Goal: Task Accomplishment & Management: Manage account settings

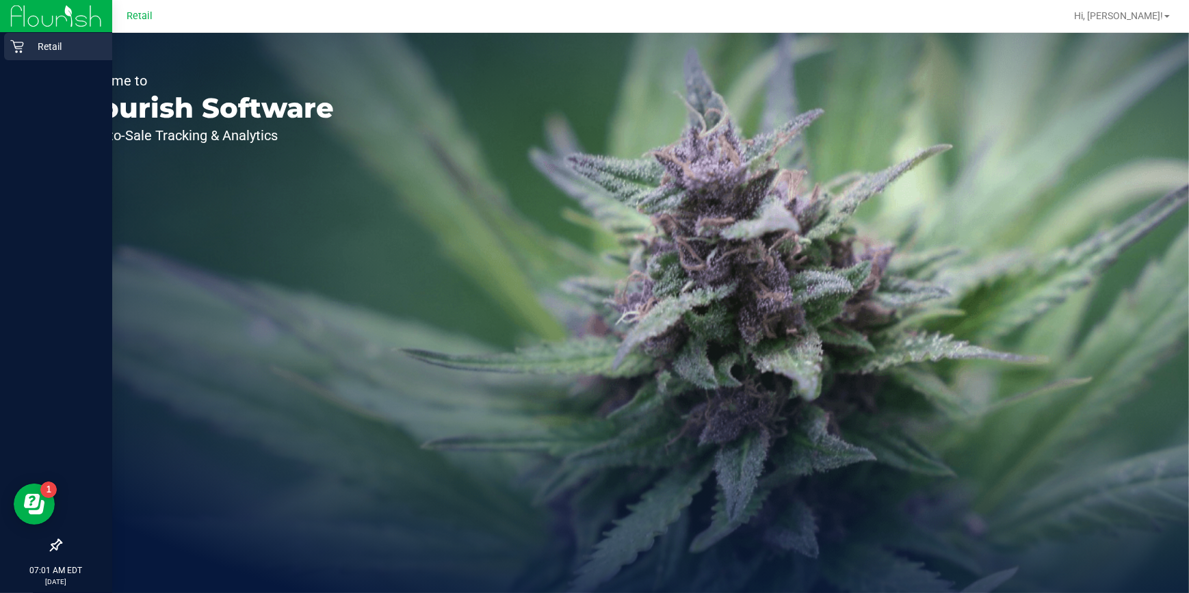
click at [18, 47] on icon at bounding box center [16, 46] width 13 height 13
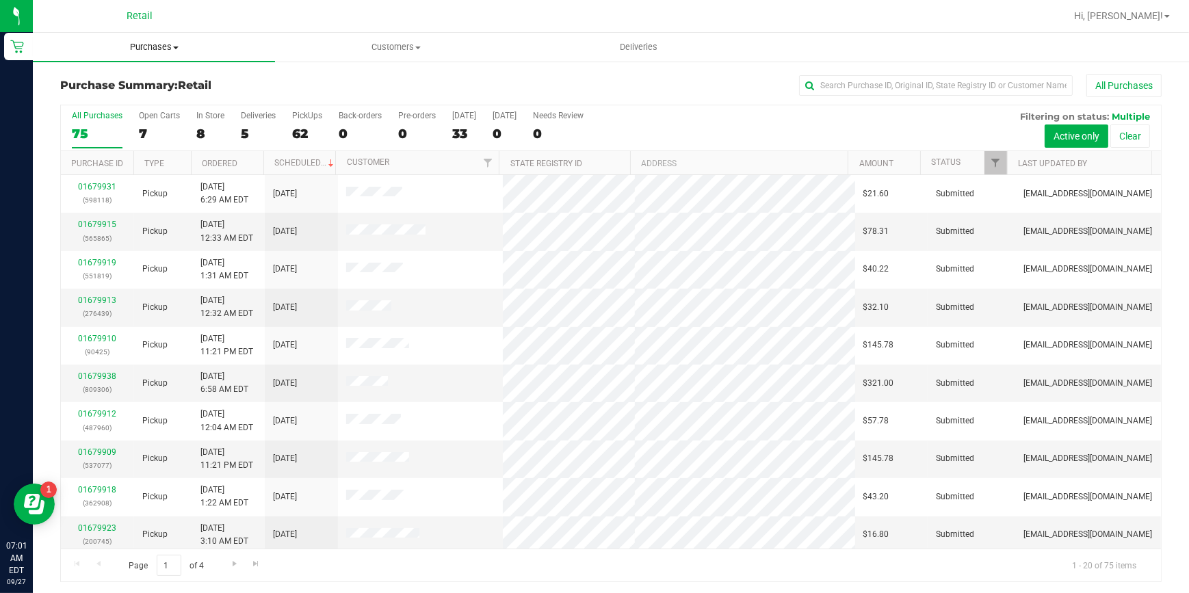
click at [158, 48] on span "Purchases" at bounding box center [154, 47] width 242 height 12
click at [153, 98] on li "Fulfillment" at bounding box center [154, 99] width 242 height 16
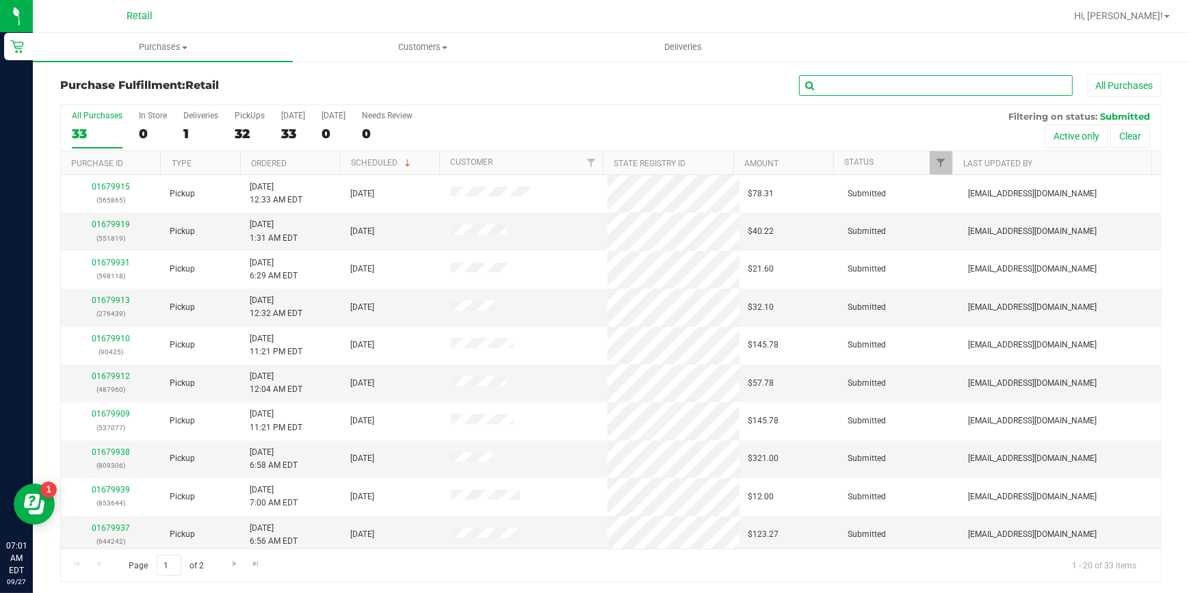
click at [859, 94] on input "text" at bounding box center [936, 85] width 274 height 21
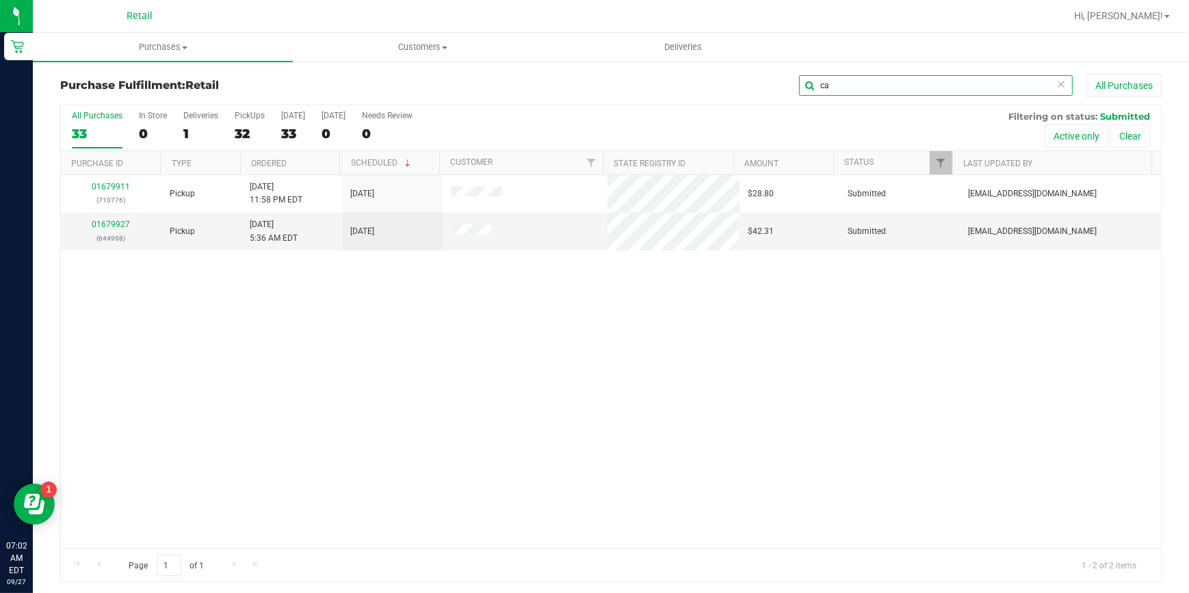
type input "c"
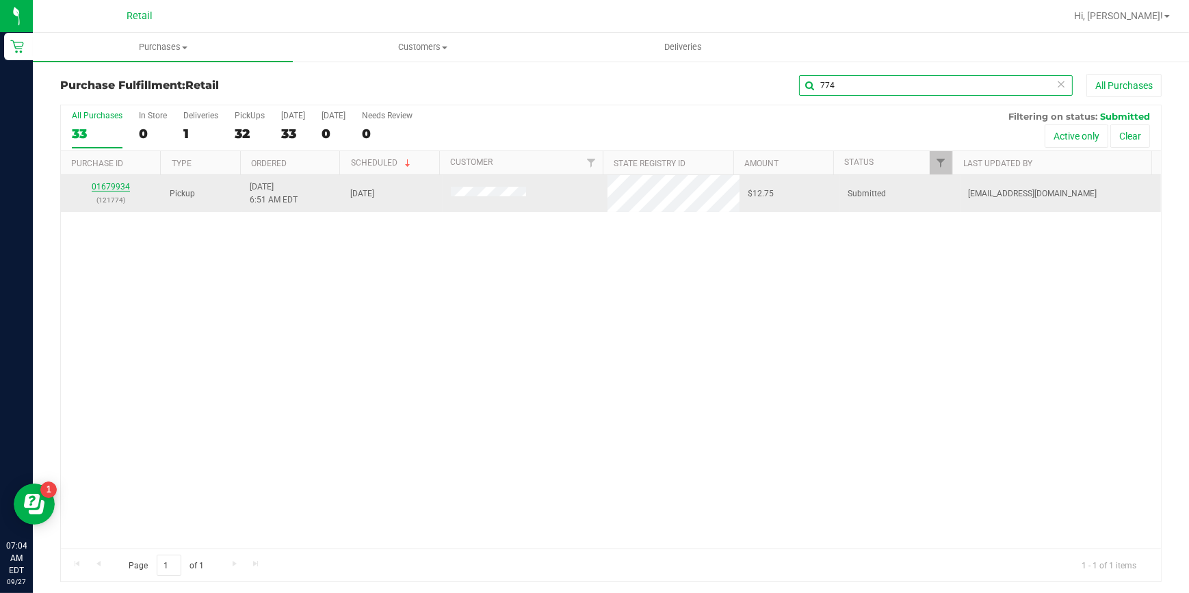
type input "774"
click at [97, 184] on link "01679934" at bounding box center [111, 187] width 38 height 10
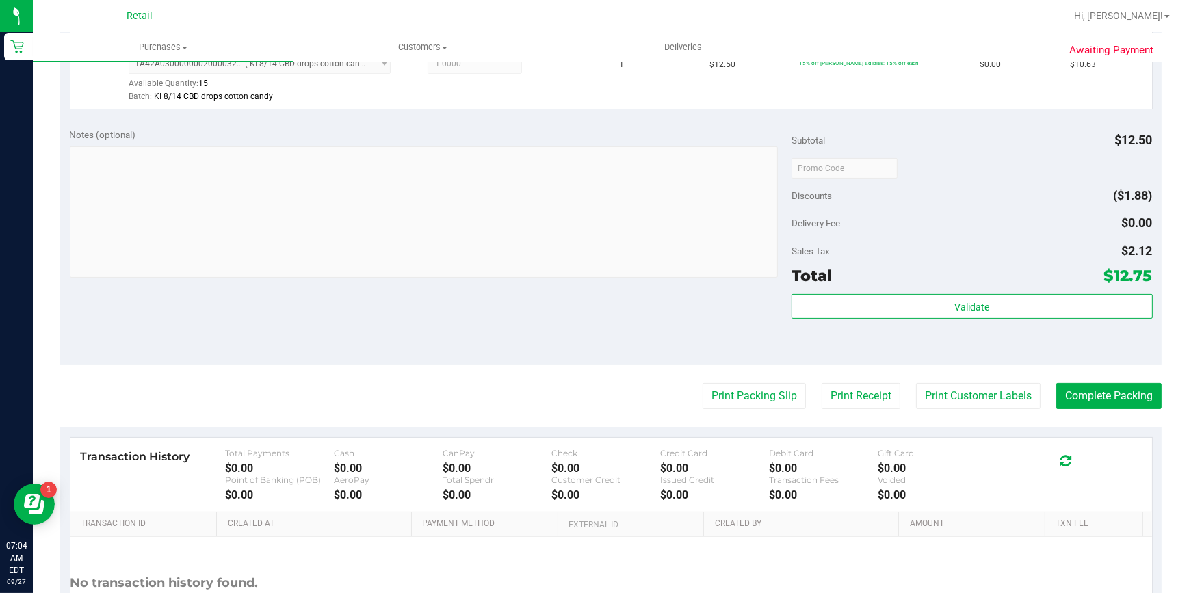
scroll to position [497, 0]
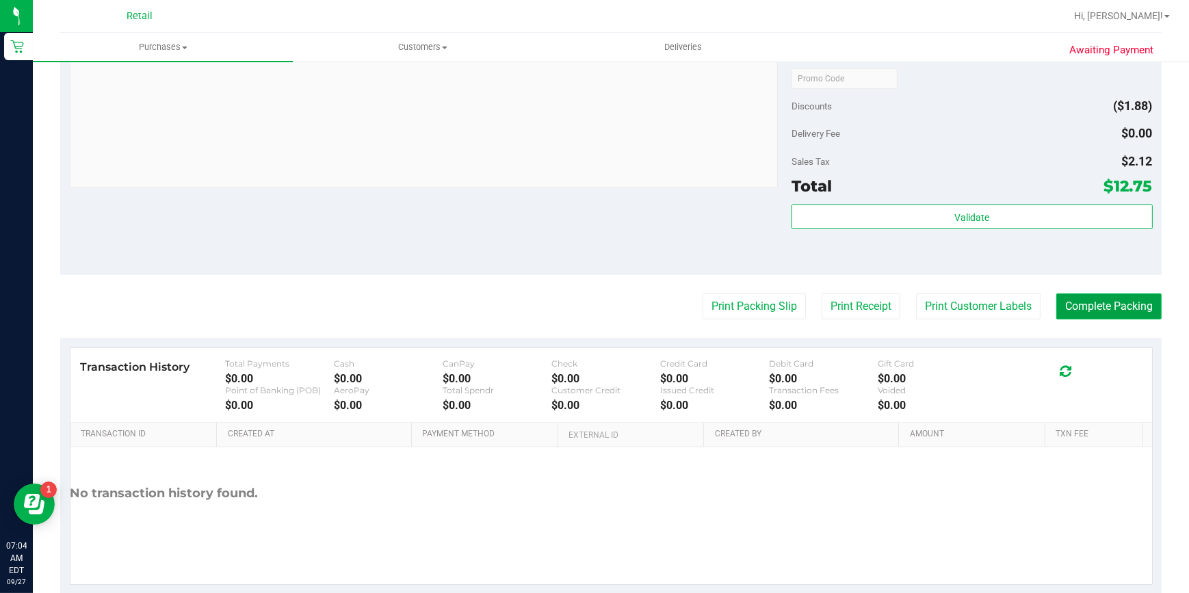
click at [1105, 315] on button "Complete Packing" at bounding box center [1108, 307] width 105 height 26
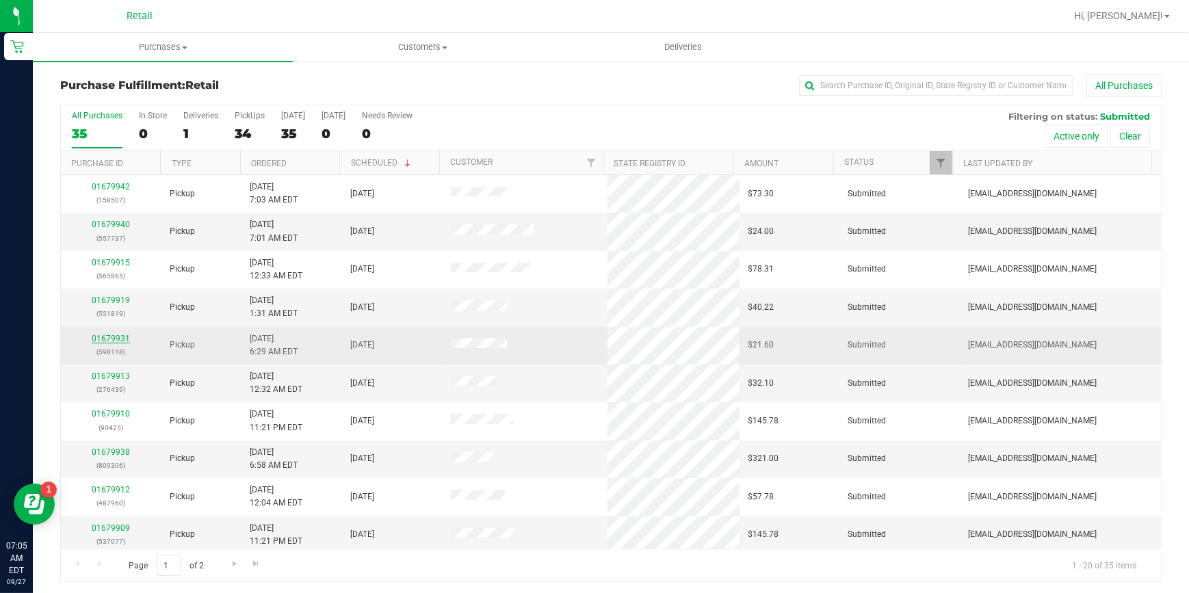
click at [118, 340] on link "01679931" at bounding box center [111, 339] width 38 height 10
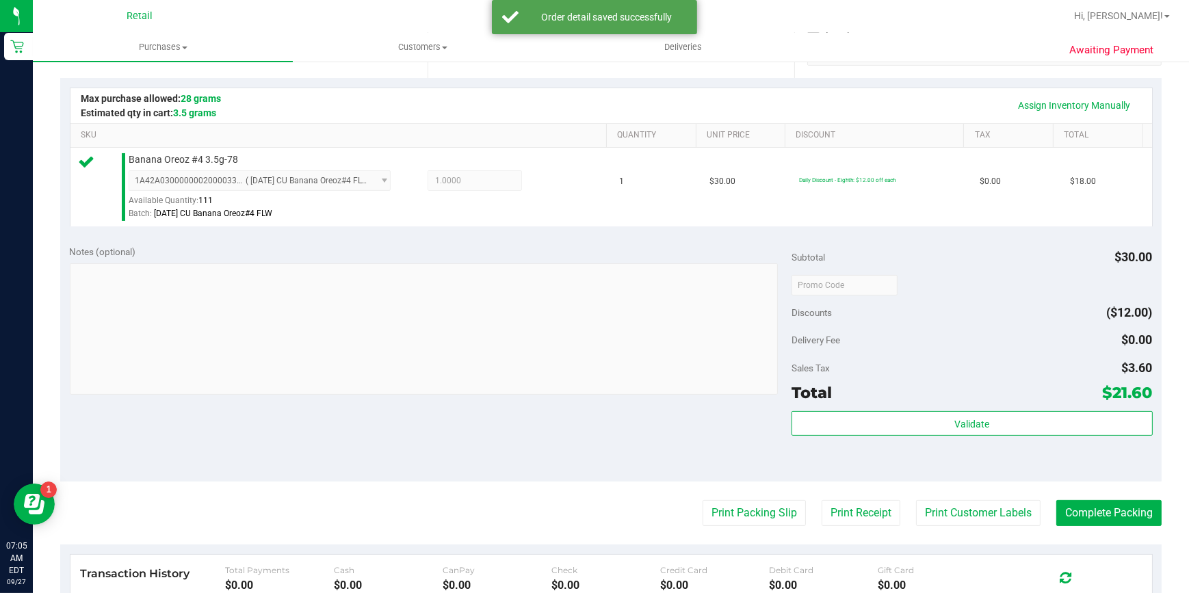
scroll to position [311, 0]
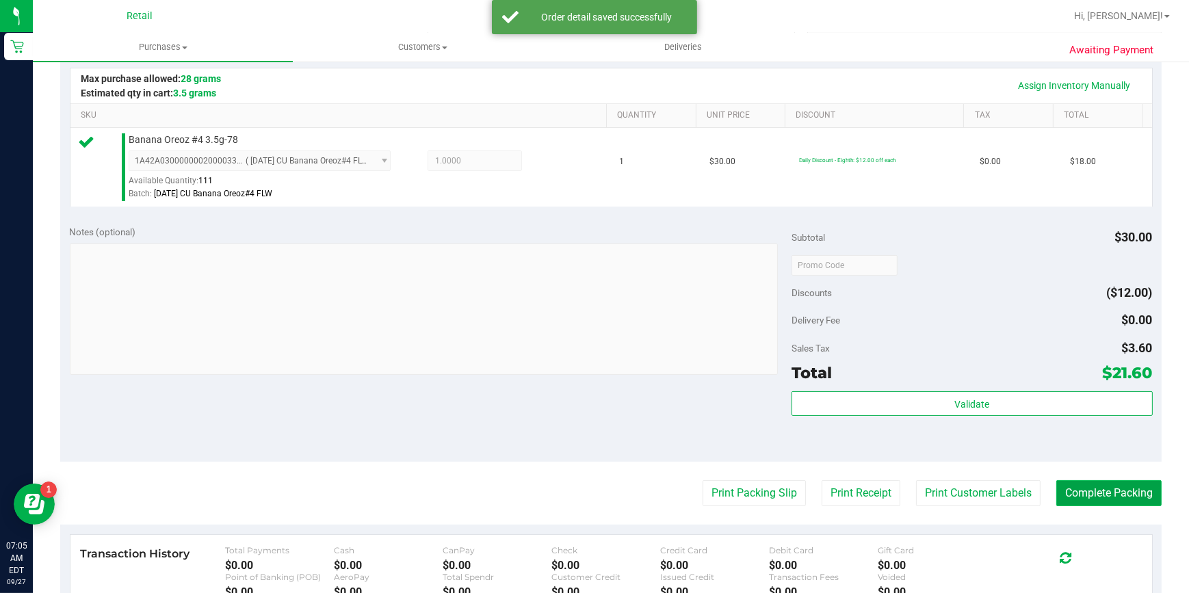
click at [1106, 491] on button "Complete Packing" at bounding box center [1108, 493] width 105 height 26
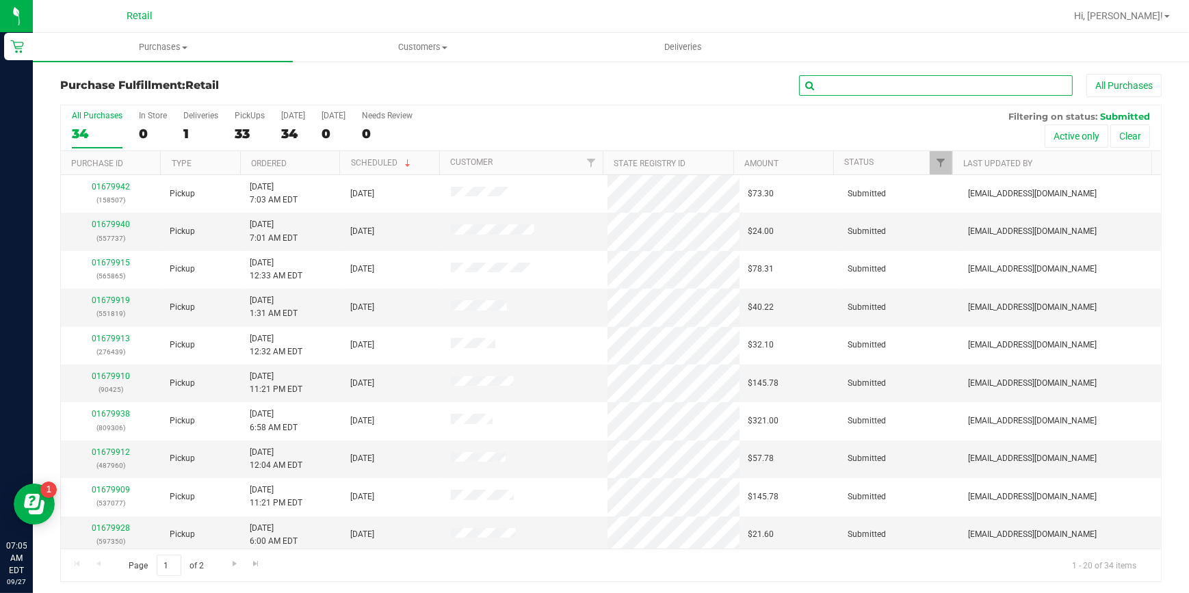
click at [898, 88] on input "text" at bounding box center [936, 85] width 274 height 21
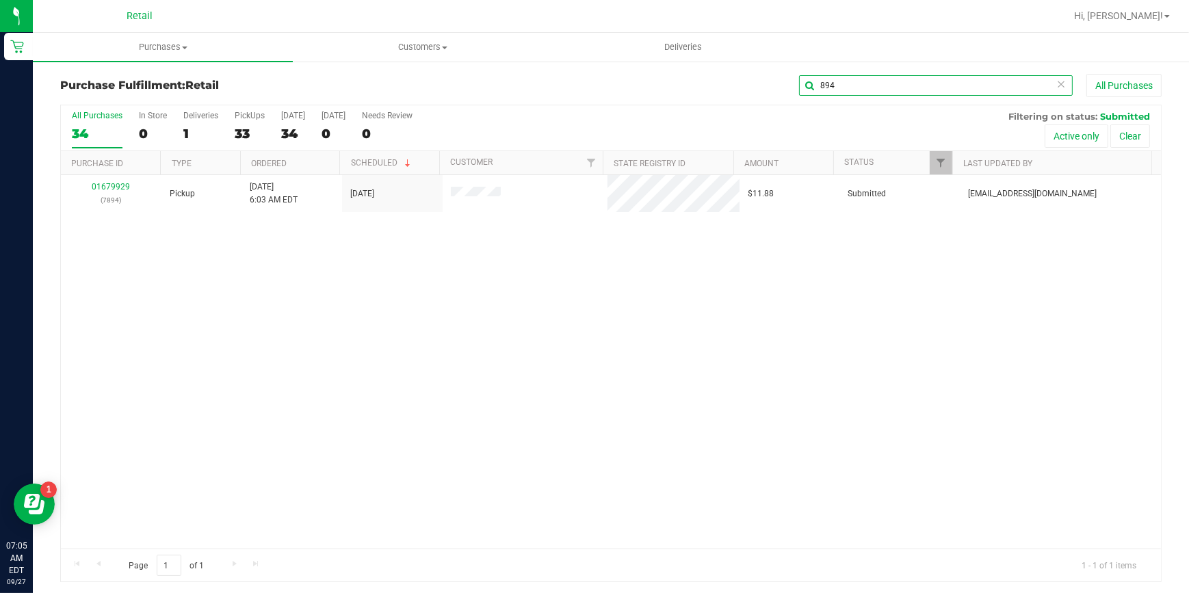
type input "894"
click at [96, 193] on div "01679929 (7894)" at bounding box center [111, 194] width 84 height 26
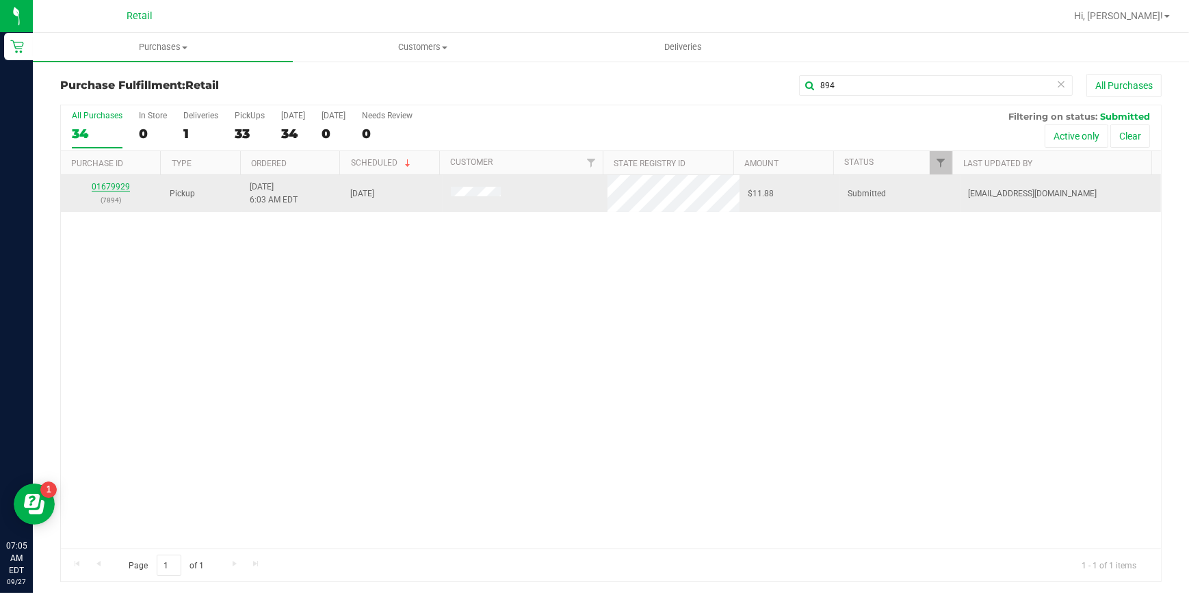
click at [103, 182] on link "01679929" at bounding box center [111, 187] width 38 height 10
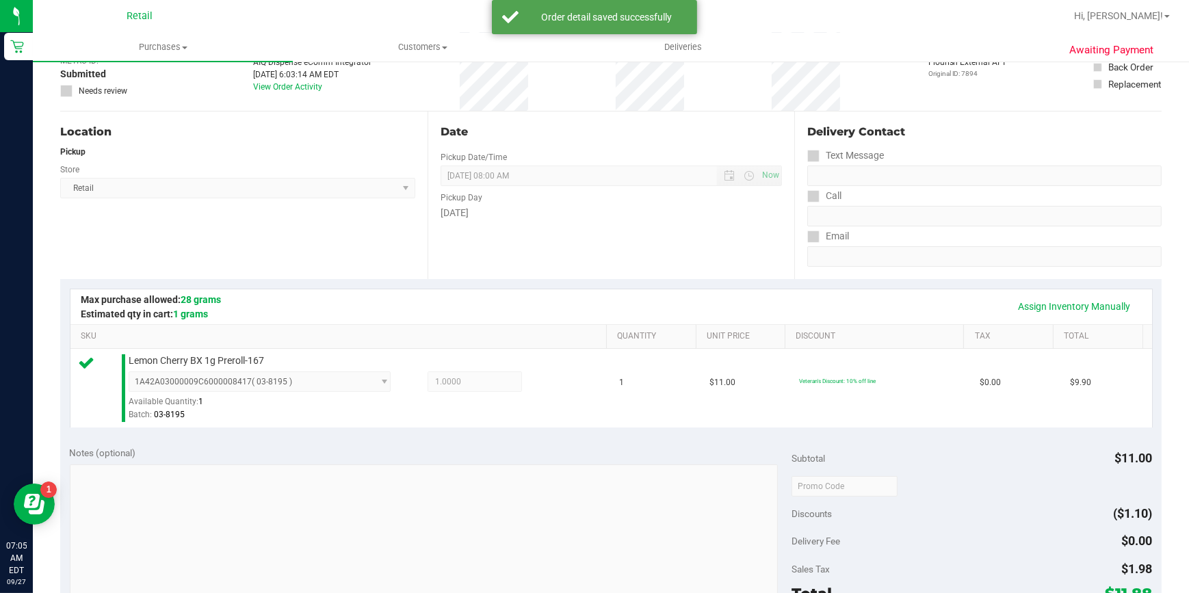
scroll to position [248, 0]
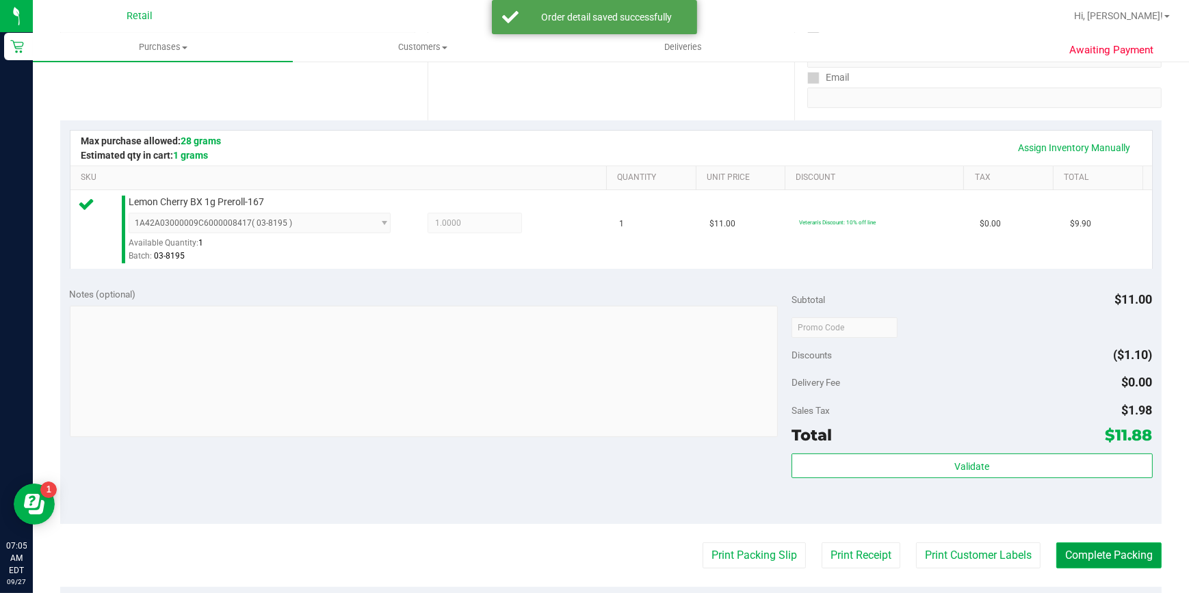
click at [1122, 558] on button "Complete Packing" at bounding box center [1108, 556] width 105 height 26
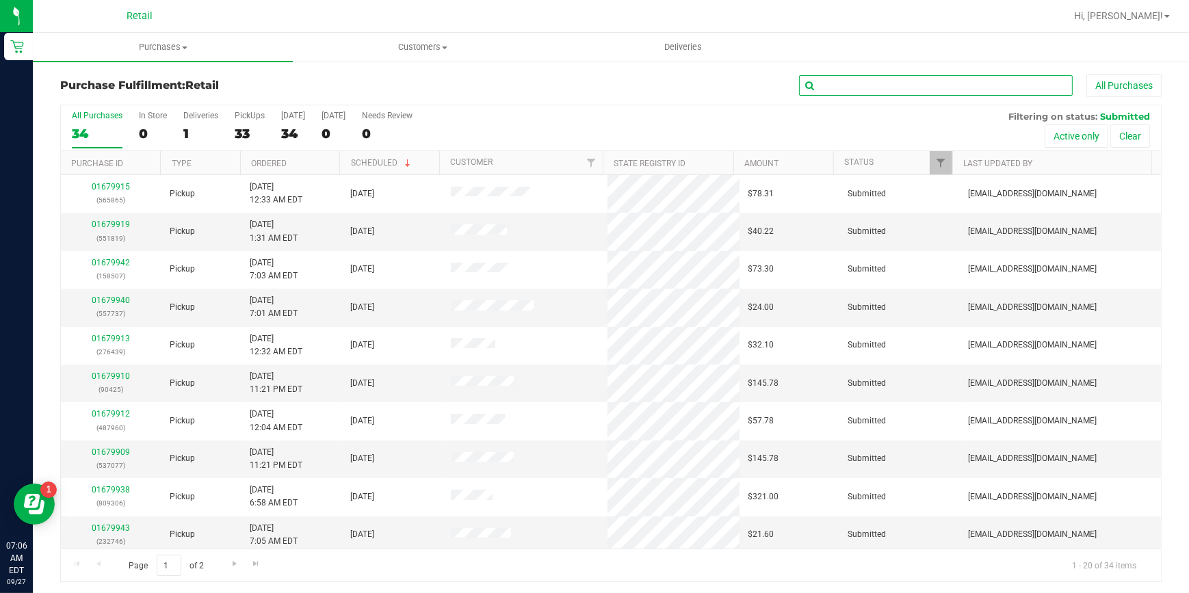
click at [939, 87] on input "text" at bounding box center [936, 85] width 274 height 21
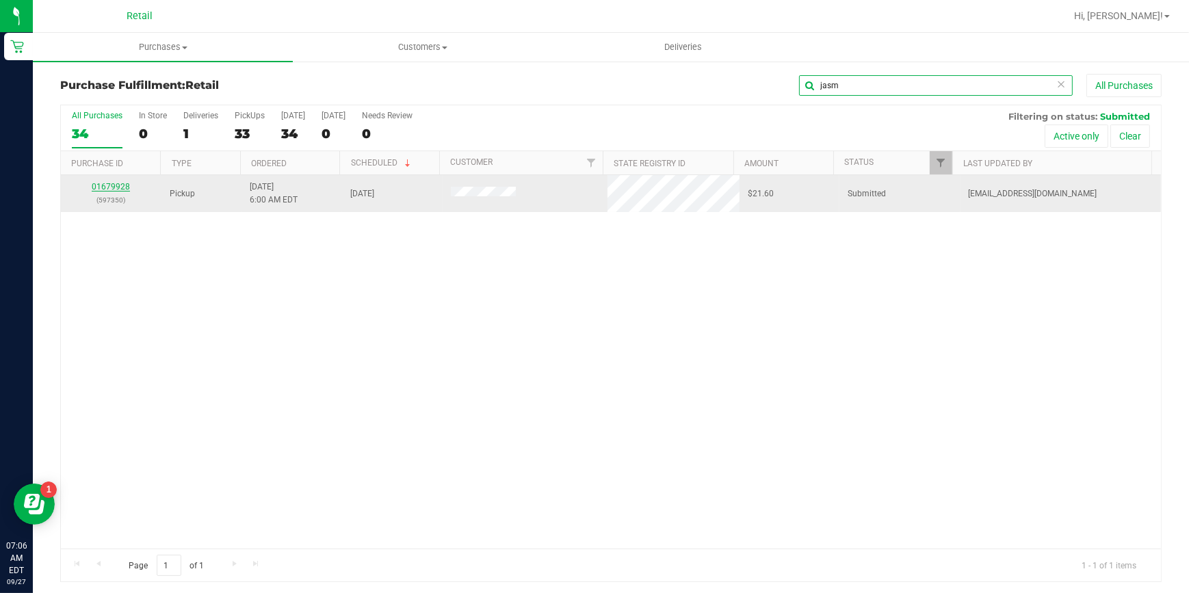
type input "jasm"
click at [114, 190] on link "01679928" at bounding box center [111, 187] width 38 height 10
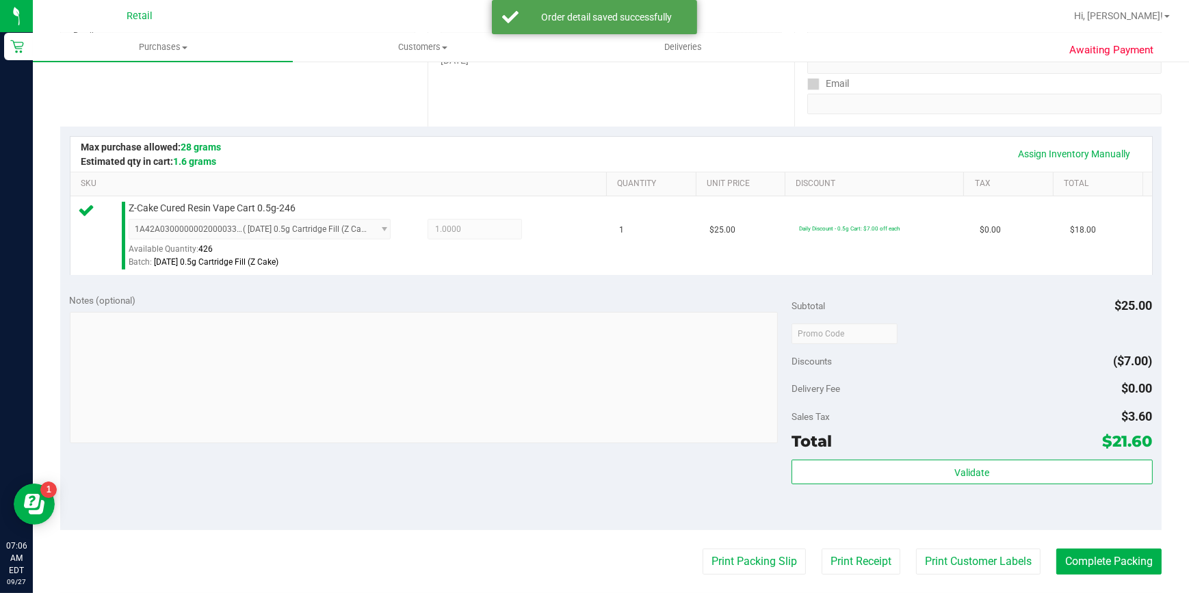
scroll to position [248, 0]
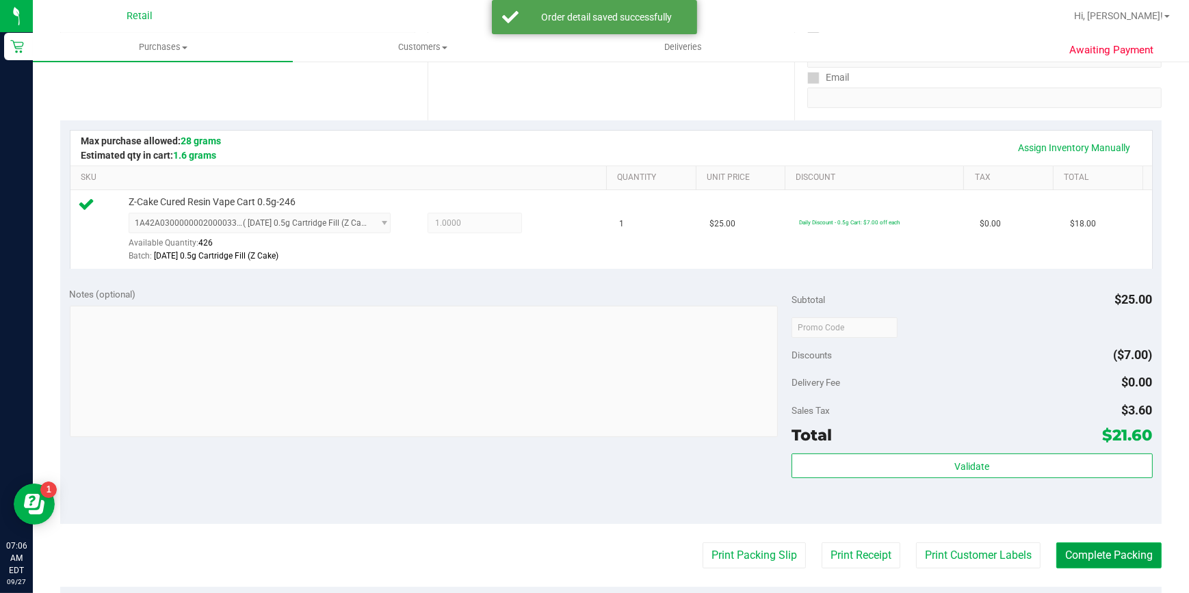
click at [1105, 543] on button "Complete Packing" at bounding box center [1108, 556] width 105 height 26
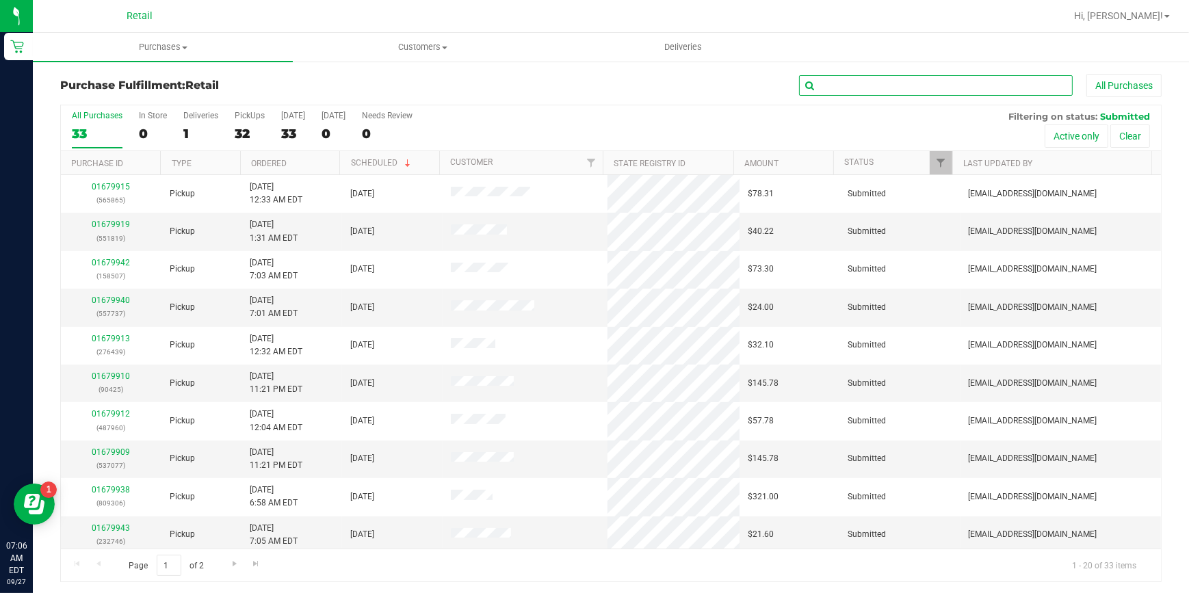
click at [933, 79] on input "text" at bounding box center [936, 85] width 274 height 21
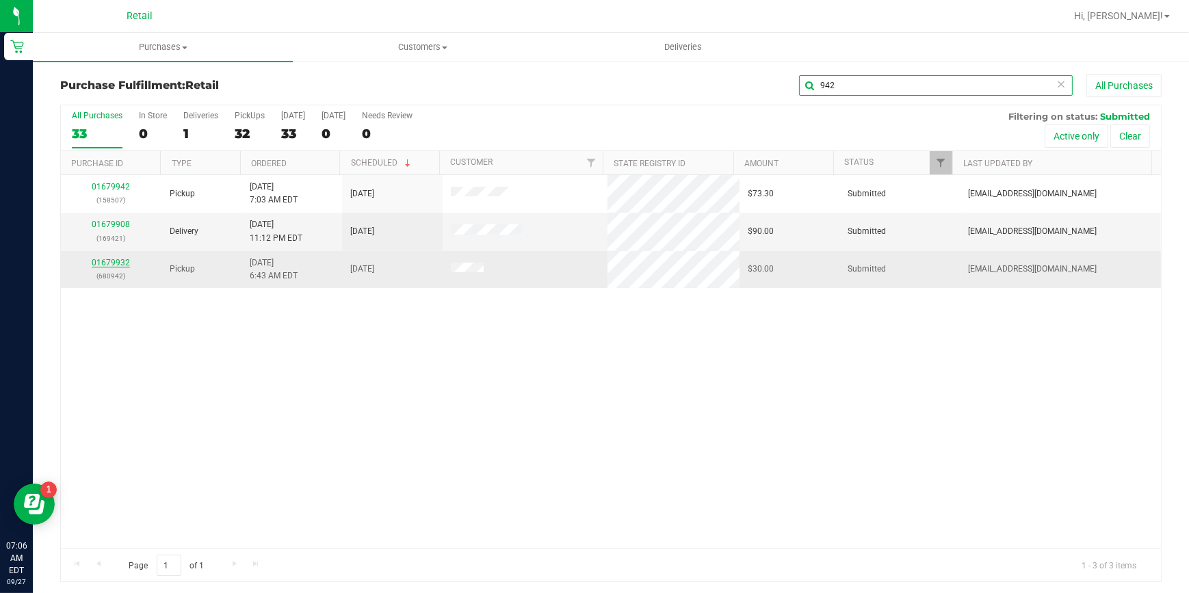
type input "942"
click at [121, 261] on link "01679932" at bounding box center [111, 263] width 38 height 10
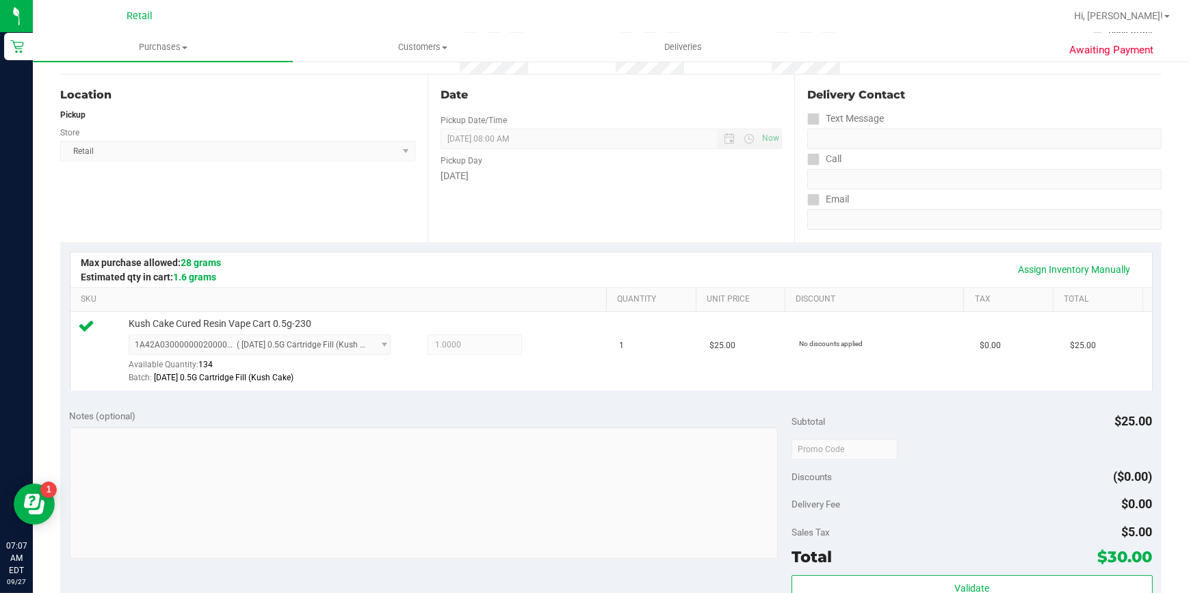
scroll to position [373, 0]
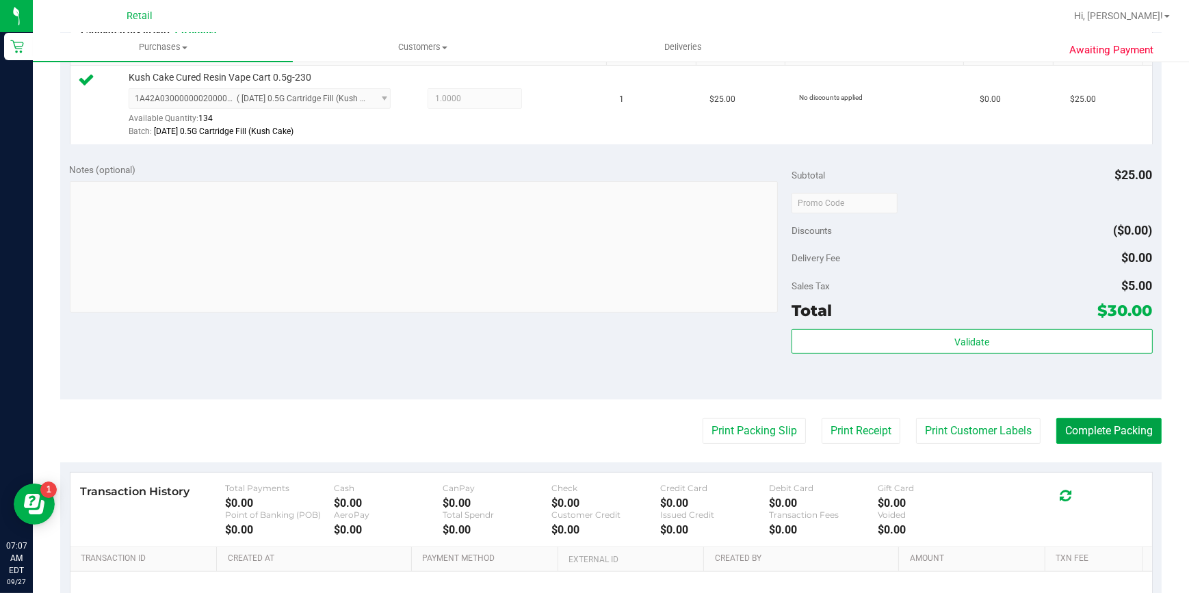
click at [1059, 430] on button "Complete Packing" at bounding box center [1108, 431] width 105 height 26
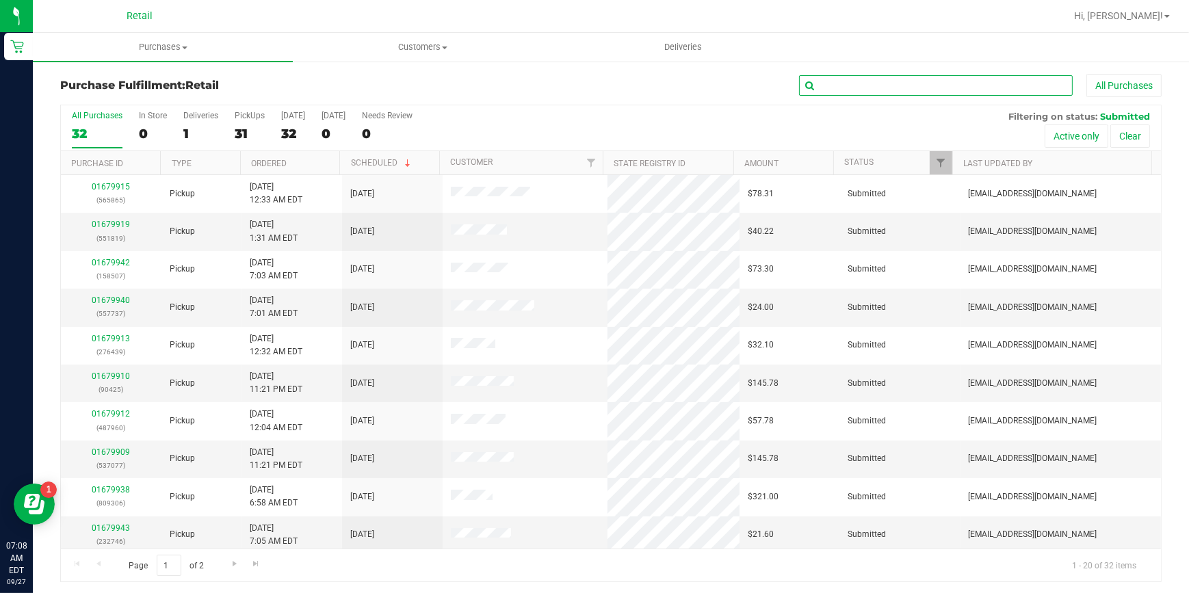
click at [811, 86] on input "text" at bounding box center [936, 85] width 274 height 21
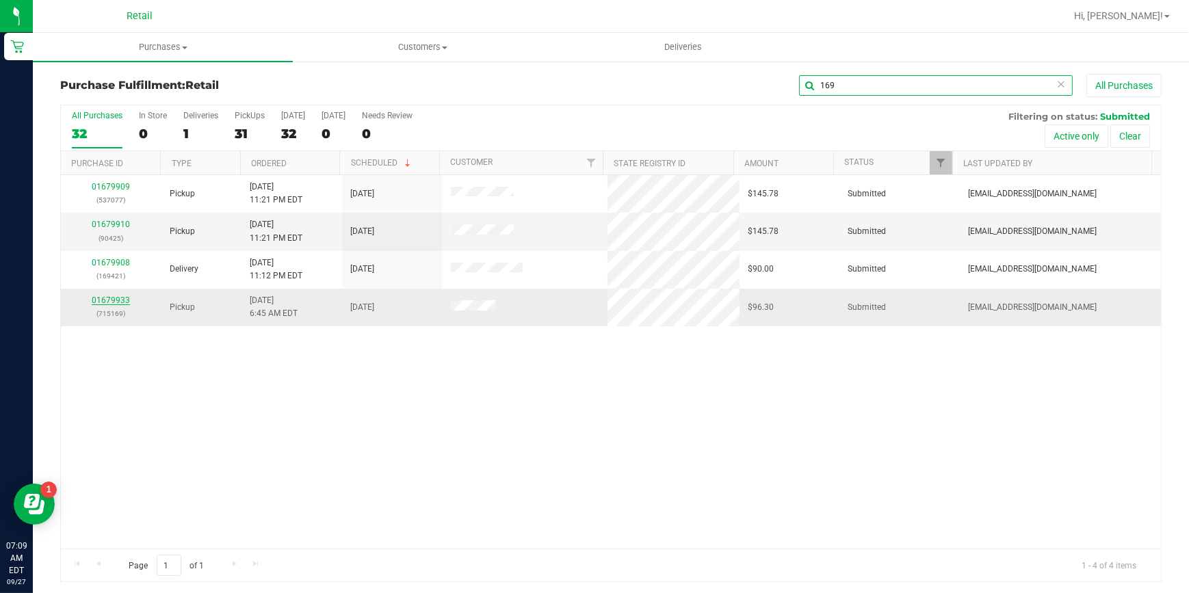
type input "169"
click at [103, 304] on link "01679933" at bounding box center [111, 301] width 38 height 10
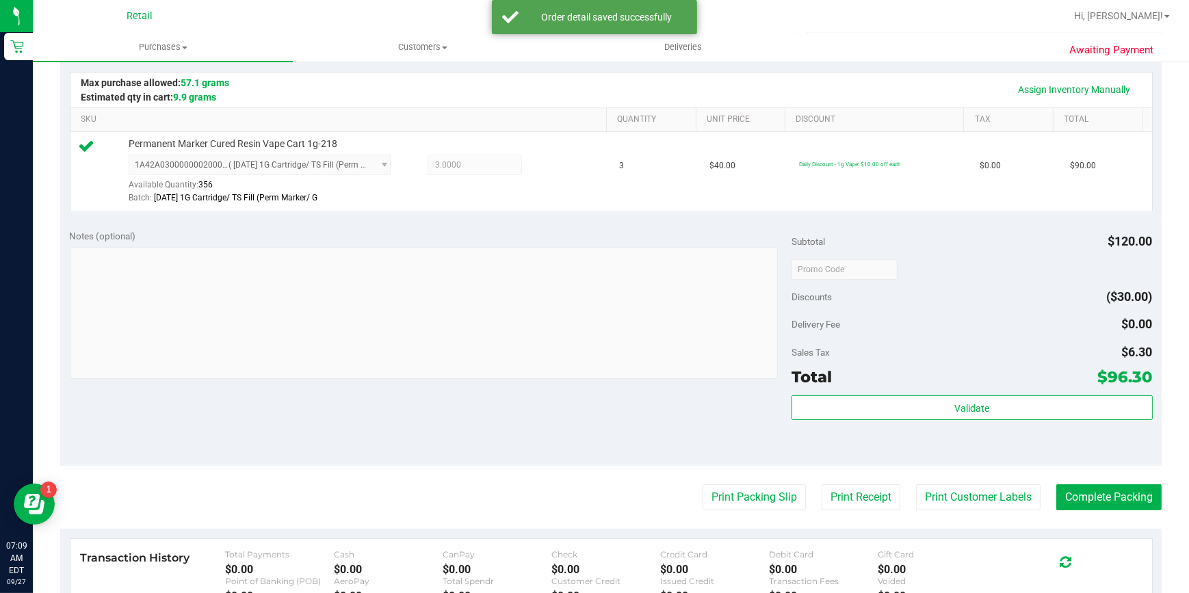
scroll to position [311, 0]
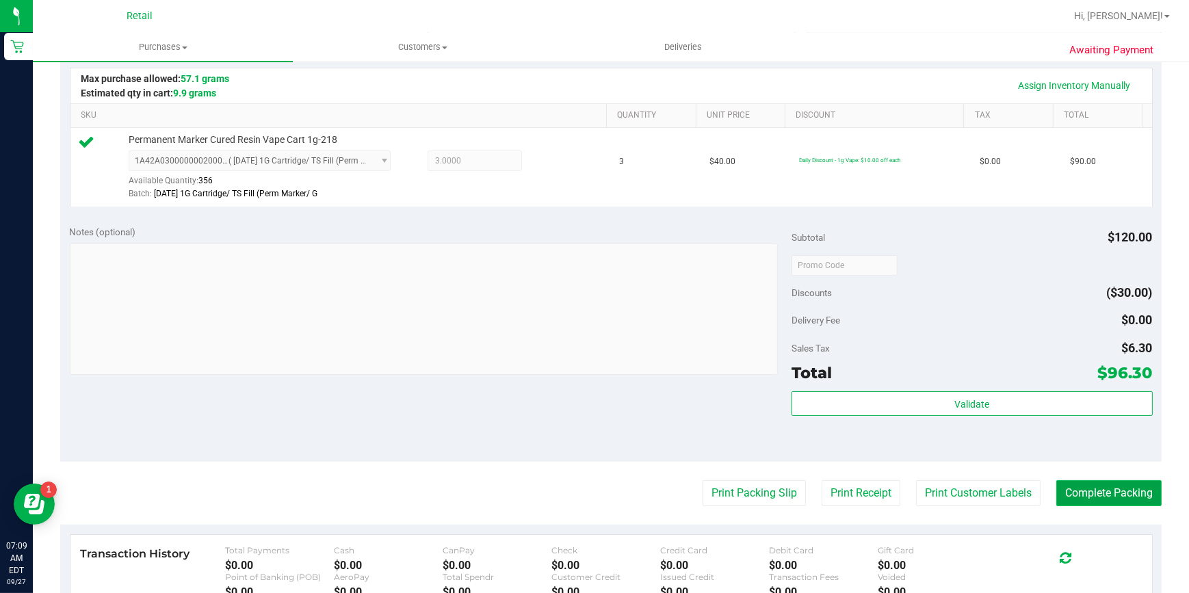
click at [1115, 481] on button "Complete Packing" at bounding box center [1108, 493] width 105 height 26
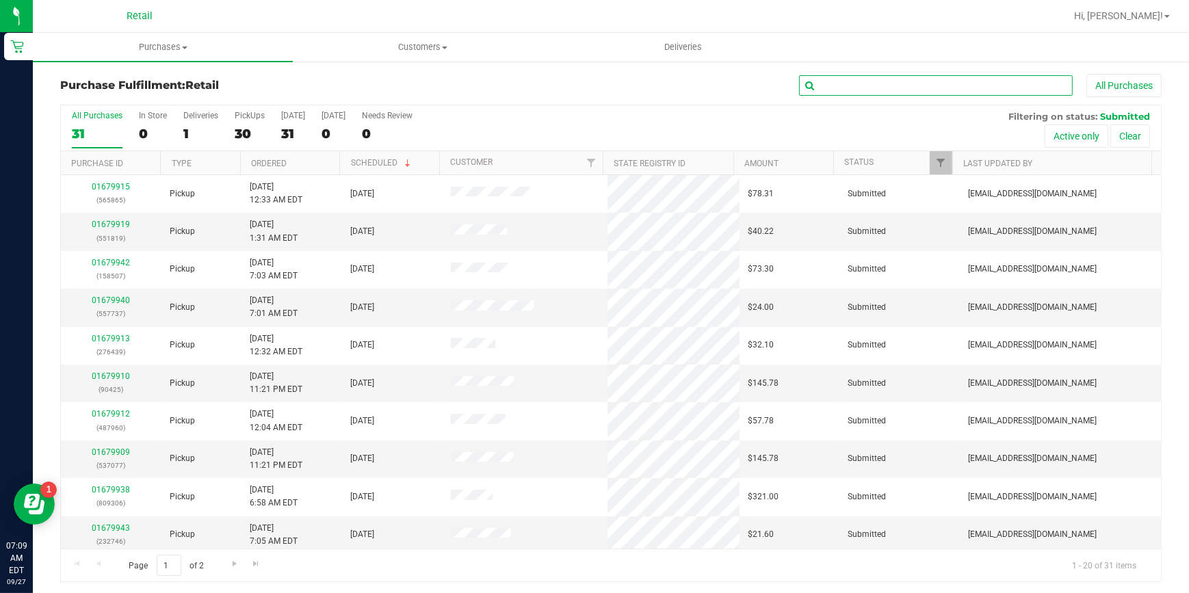
click at [845, 76] on input "text" at bounding box center [936, 85] width 274 height 21
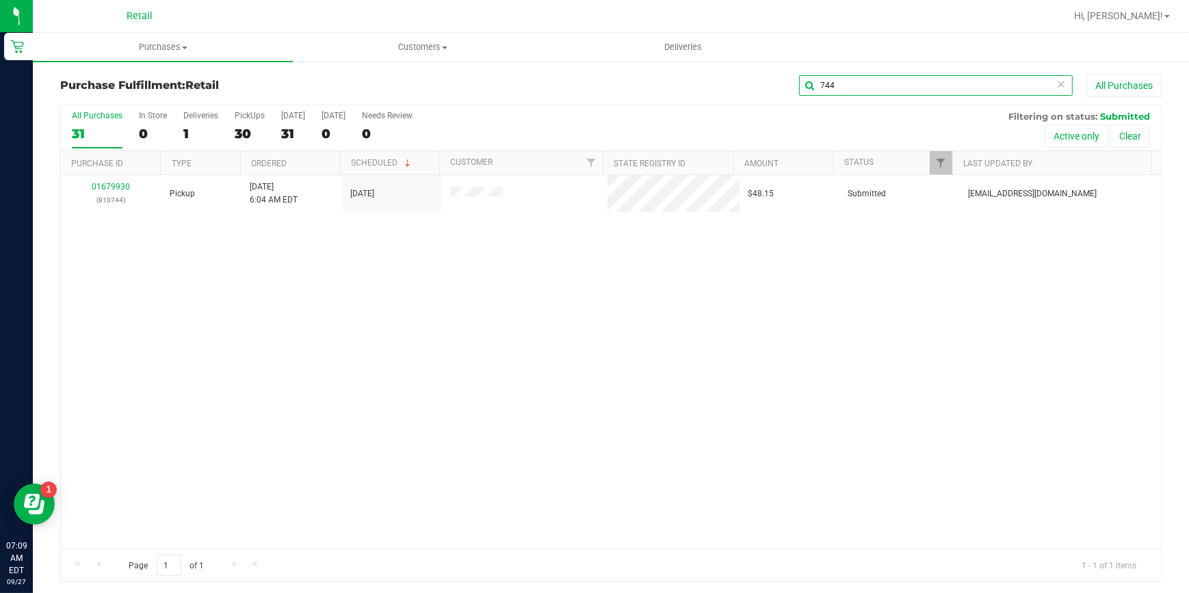
type input "744"
click at [102, 191] on link "01679930" at bounding box center [111, 187] width 38 height 10
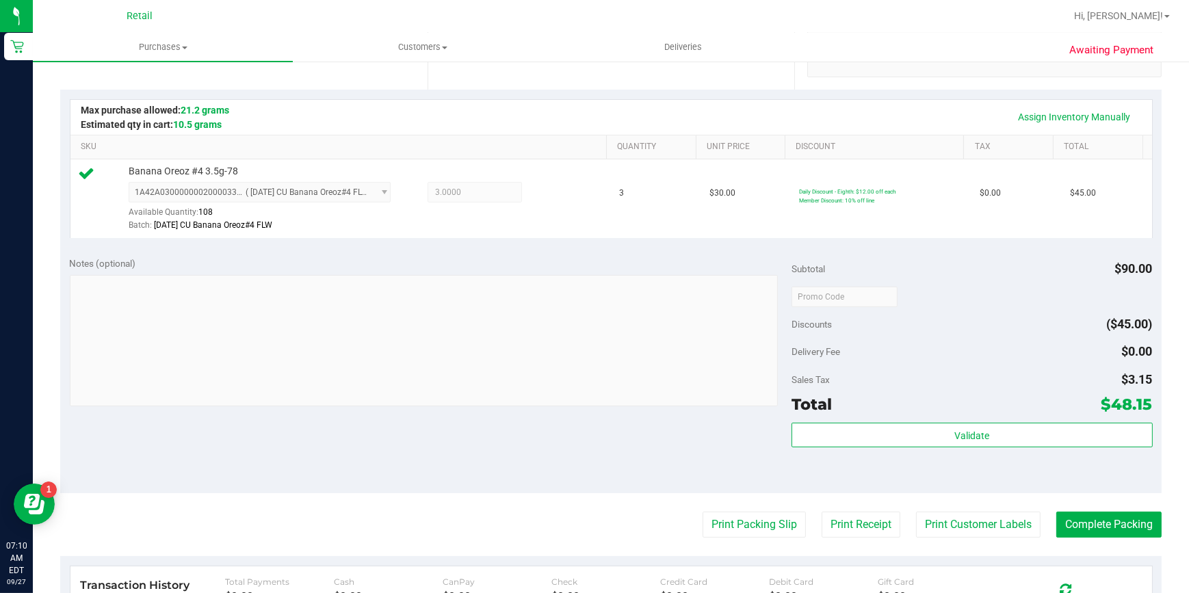
scroll to position [373, 0]
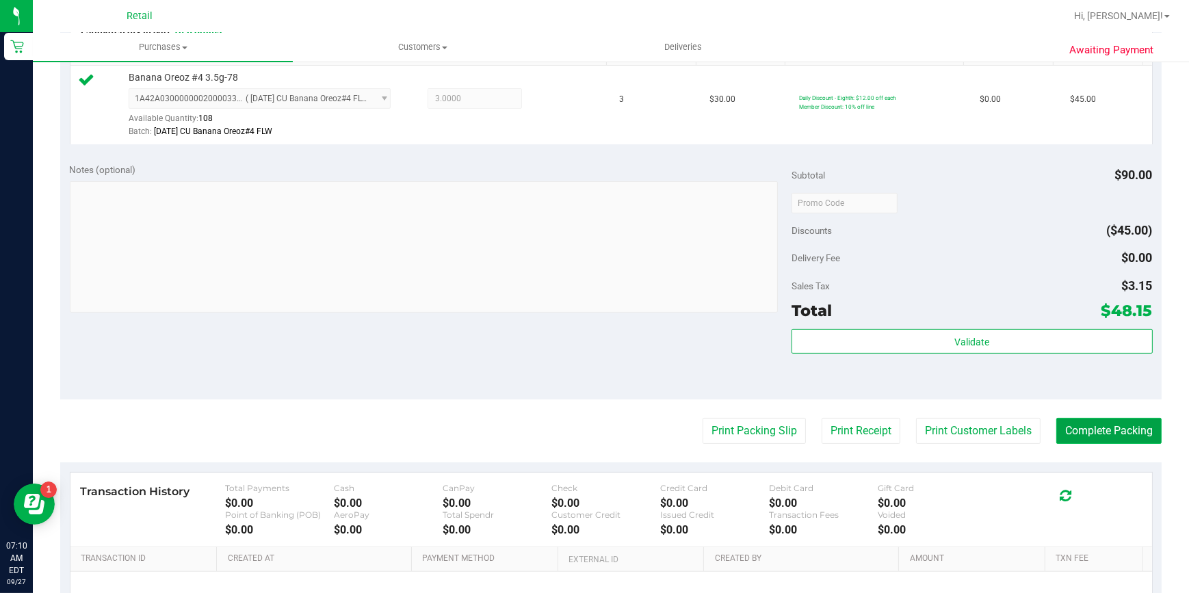
click at [1104, 441] on button "Complete Packing" at bounding box center [1108, 431] width 105 height 26
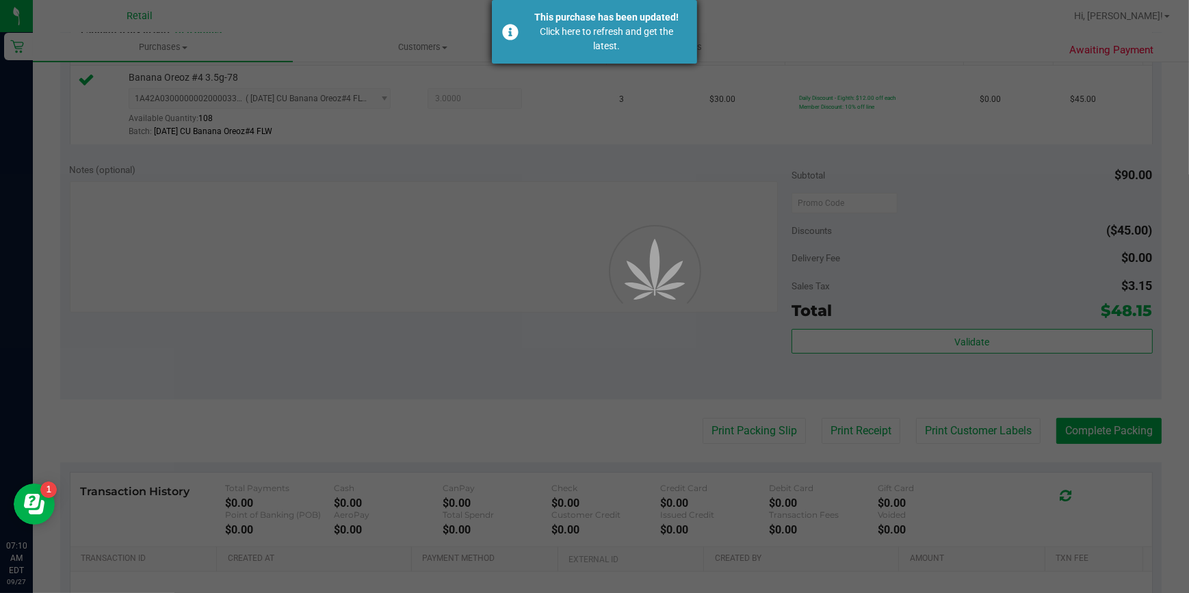
click at [545, 48] on div "Click here to refresh and get the latest." at bounding box center [606, 39] width 161 height 29
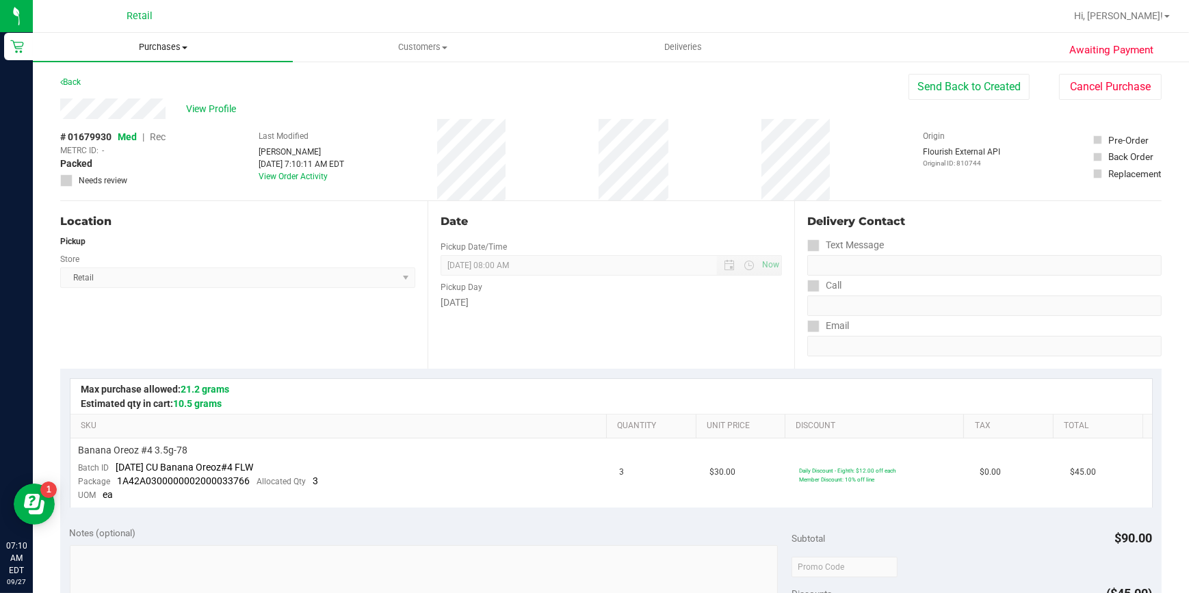
click at [157, 41] on span "Purchases" at bounding box center [163, 47] width 260 height 12
click at [150, 100] on li "Fulfillment" at bounding box center [163, 99] width 260 height 16
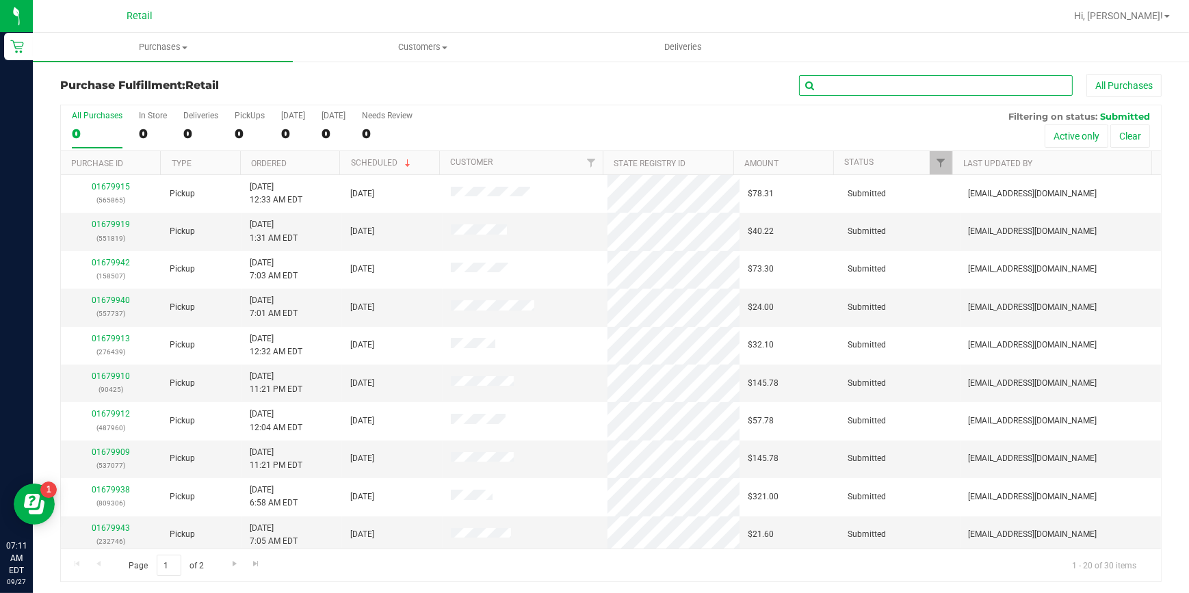
click at [844, 79] on input "text" at bounding box center [936, 85] width 274 height 21
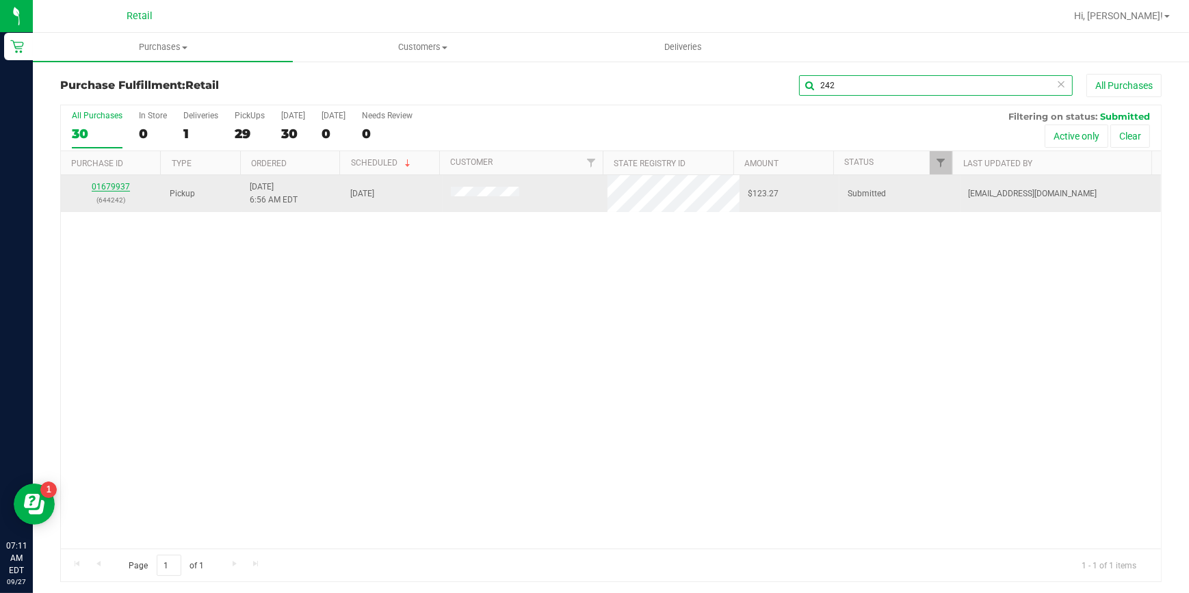
type input "242"
click at [105, 185] on link "01679937" at bounding box center [111, 187] width 38 height 10
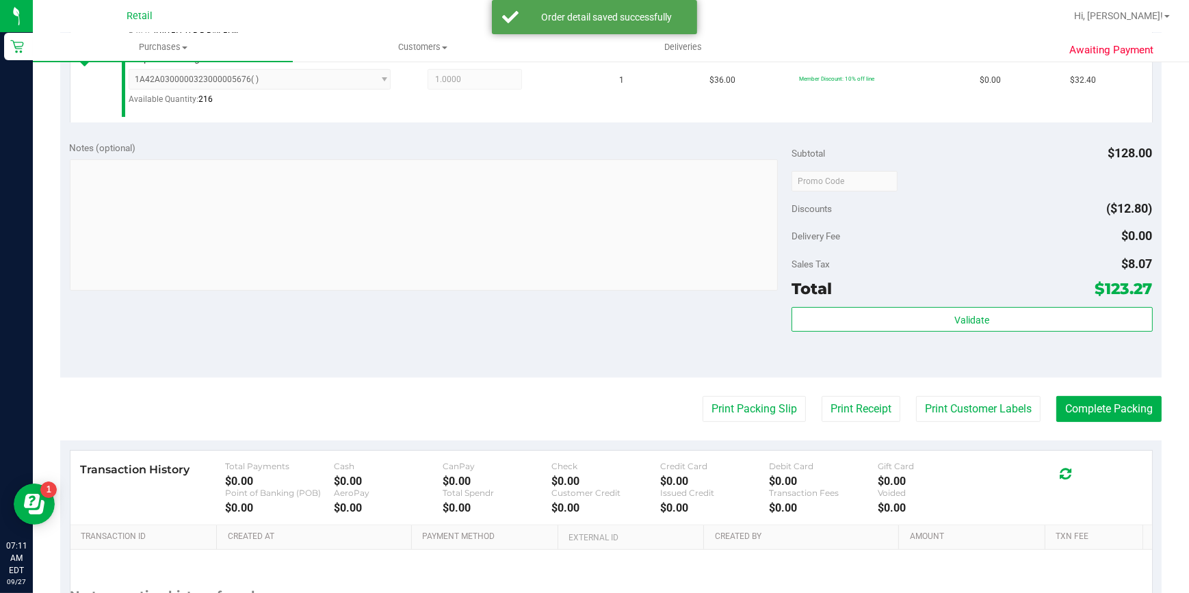
scroll to position [622, 0]
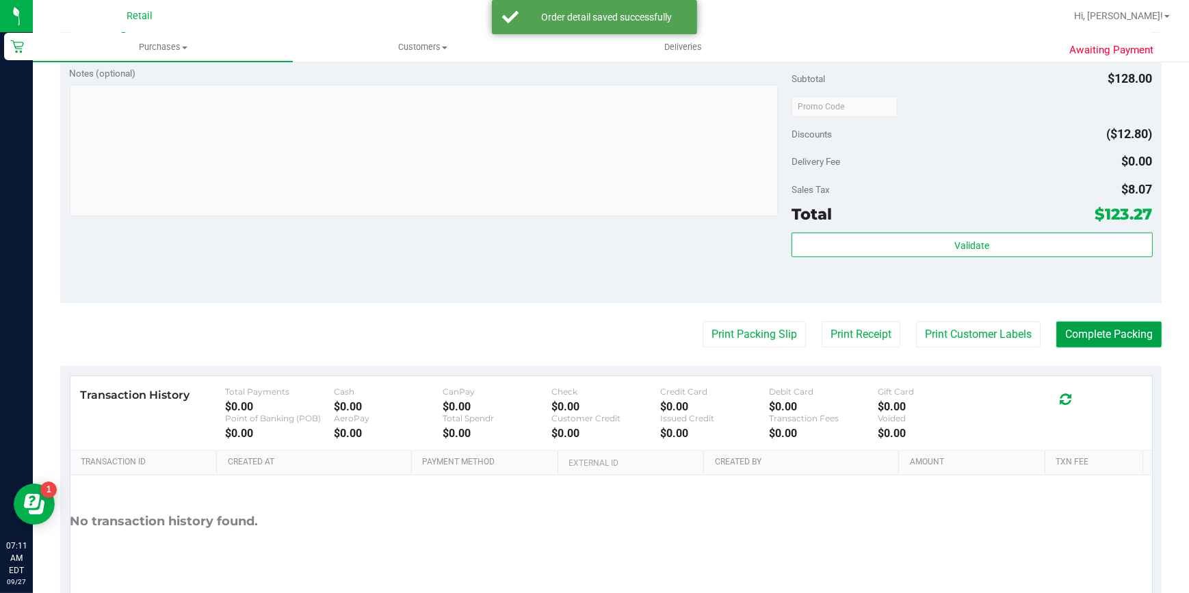
click at [1105, 336] on button "Complete Packing" at bounding box center [1108, 335] width 105 height 26
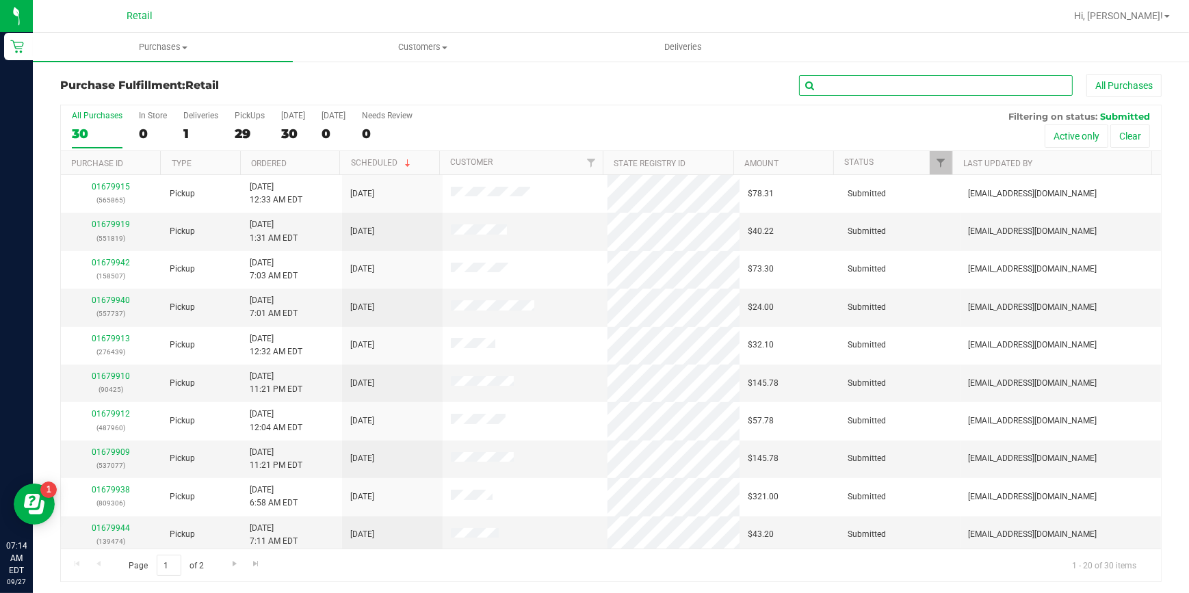
click at [867, 88] on input "text" at bounding box center [936, 85] width 274 height 21
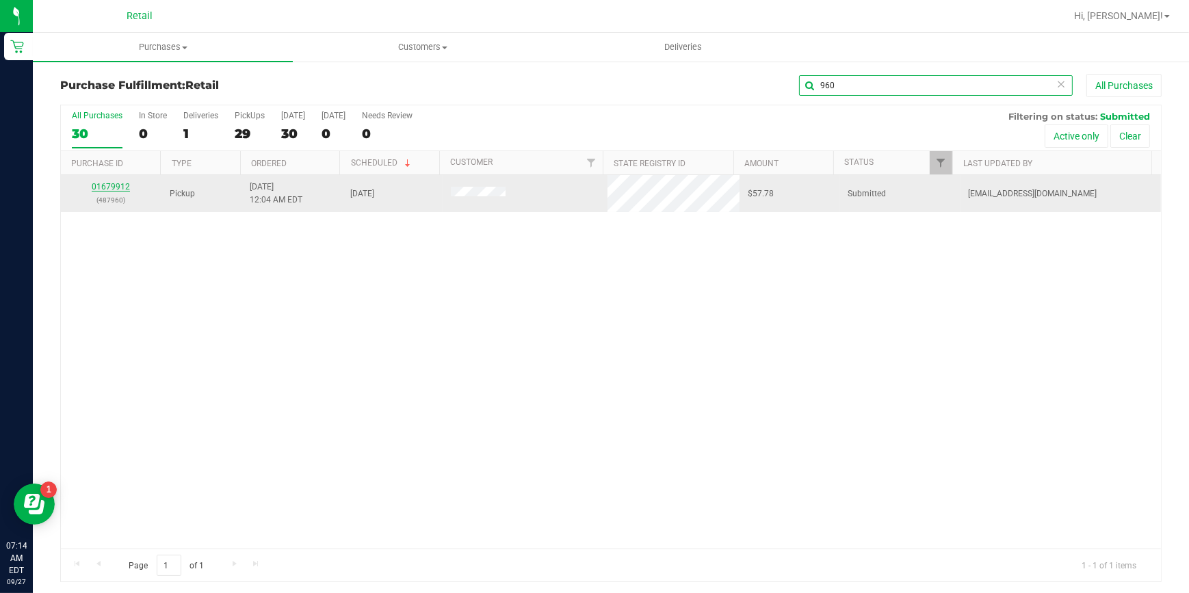
type input "960"
click at [105, 182] on link "01679912" at bounding box center [111, 187] width 38 height 10
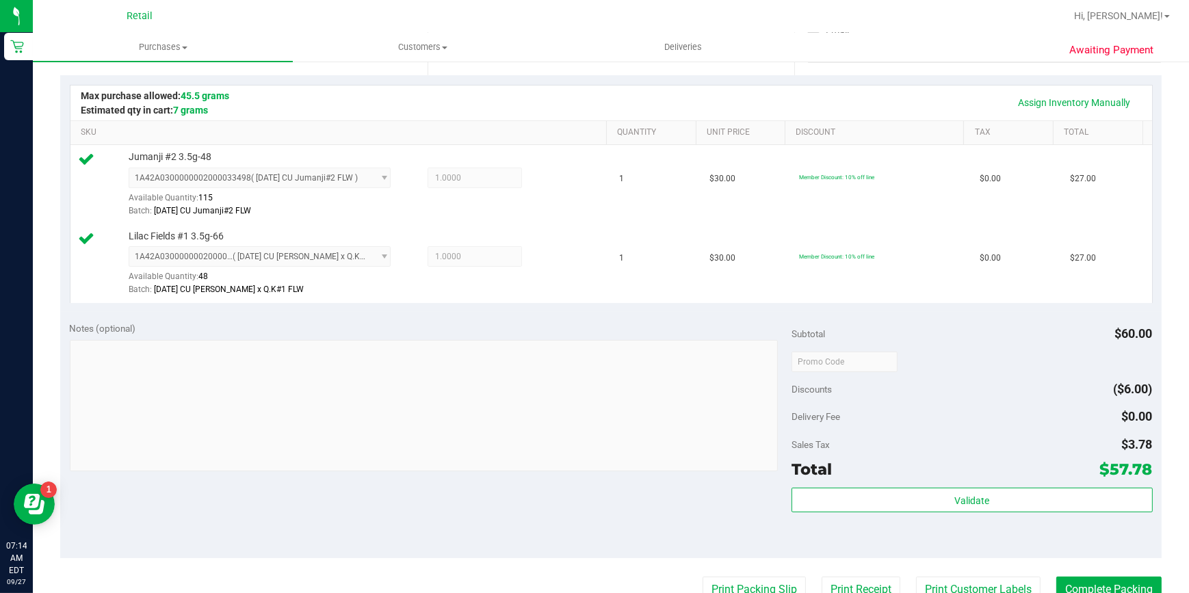
scroll to position [311, 0]
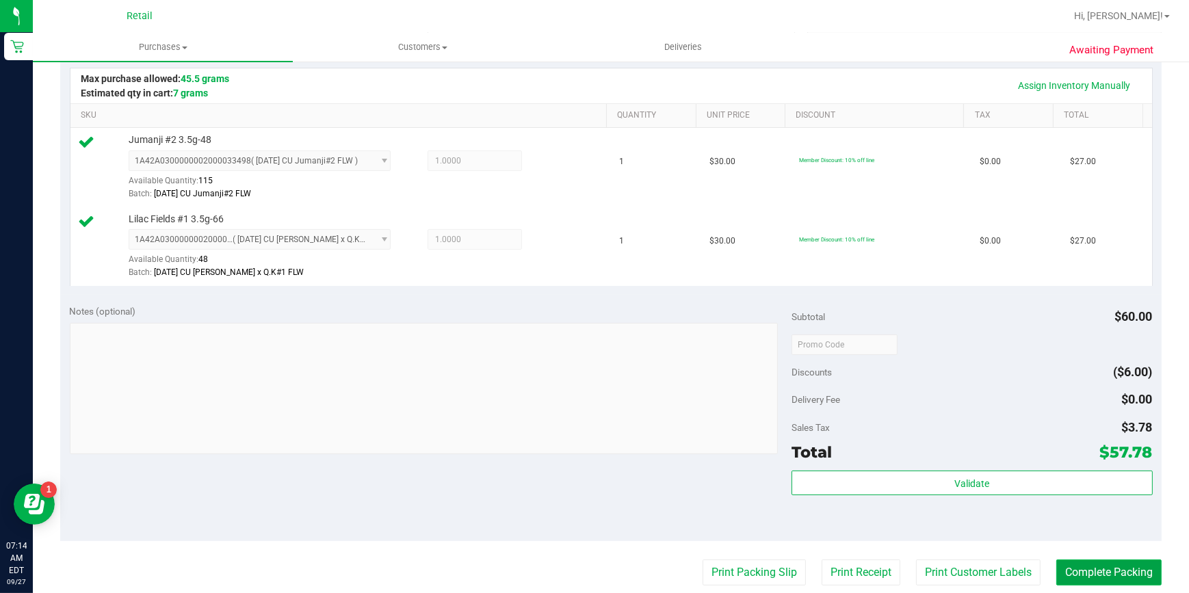
click at [1106, 568] on button "Complete Packing" at bounding box center [1108, 573] width 105 height 26
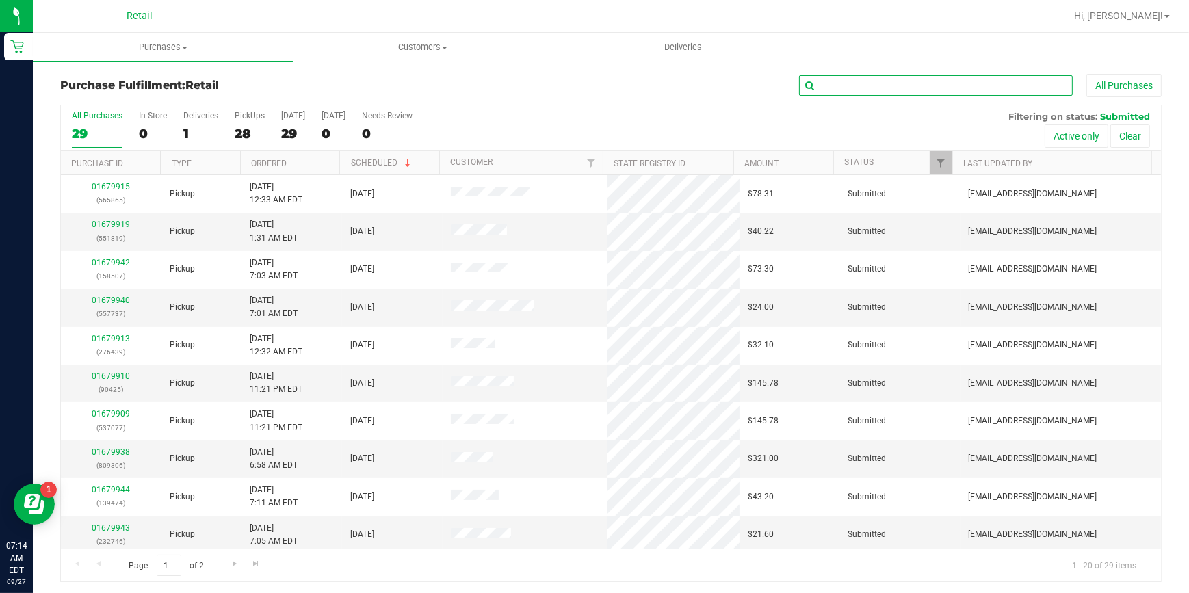
click at [974, 88] on input "text" at bounding box center [936, 85] width 274 height 21
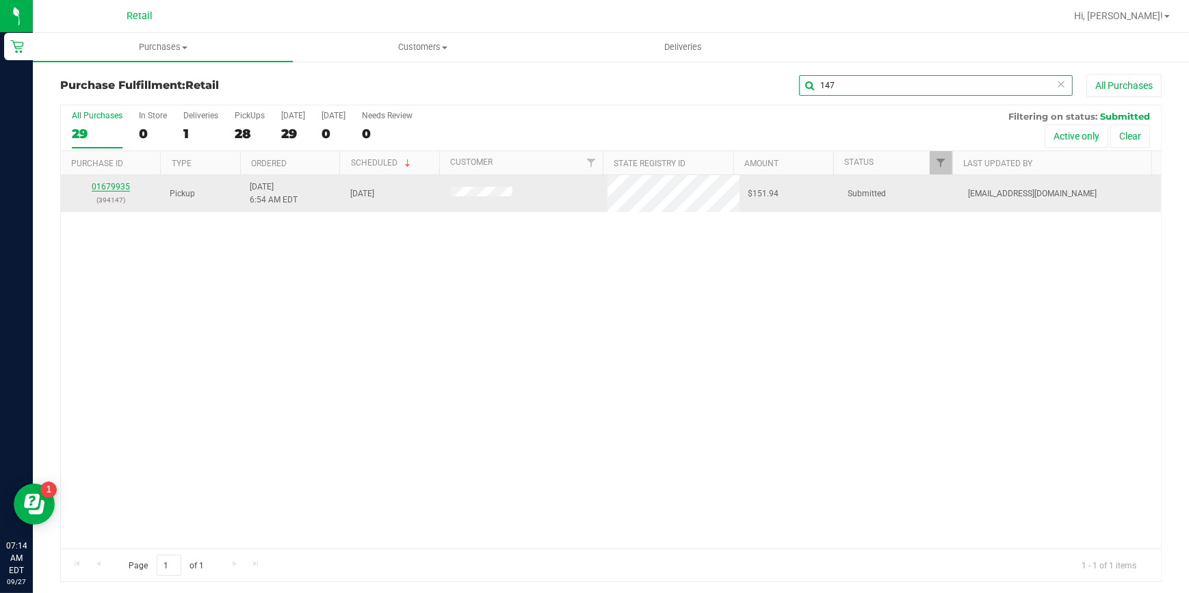
type input "147"
click at [113, 187] on link "01679935" at bounding box center [111, 187] width 38 height 10
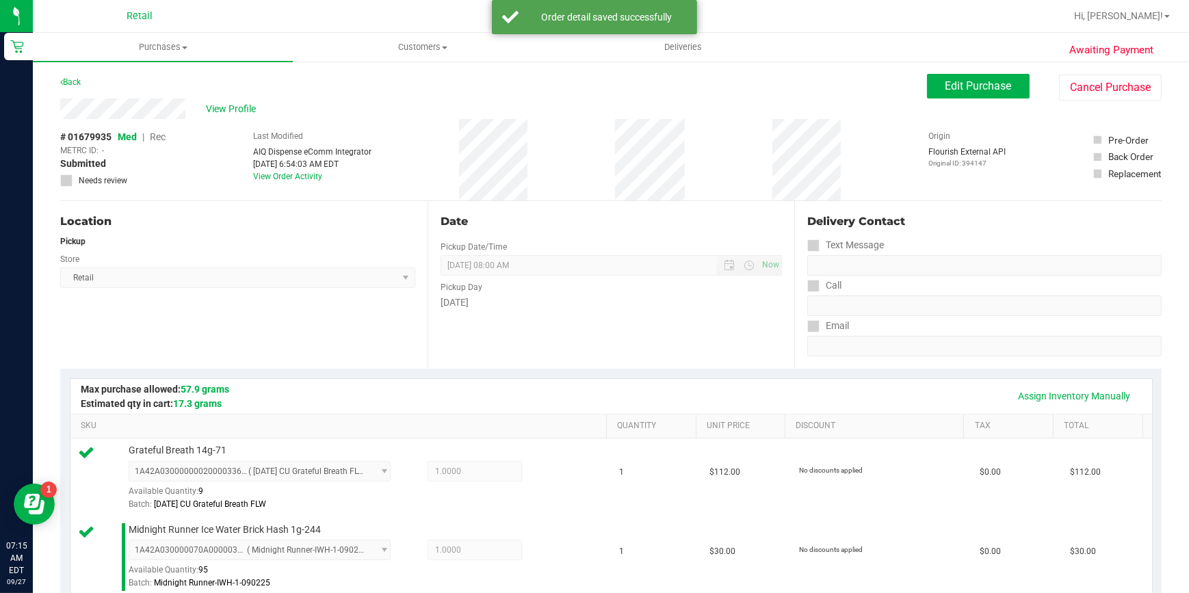
scroll to position [602, 0]
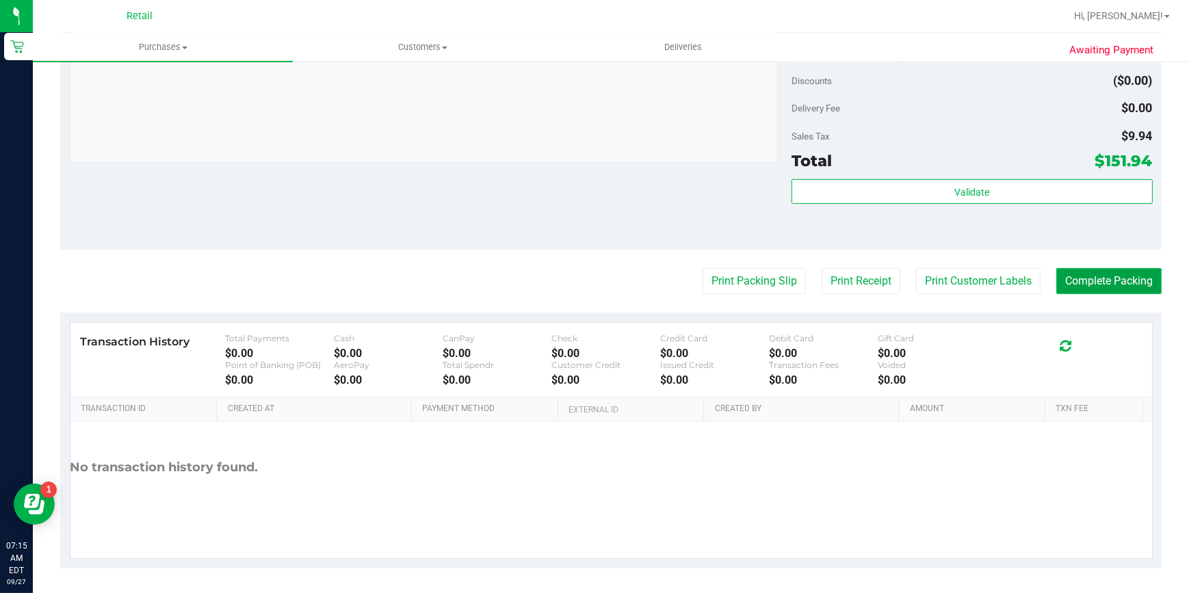
click at [1110, 275] on button "Complete Packing" at bounding box center [1108, 281] width 105 height 26
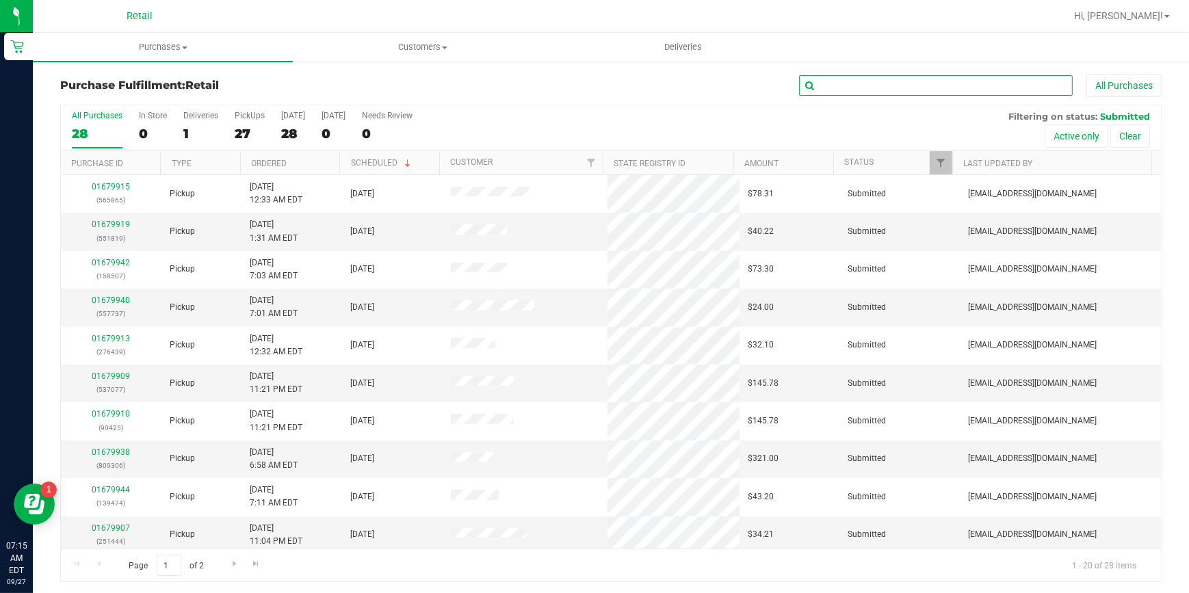
click at [826, 88] on input "text" at bounding box center [936, 85] width 274 height 21
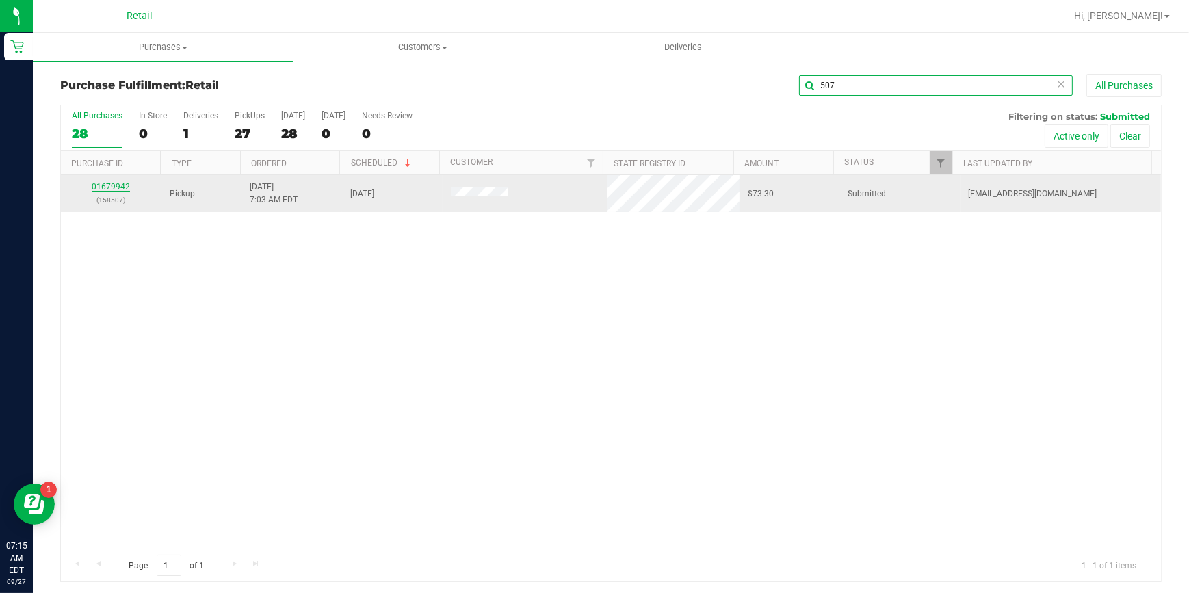
type input "507"
click at [116, 186] on link "01679942" at bounding box center [111, 187] width 38 height 10
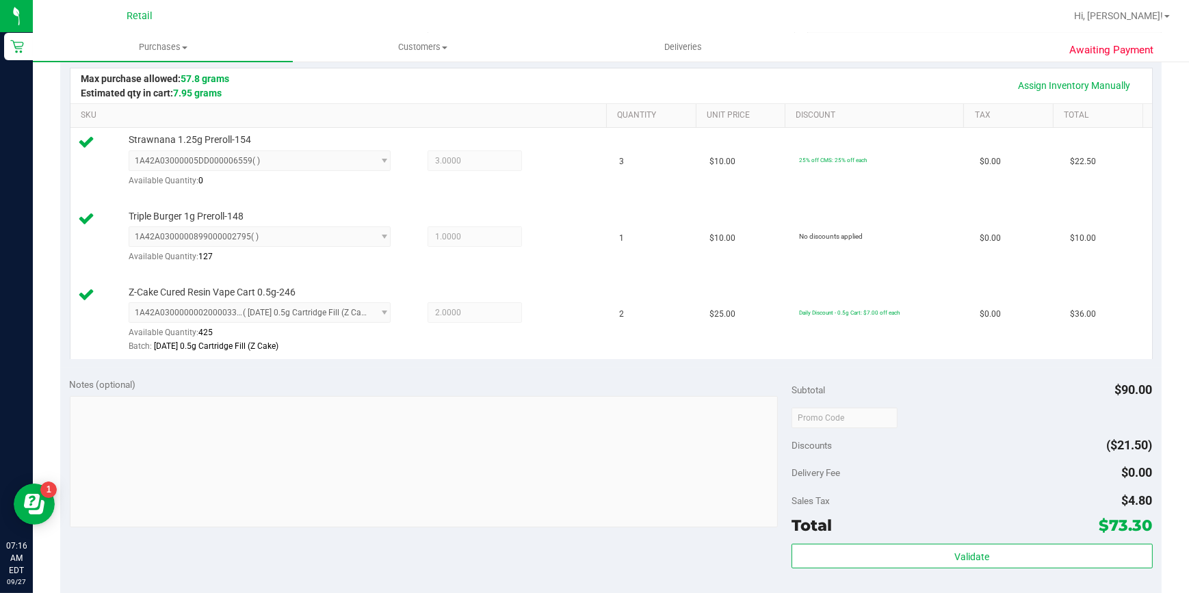
scroll to position [676, 0]
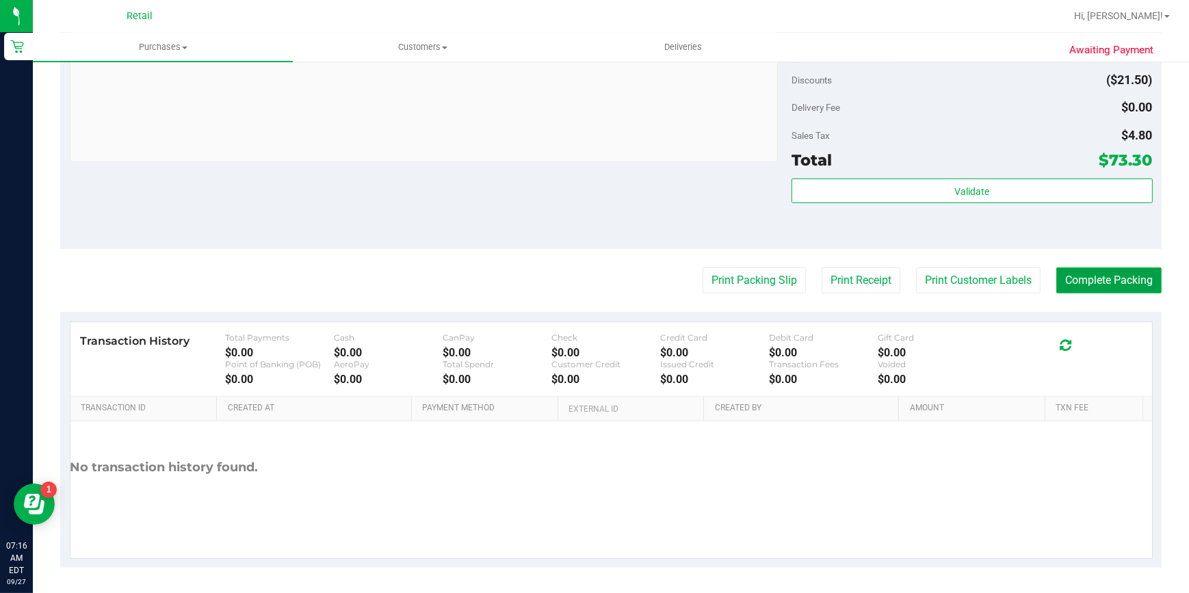
click at [1109, 274] on button "Complete Packing" at bounding box center [1108, 281] width 105 height 26
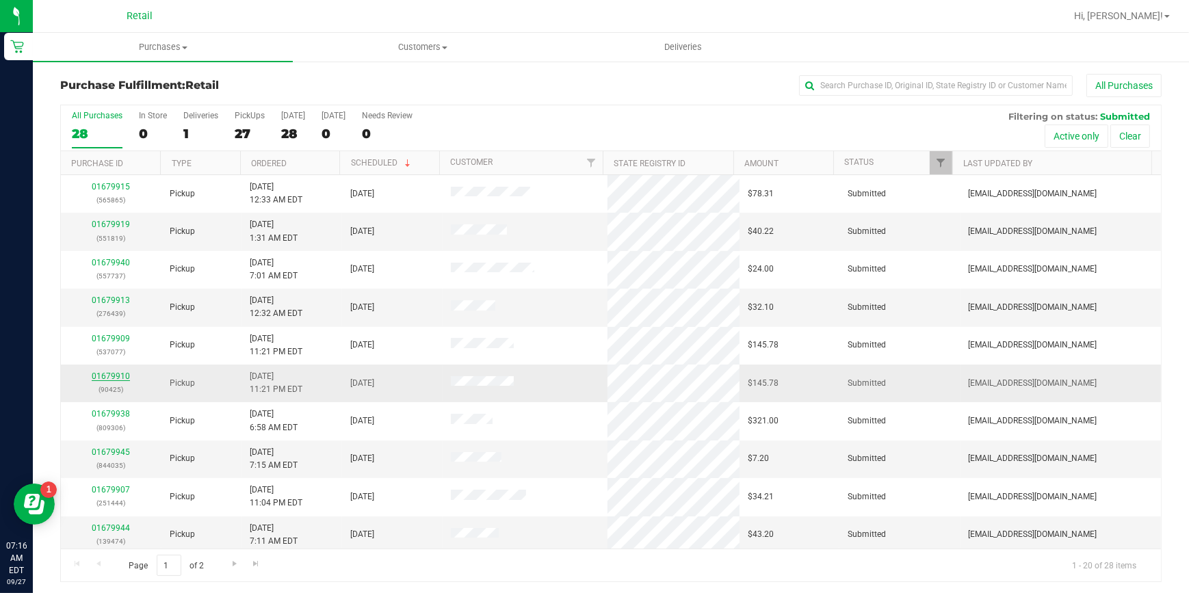
click at [108, 378] on link "01679910" at bounding box center [111, 377] width 38 height 10
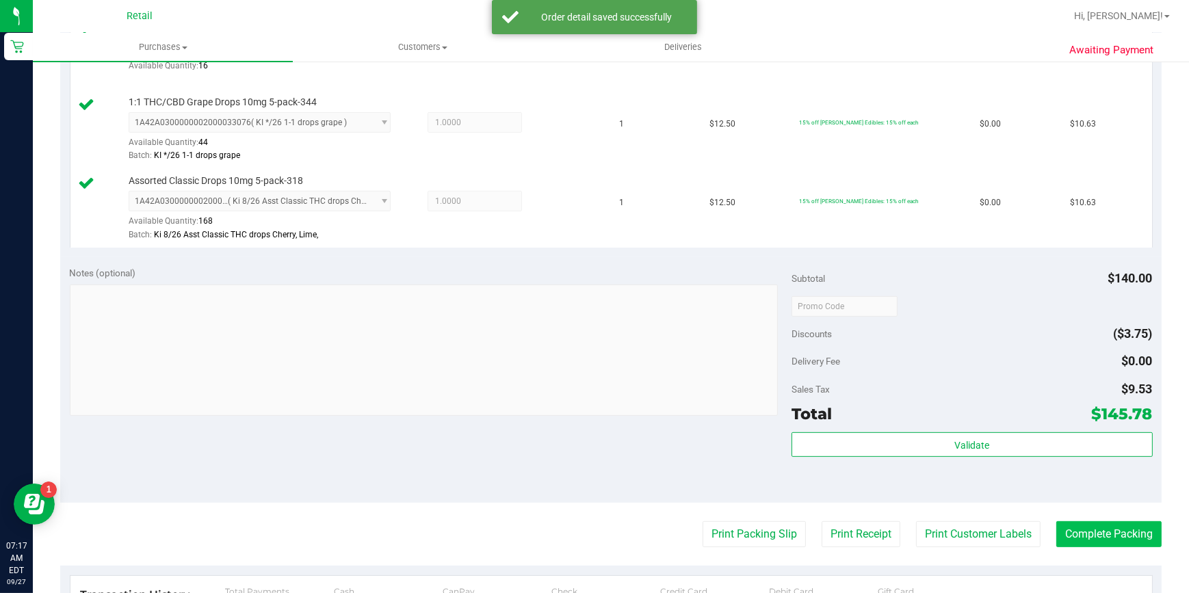
scroll to position [684, 0]
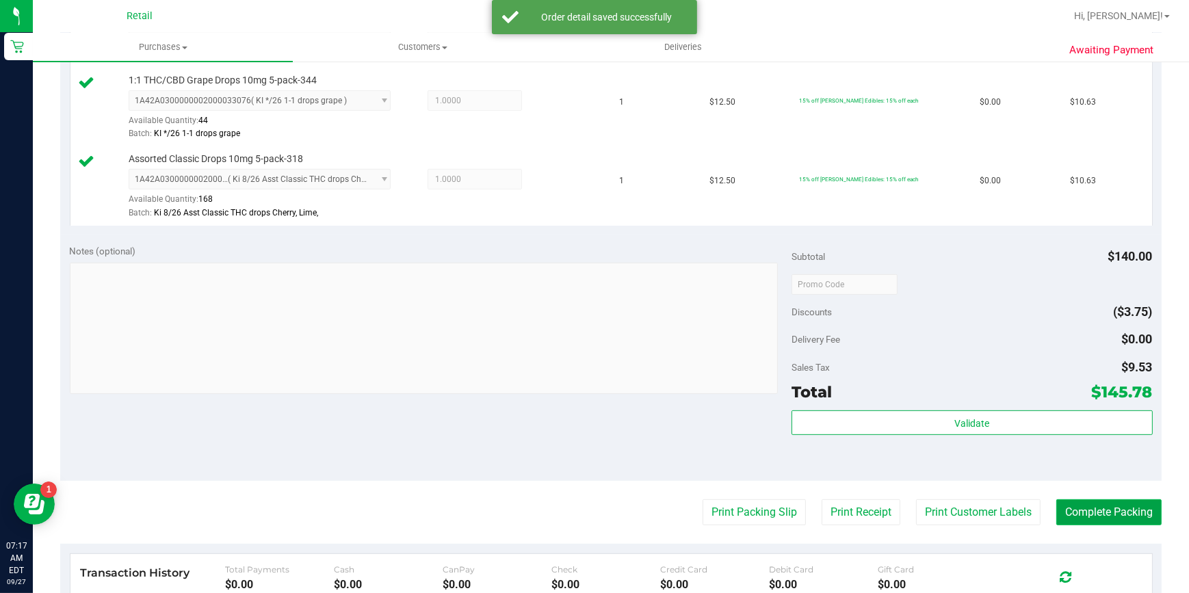
click at [1126, 518] on button "Complete Packing" at bounding box center [1108, 512] width 105 height 26
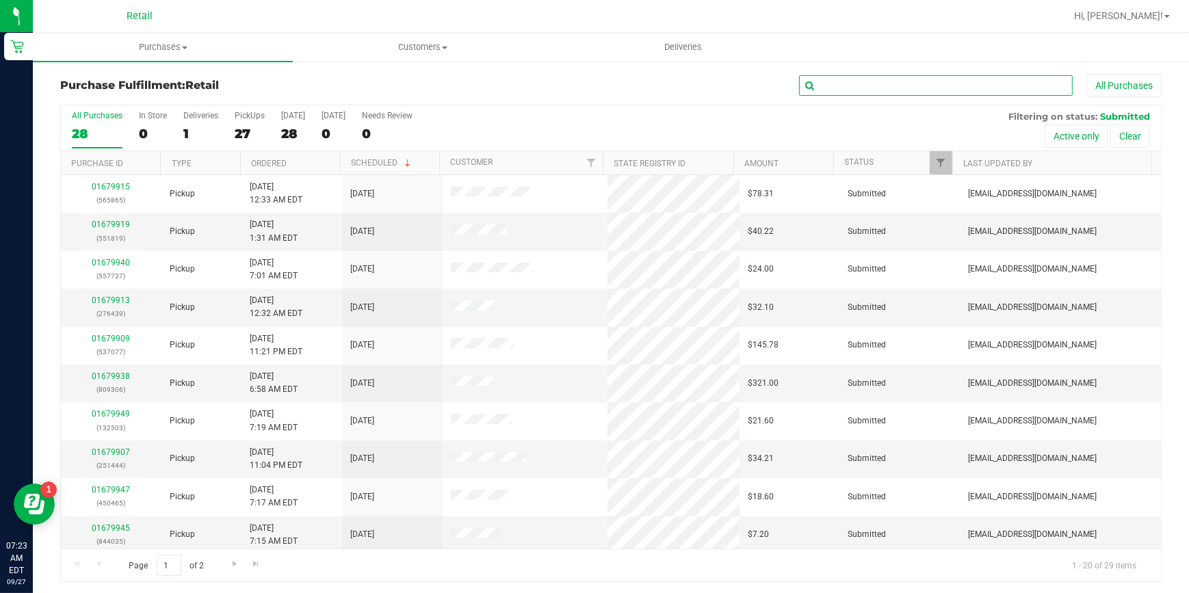
click at [902, 94] on input "text" at bounding box center [936, 85] width 274 height 21
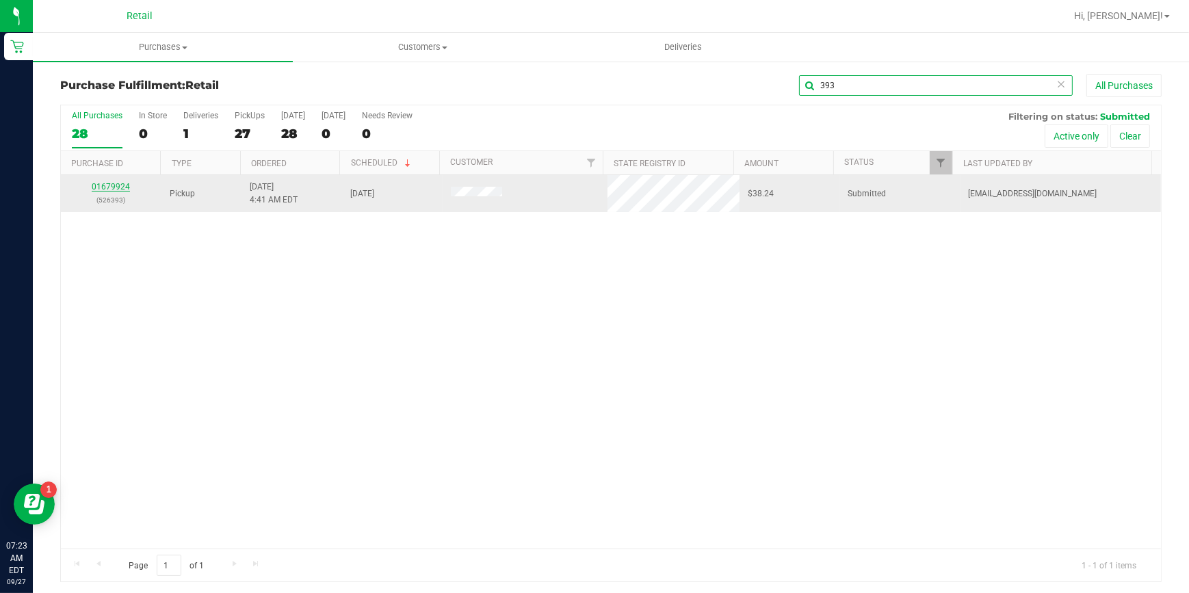
type input "393"
click at [102, 185] on link "01679924" at bounding box center [111, 187] width 38 height 10
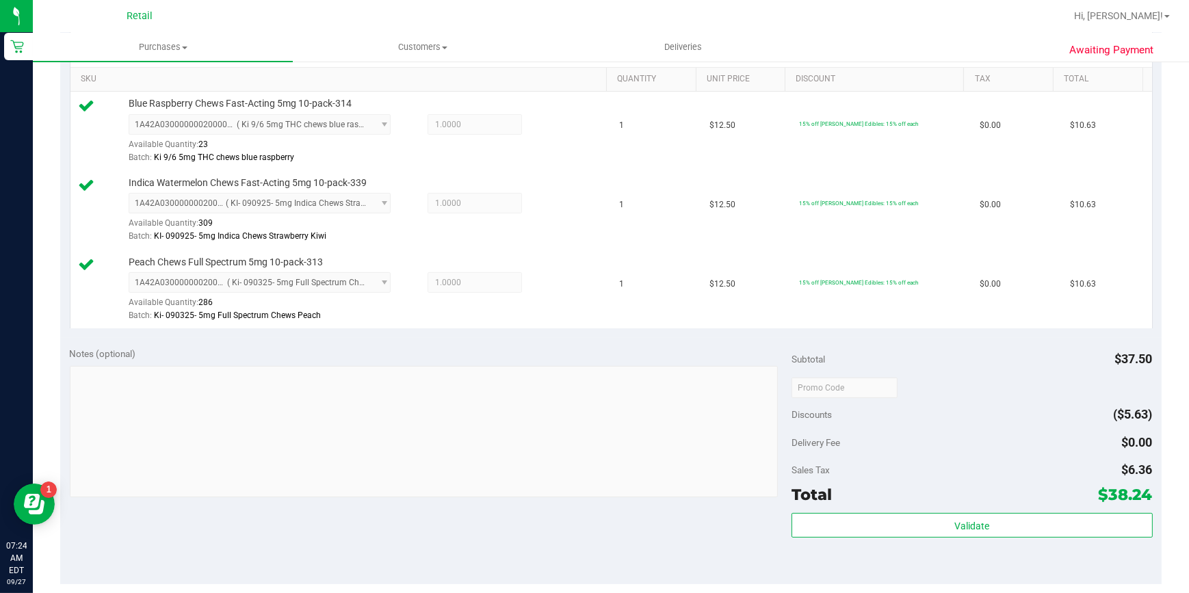
scroll to position [373, 0]
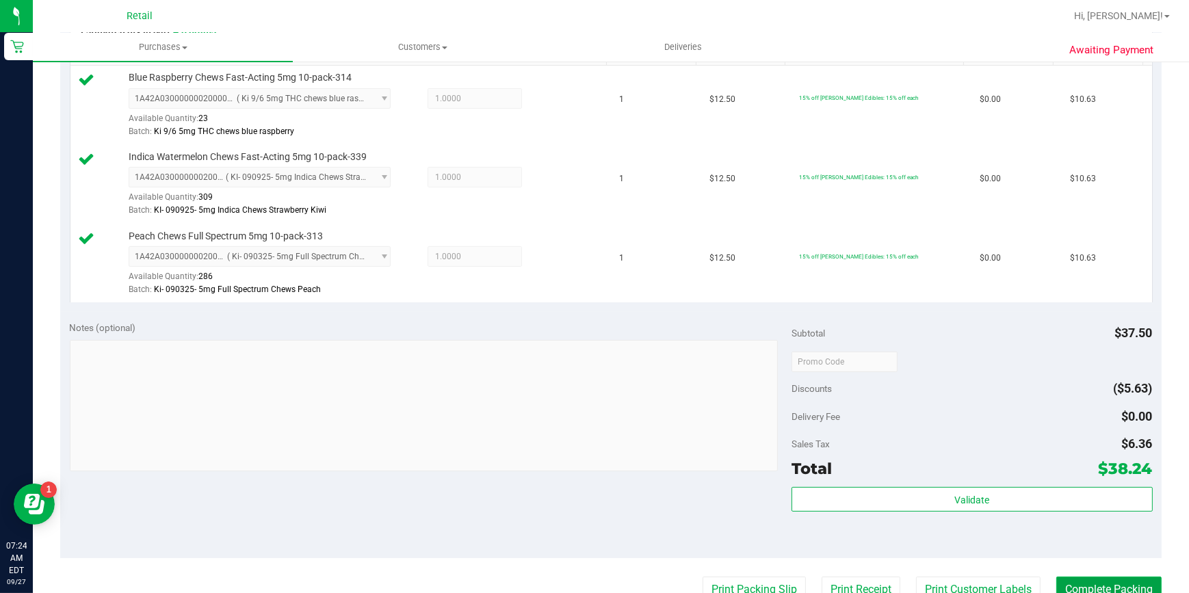
click at [1075, 582] on button "Complete Packing" at bounding box center [1108, 590] width 105 height 26
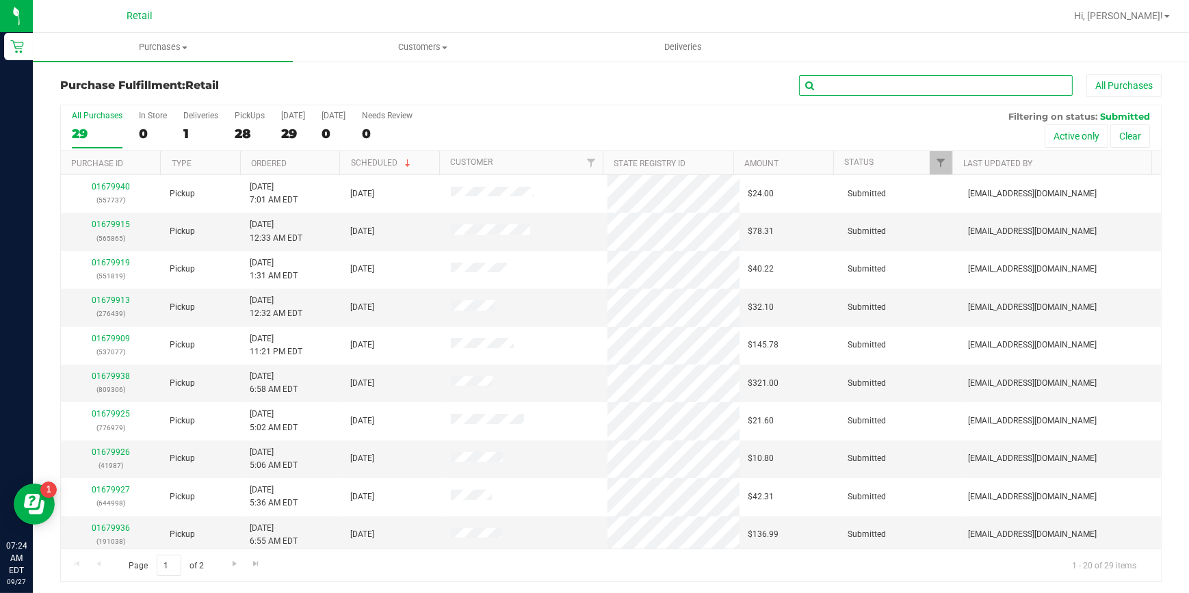
click at [850, 81] on input "text" at bounding box center [936, 85] width 274 height 21
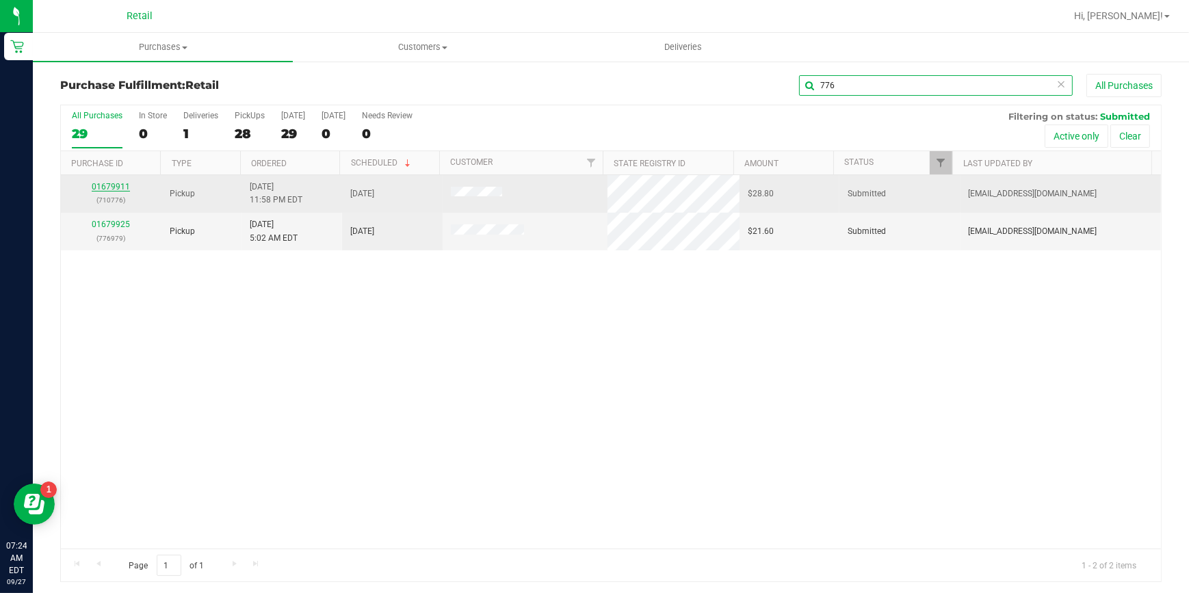
type input "776"
click at [124, 187] on link "01679911" at bounding box center [111, 187] width 38 height 10
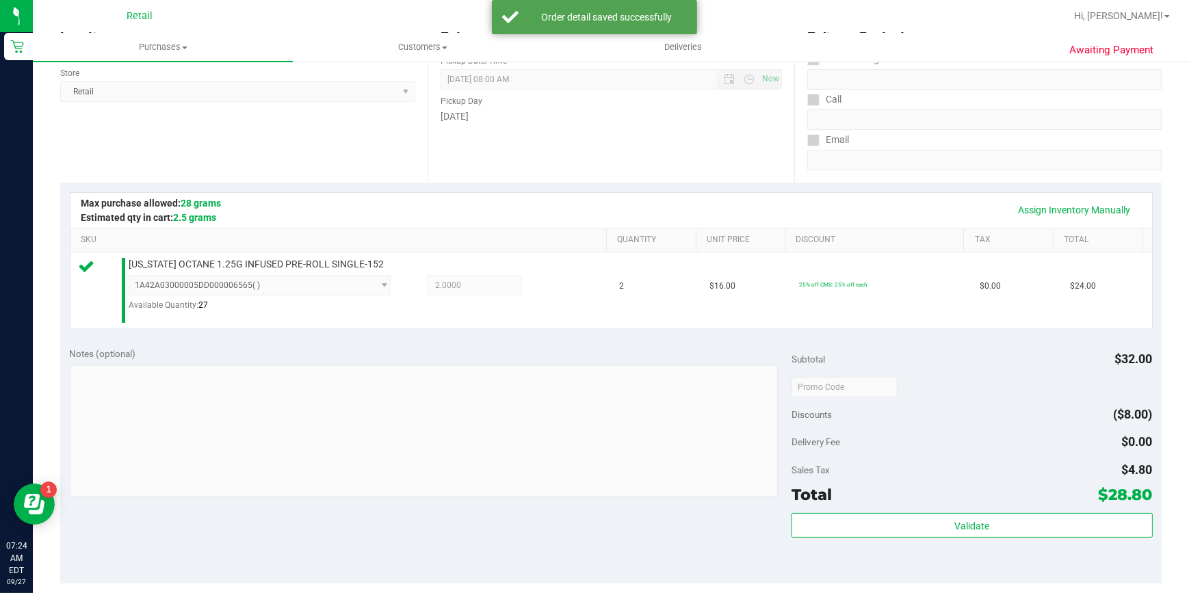
scroll to position [497, 0]
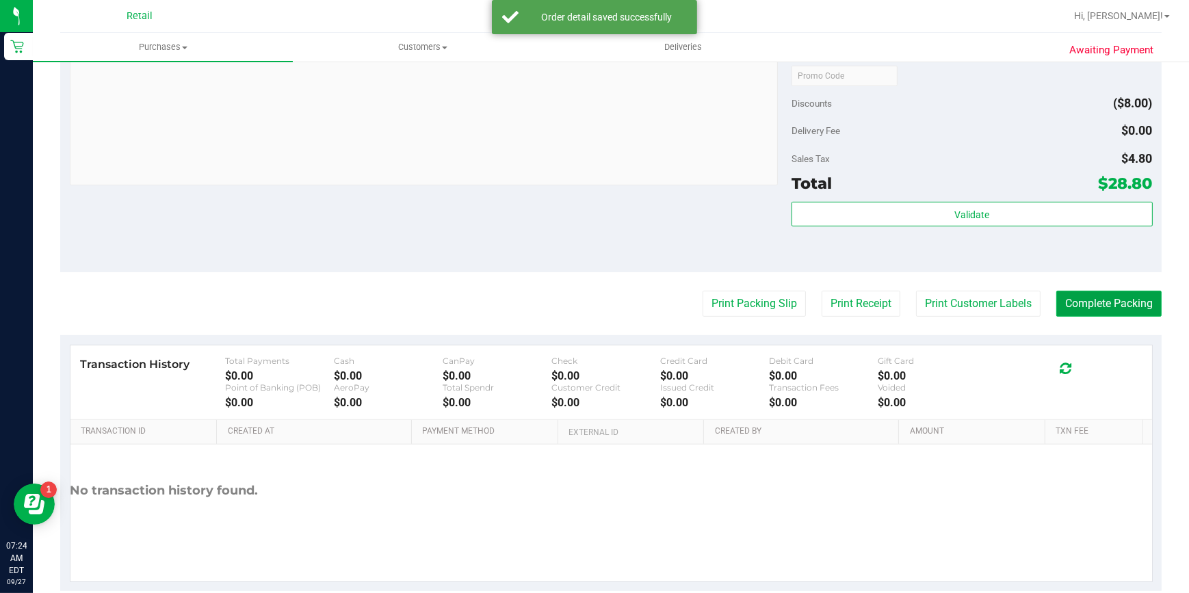
click at [1108, 301] on button "Complete Packing" at bounding box center [1108, 304] width 105 height 26
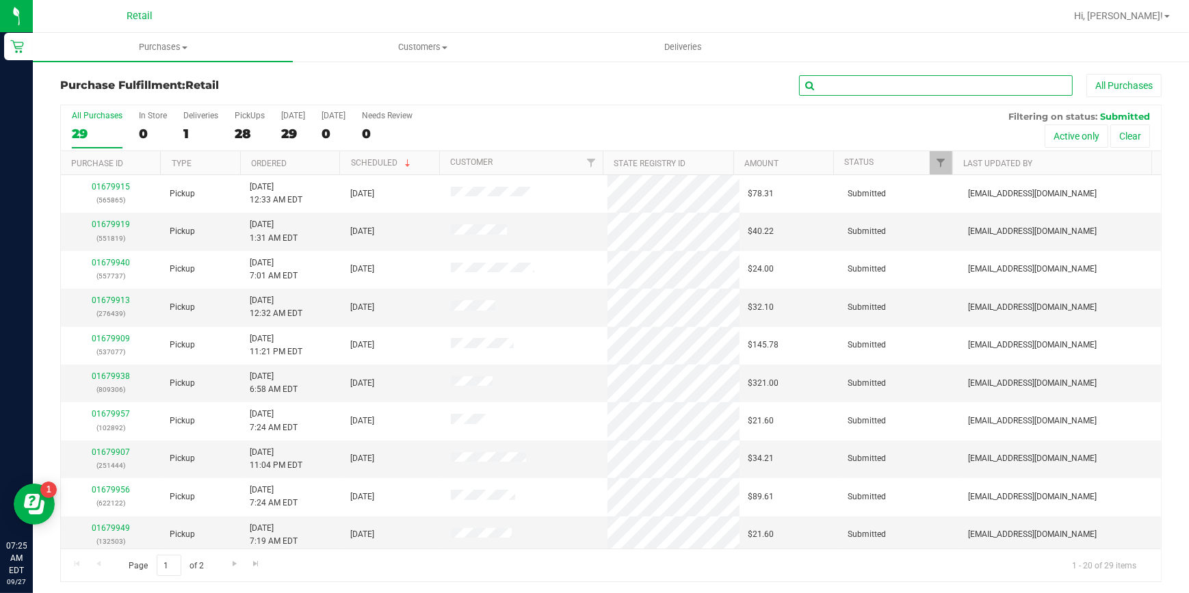
click at [1007, 91] on input "text" at bounding box center [936, 85] width 274 height 21
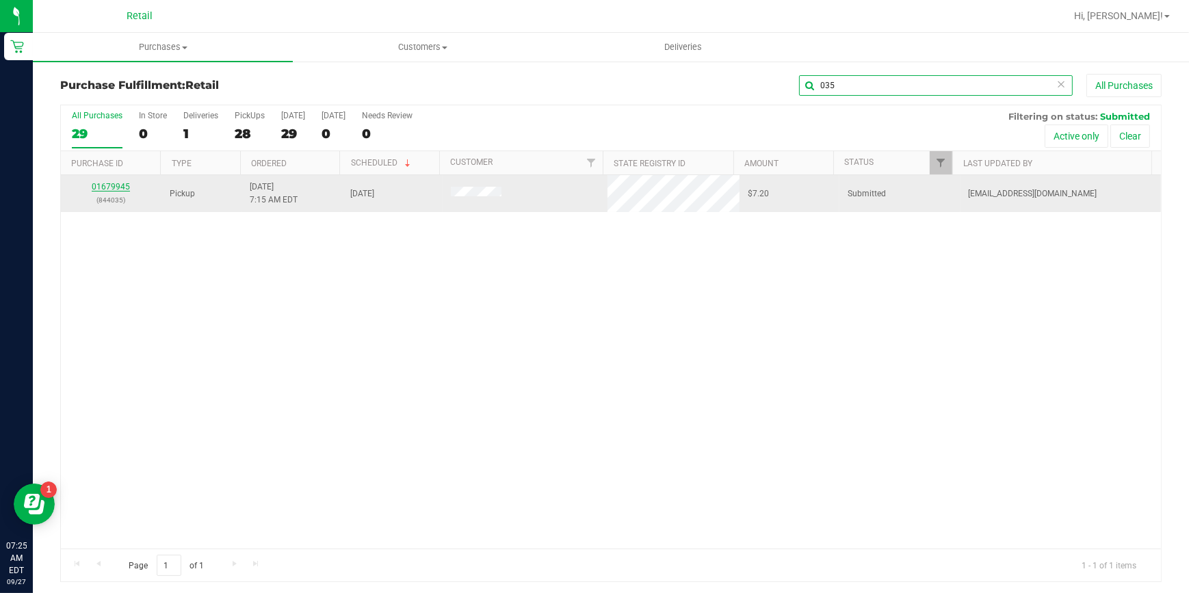
type input "035"
click at [120, 183] on link "01679945" at bounding box center [111, 187] width 38 height 10
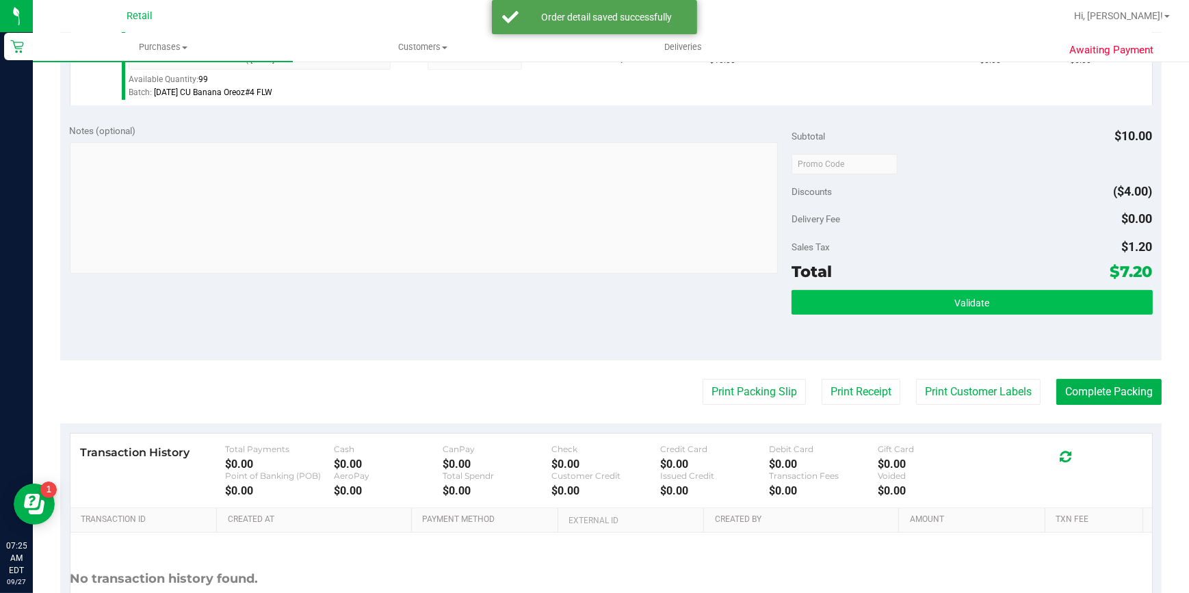
scroll to position [435, 0]
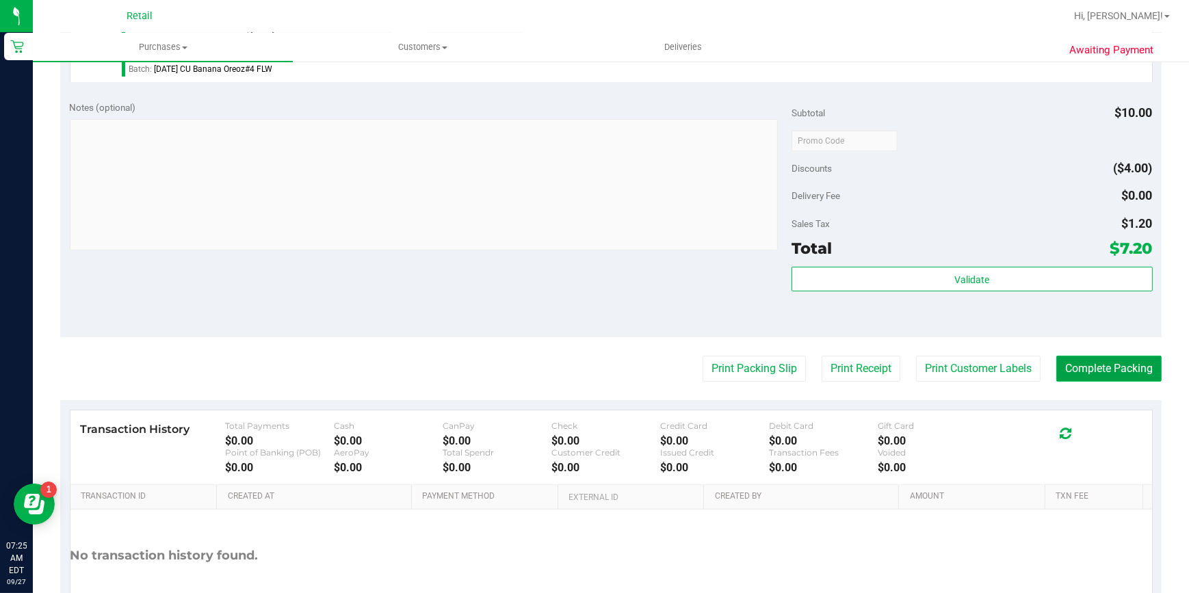
click at [1067, 363] on button "Complete Packing" at bounding box center [1108, 369] width 105 height 26
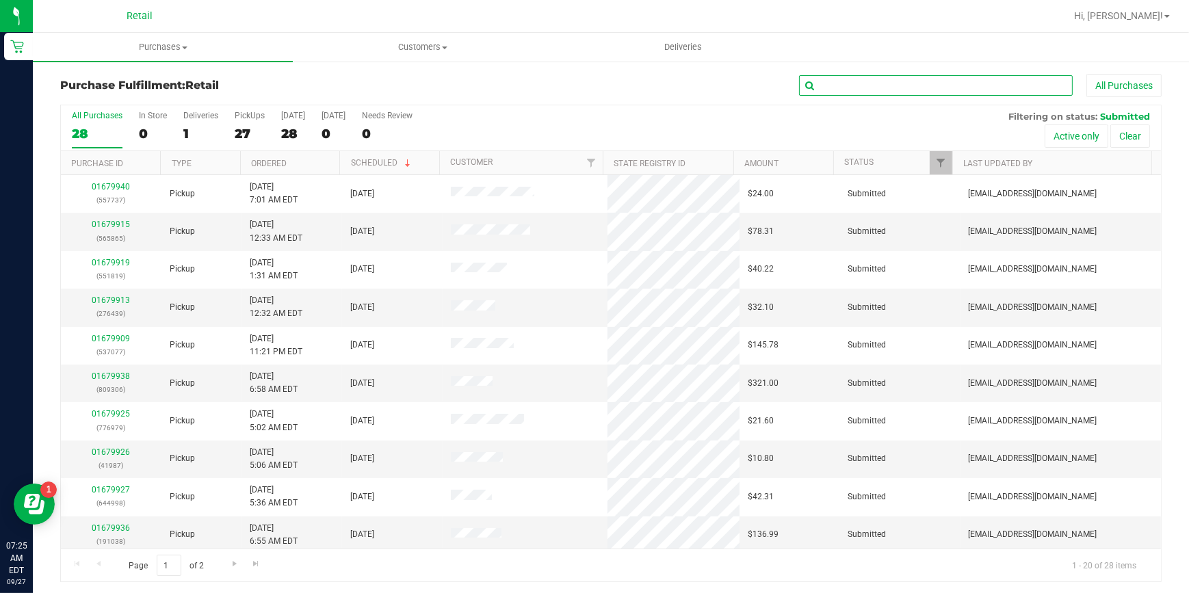
click at [846, 84] on input "text" at bounding box center [936, 85] width 274 height 21
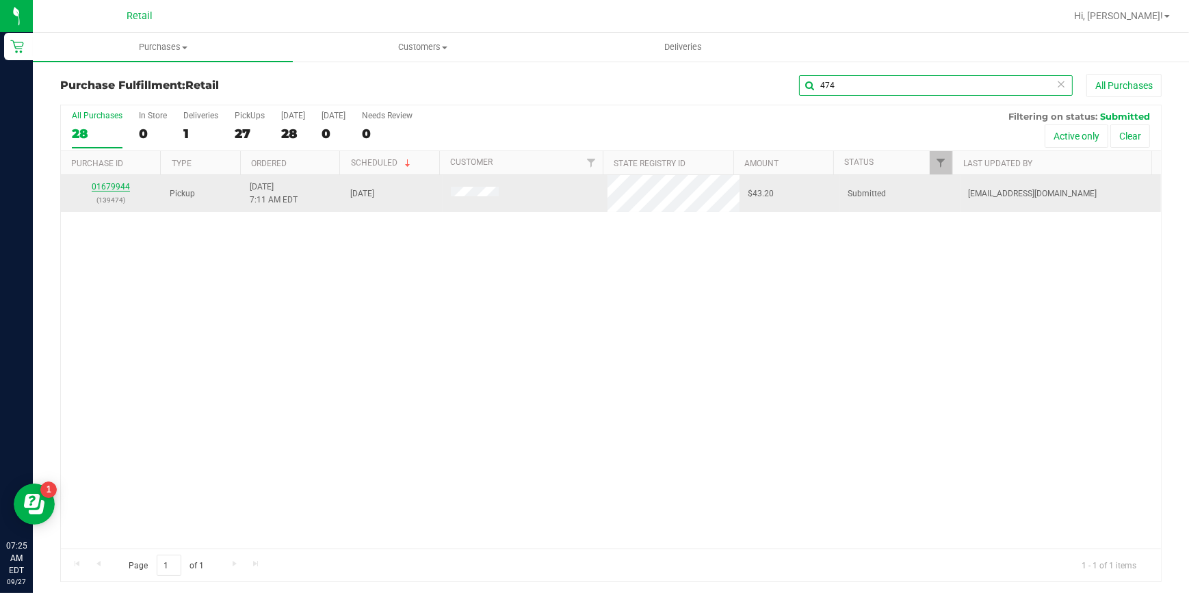
type input "474"
click at [114, 189] on link "01679944" at bounding box center [111, 187] width 38 height 10
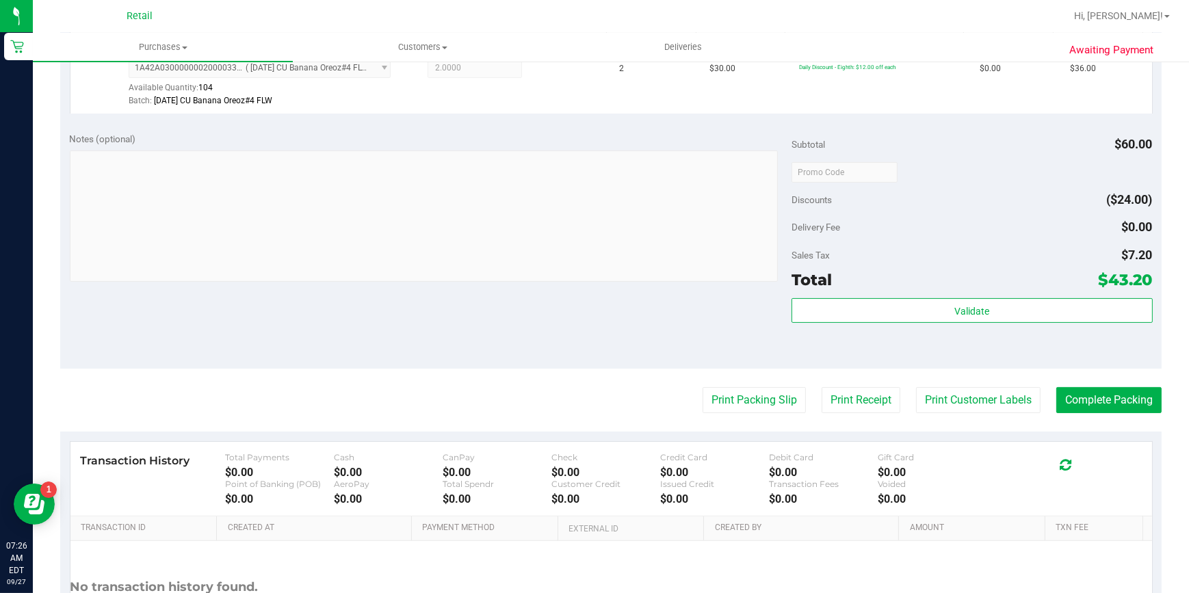
scroll to position [435, 0]
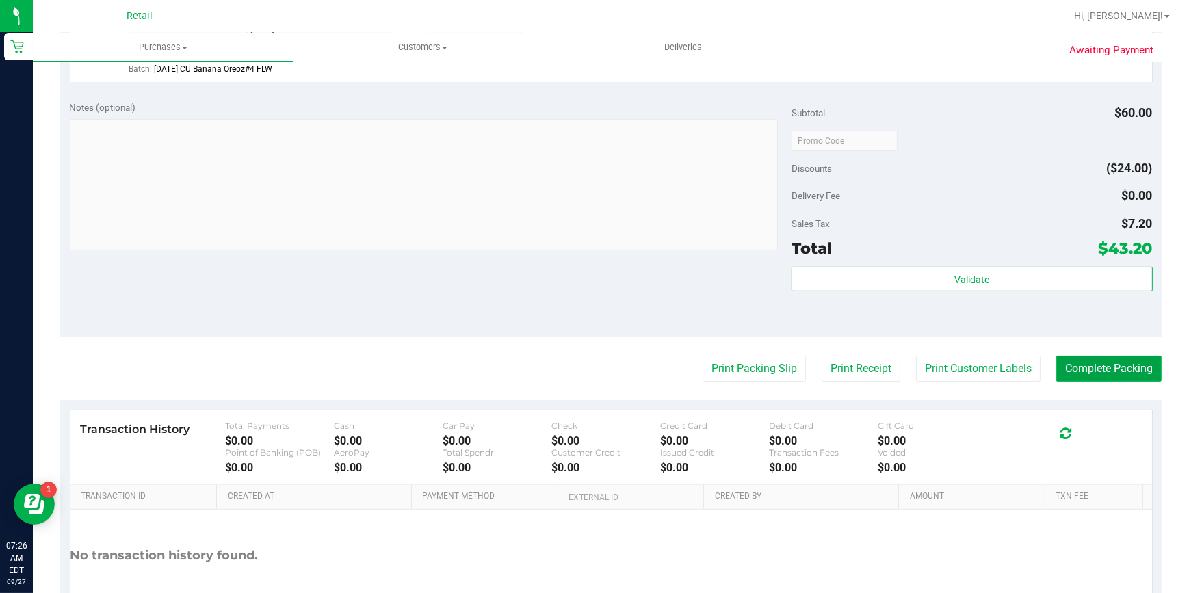
click at [1124, 369] on button "Complete Packing" at bounding box center [1108, 369] width 105 height 26
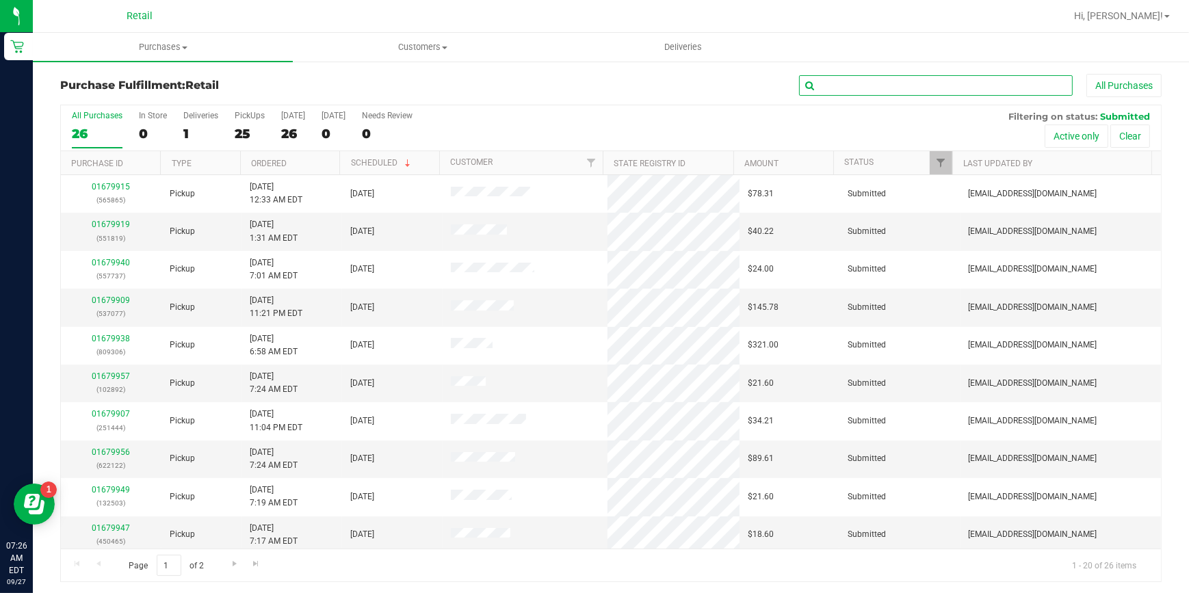
click at [883, 94] on input "text" at bounding box center [936, 85] width 274 height 21
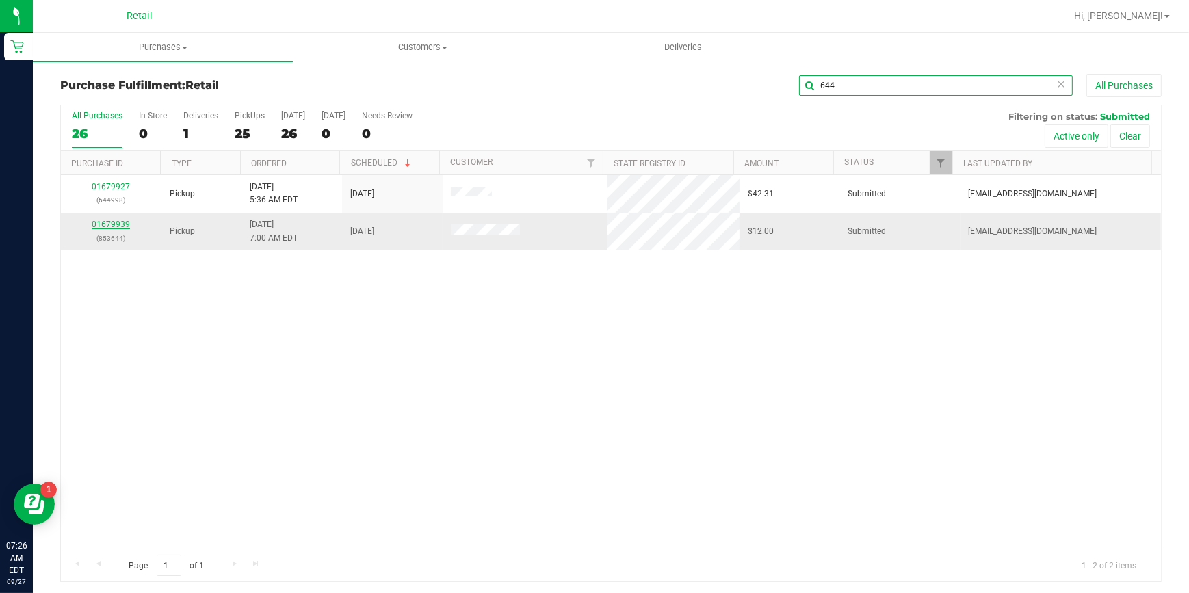
type input "644"
click at [105, 222] on link "01679939" at bounding box center [111, 225] width 38 height 10
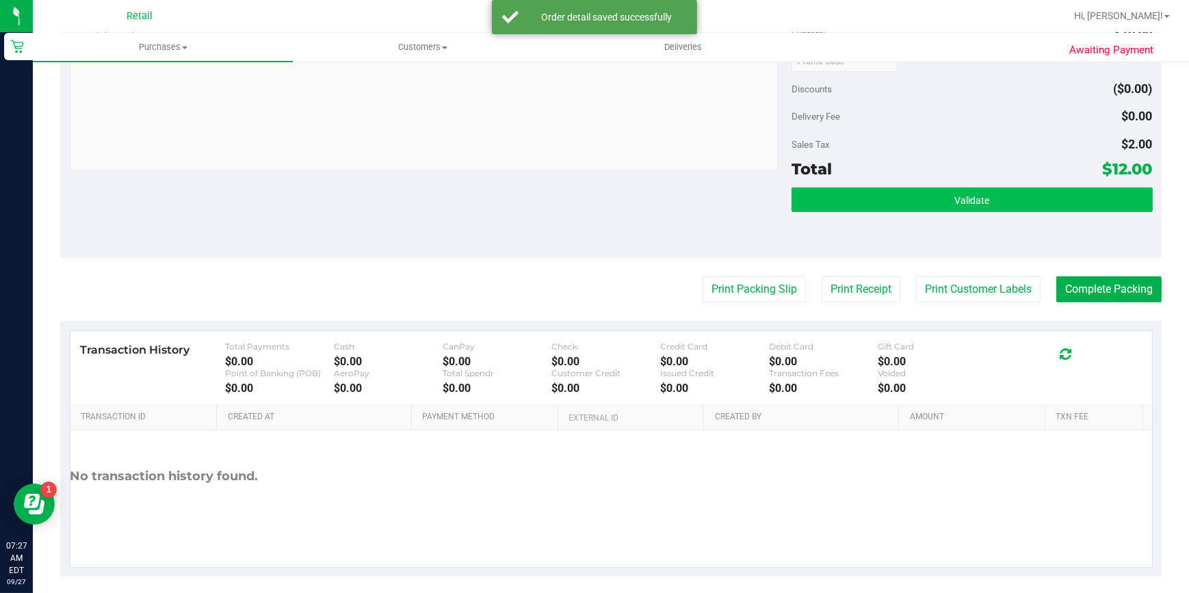
scroll to position [523, 0]
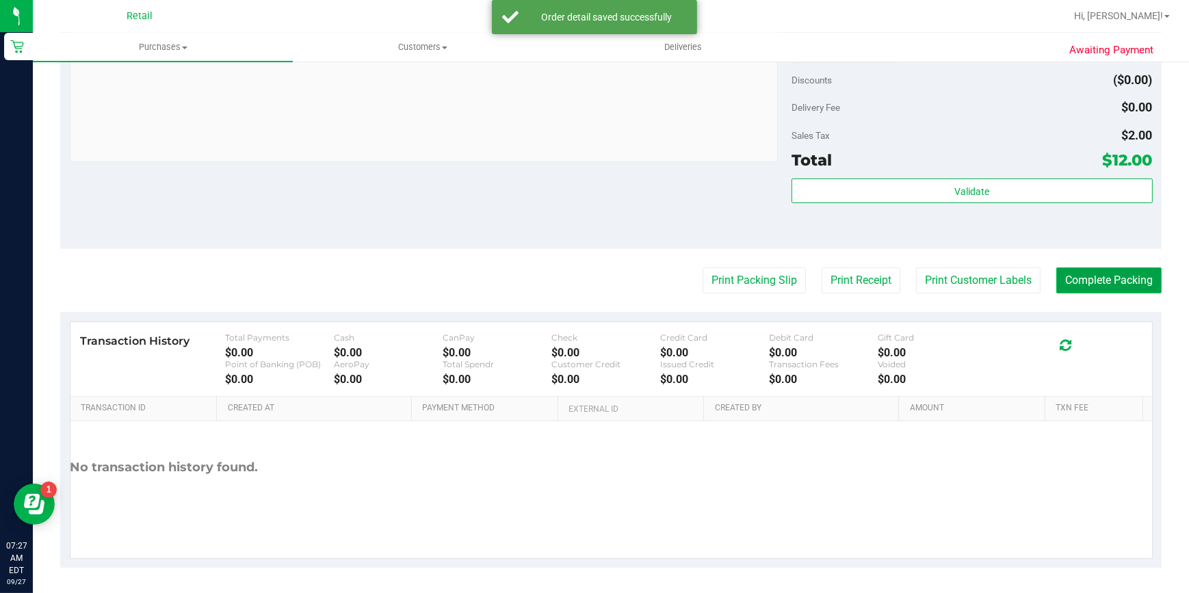
click at [1103, 285] on button "Complete Packing" at bounding box center [1108, 281] width 105 height 26
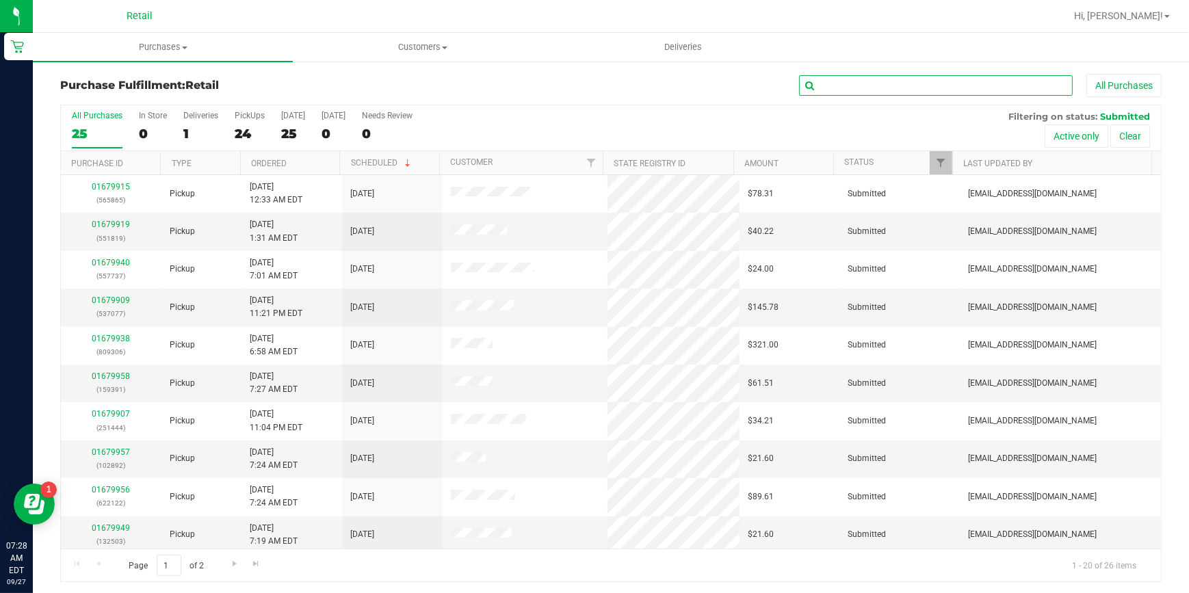
click at [954, 82] on input "text" at bounding box center [936, 85] width 274 height 21
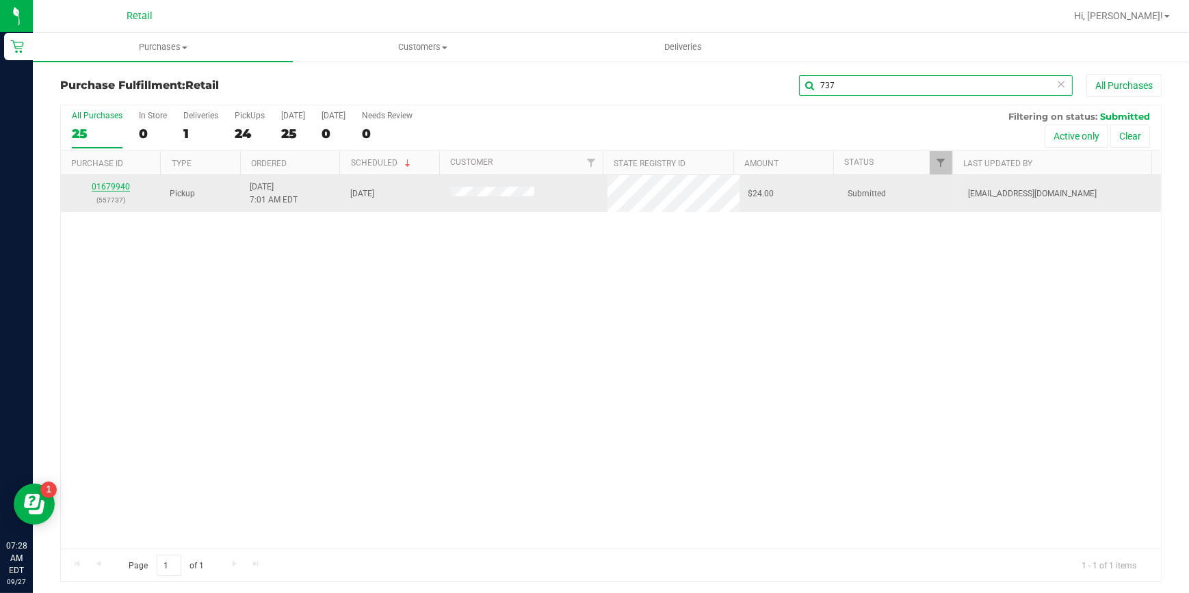
type input "737"
click at [117, 185] on link "01679940" at bounding box center [111, 187] width 38 height 10
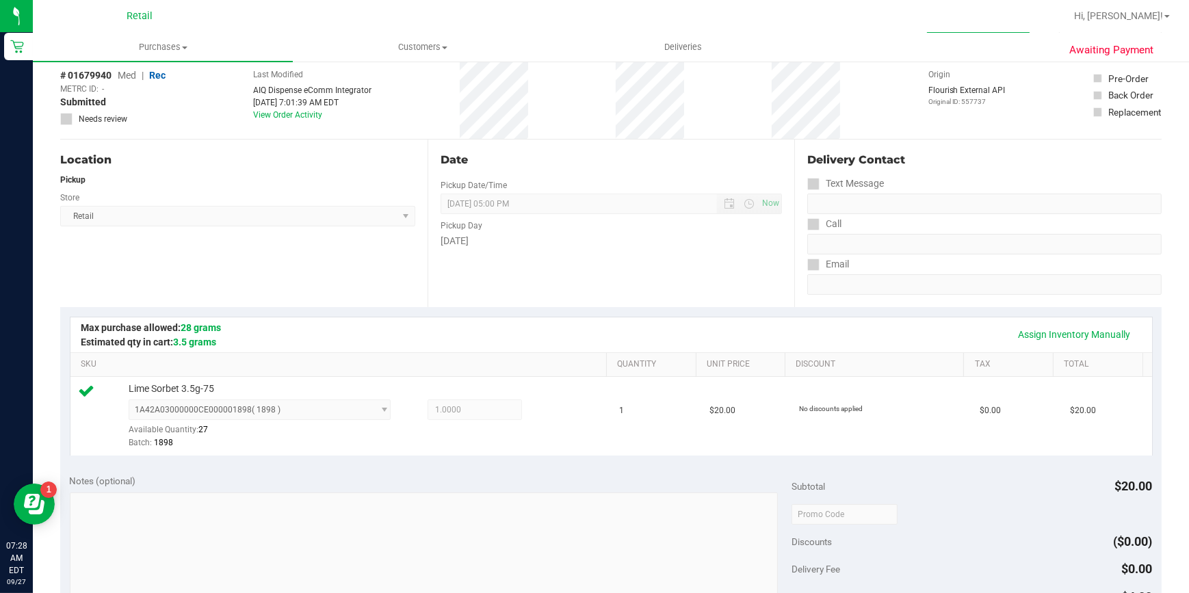
scroll to position [373, 0]
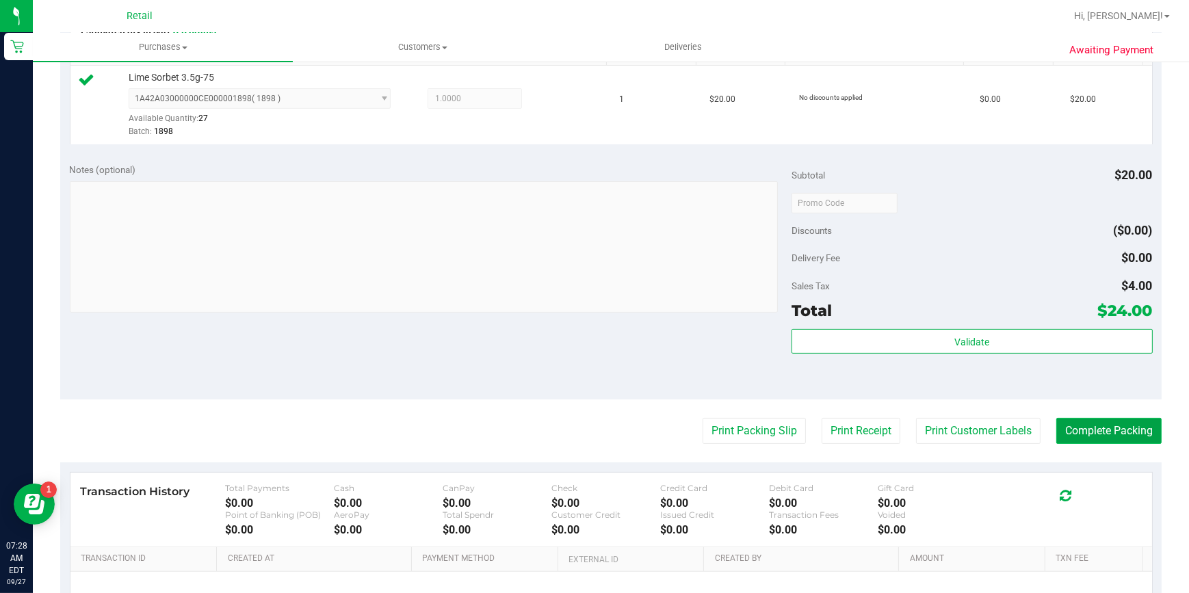
click at [1080, 442] on button "Complete Packing" at bounding box center [1108, 431] width 105 height 26
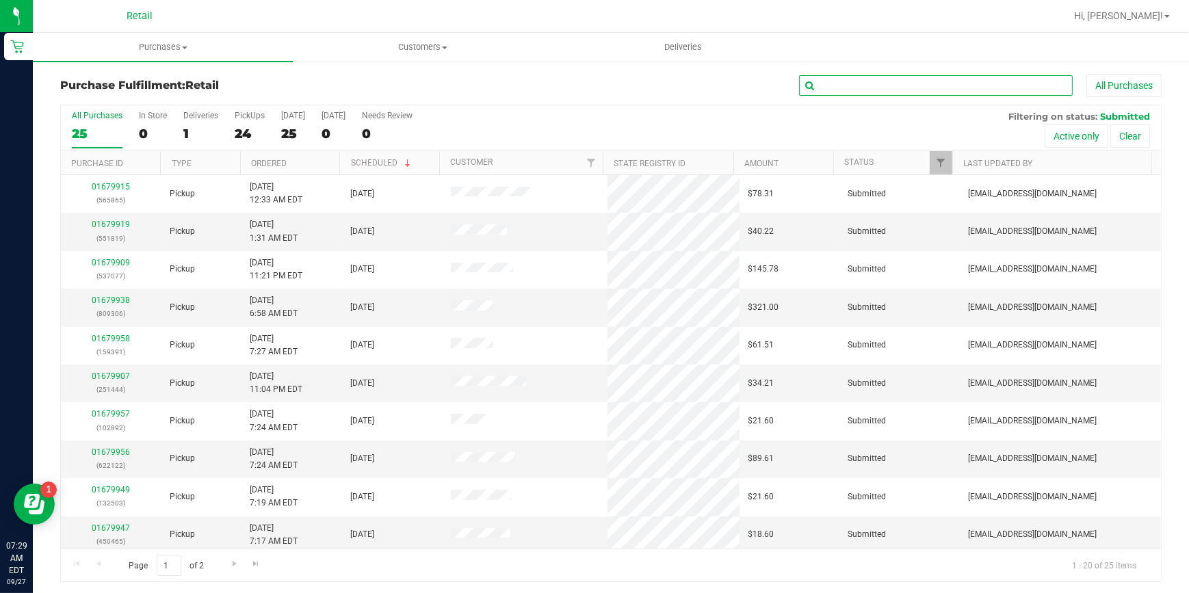
click at [868, 91] on input "text" at bounding box center [936, 85] width 274 height 21
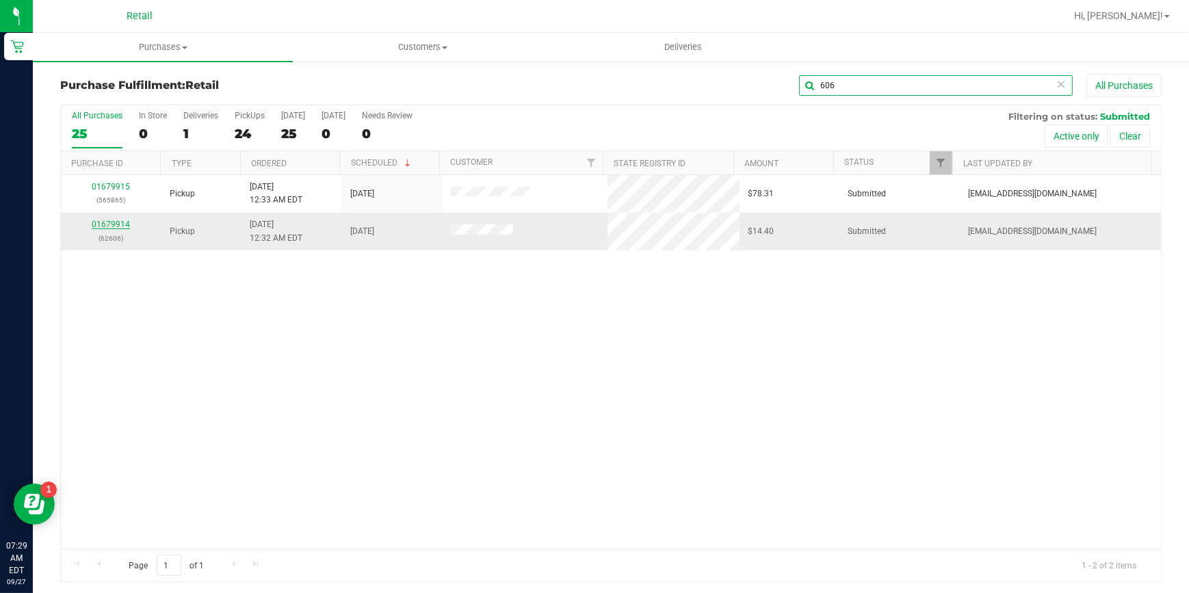
type input "606"
click at [125, 223] on link "01679914" at bounding box center [111, 225] width 38 height 10
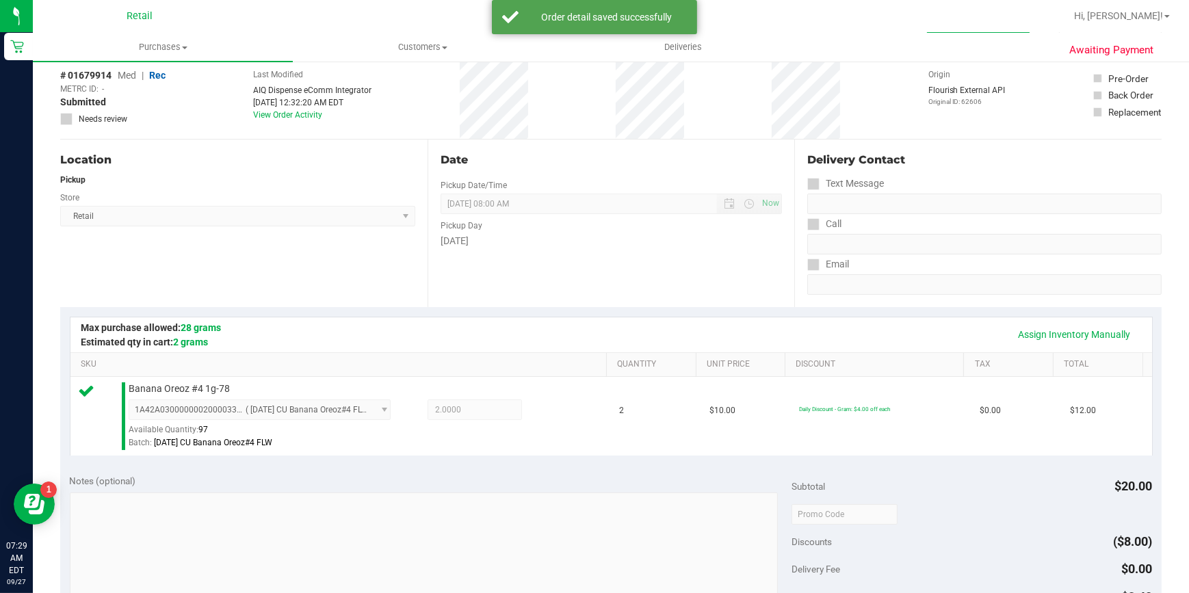
scroll to position [497, 0]
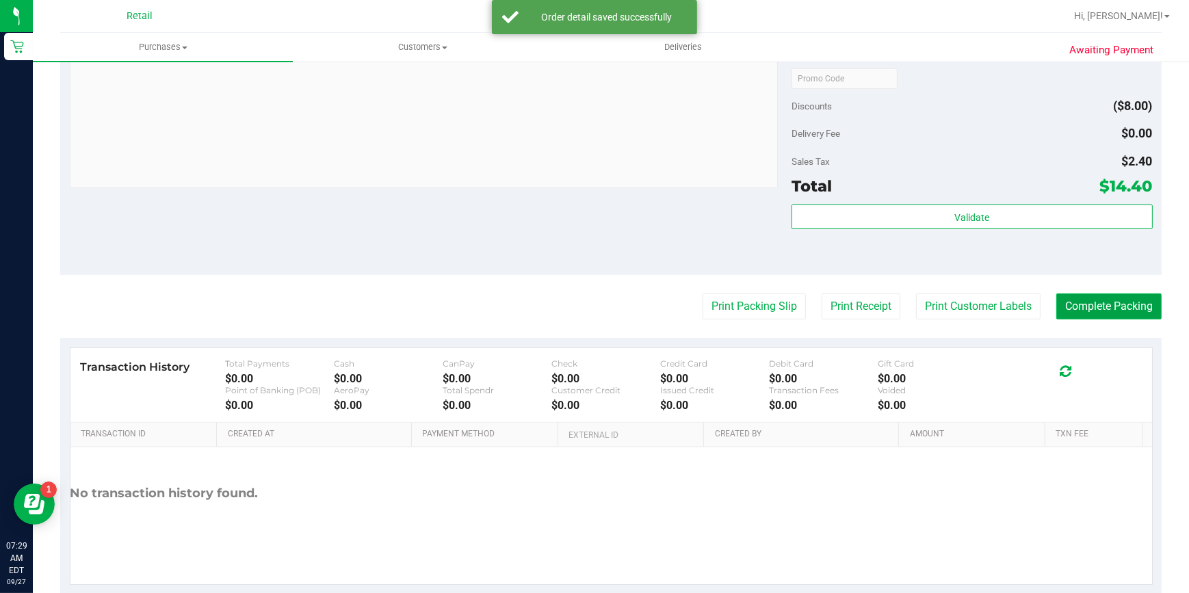
click at [1117, 311] on button "Complete Packing" at bounding box center [1108, 307] width 105 height 26
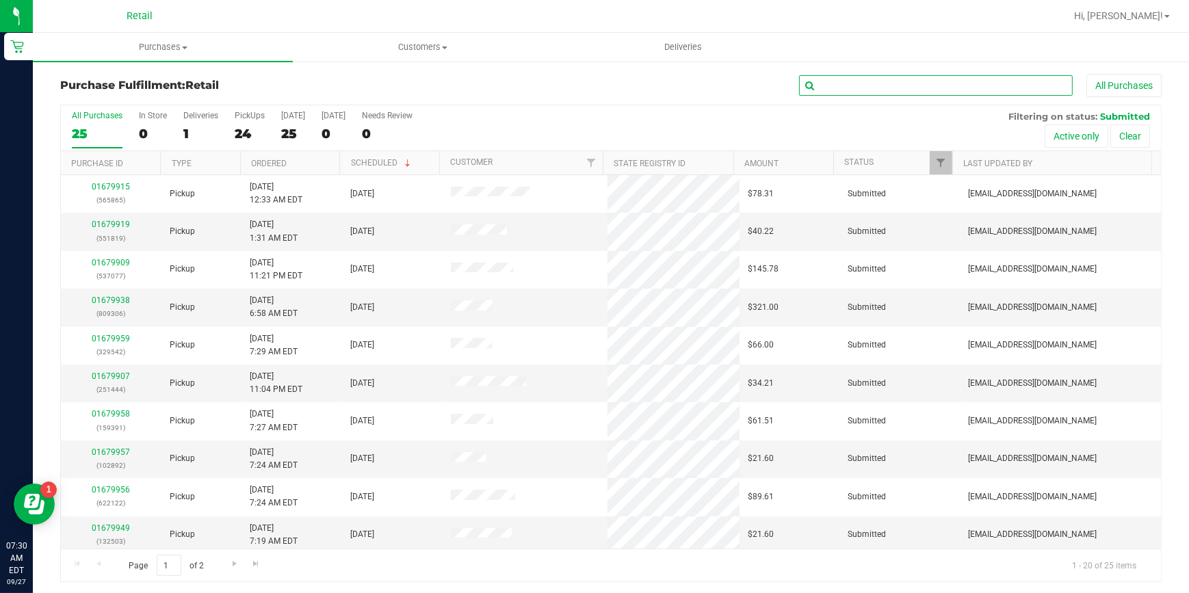
click at [866, 83] on input "text" at bounding box center [936, 85] width 274 height 21
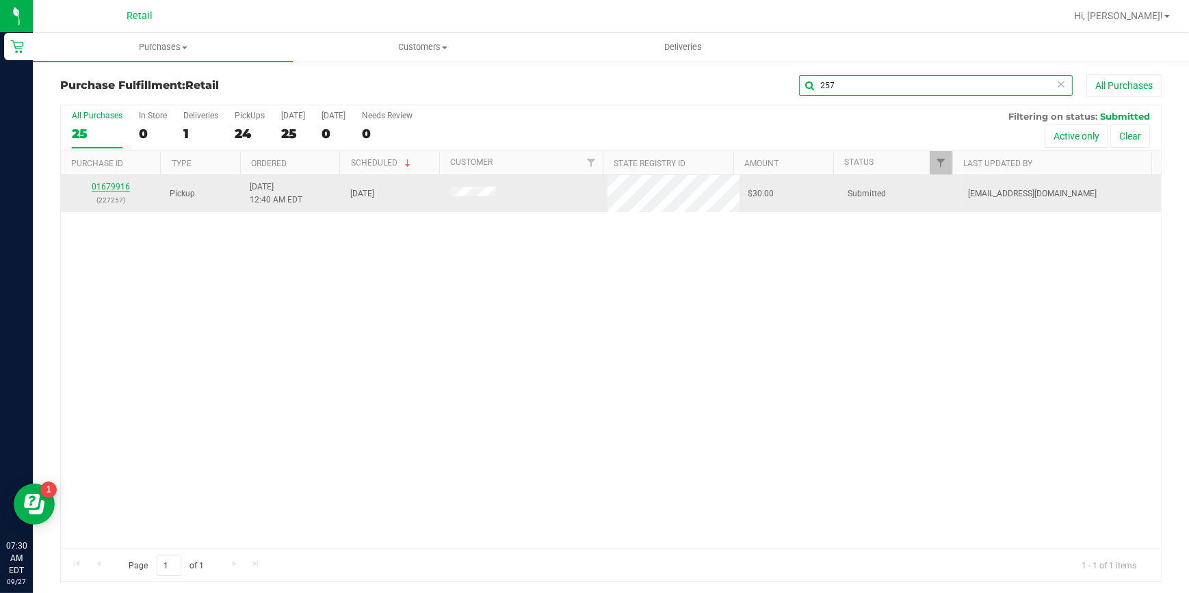
type input "257"
click at [117, 185] on link "01679916" at bounding box center [111, 187] width 38 height 10
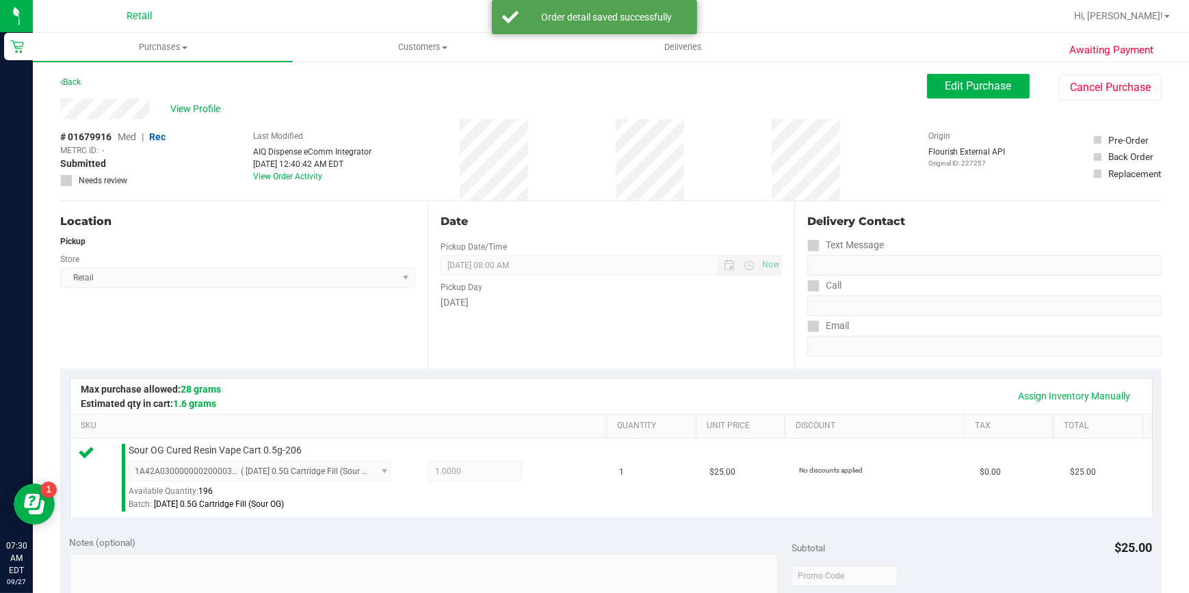
scroll to position [373, 0]
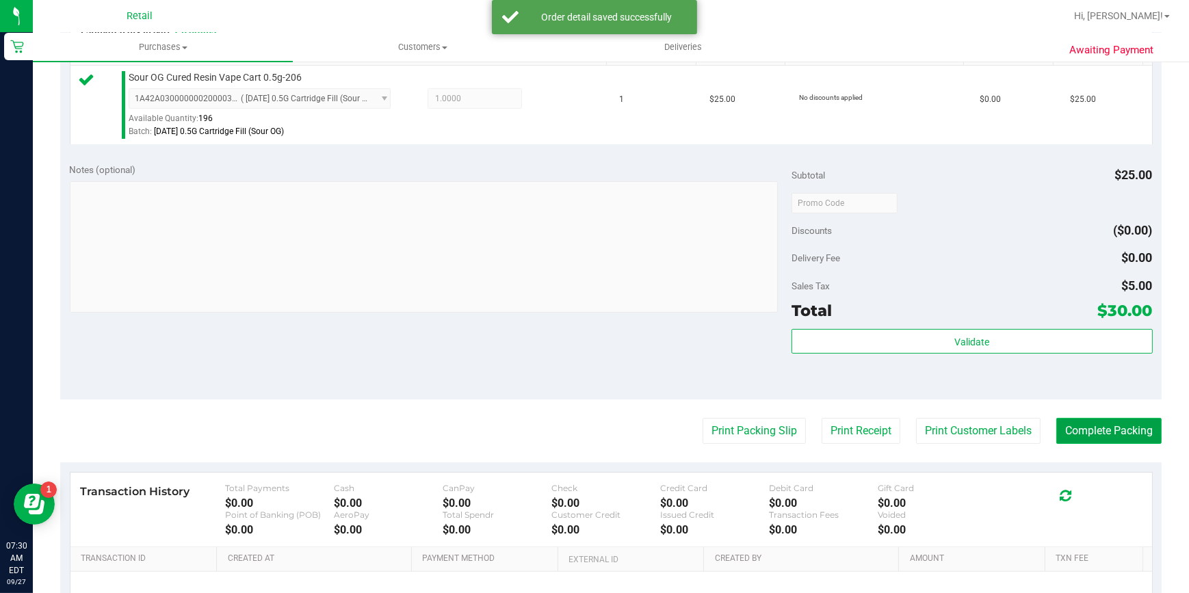
click at [1110, 422] on button "Complete Packing" at bounding box center [1108, 431] width 105 height 26
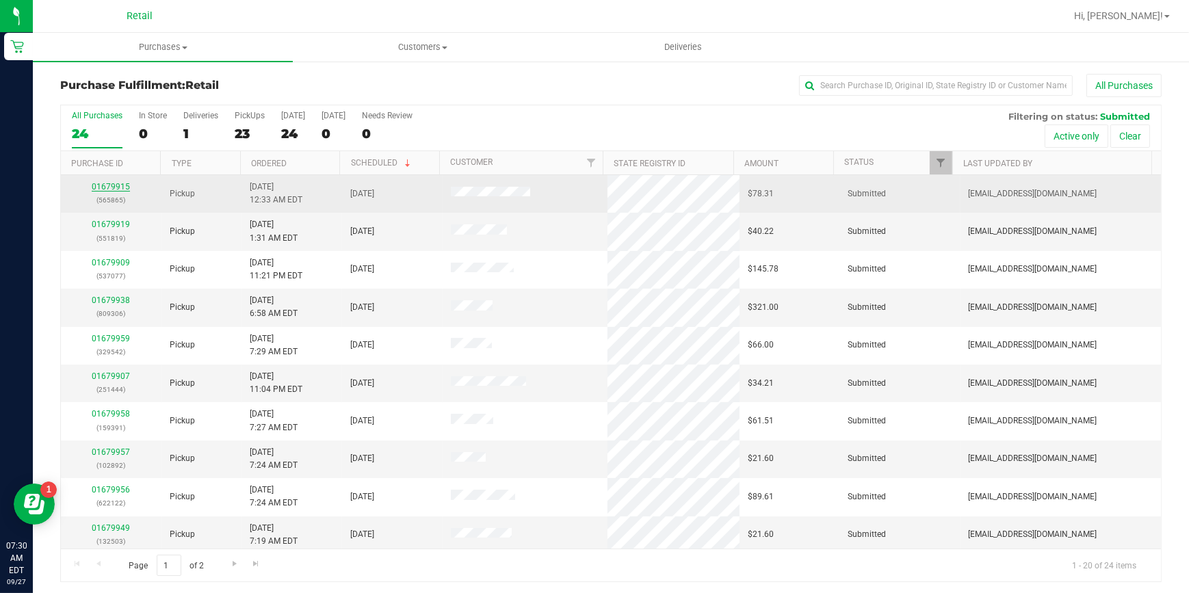
click at [125, 187] on link "01679915" at bounding box center [111, 187] width 38 height 10
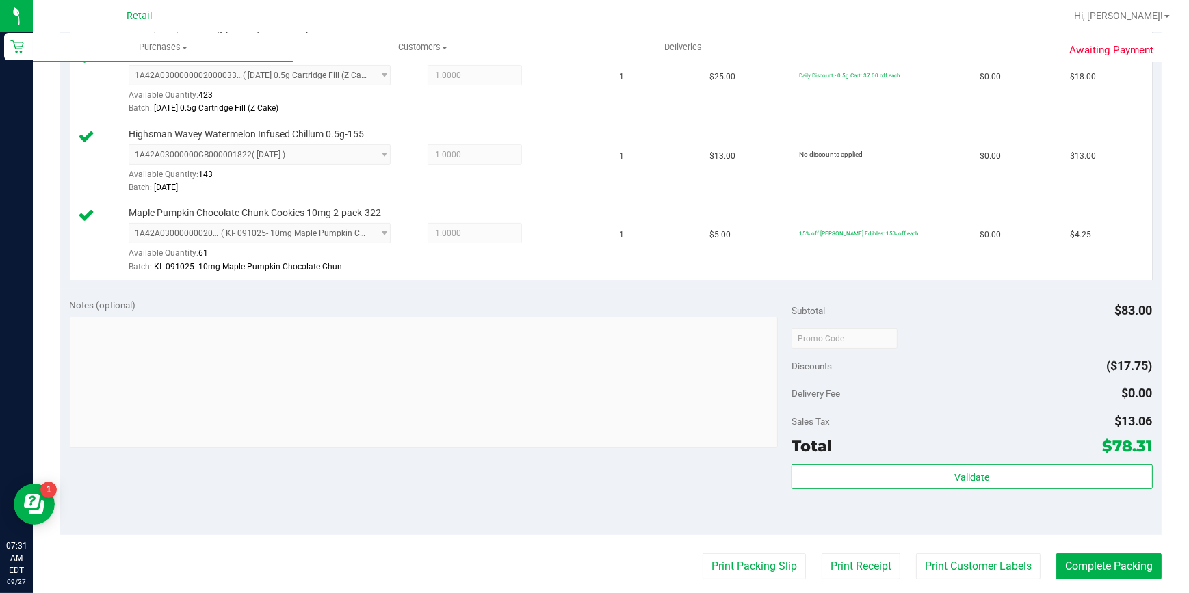
scroll to position [497, 0]
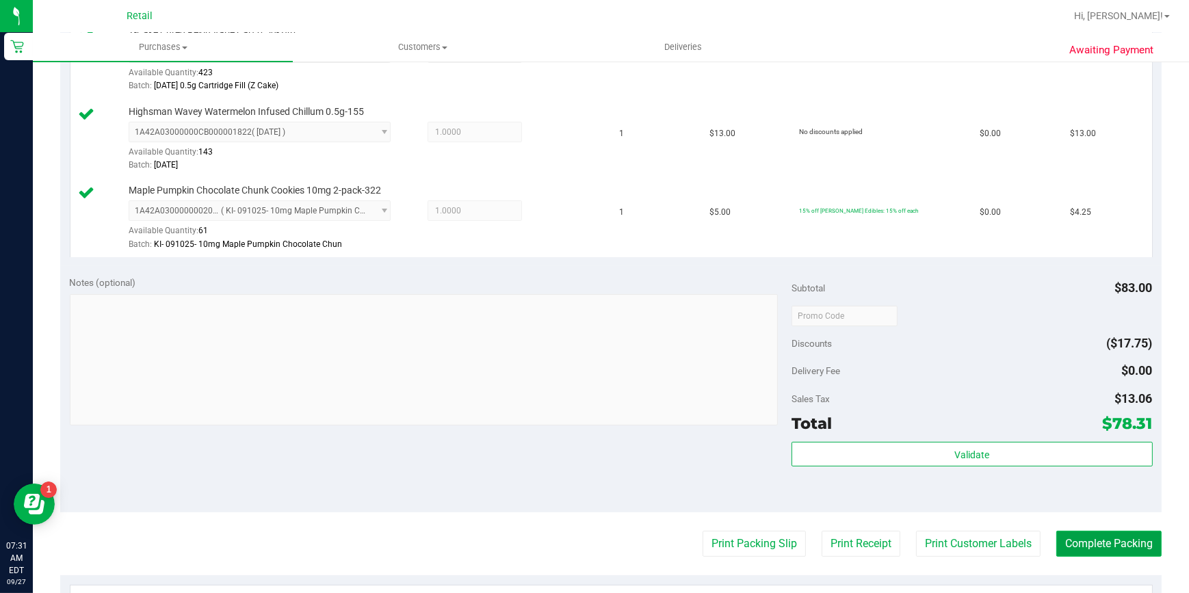
click at [1095, 538] on button "Complete Packing" at bounding box center [1108, 544] width 105 height 26
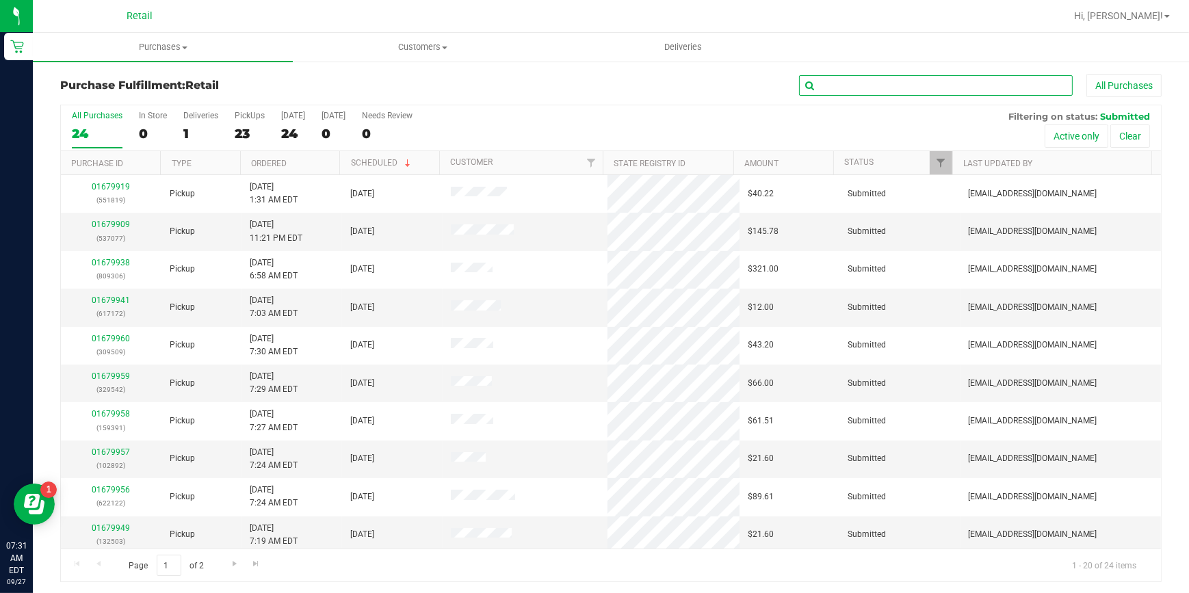
click at [900, 79] on input "text" at bounding box center [936, 85] width 274 height 21
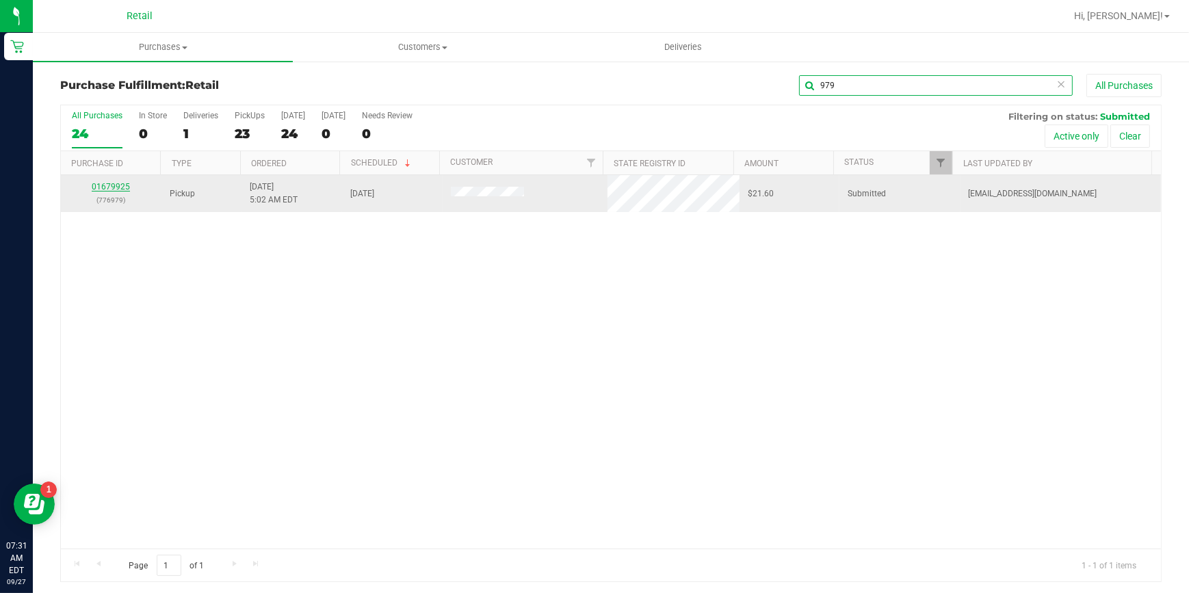
type input "979"
click at [103, 187] on link "01679925" at bounding box center [111, 187] width 38 height 10
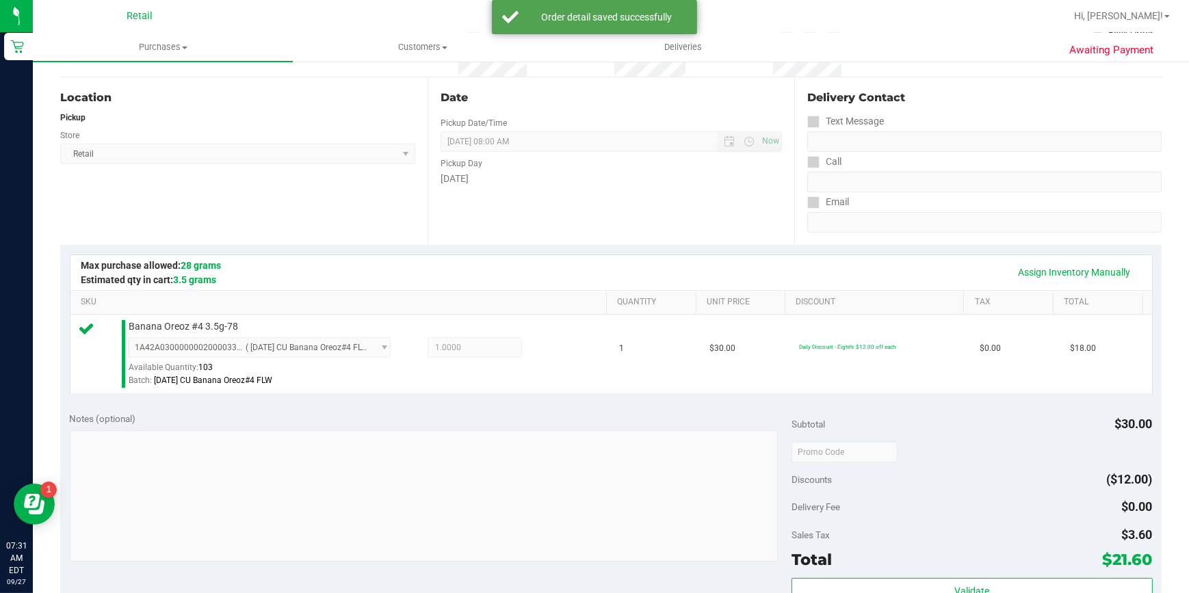
scroll to position [373, 0]
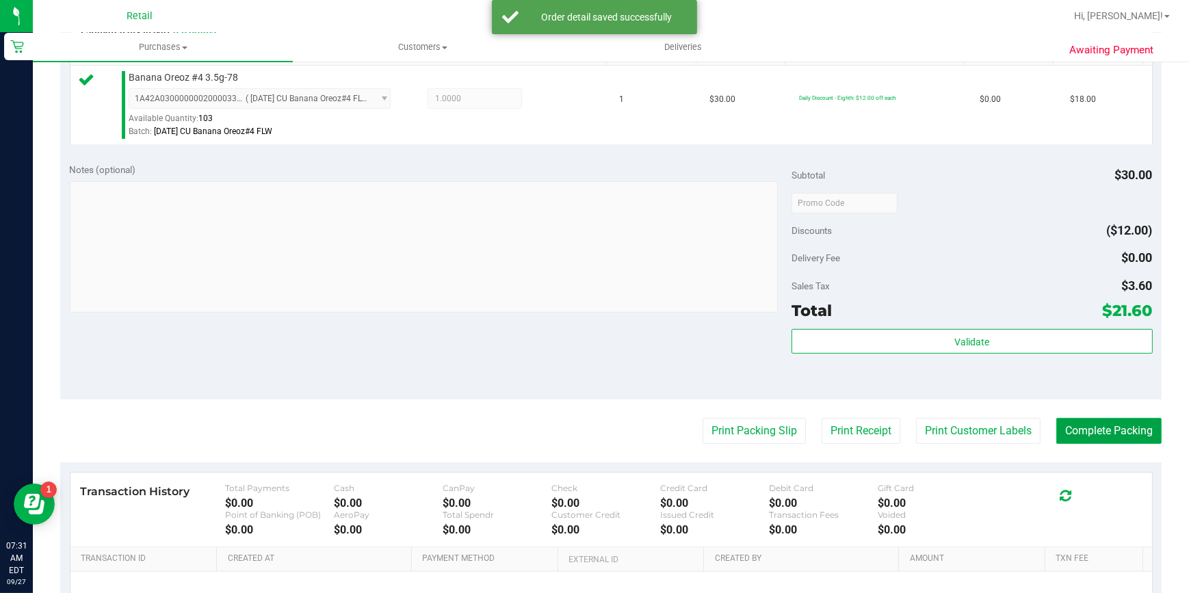
click at [1133, 424] on button "Complete Packing" at bounding box center [1108, 431] width 105 height 26
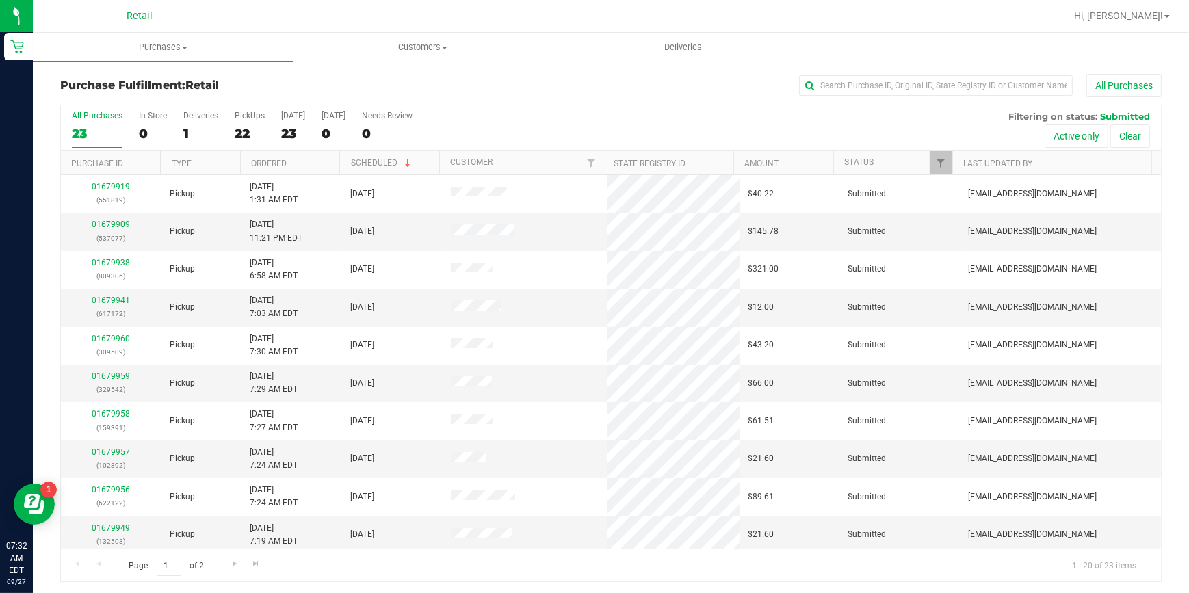
click at [833, 73] on div "Purchase Fulfillment: Retail All Purchases All Purchases 23 In Store 0 Deliveri…" at bounding box center [611, 328] width 1156 height 536
click at [834, 79] on input "text" at bounding box center [936, 85] width 274 height 21
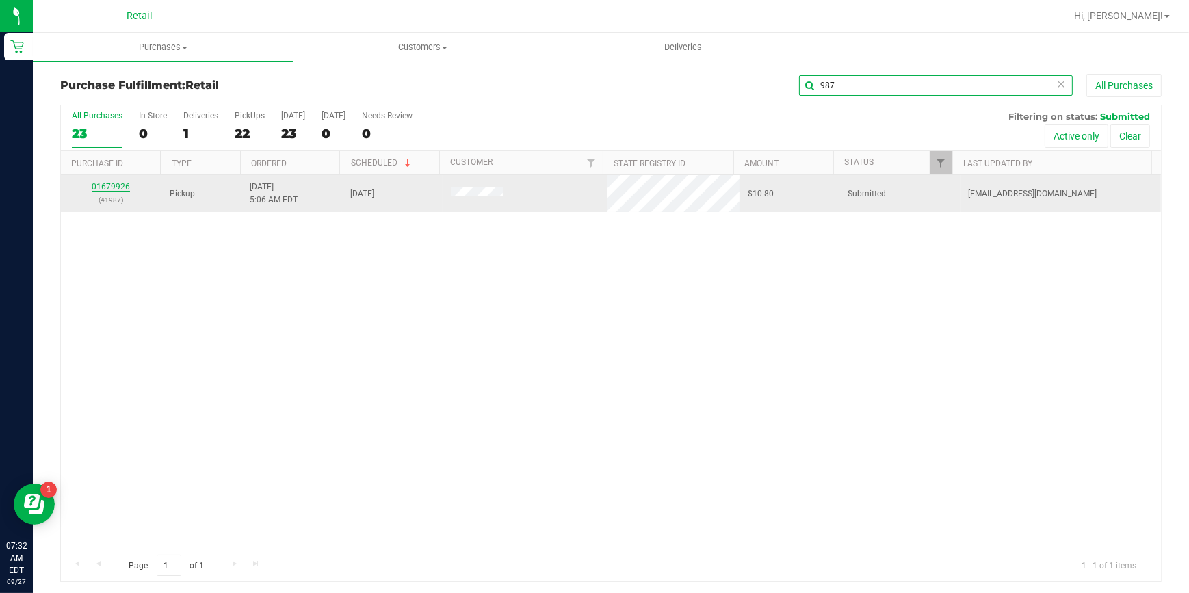
type input "987"
click at [107, 185] on link "01679926" at bounding box center [111, 187] width 38 height 10
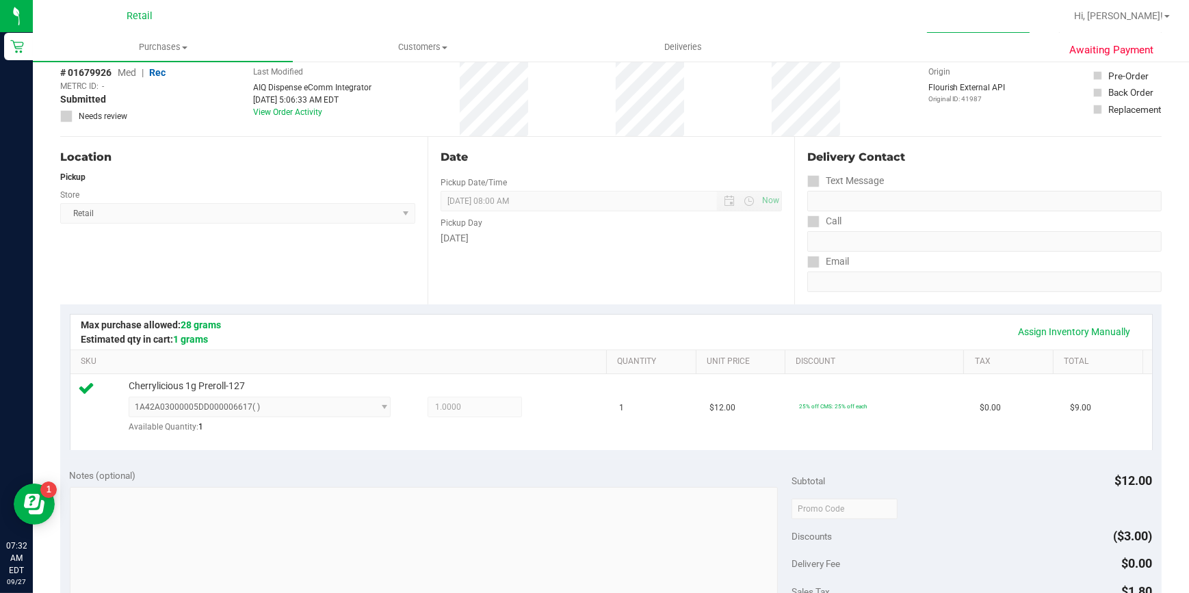
scroll to position [248, 0]
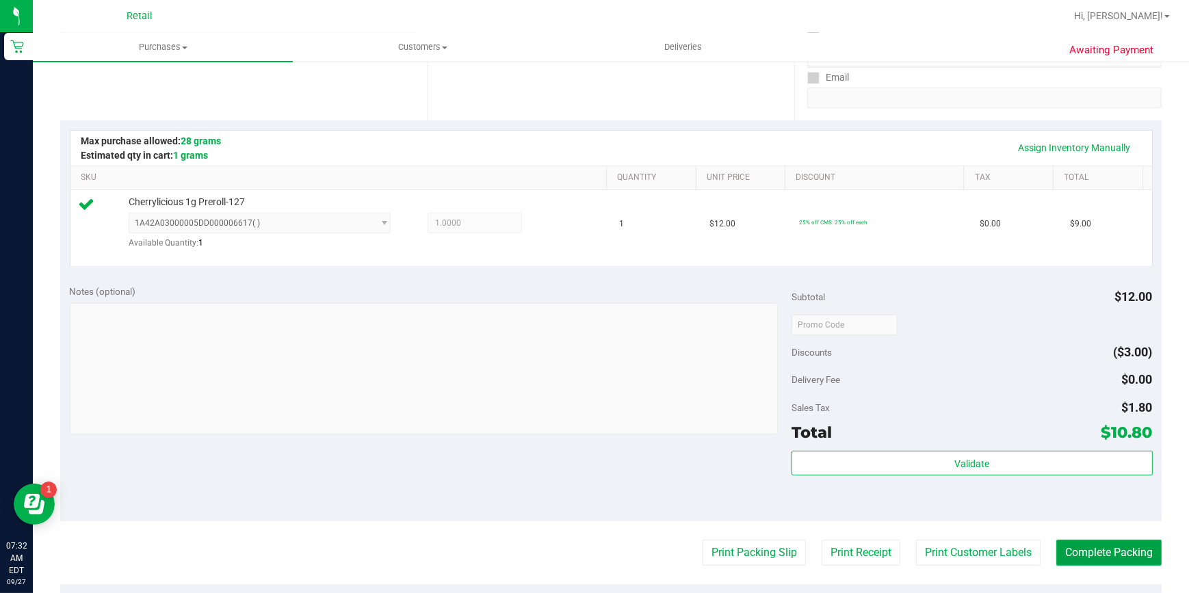
click at [1089, 549] on button "Complete Packing" at bounding box center [1108, 553] width 105 height 26
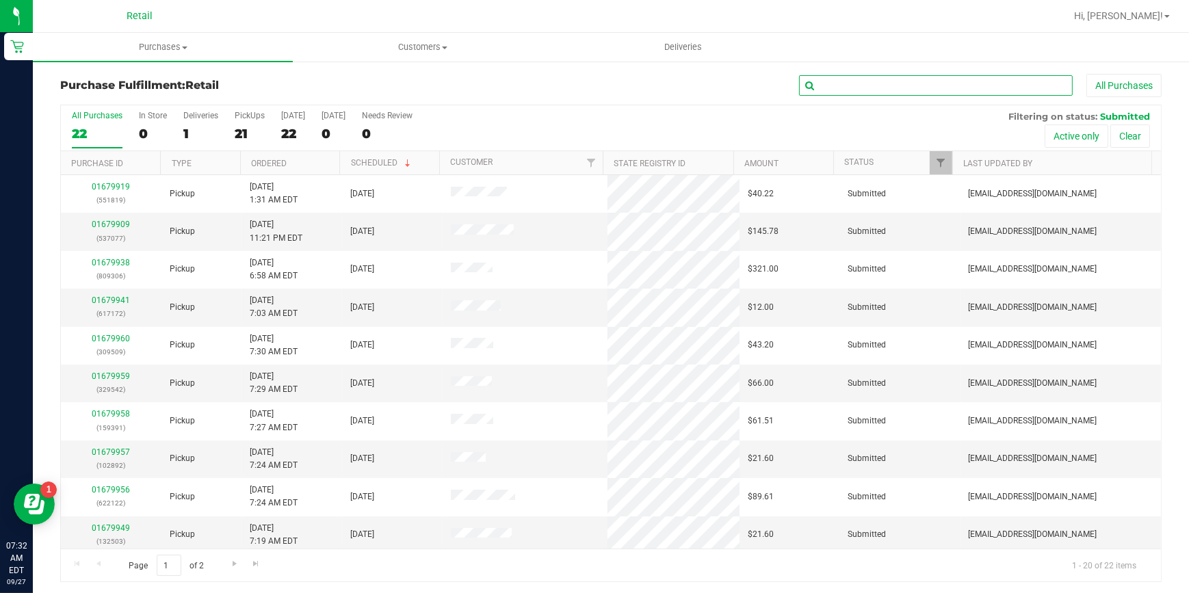
click at [943, 79] on input "text" at bounding box center [936, 85] width 274 height 21
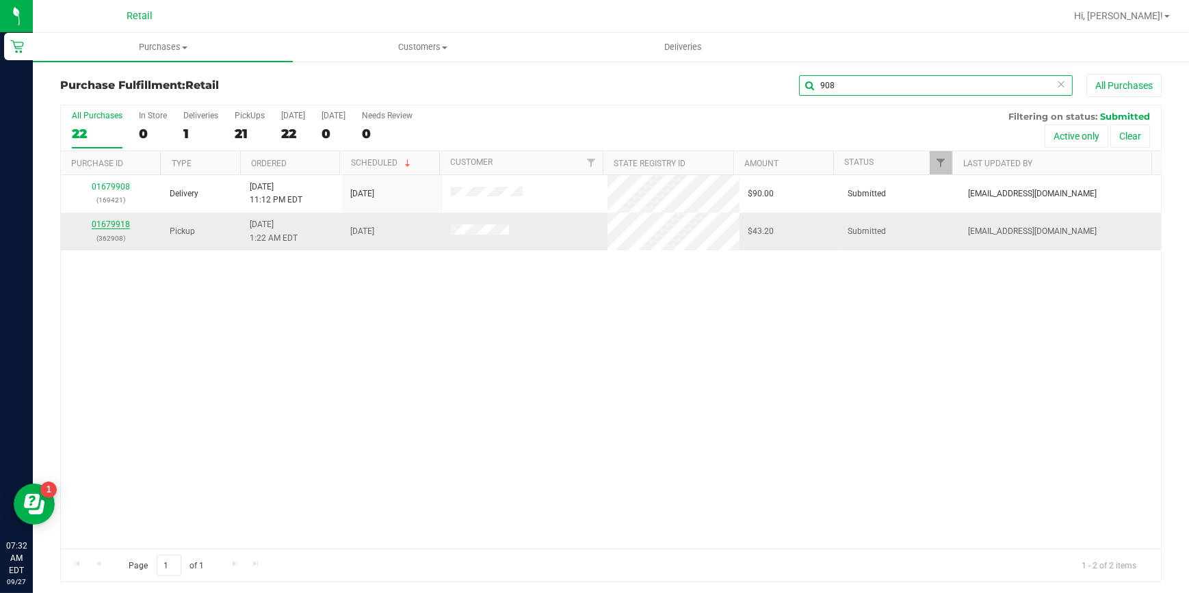
type input "908"
click at [104, 226] on link "01679918" at bounding box center [111, 225] width 38 height 10
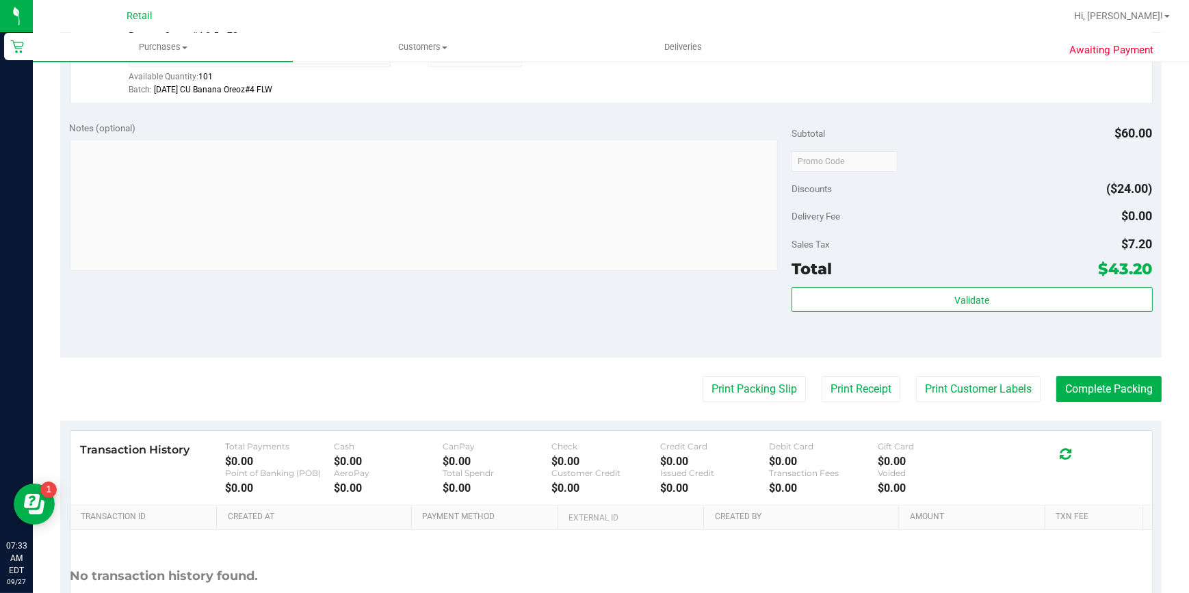
scroll to position [435, 0]
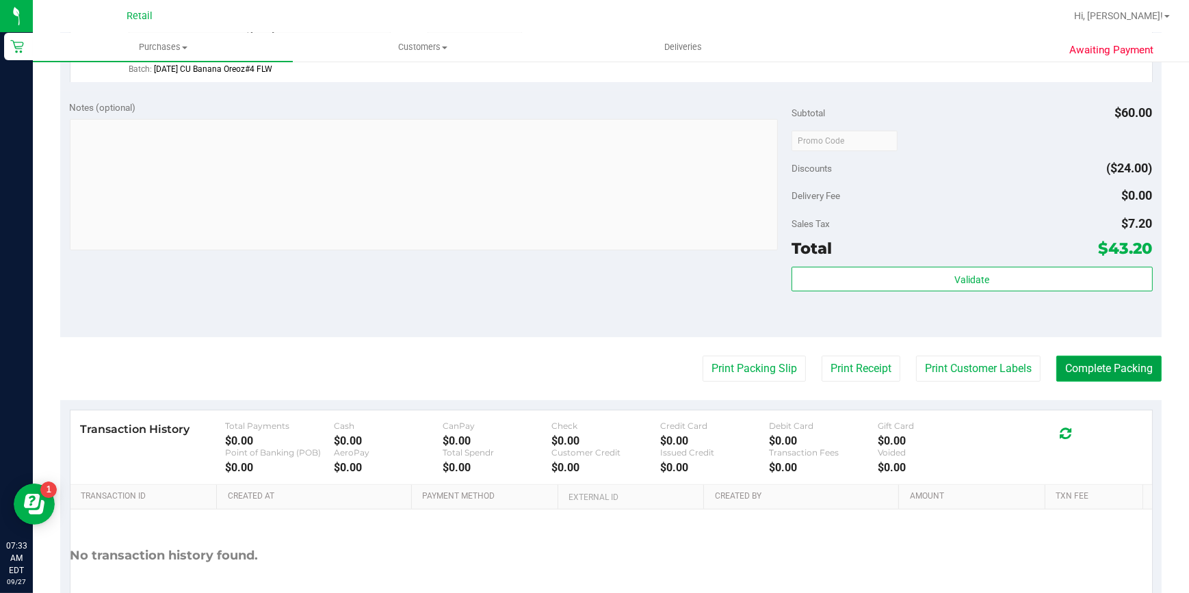
click at [1069, 378] on button "Complete Packing" at bounding box center [1108, 369] width 105 height 26
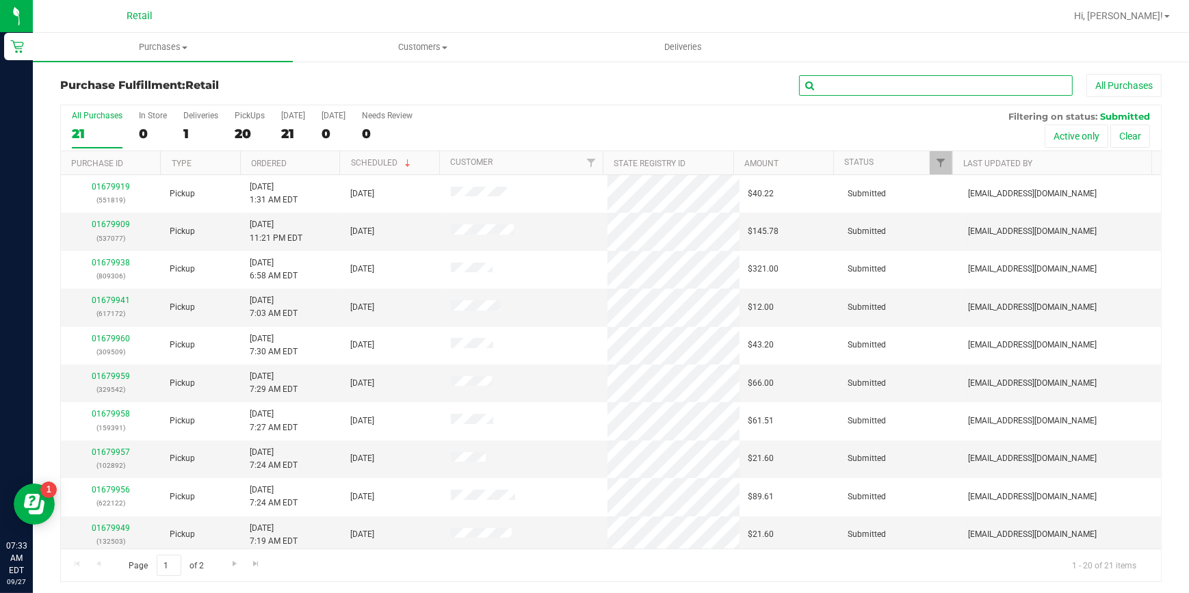
click at [844, 84] on input "text" at bounding box center [936, 85] width 274 height 21
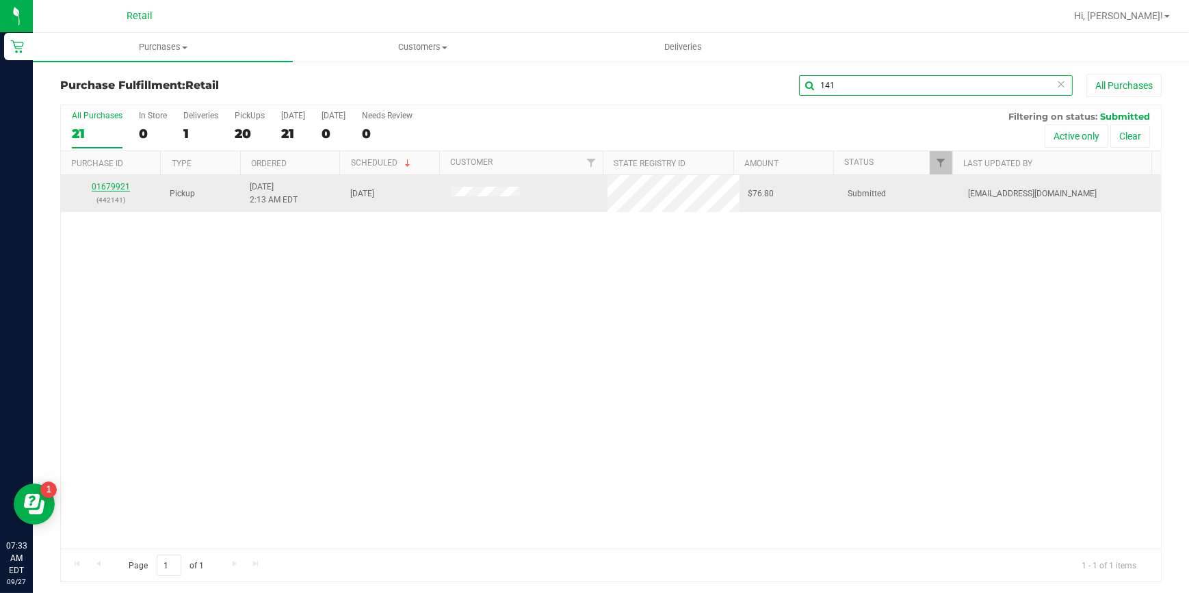
type input "141"
click at [115, 189] on link "01679921" at bounding box center [111, 187] width 38 height 10
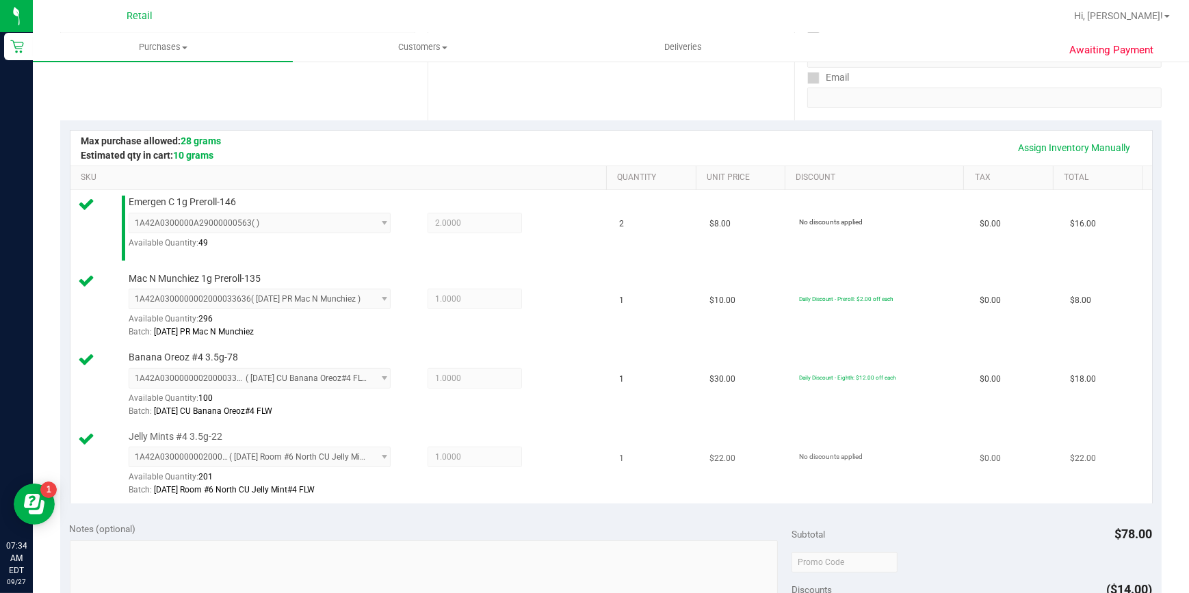
scroll to position [757, 0]
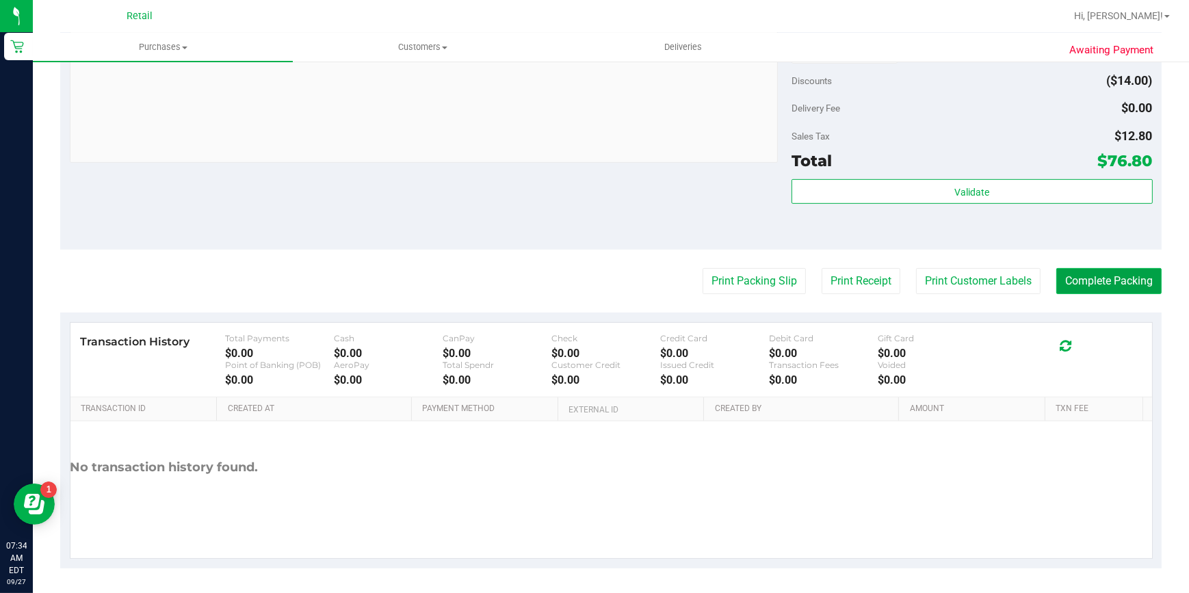
click at [1056, 278] on button "Complete Packing" at bounding box center [1108, 281] width 105 height 26
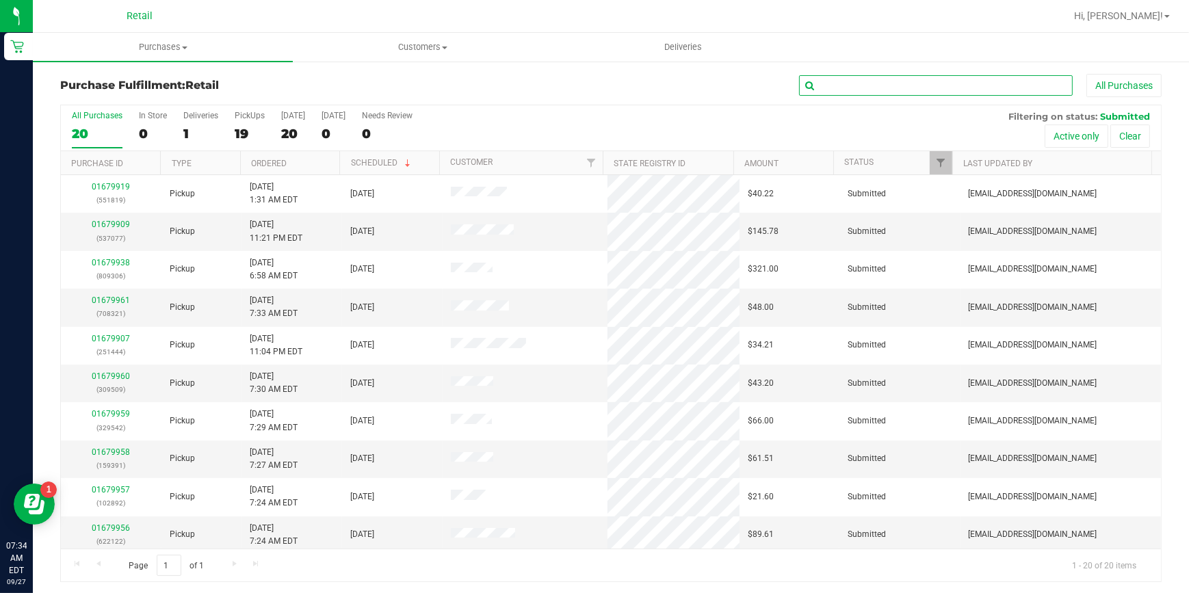
click at [871, 75] on input "text" at bounding box center [936, 85] width 274 height 21
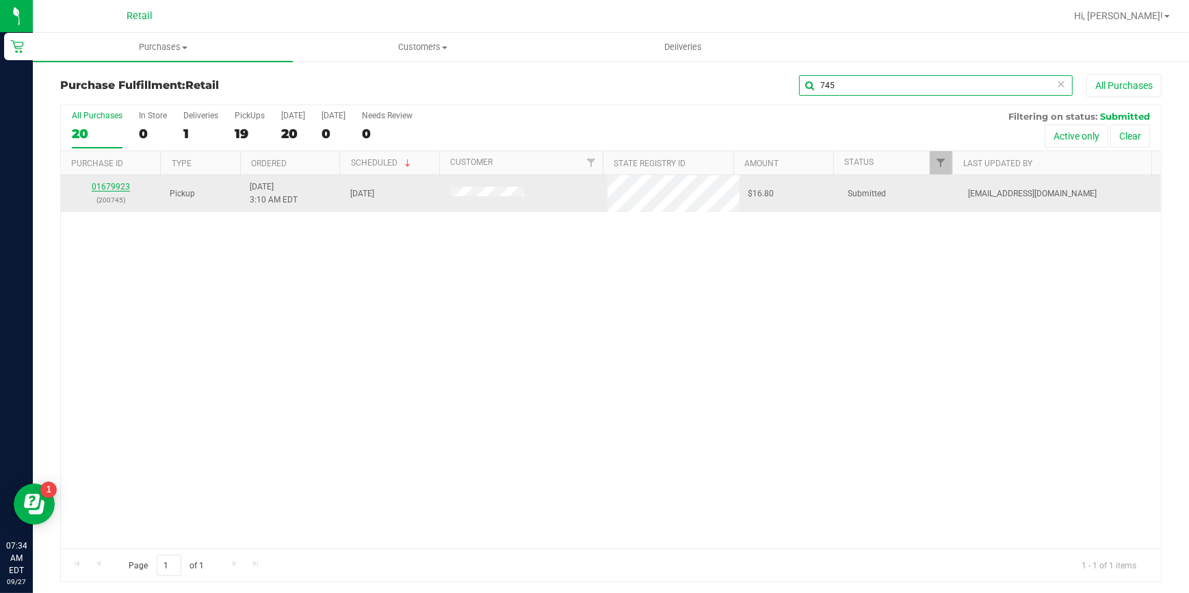
type input "745"
click at [114, 183] on link "01679923" at bounding box center [111, 187] width 38 height 10
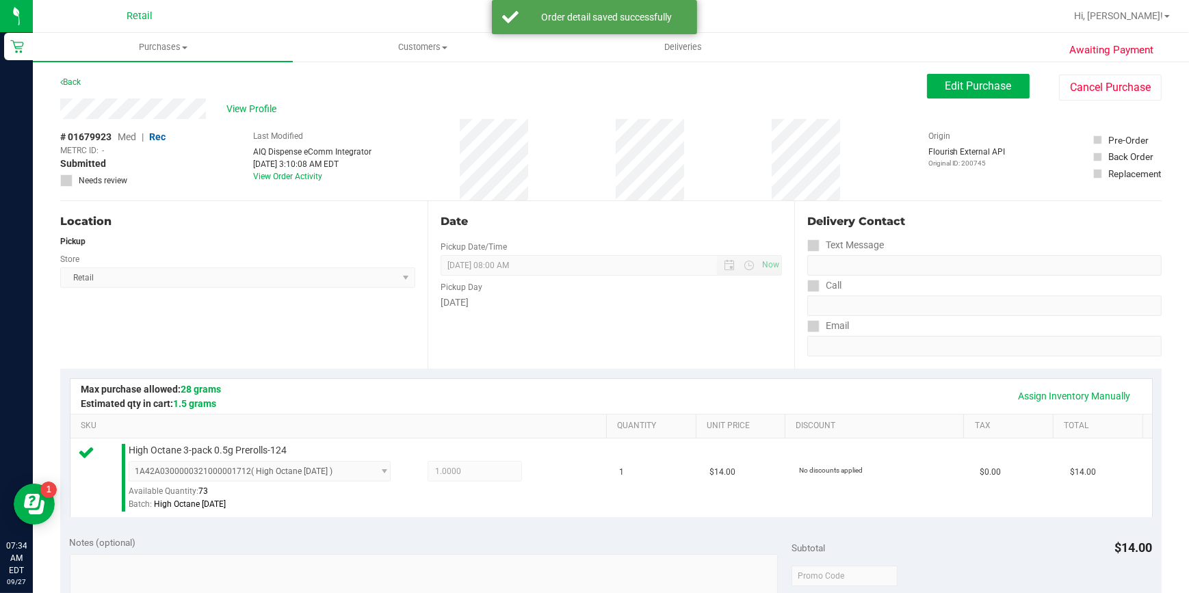
scroll to position [523, 0]
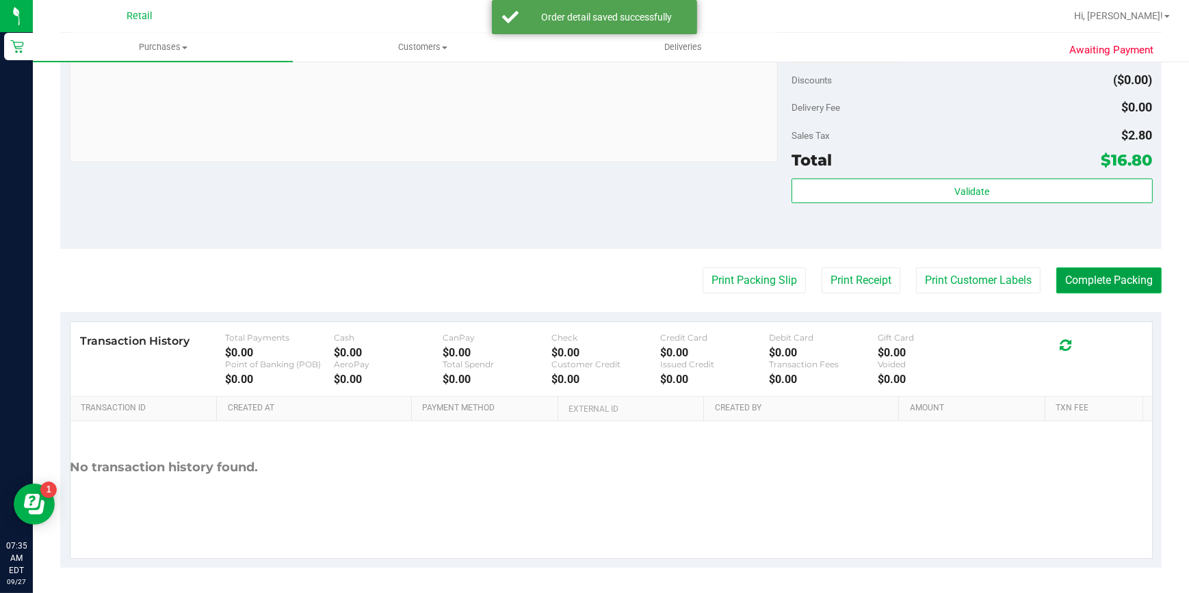
click at [1144, 282] on button "Complete Packing" at bounding box center [1108, 281] width 105 height 26
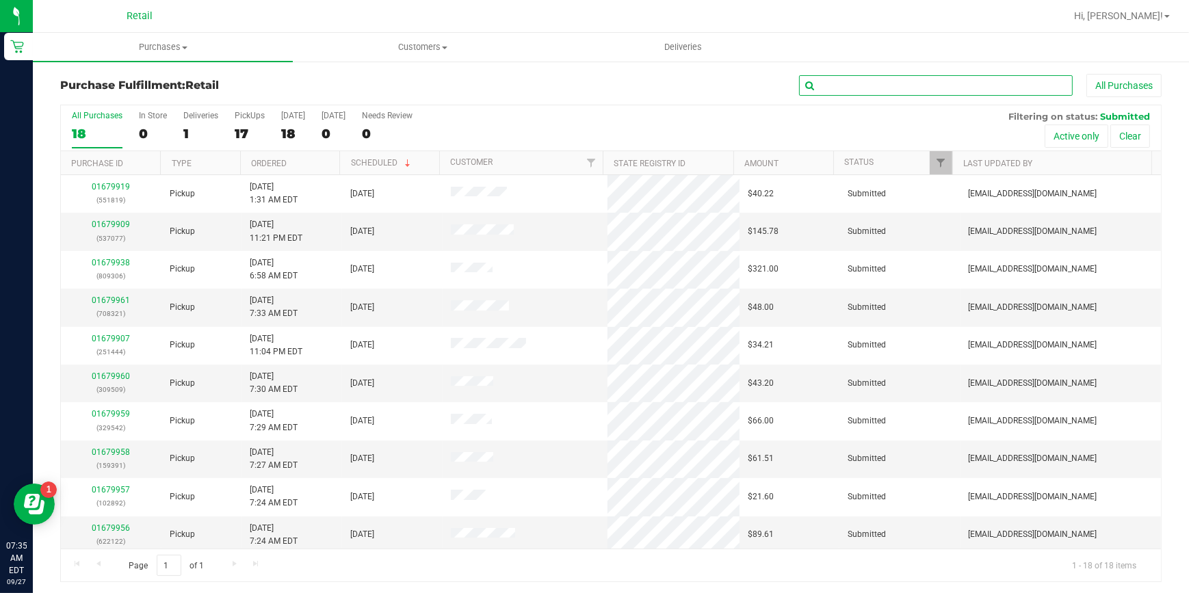
click at [917, 86] on input "text" at bounding box center [936, 85] width 274 height 21
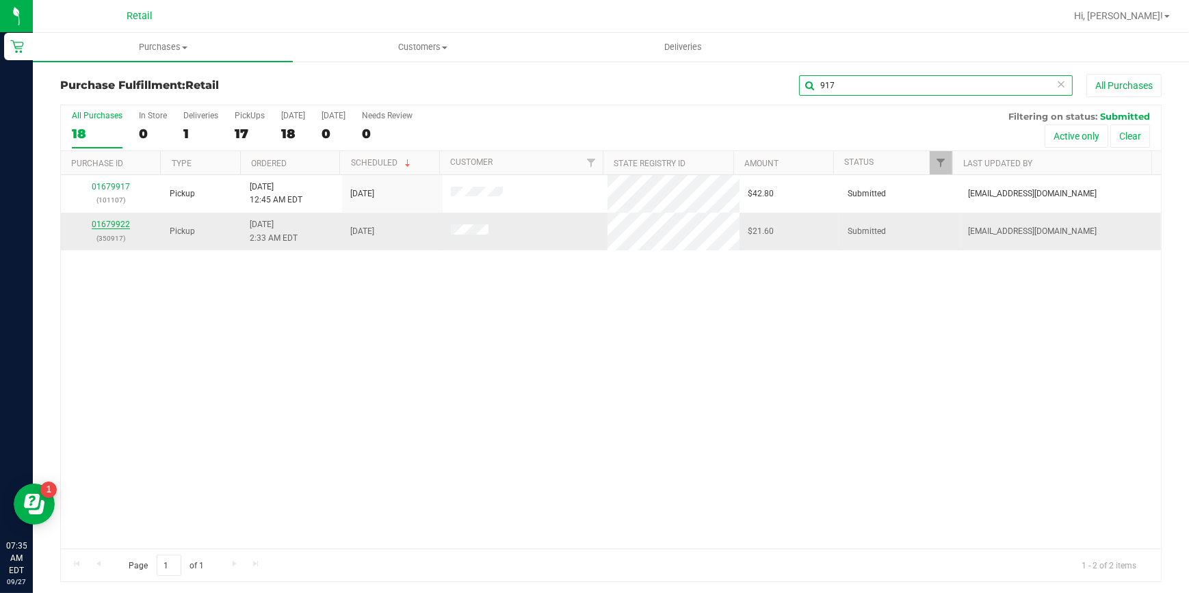
type input "917"
click at [111, 223] on link "01679922" at bounding box center [111, 225] width 38 height 10
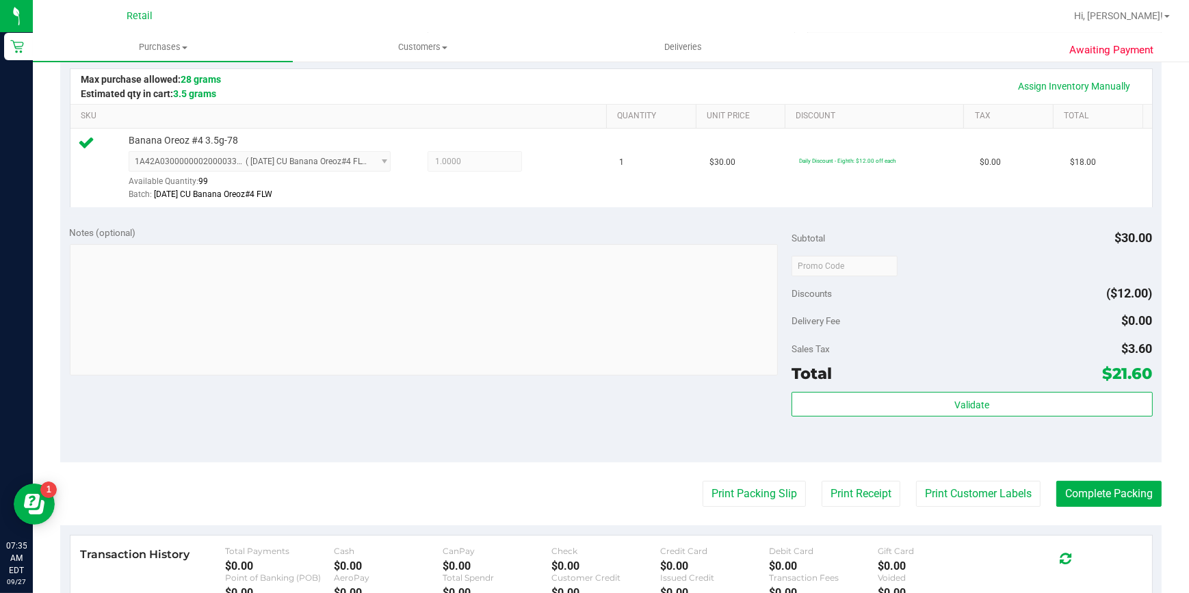
scroll to position [311, 0]
click at [1067, 499] on button "Complete Packing" at bounding box center [1108, 493] width 105 height 26
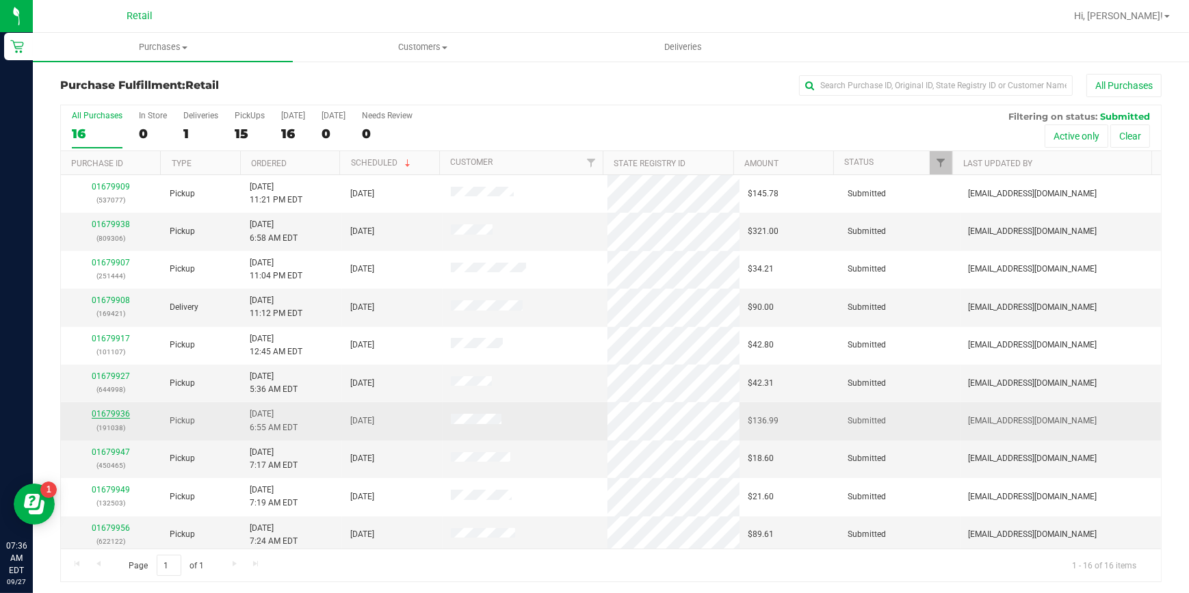
click at [107, 416] on link "01679936" at bounding box center [111, 414] width 38 height 10
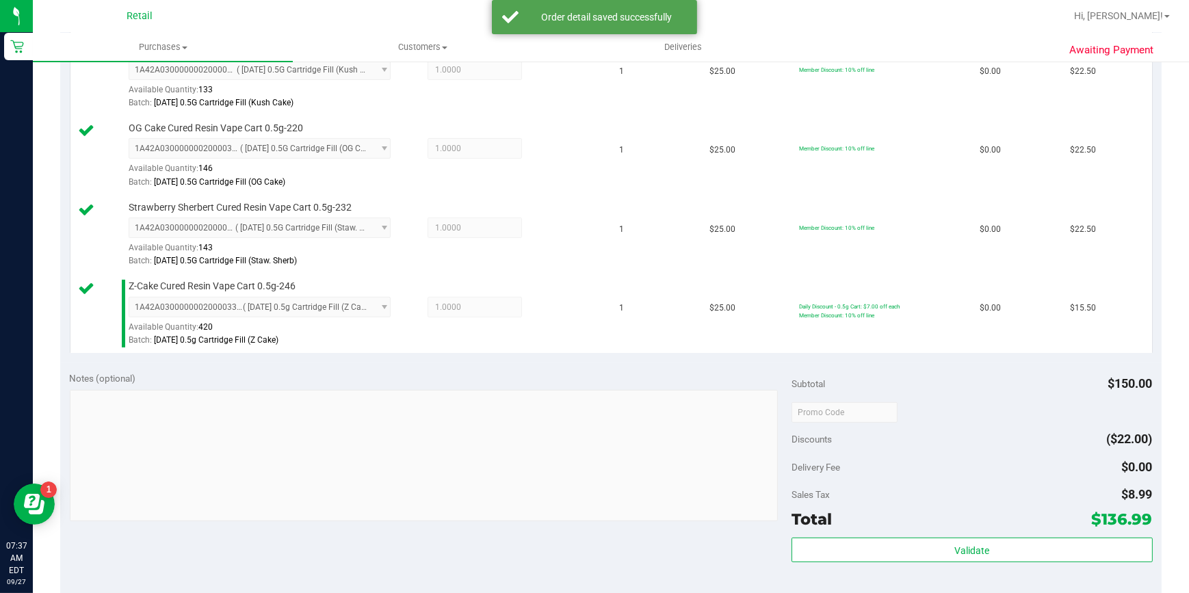
scroll to position [870, 0]
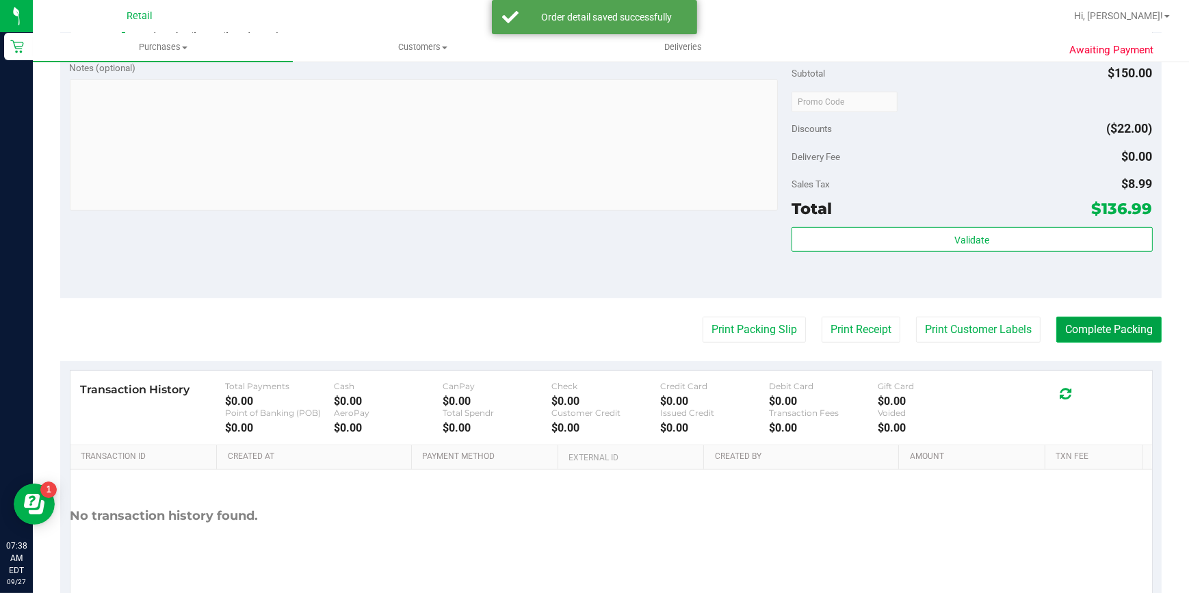
click at [1102, 335] on button "Complete Packing" at bounding box center [1108, 330] width 105 height 26
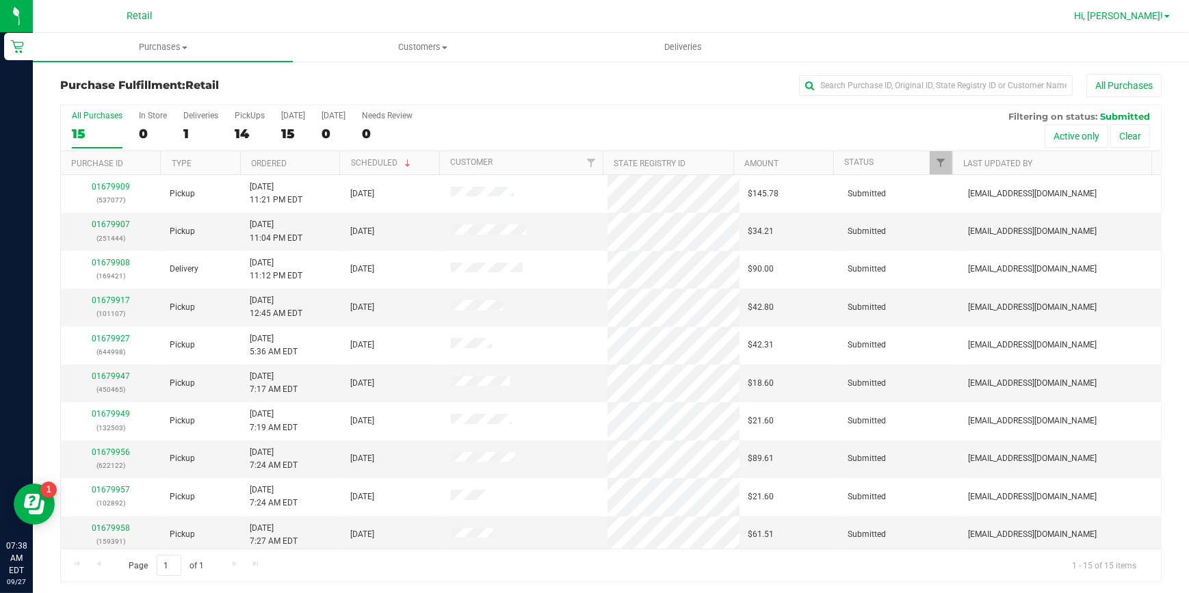
click at [1152, 19] on span "Hi, [PERSON_NAME]!" at bounding box center [1118, 15] width 89 height 11
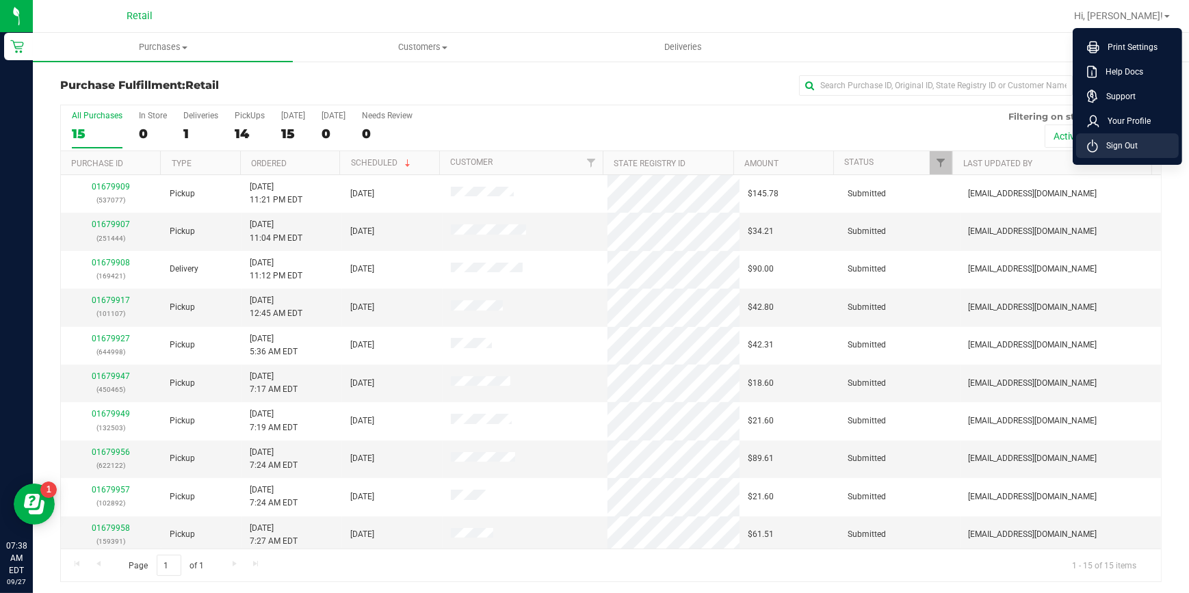
click at [1117, 146] on span "Sign Out" at bounding box center [1118, 146] width 40 height 14
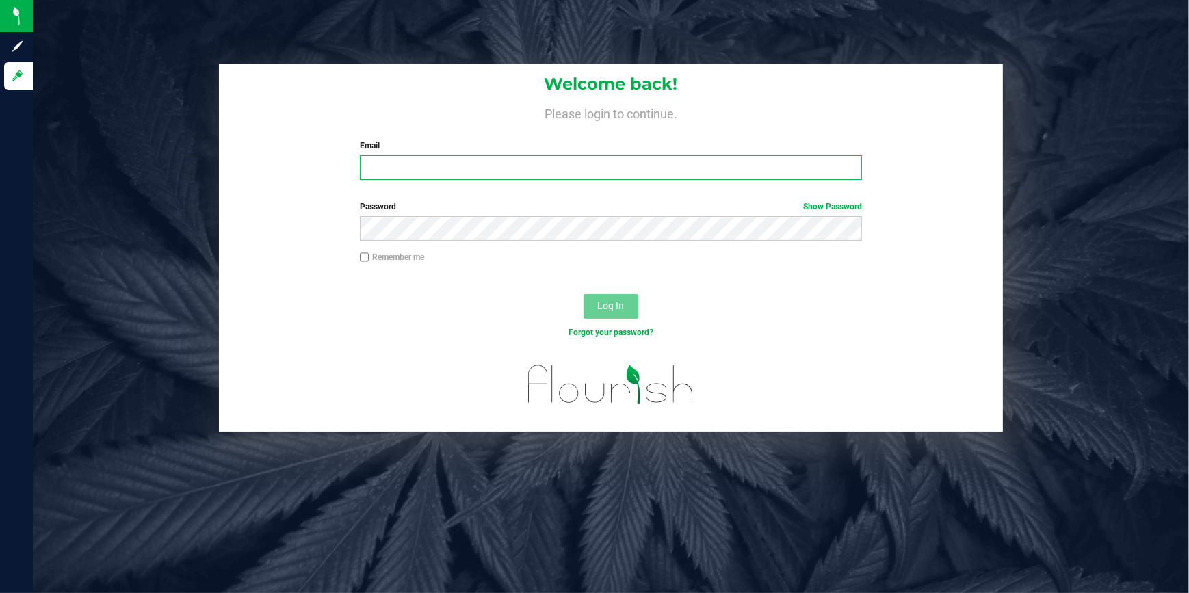
type input "[EMAIL_ADDRESS][DOMAIN_NAME]"
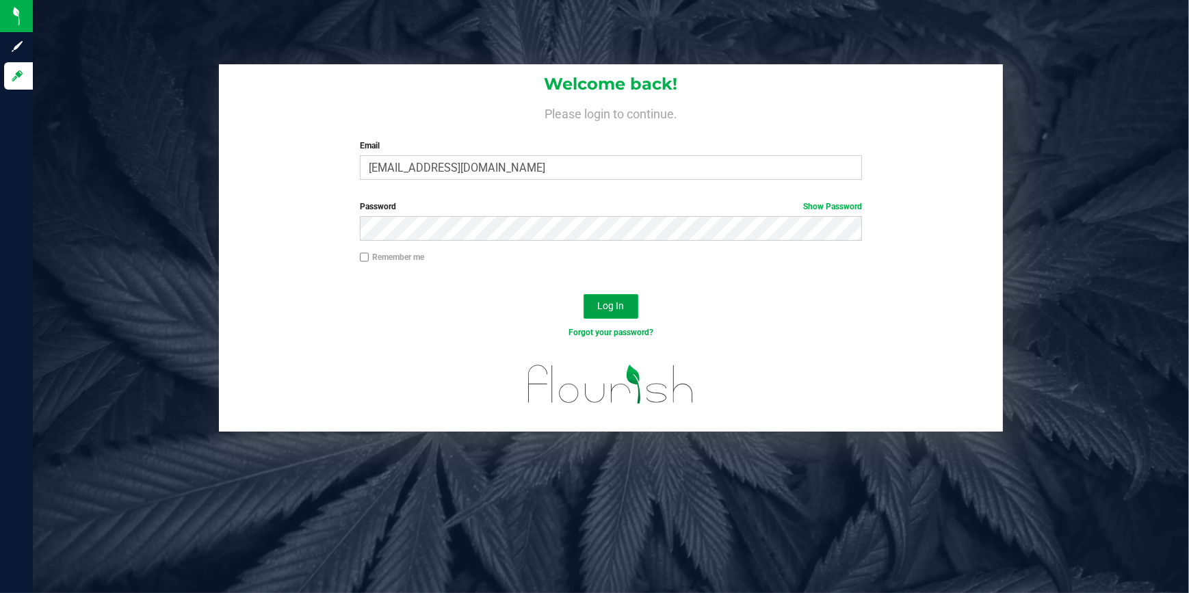
click at [627, 311] on button "Log In" at bounding box center [611, 306] width 55 height 25
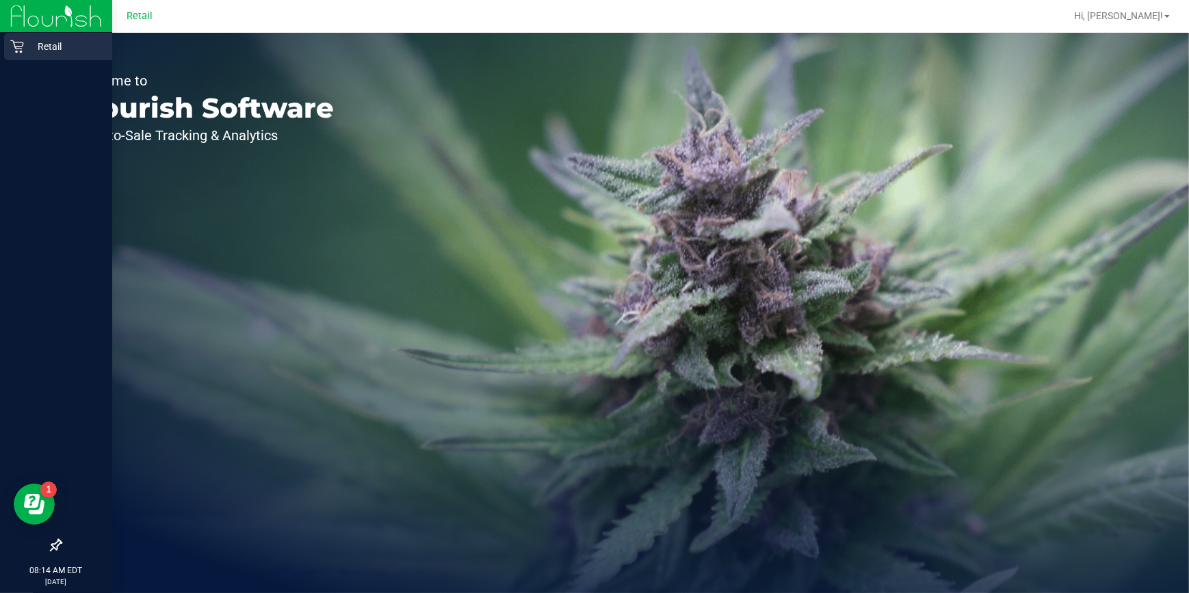
click at [44, 51] on p "Retail" at bounding box center [65, 46] width 82 height 16
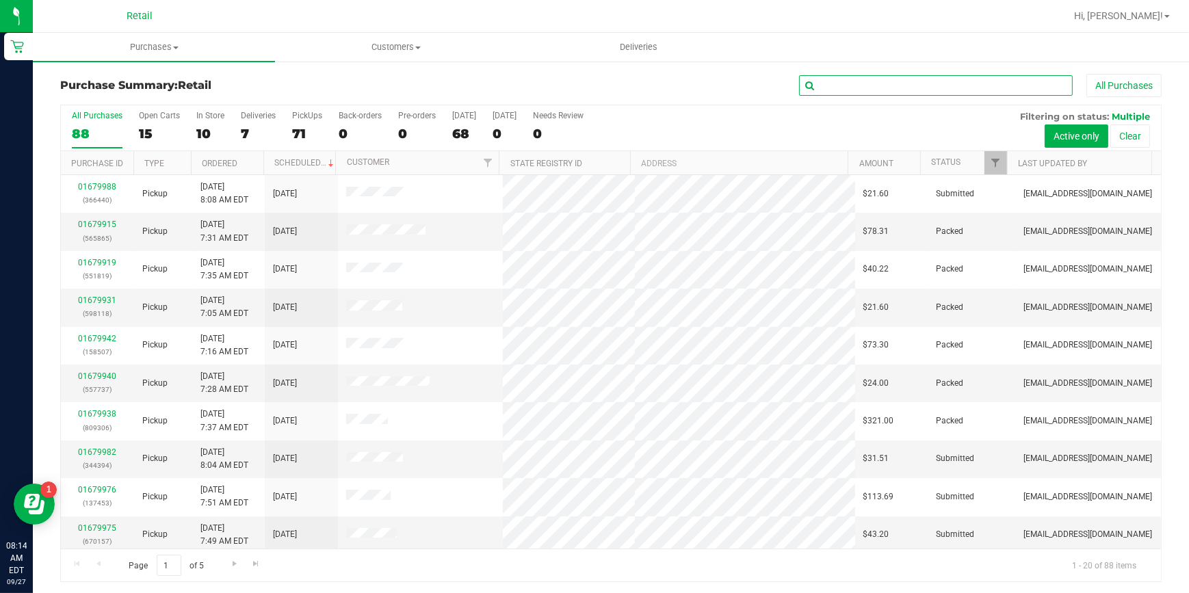
click at [842, 83] on input "text" at bounding box center [936, 85] width 274 height 21
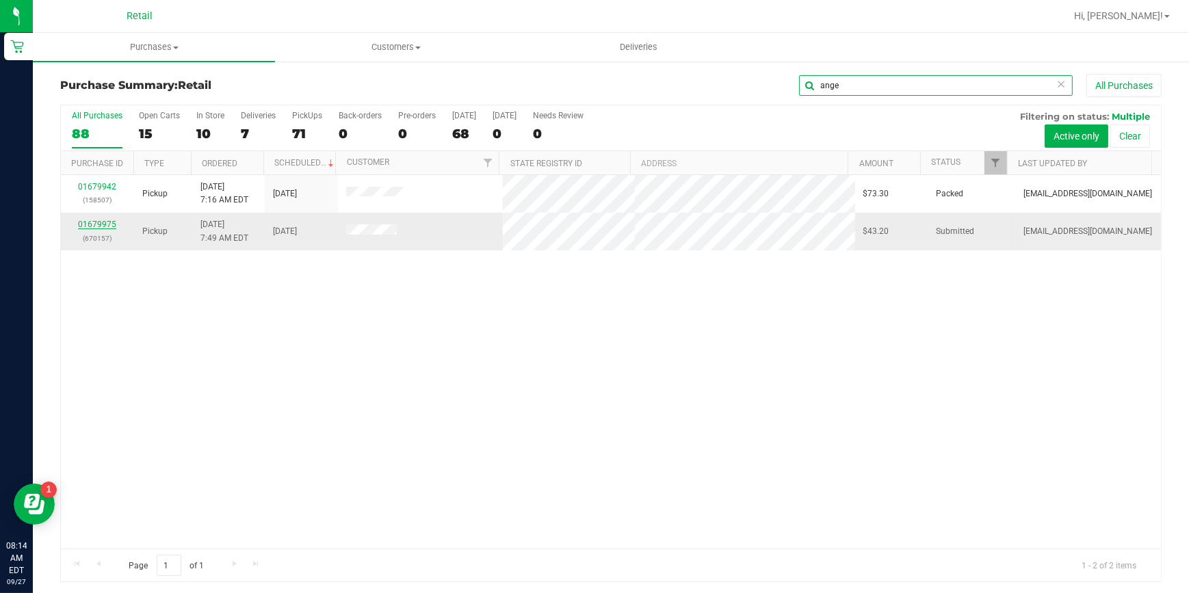
type input "ange"
click at [96, 222] on link "01679975" at bounding box center [97, 225] width 38 height 10
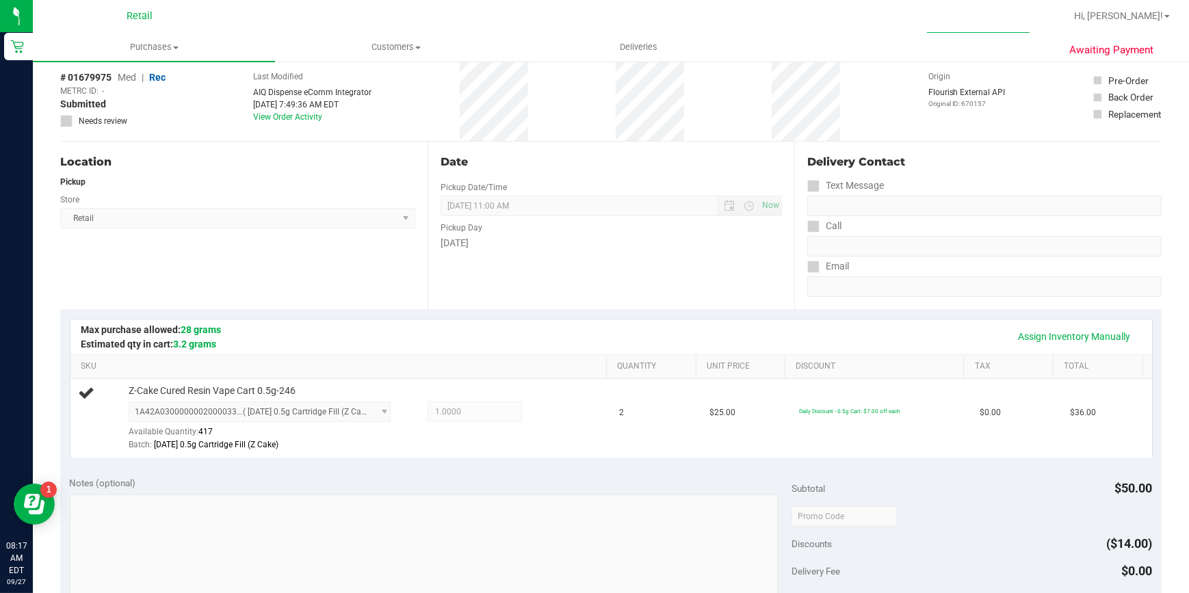
scroll to position [124, 0]
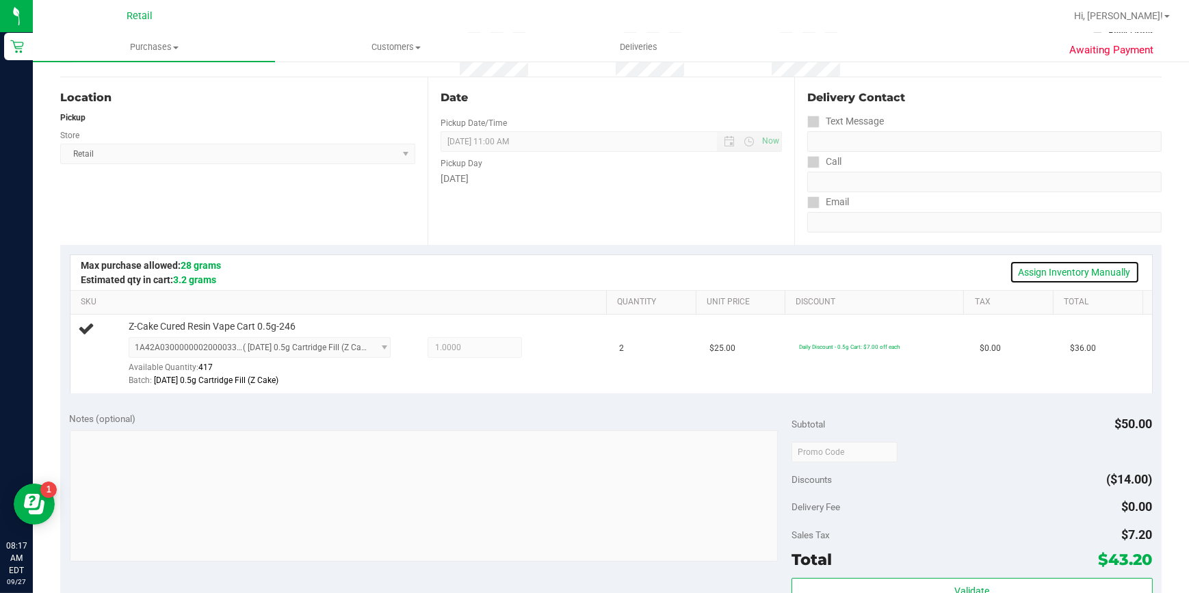
click at [1050, 277] on link "Assign Inventory Manually" at bounding box center [1075, 272] width 130 height 23
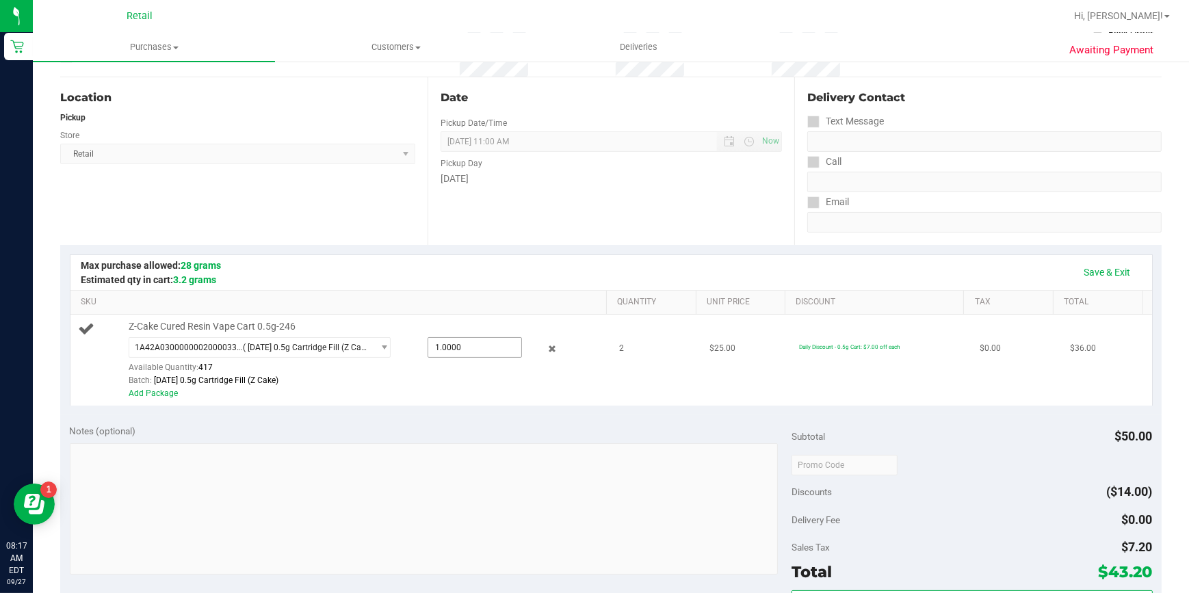
click at [467, 342] on span "1.0000 1" at bounding box center [475, 347] width 94 height 21
type input "2"
type input "2.0000"
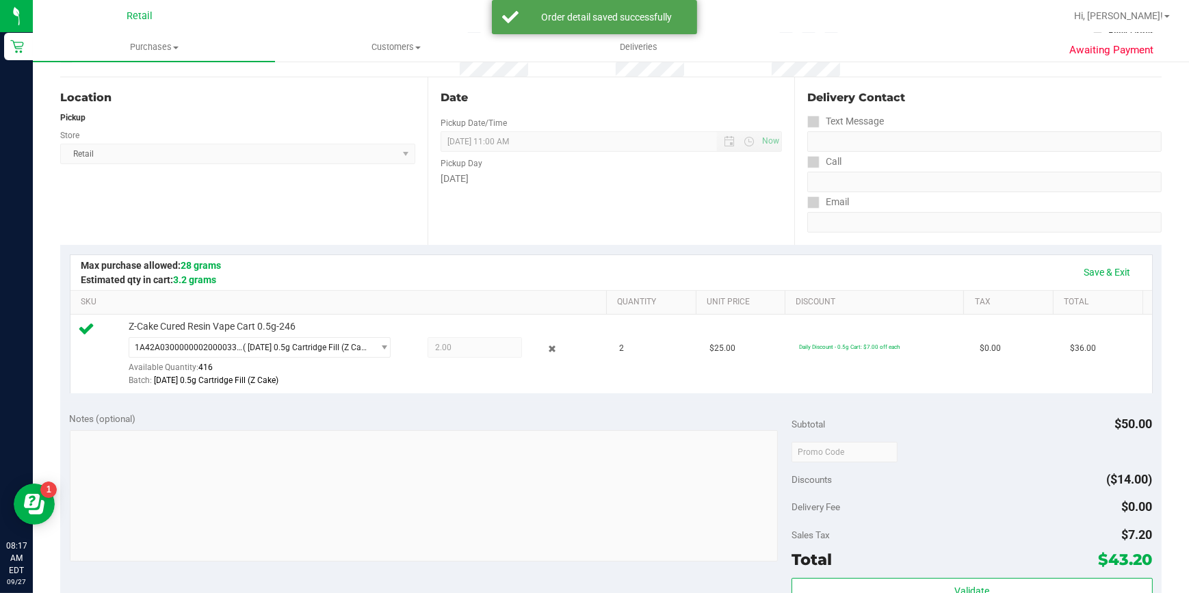
scroll to position [497, 0]
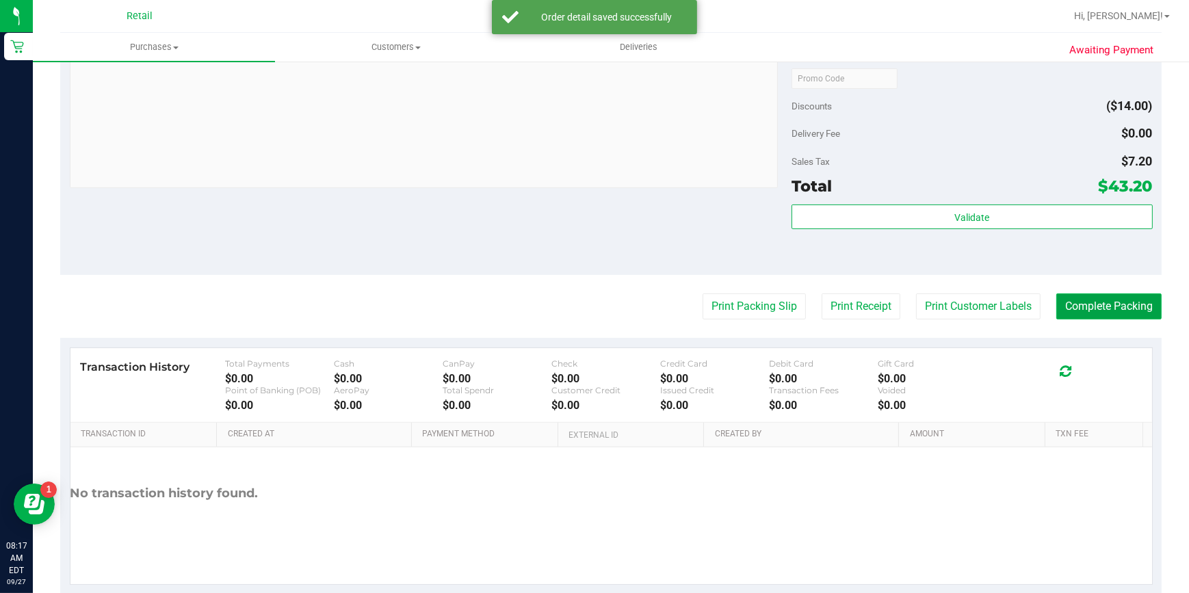
click at [1103, 312] on button "Complete Packing" at bounding box center [1108, 307] width 105 height 26
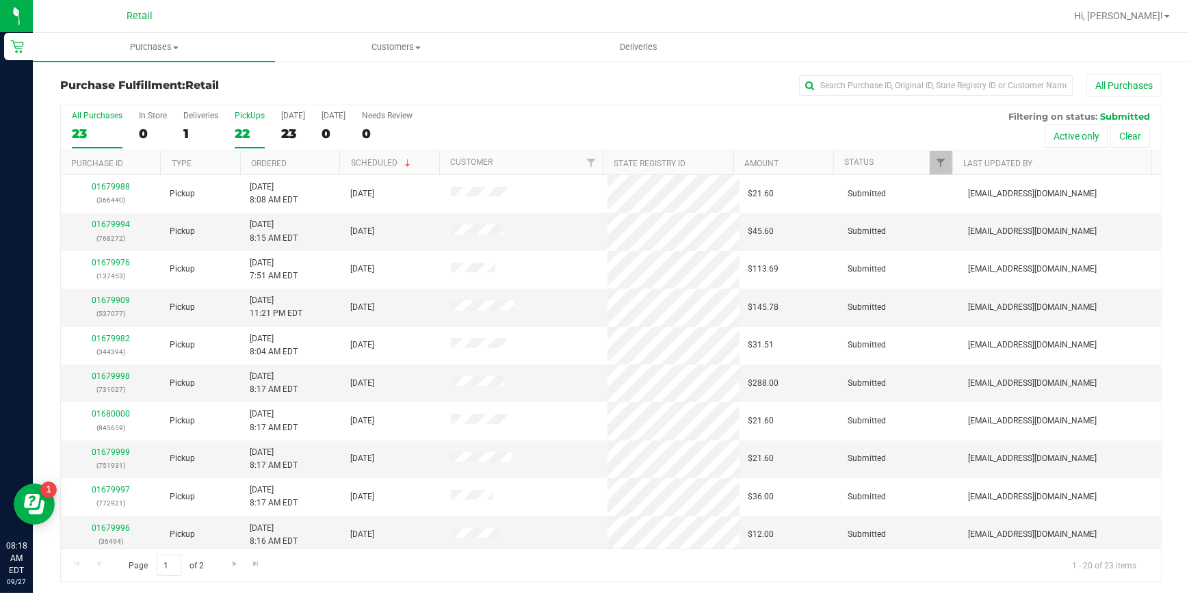
click at [248, 138] on div "22" at bounding box center [250, 134] width 30 height 16
click at [0, 0] on input "PickUps 22" at bounding box center [0, 0] width 0 height 0
click at [874, 81] on input "text" at bounding box center [936, 85] width 274 height 21
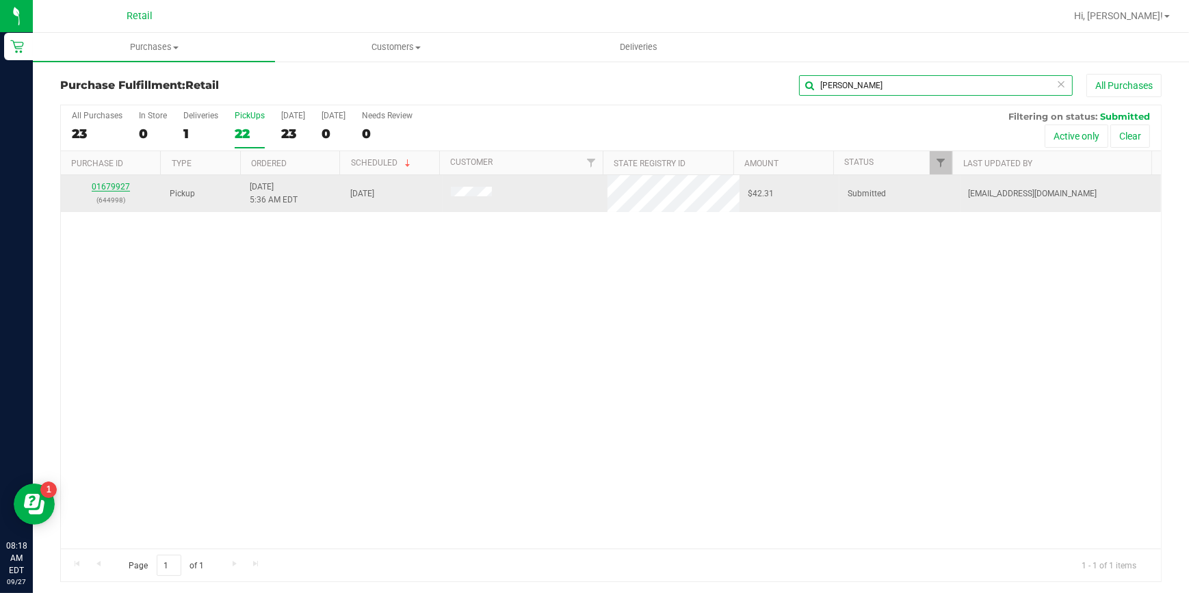
type input "[PERSON_NAME]"
click at [108, 188] on link "01679927" at bounding box center [111, 187] width 38 height 10
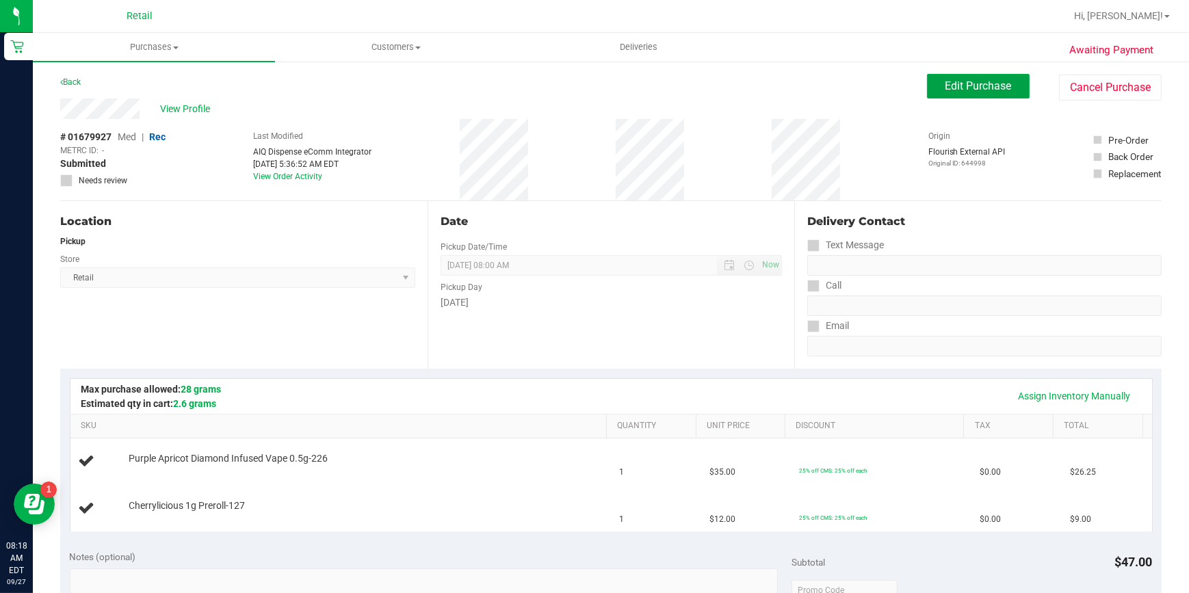
click at [972, 93] on button "Edit Purchase" at bounding box center [978, 86] width 103 height 25
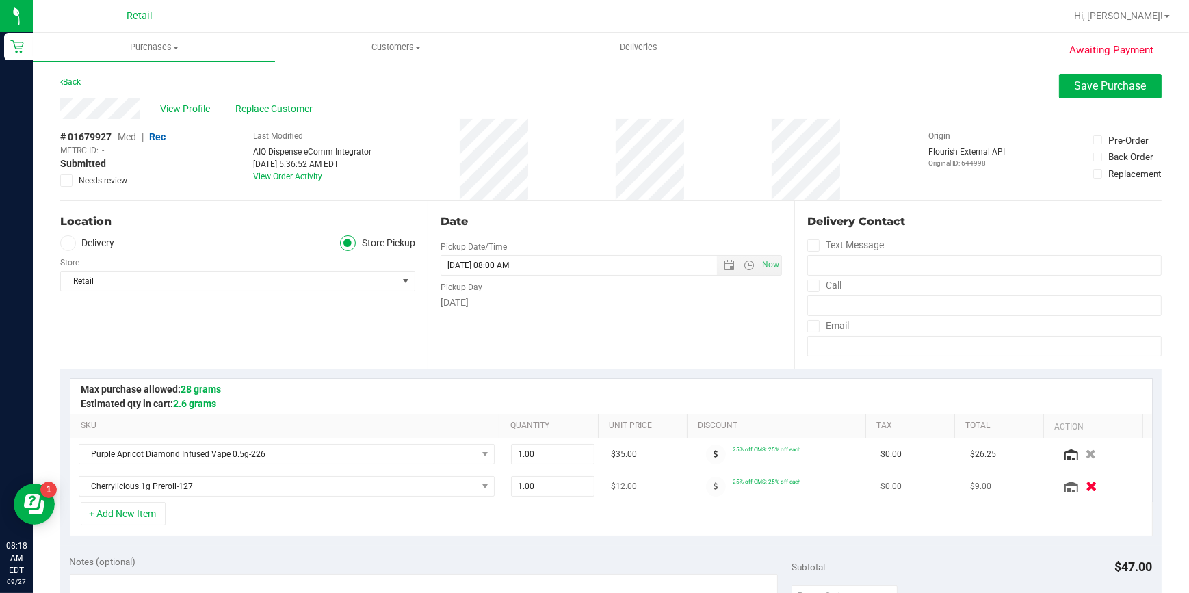
click at [1086, 486] on icon "button" at bounding box center [1092, 487] width 12 height 10
click at [1076, 486] on div at bounding box center [1102, 487] width 83 height 14
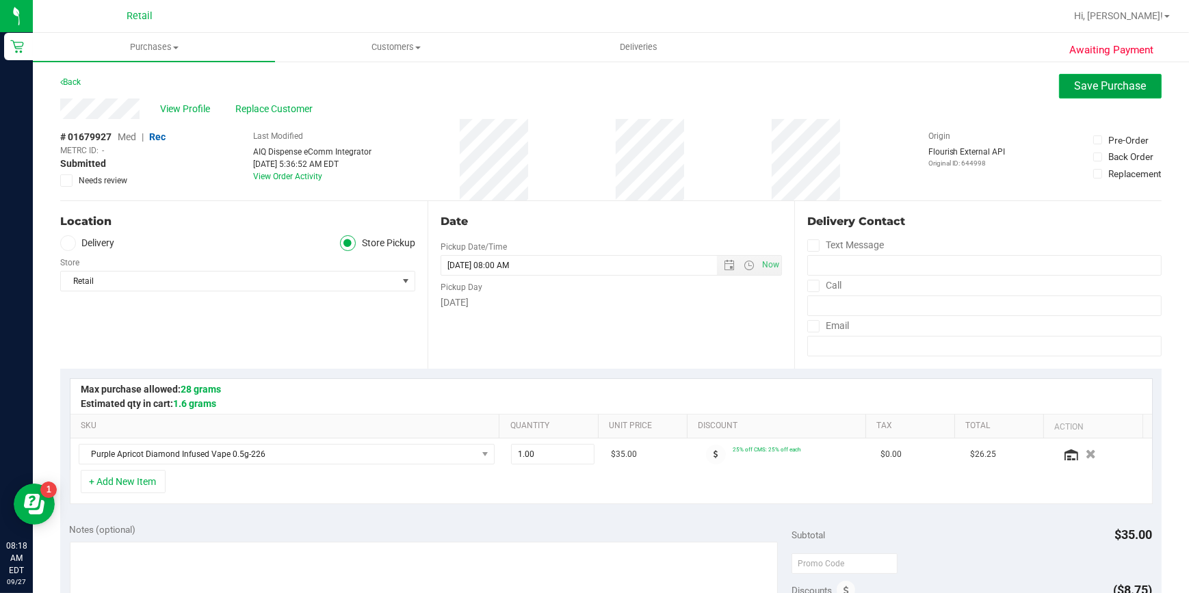
click at [1112, 89] on span "Save Purchase" at bounding box center [1111, 85] width 72 height 13
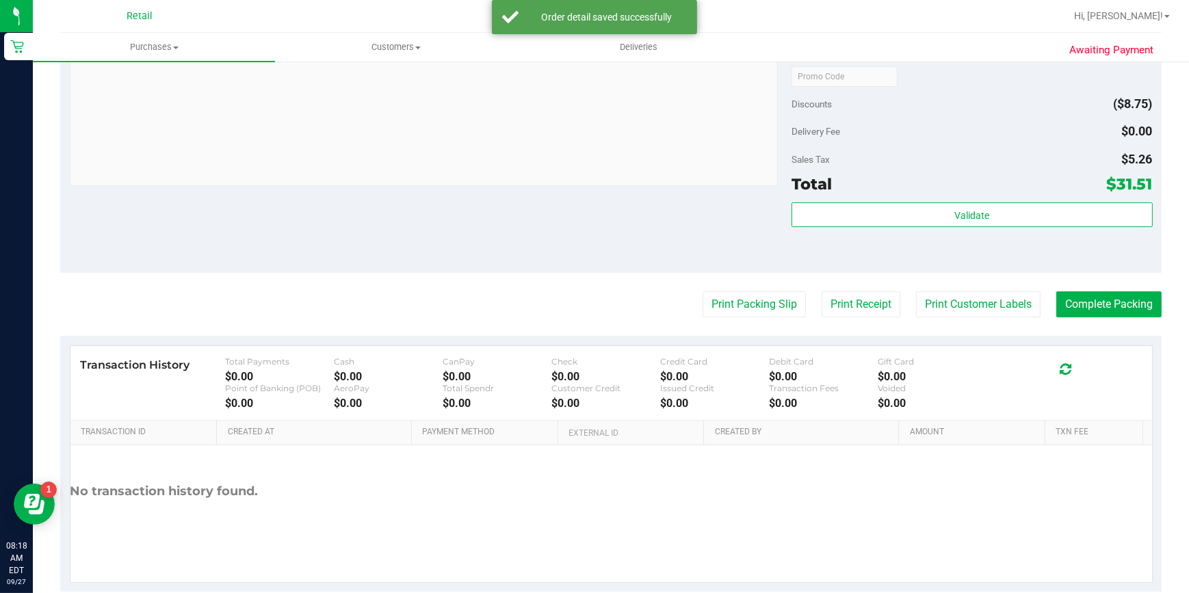
scroll to position [521, 0]
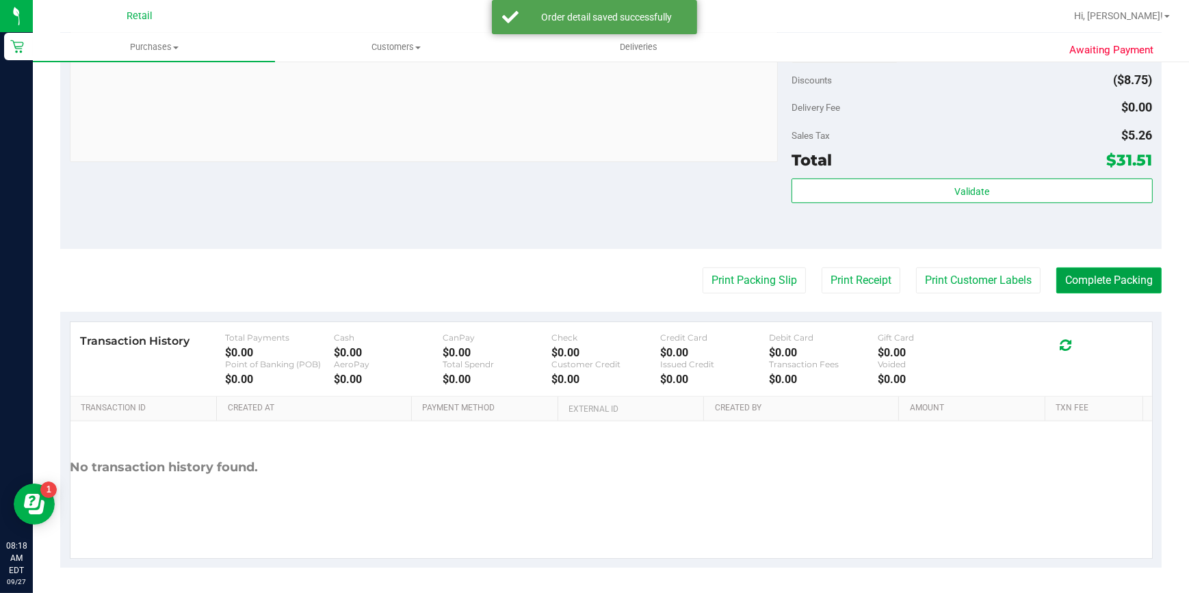
click at [1115, 277] on button "Complete Packing" at bounding box center [1108, 281] width 105 height 26
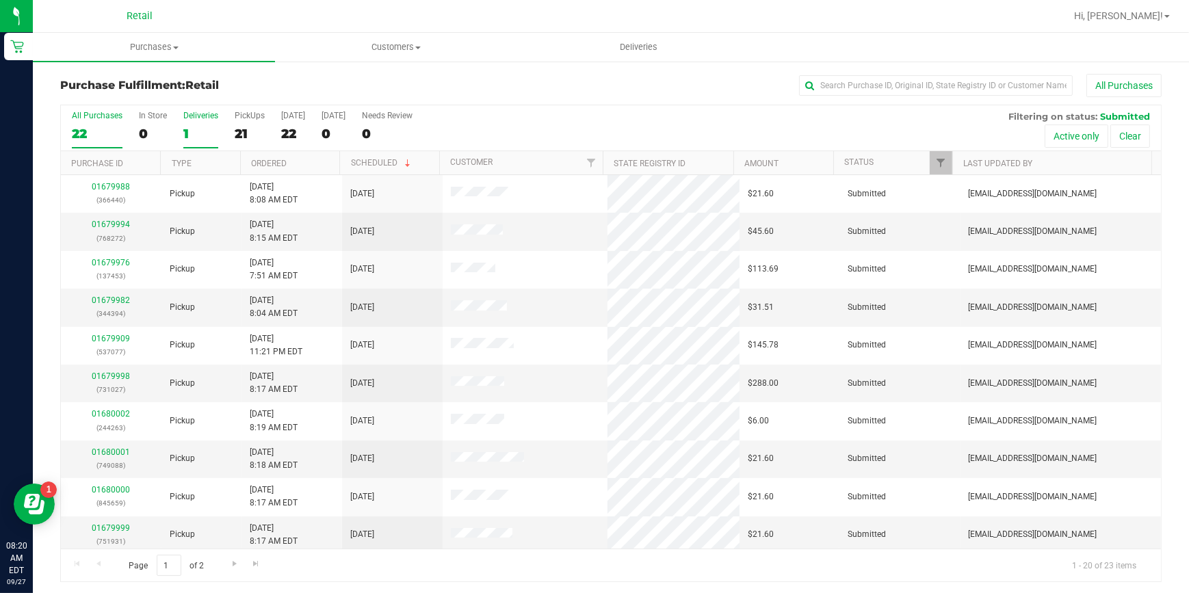
click at [187, 140] on div "1" at bounding box center [200, 134] width 35 height 16
click at [0, 0] on input "Deliveries 1" at bounding box center [0, 0] width 0 height 0
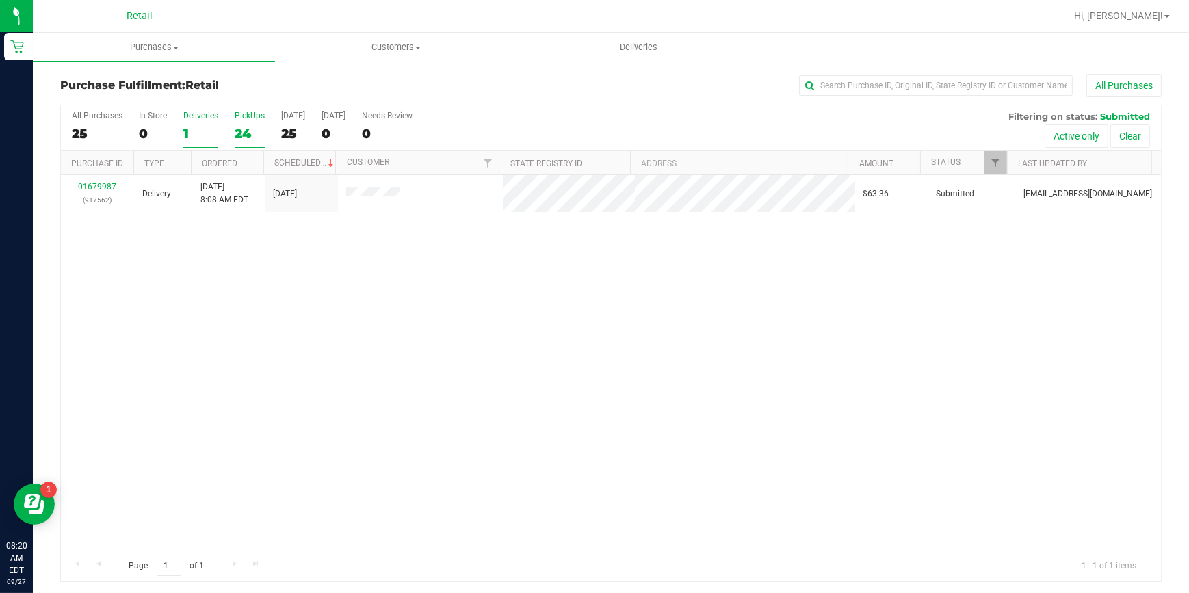
click at [253, 130] on div "24" at bounding box center [250, 134] width 30 height 16
click at [0, 0] on input "PickUps 24" at bounding box center [0, 0] width 0 height 0
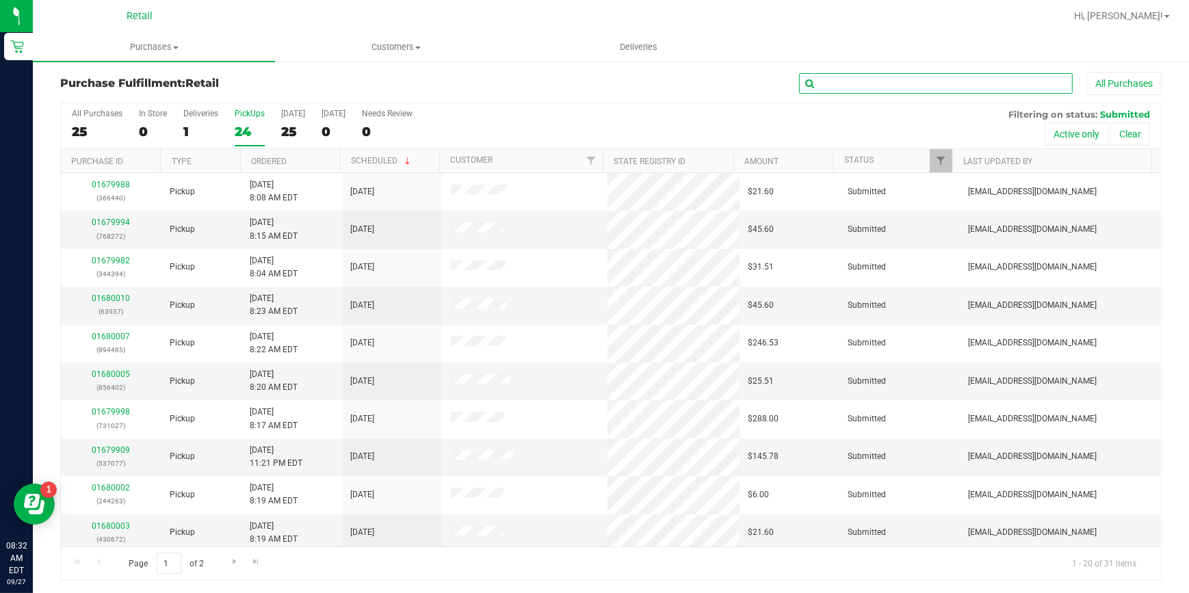
click at [837, 92] on input "text" at bounding box center [936, 83] width 274 height 21
click at [843, 80] on input "text" at bounding box center [936, 83] width 274 height 21
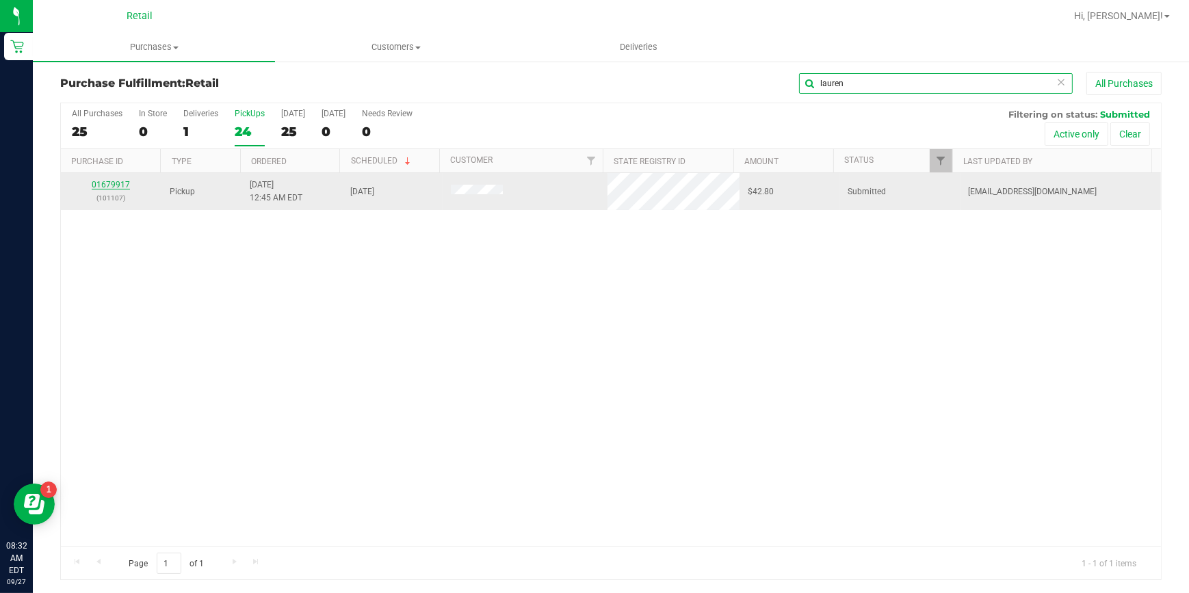
type input "lauren"
click at [99, 185] on link "01679917" at bounding box center [111, 185] width 38 height 10
click at [106, 189] on div "01679917 (101107)" at bounding box center [111, 192] width 84 height 26
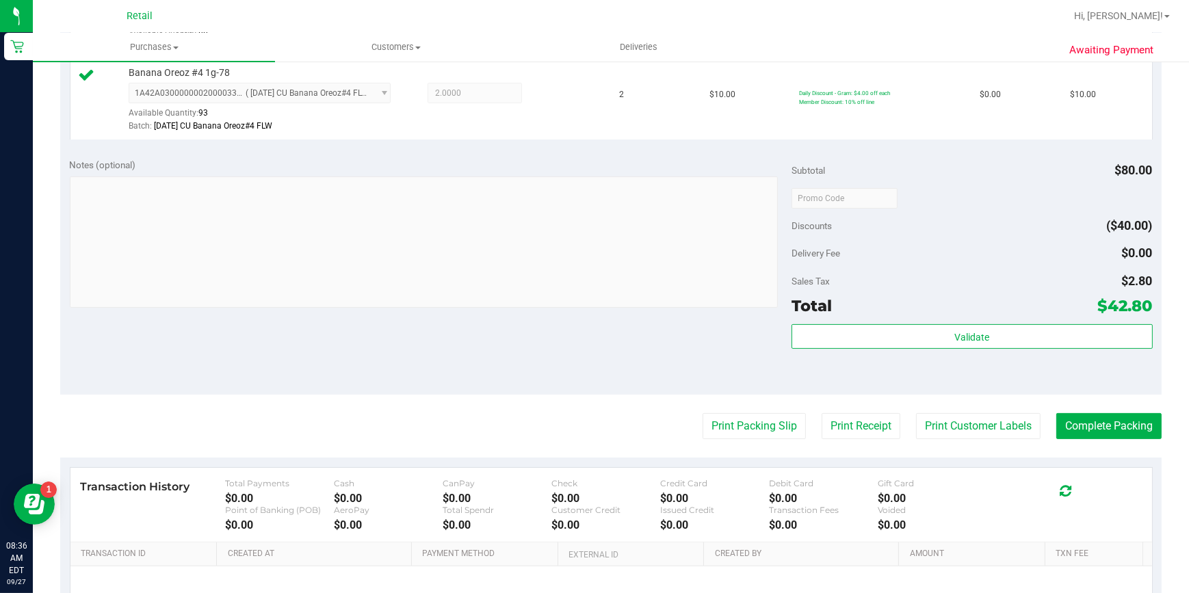
scroll to position [562, 0]
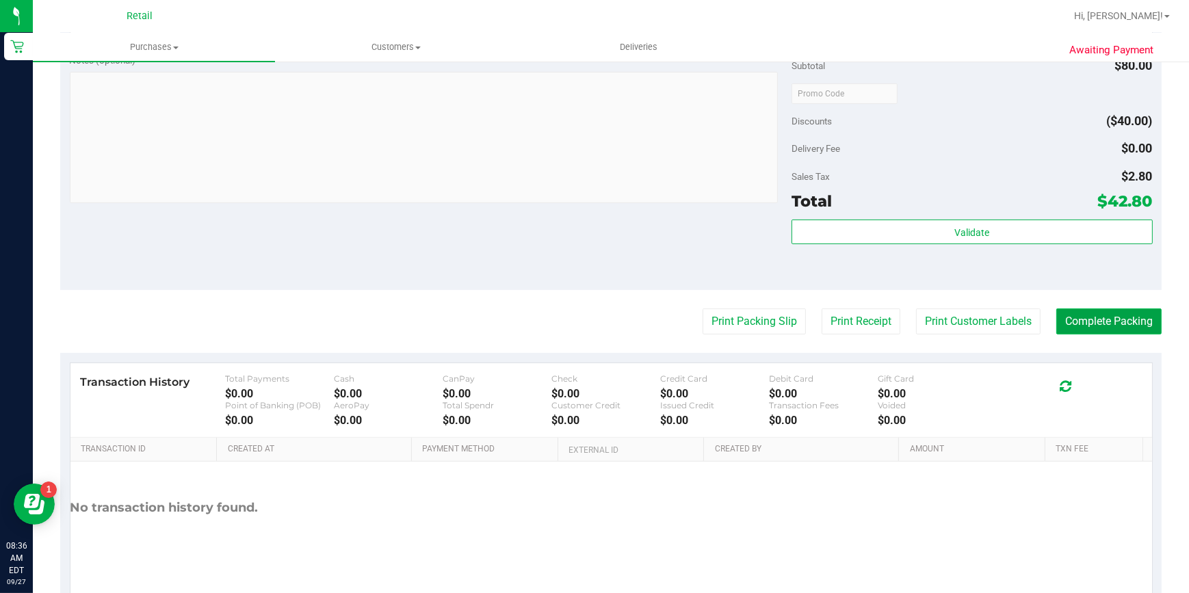
click at [1084, 323] on button "Complete Packing" at bounding box center [1108, 322] width 105 height 26
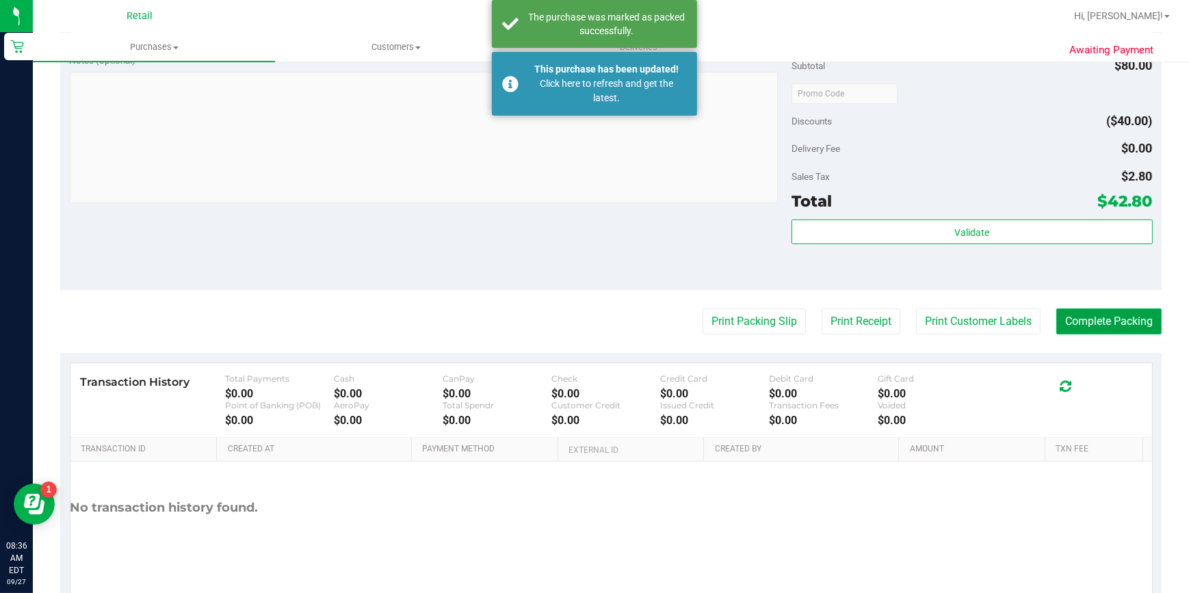
click at [1123, 315] on button "Complete Packing" at bounding box center [1108, 322] width 105 height 26
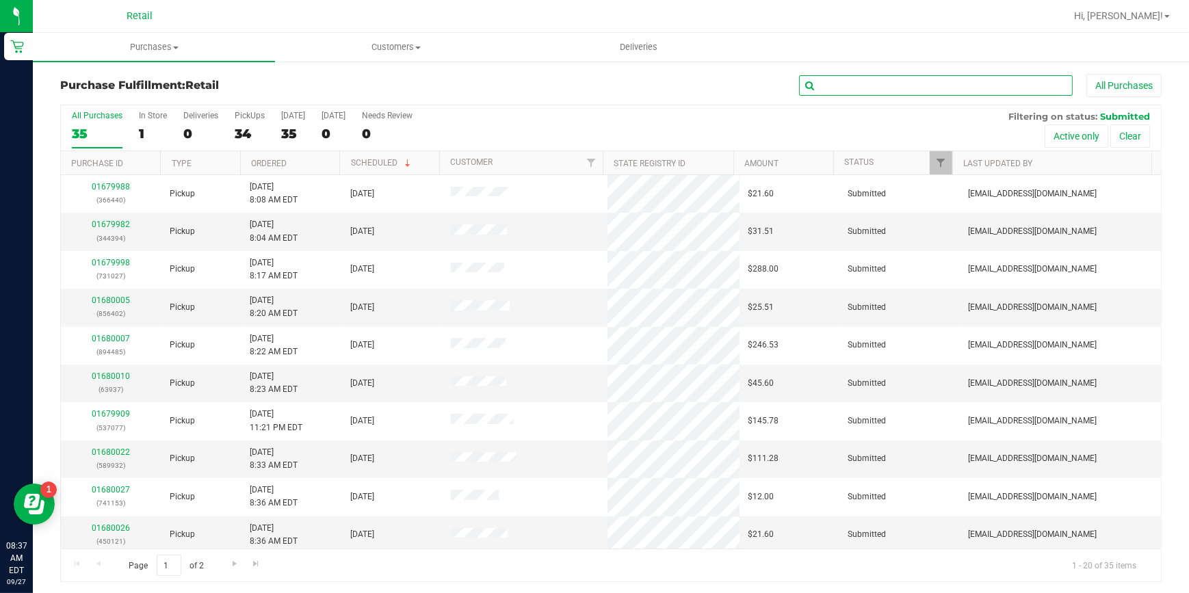
click at [838, 84] on input "text" at bounding box center [936, 85] width 274 height 21
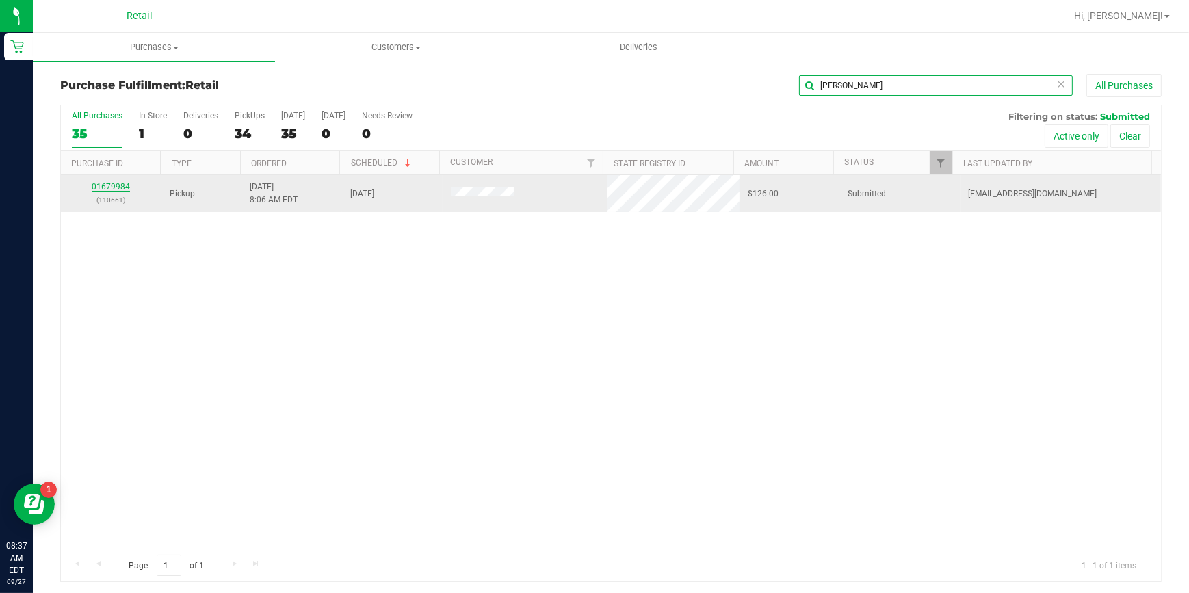
type input "[PERSON_NAME]"
click at [102, 183] on link "01679984" at bounding box center [111, 187] width 38 height 10
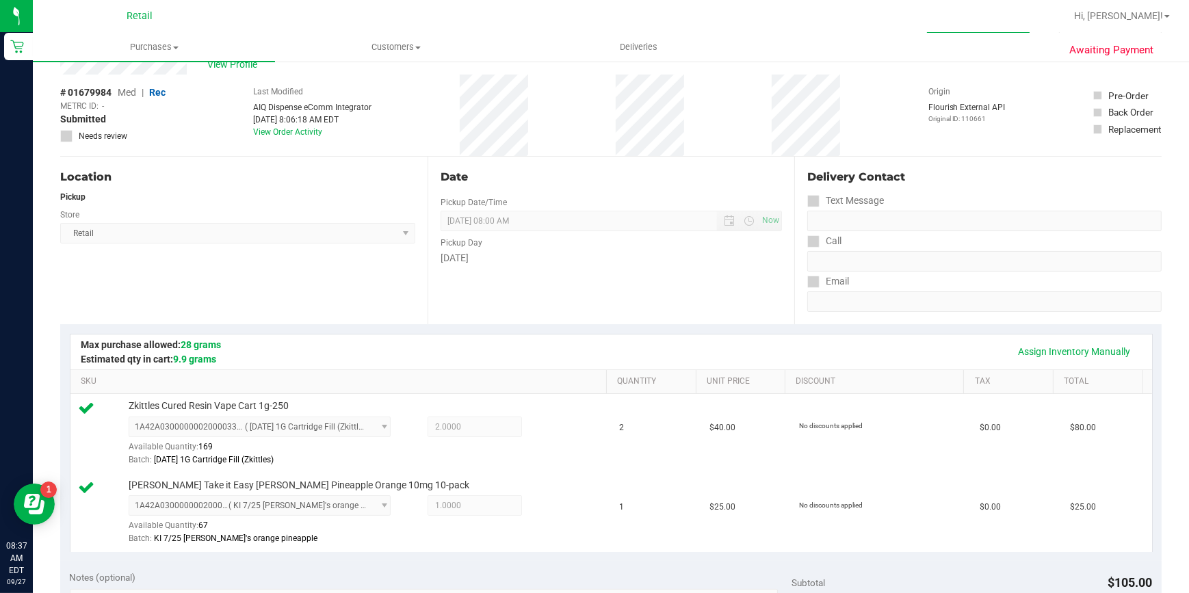
scroll to position [311, 0]
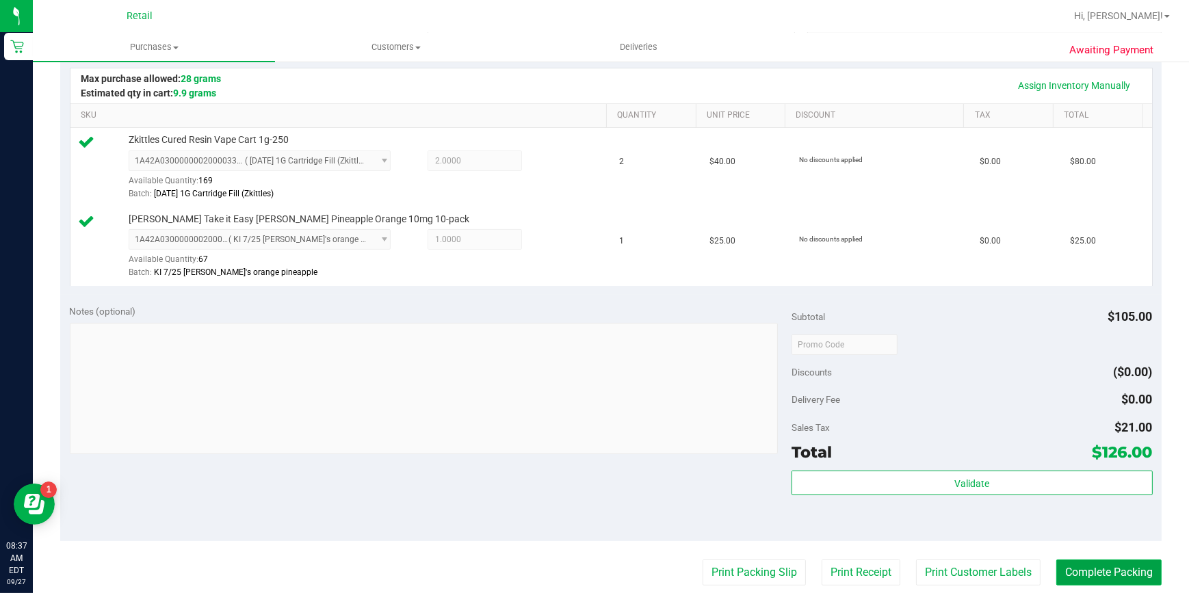
click at [1098, 570] on button "Complete Packing" at bounding box center [1108, 573] width 105 height 26
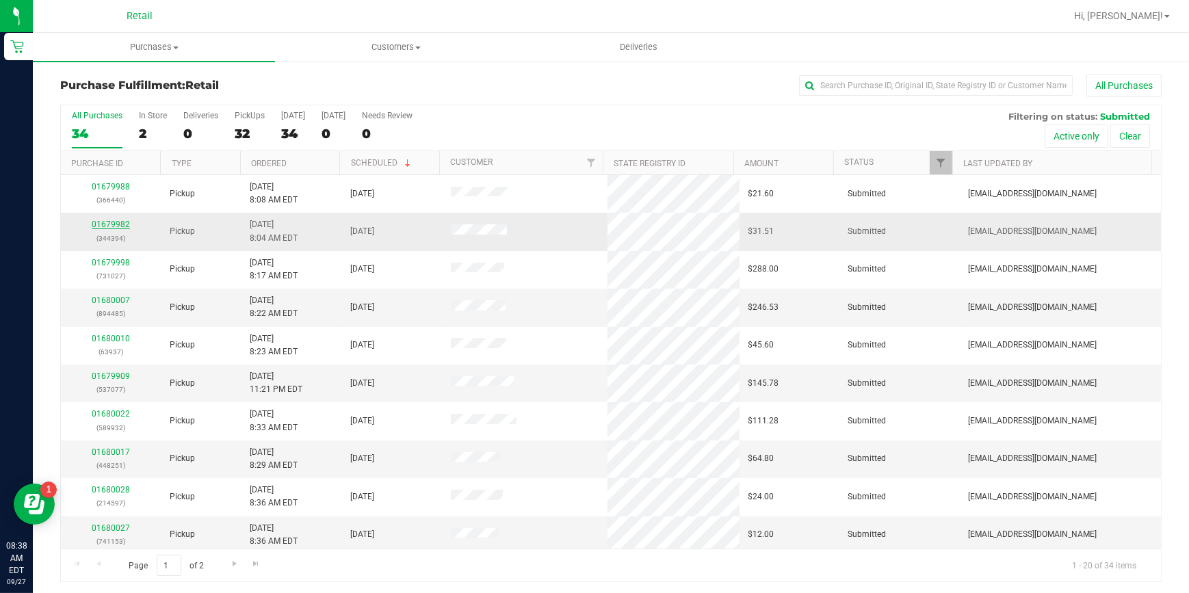
click at [120, 225] on link "01679982" at bounding box center [111, 225] width 38 height 10
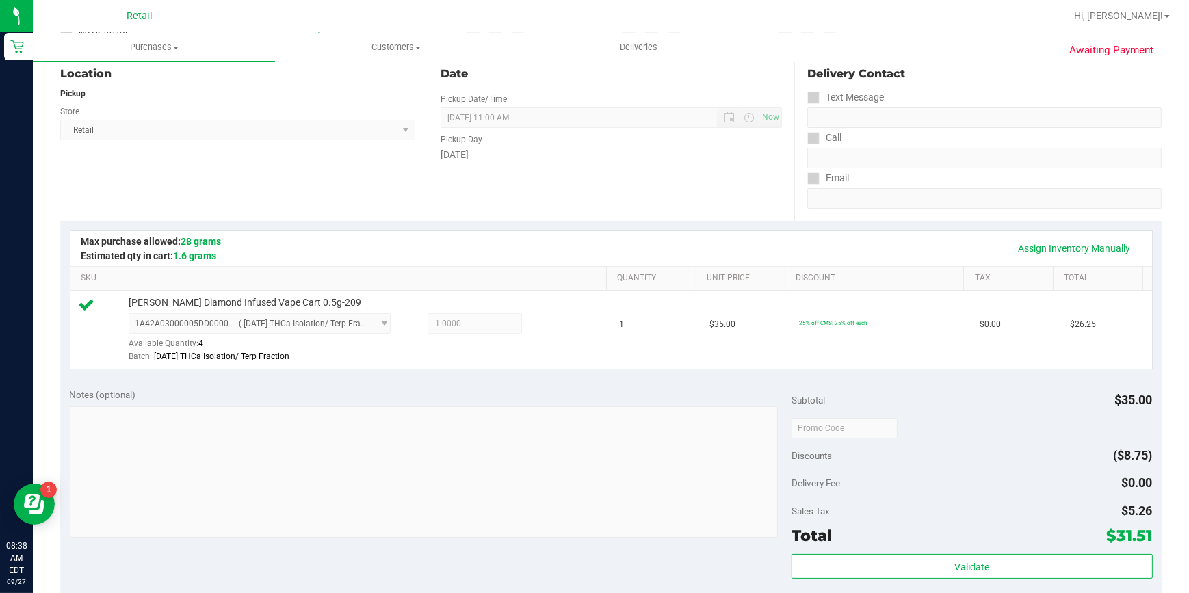
scroll to position [311, 0]
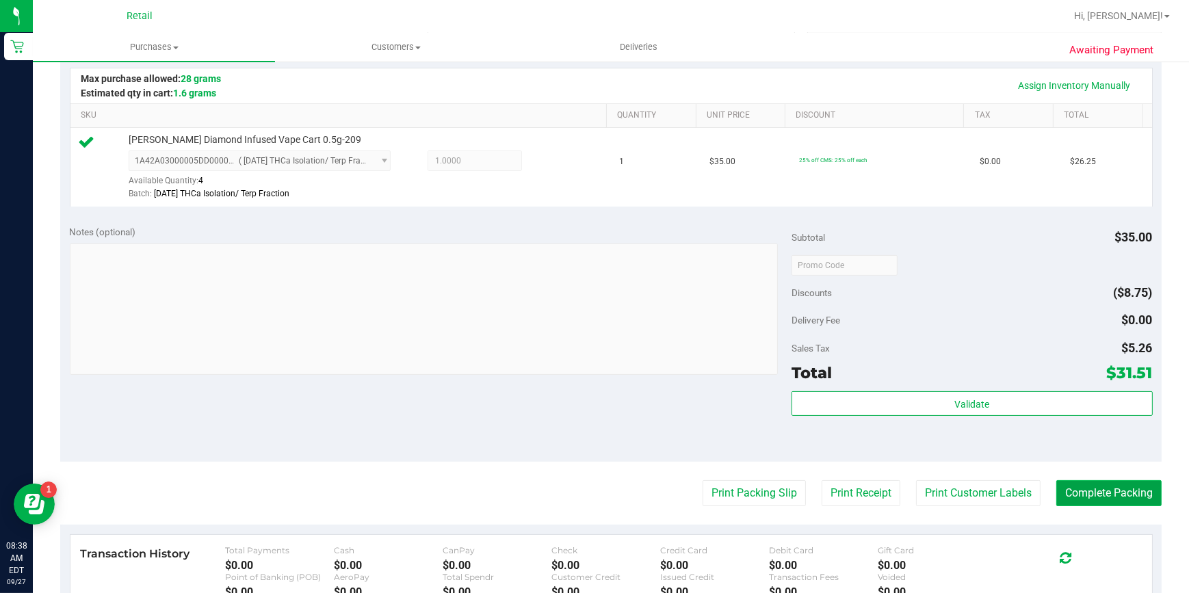
click at [1136, 491] on button "Complete Packing" at bounding box center [1108, 493] width 105 height 26
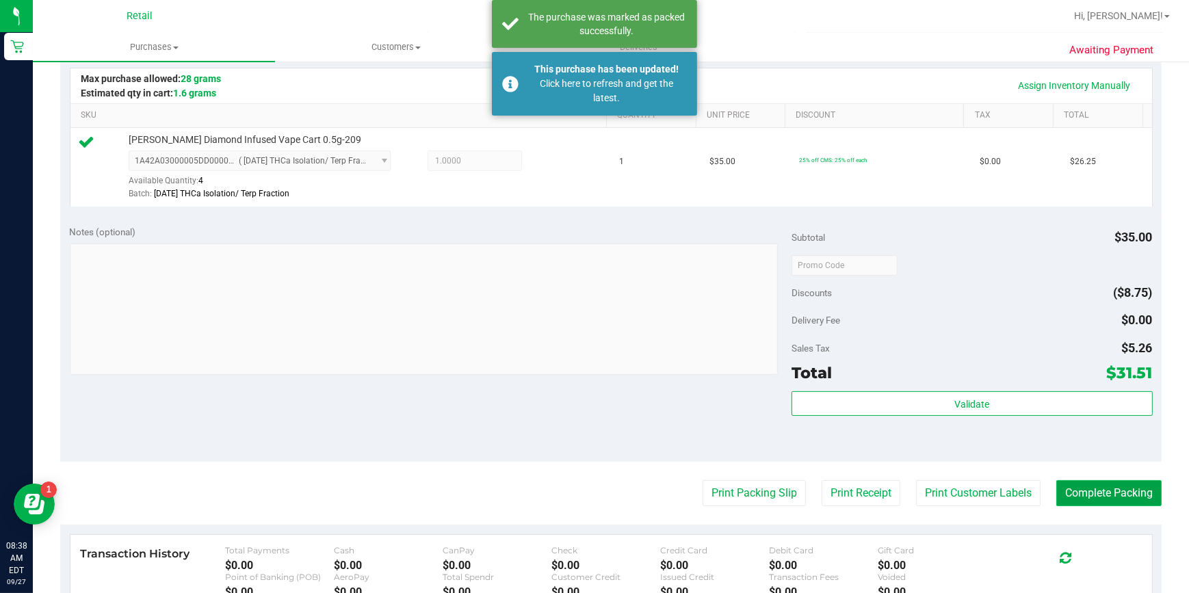
click at [1126, 491] on button "Complete Packing" at bounding box center [1108, 493] width 105 height 26
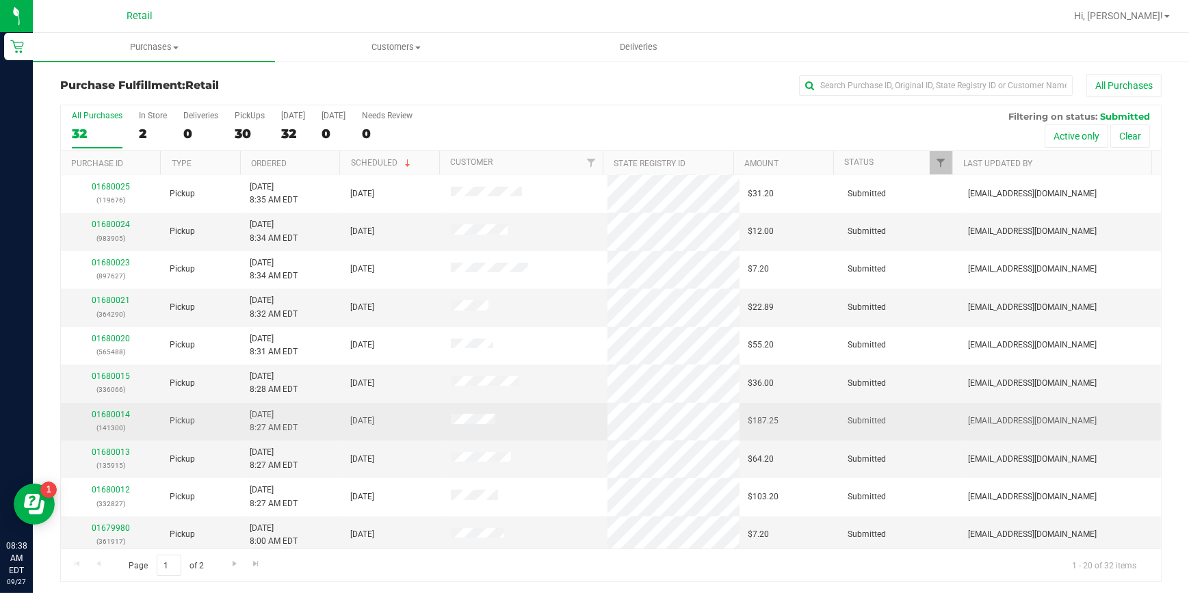
scroll to position [382, 0]
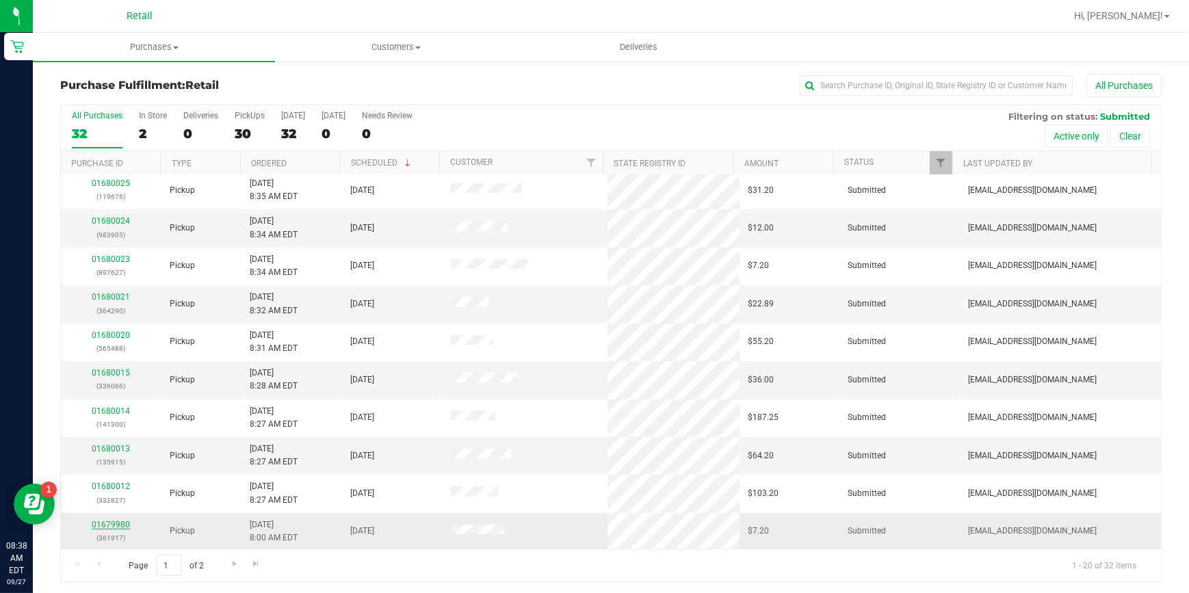
click at [105, 524] on link "01679980" at bounding box center [111, 525] width 38 height 10
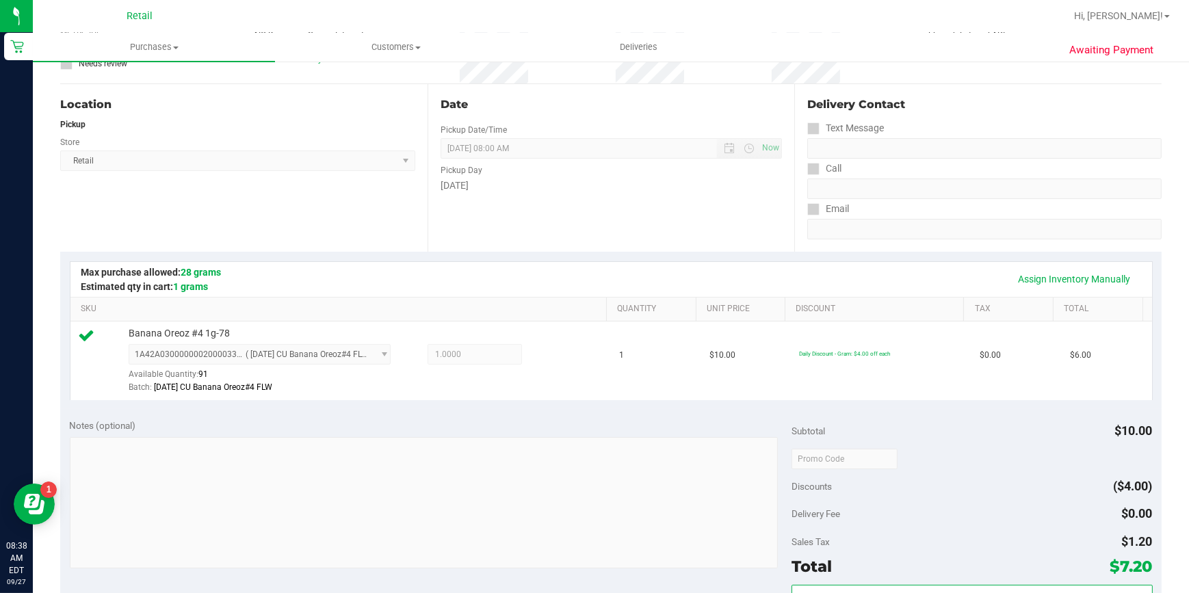
scroll to position [248, 0]
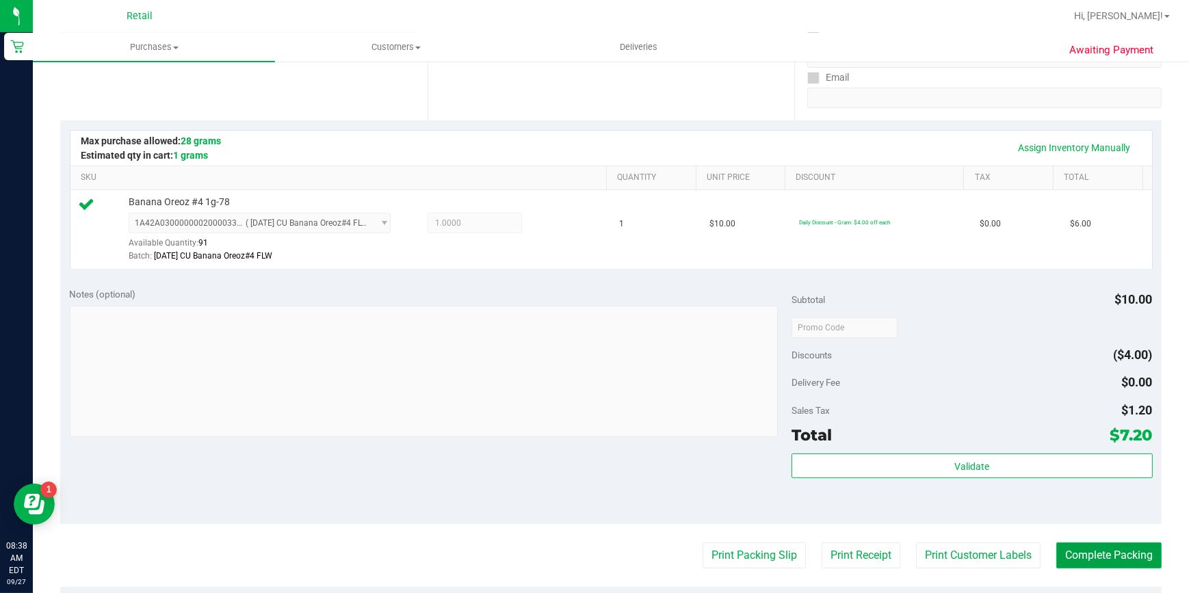
click at [1088, 551] on button "Complete Packing" at bounding box center [1108, 556] width 105 height 26
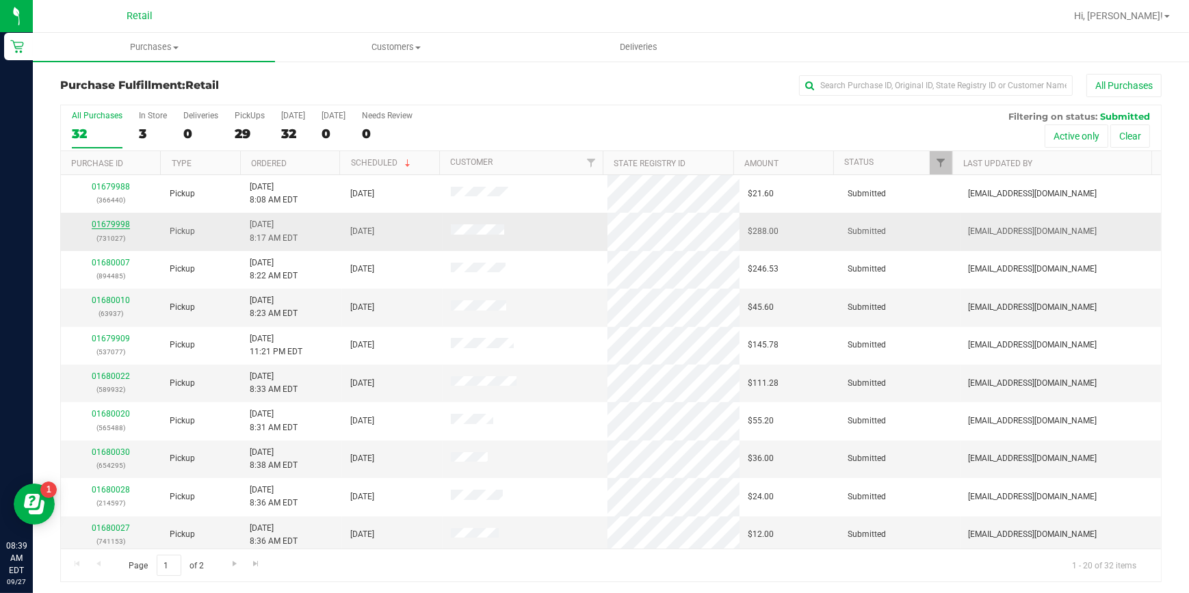
click at [106, 225] on link "01679998" at bounding box center [111, 225] width 38 height 10
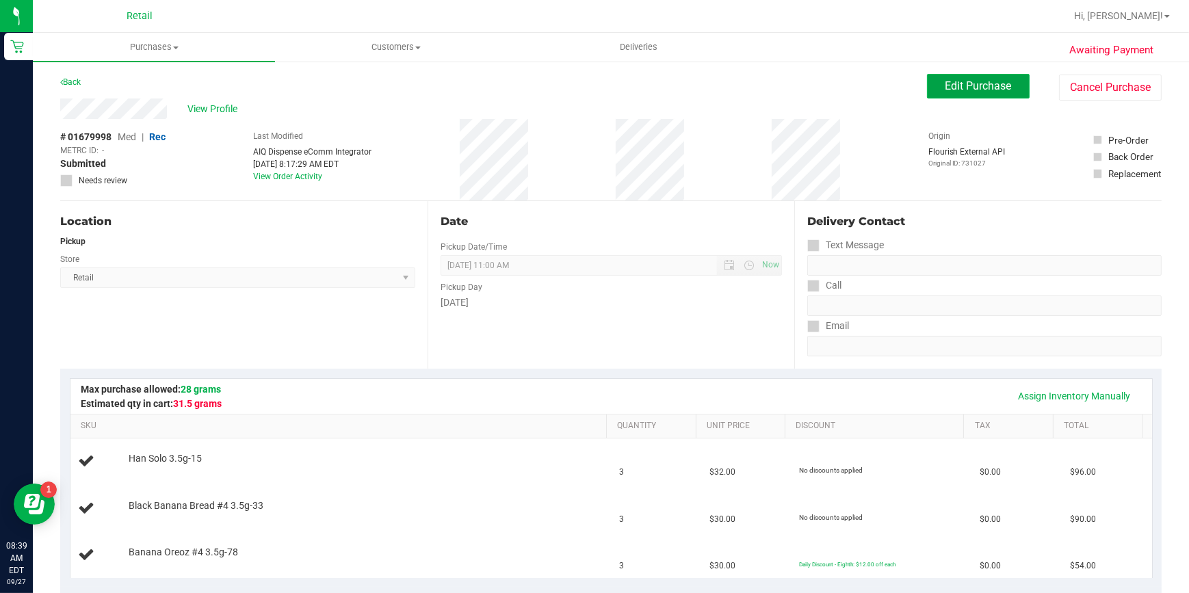
click at [978, 88] on span "Edit Purchase" at bounding box center [979, 85] width 66 height 13
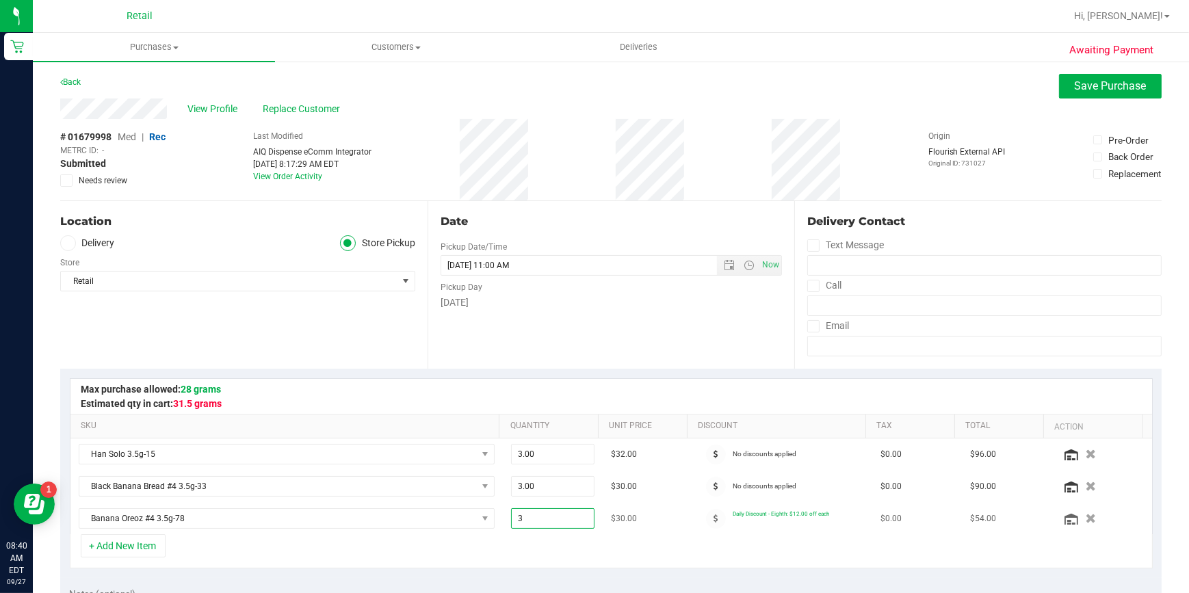
click at [533, 526] on span "3.00 3" at bounding box center [552, 518] width 83 height 21
type input "2"
type input "2.00"
click at [537, 550] on div "+ Add New Item" at bounding box center [611, 551] width 1083 height 34
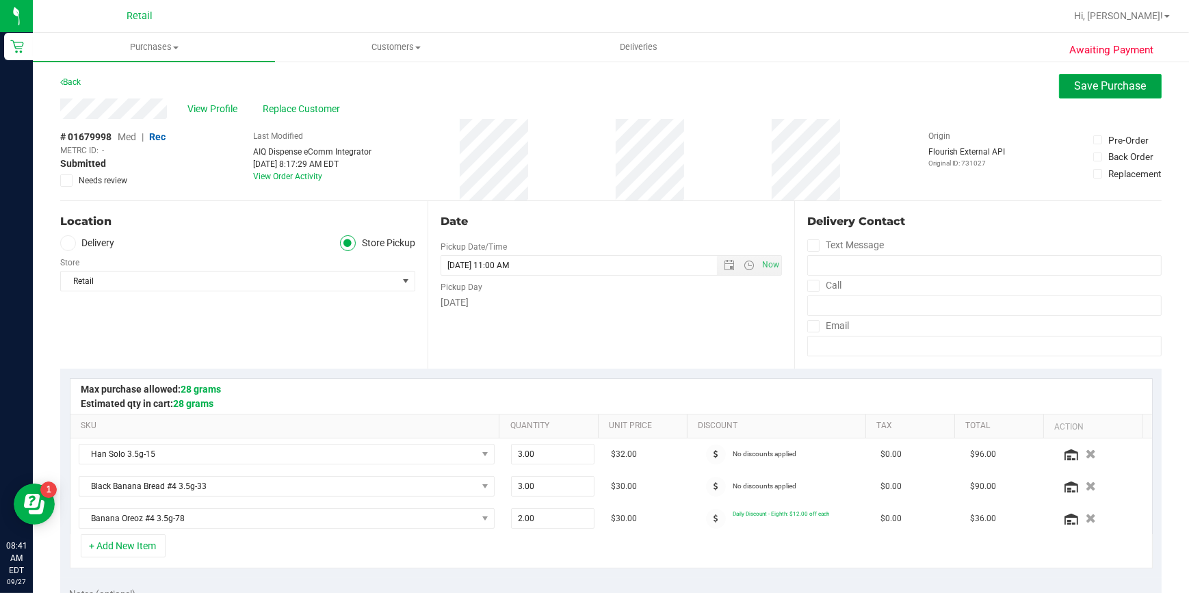
click at [1102, 79] on span "Save Purchase" at bounding box center [1111, 85] width 72 height 13
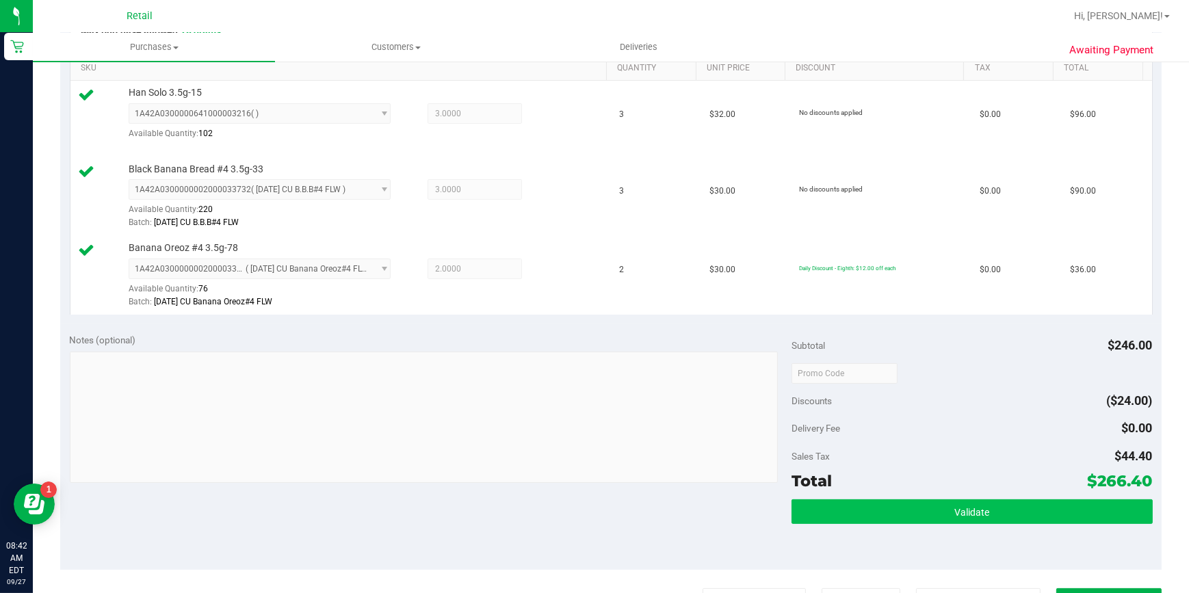
scroll to position [560, 0]
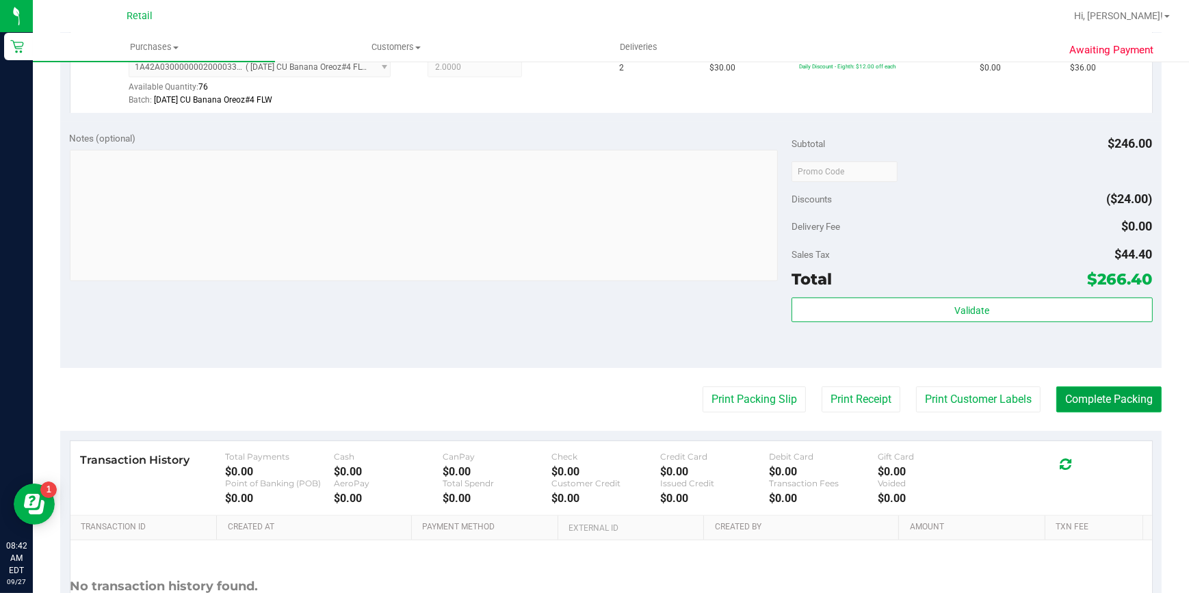
click at [1113, 401] on button "Complete Packing" at bounding box center [1108, 400] width 105 height 26
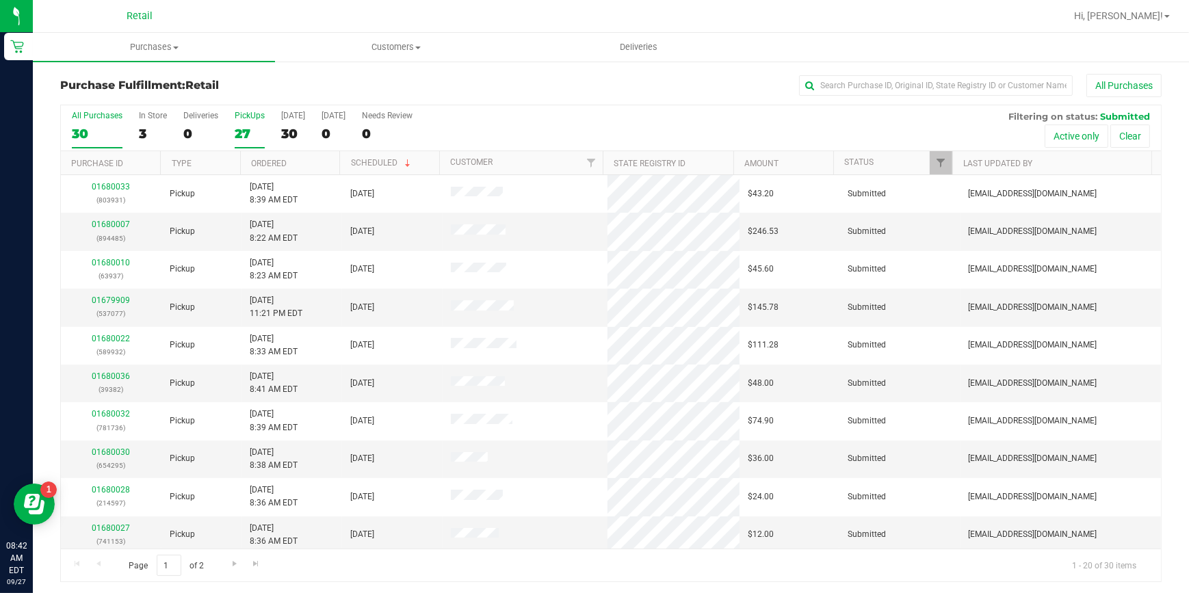
click at [259, 135] on div "27" at bounding box center [250, 134] width 30 height 16
click at [0, 0] on input "PickUps 27" at bounding box center [0, 0] width 0 height 0
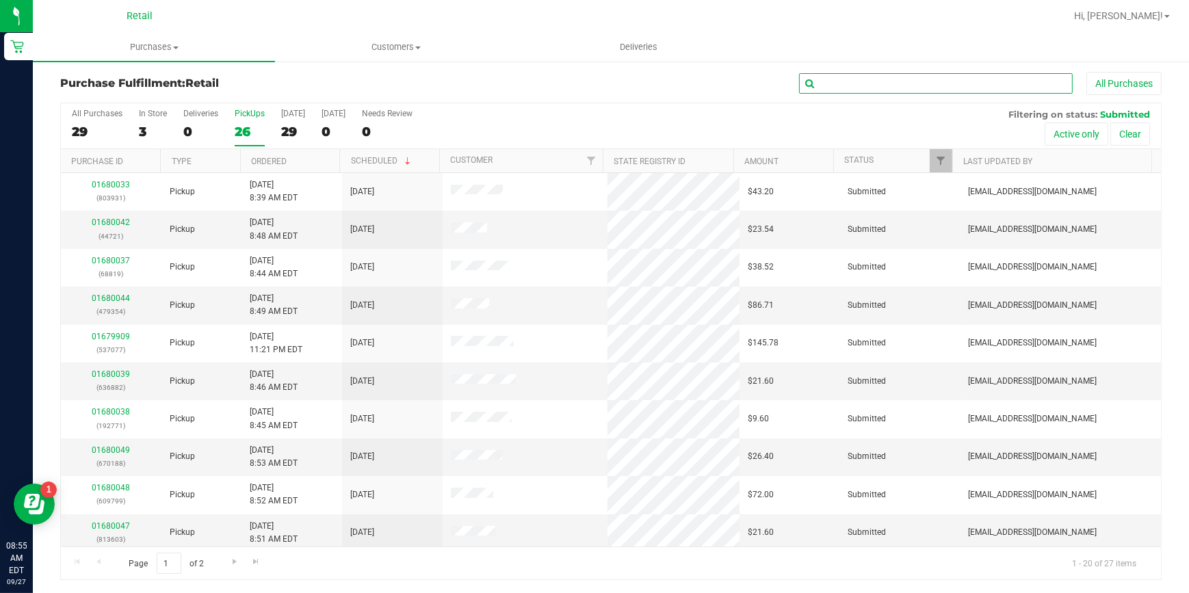
click at [887, 91] on input "text" at bounding box center [936, 83] width 274 height 21
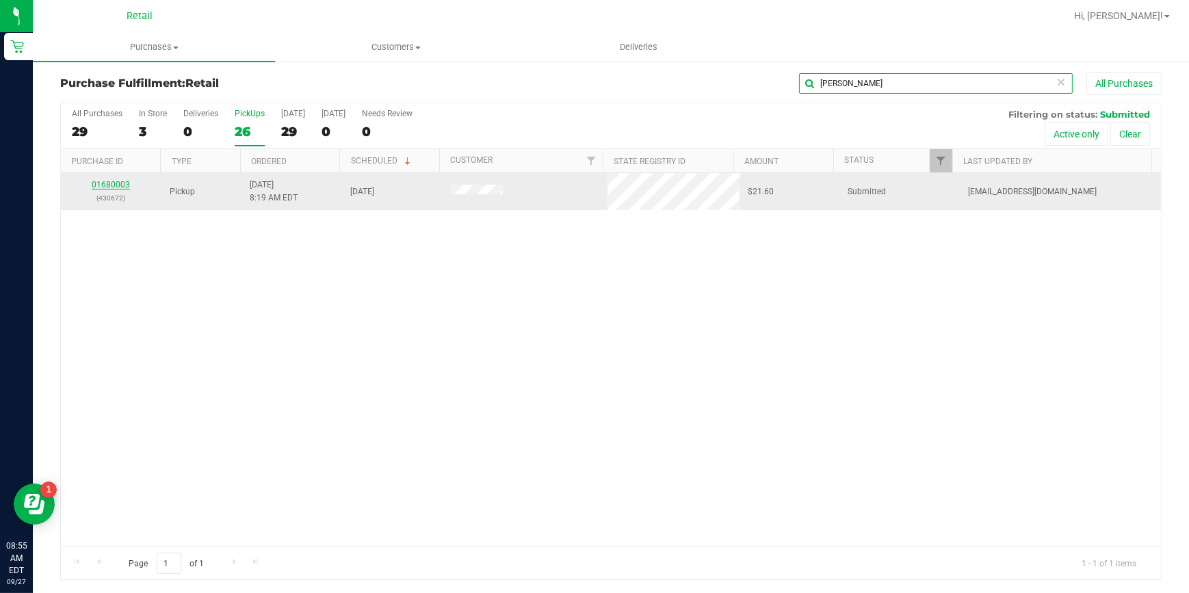
type input "[PERSON_NAME]"
click at [99, 183] on link "01680003" at bounding box center [111, 185] width 38 height 10
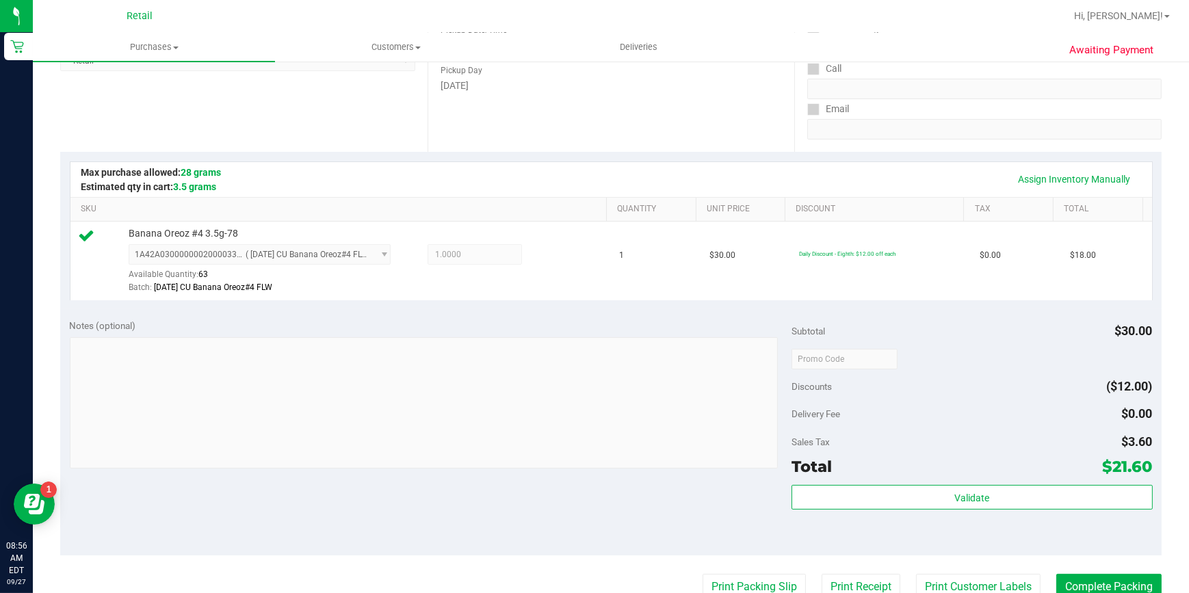
scroll to position [435, 0]
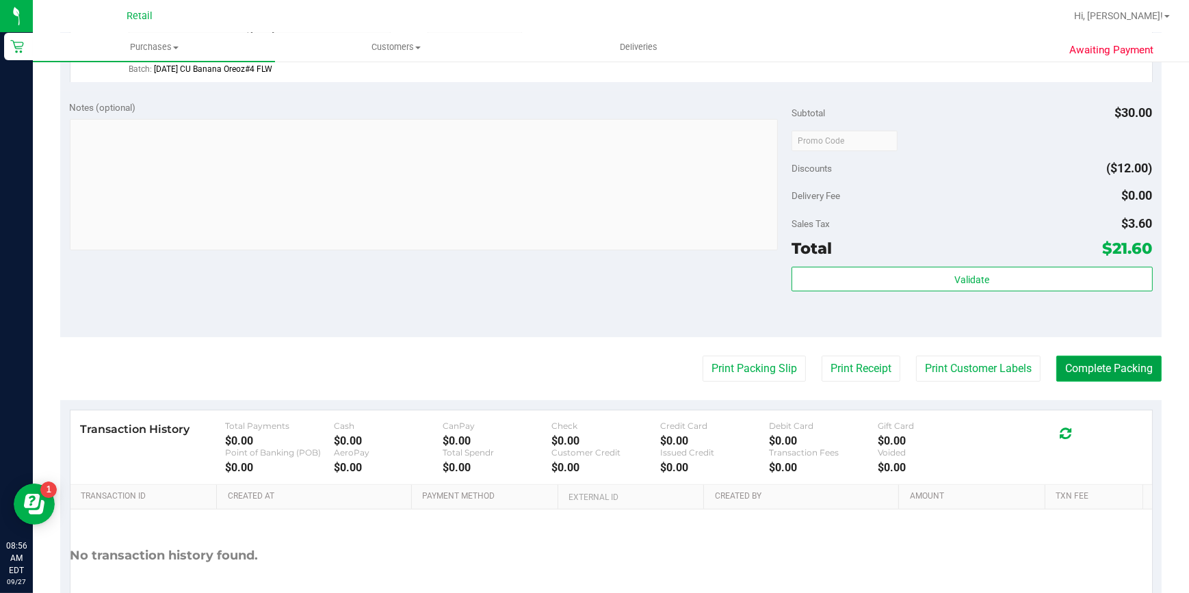
click at [1108, 378] on button "Complete Packing" at bounding box center [1108, 369] width 105 height 26
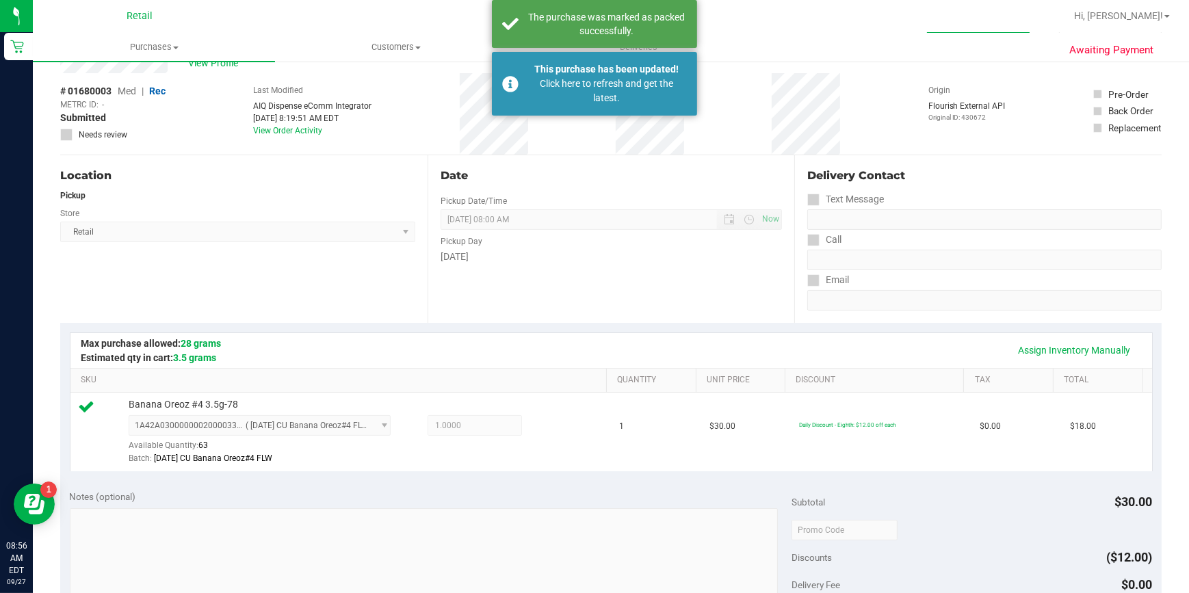
scroll to position [0, 0]
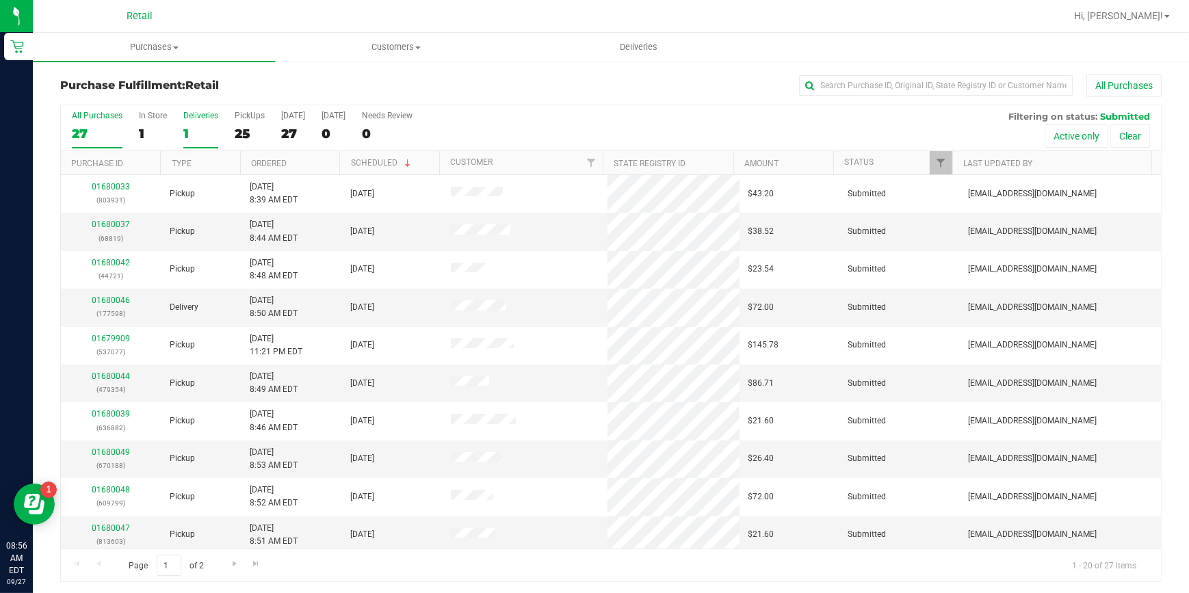
click at [192, 135] on div "1" at bounding box center [200, 134] width 35 height 16
click at [0, 0] on input "Deliveries 1" at bounding box center [0, 0] width 0 height 0
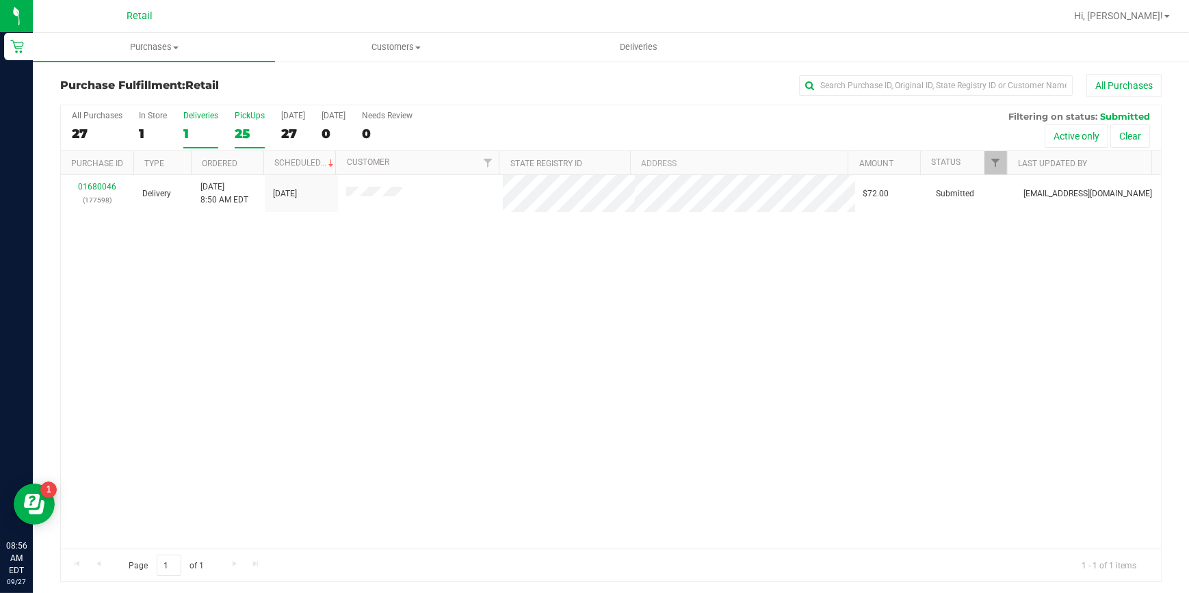
click at [250, 133] on div "25" at bounding box center [250, 134] width 30 height 16
click at [0, 0] on input "PickUps 25" at bounding box center [0, 0] width 0 height 0
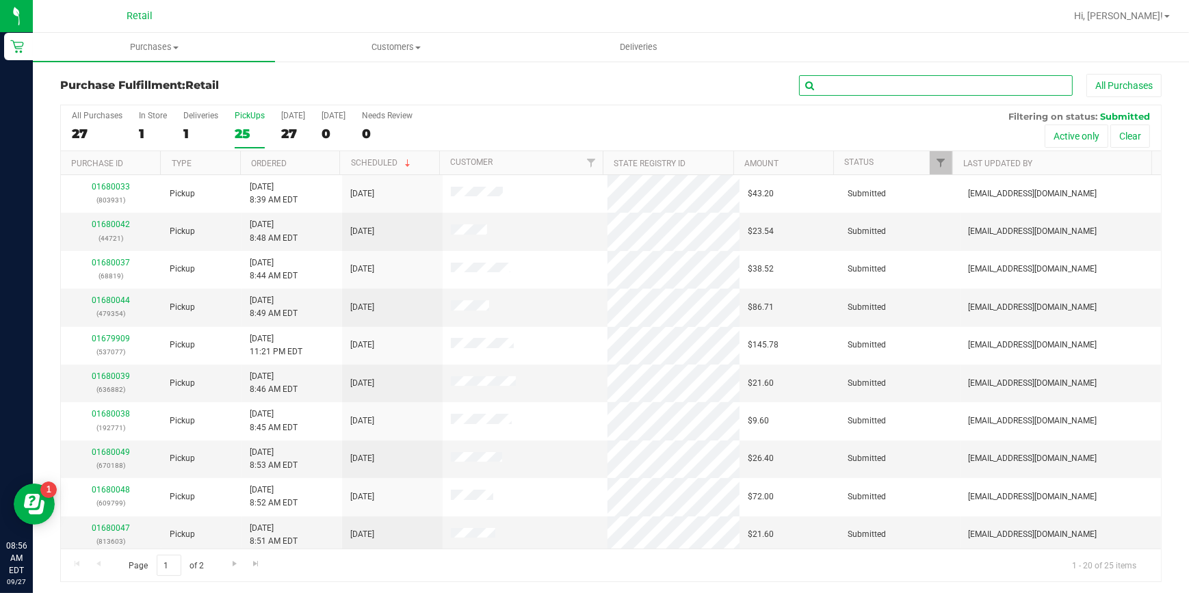
click at [889, 81] on input "text" at bounding box center [936, 85] width 274 height 21
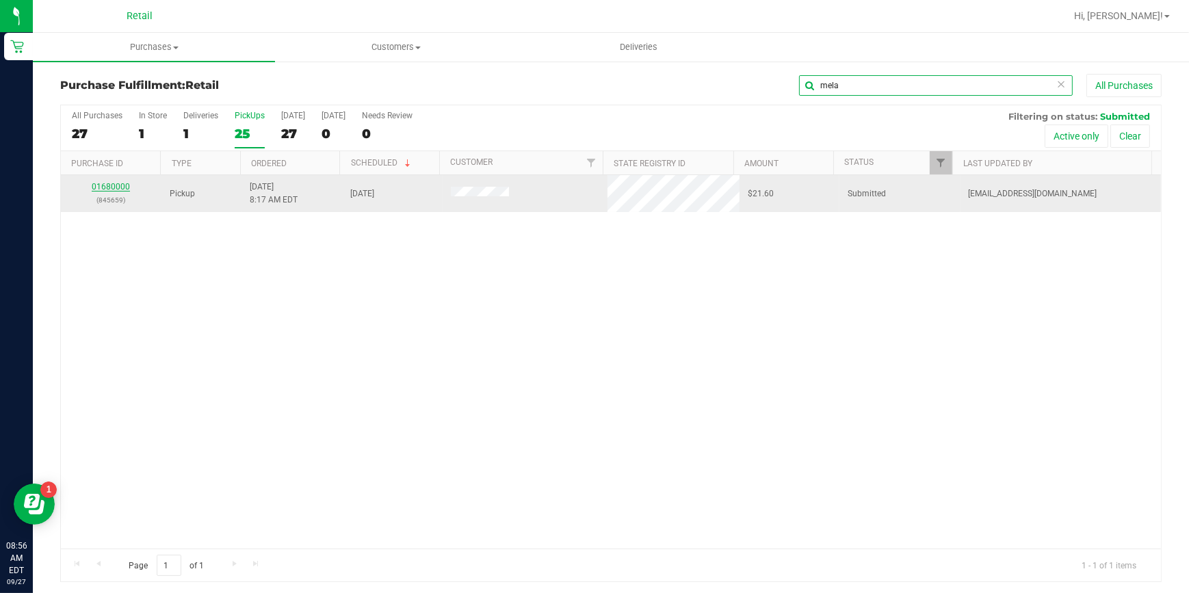
type input "mela"
click at [114, 191] on link "01680000" at bounding box center [111, 187] width 38 height 10
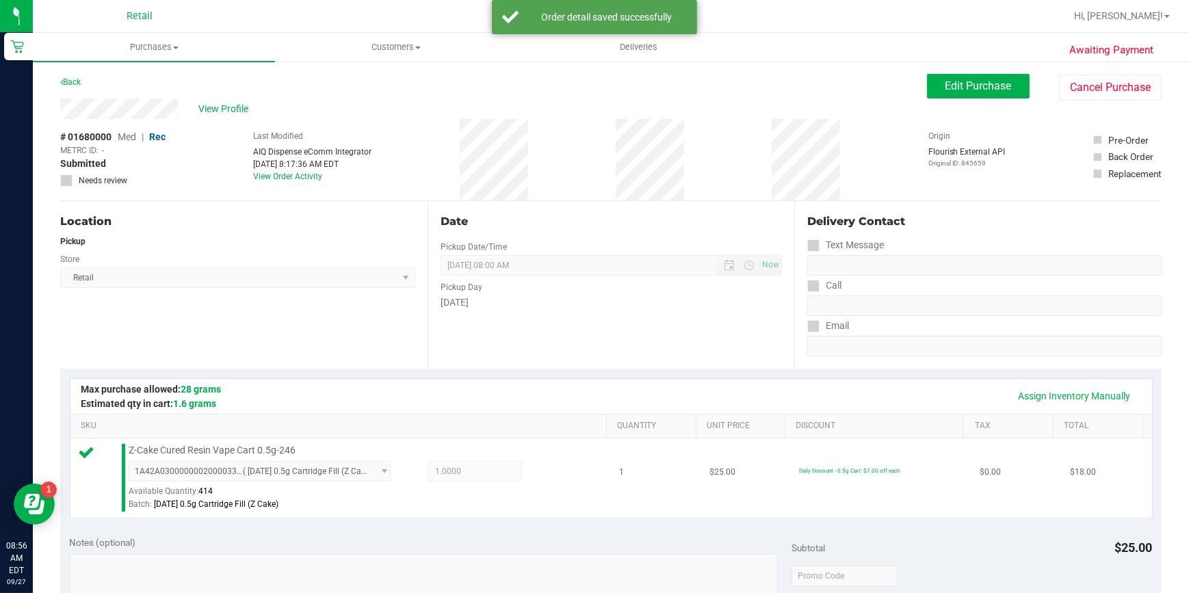
scroll to position [311, 0]
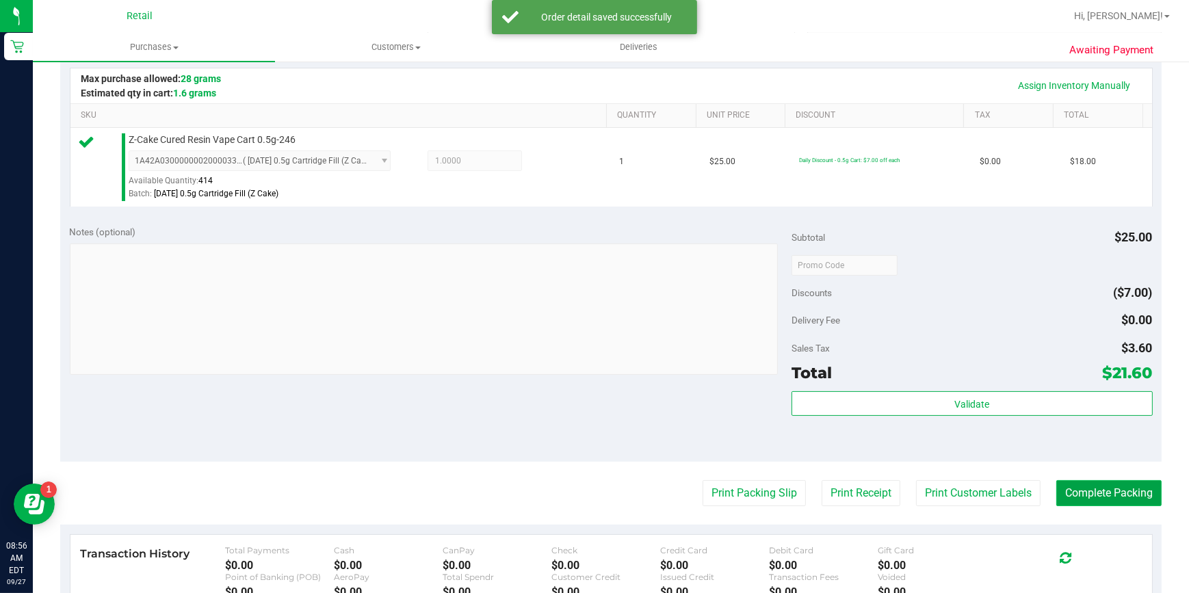
click at [1106, 492] on button "Complete Packing" at bounding box center [1108, 493] width 105 height 26
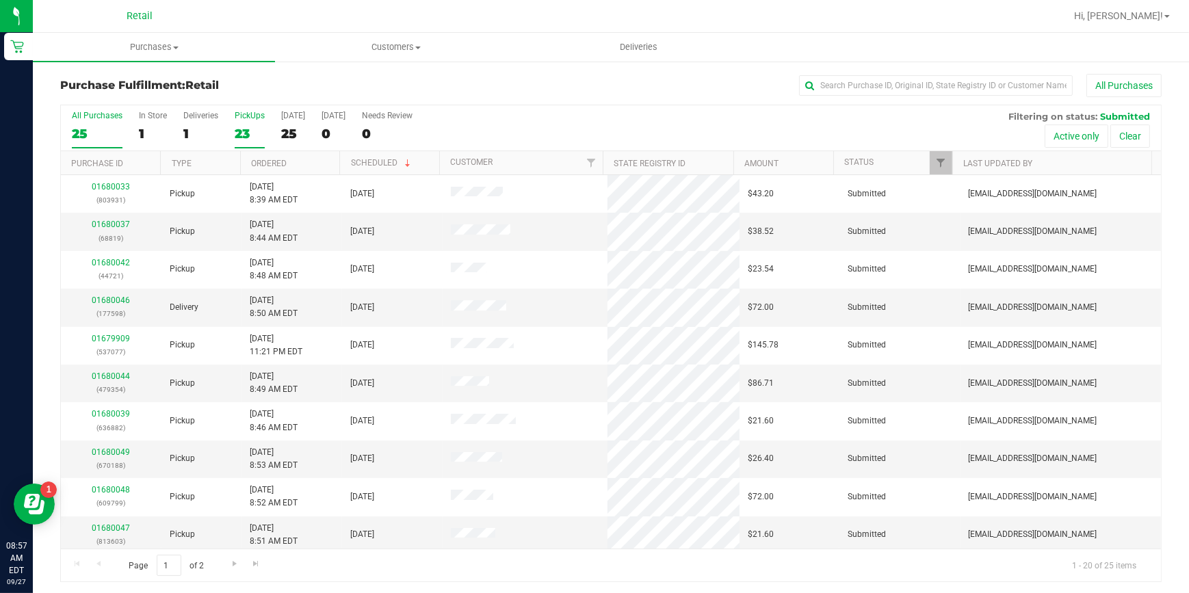
click at [246, 137] on div "23" at bounding box center [250, 134] width 30 height 16
click at [0, 0] on input "PickUps 23" at bounding box center [0, 0] width 0 height 0
click at [909, 83] on input "text" at bounding box center [936, 85] width 274 height 21
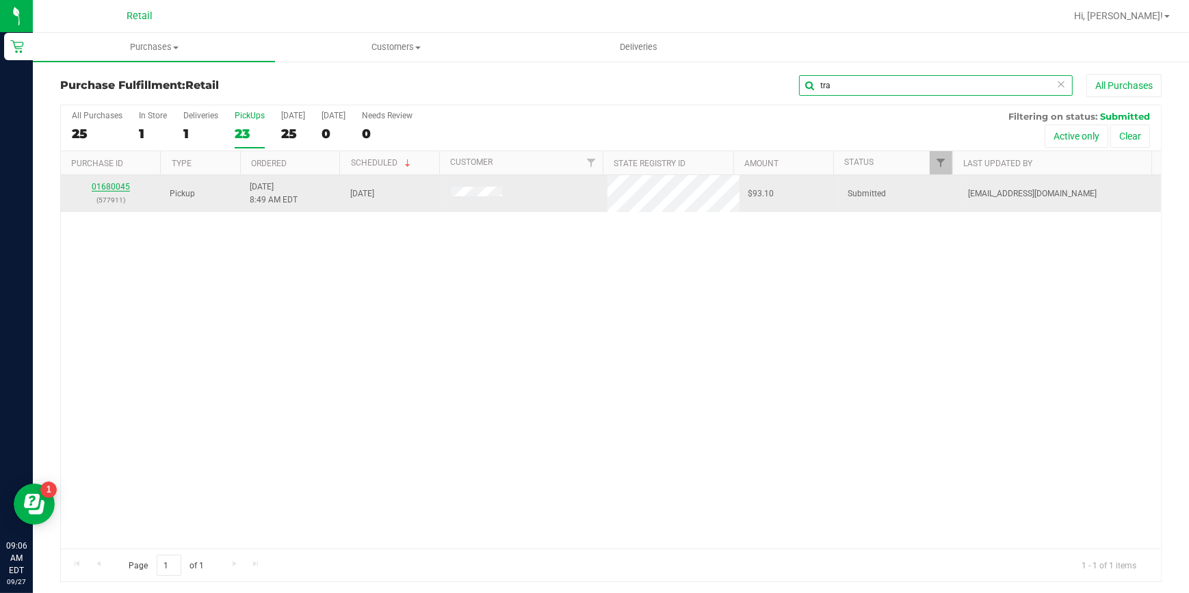
type input "tra"
click at [103, 187] on link "01680045" at bounding box center [111, 187] width 38 height 10
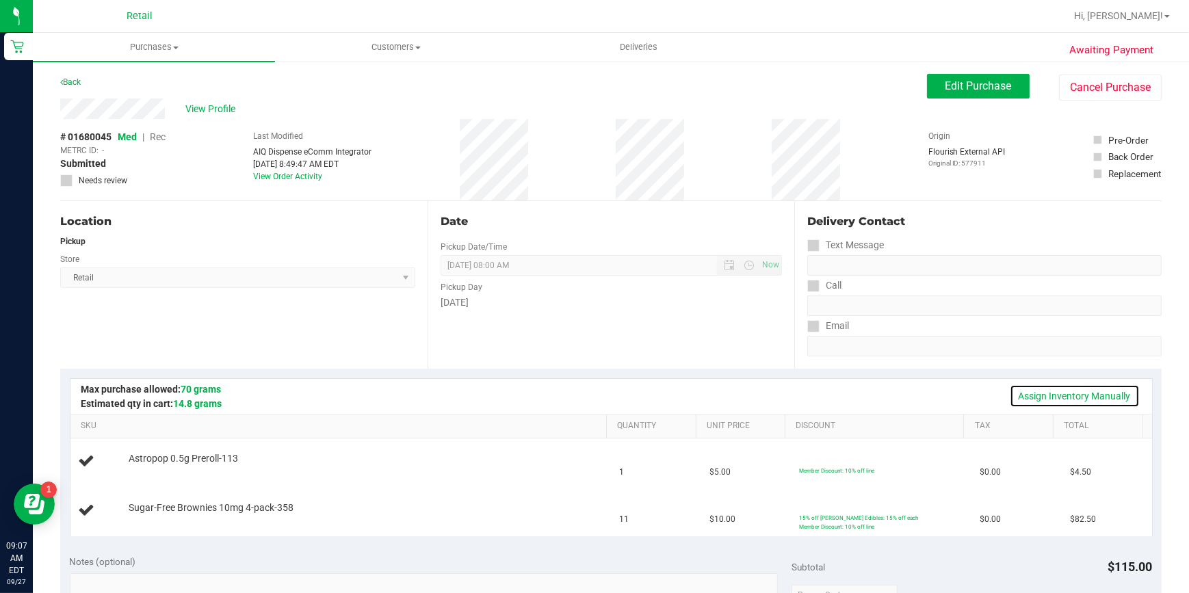
click at [1051, 390] on link "Assign Inventory Manually" at bounding box center [1075, 396] width 130 height 23
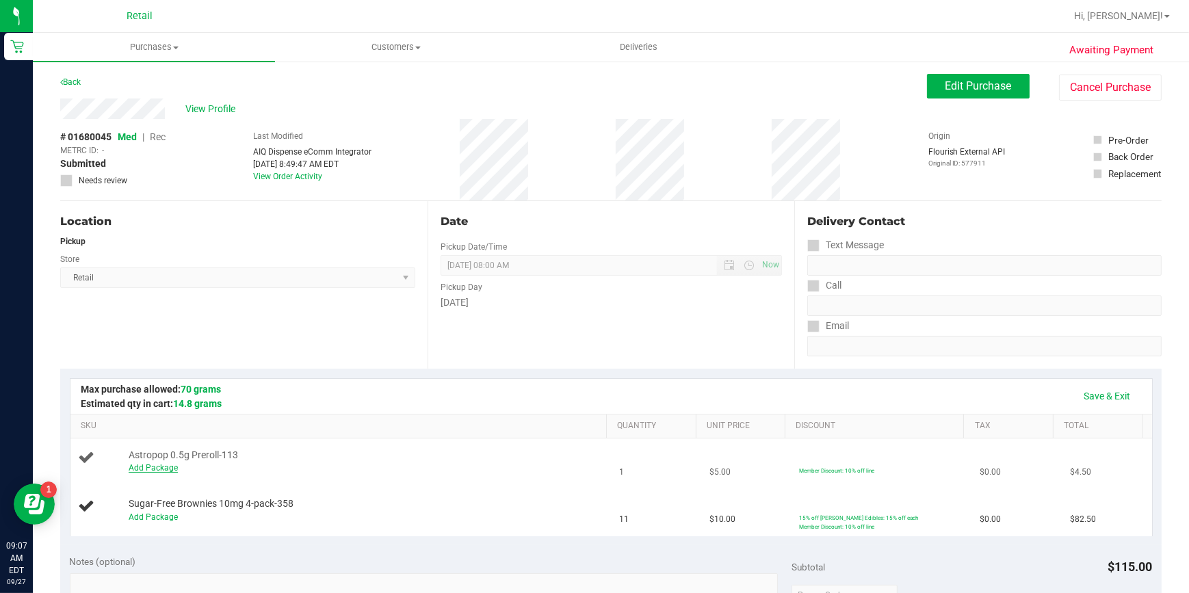
click at [152, 465] on link "Add Package" at bounding box center [153, 468] width 49 height 10
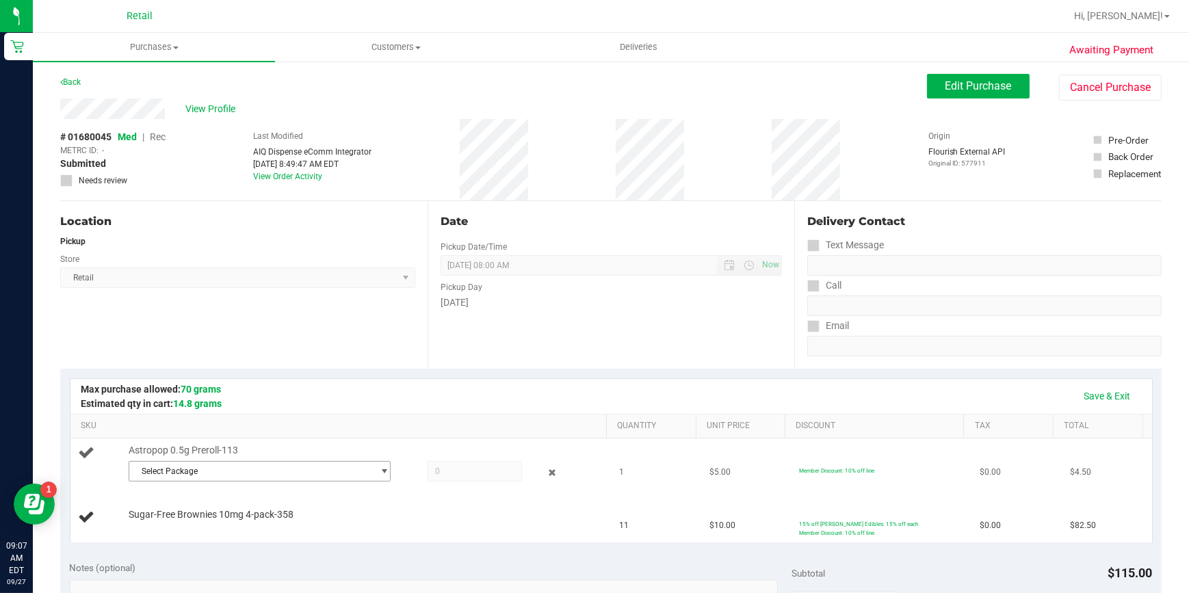
click at [187, 469] on span "Select Package" at bounding box center [250, 471] width 243 height 19
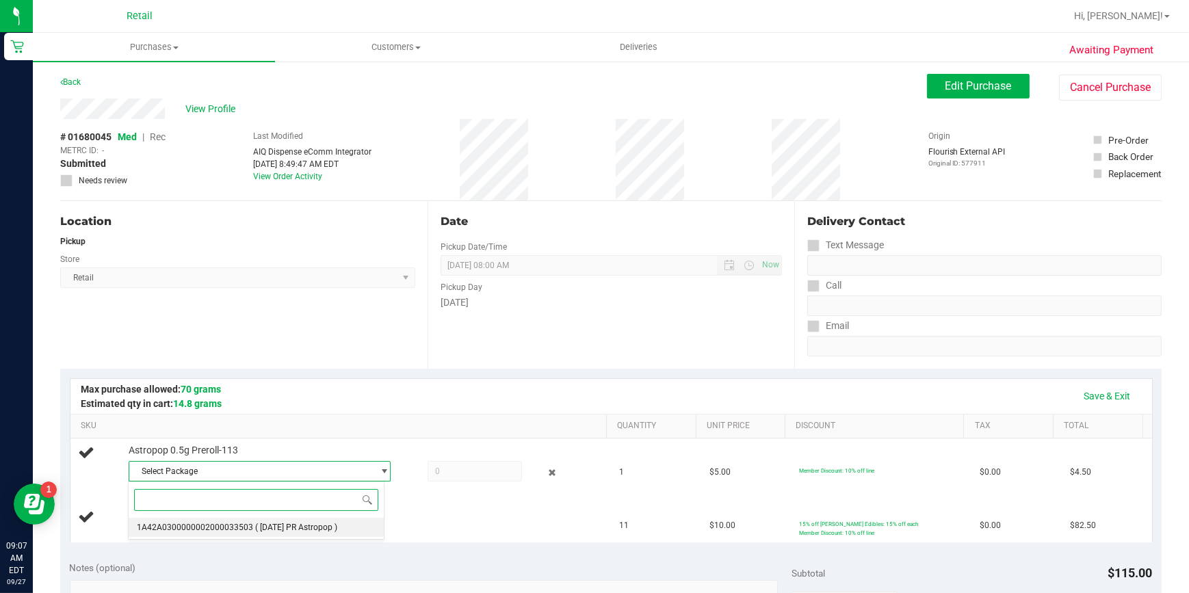
click at [219, 530] on span "1A42A0300000002000033503" at bounding box center [195, 528] width 116 height 10
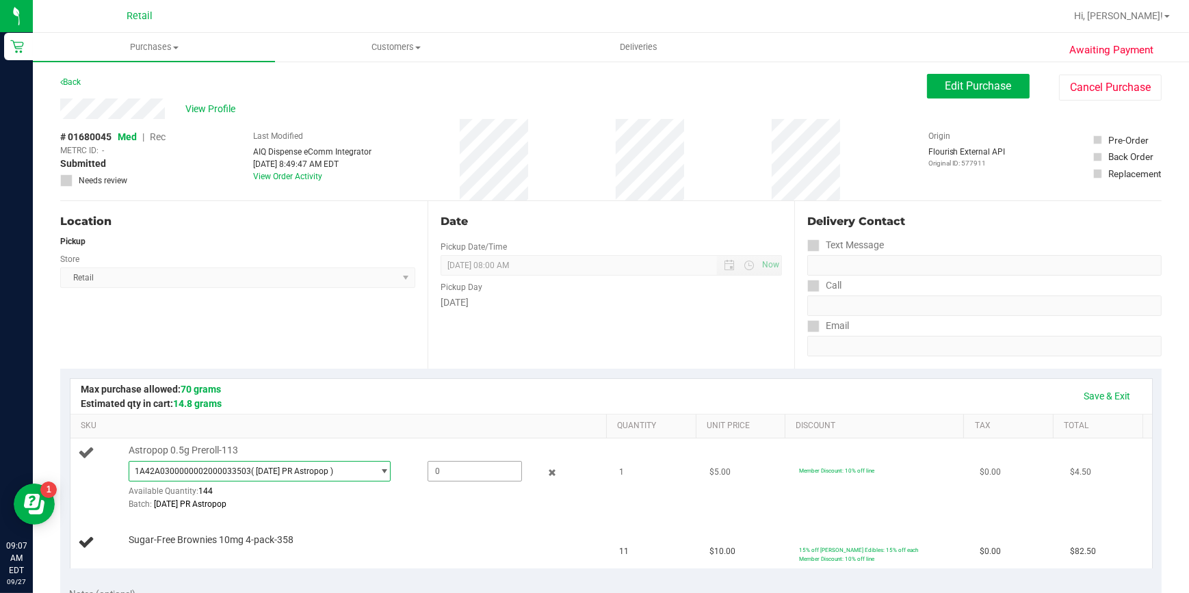
click at [458, 471] on span at bounding box center [475, 471] width 94 height 21
type input "1"
type input "1.0000"
click at [482, 522] on td "Sugar-Free Brownies 10mg 4-pack-358" at bounding box center [340, 543] width 541 height 51
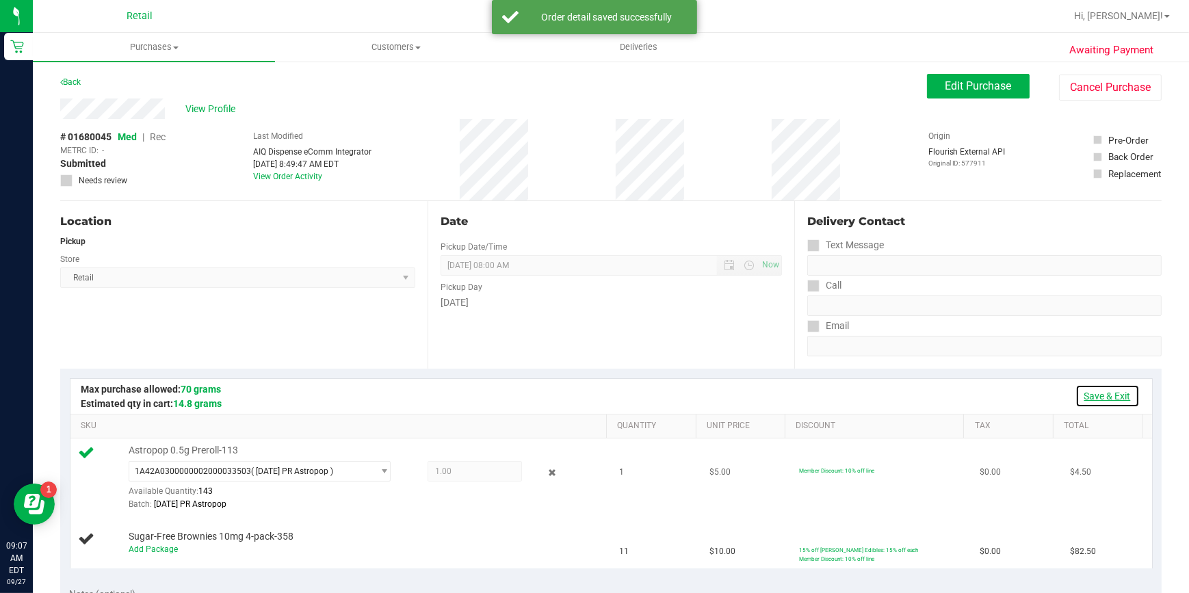
click at [1093, 397] on link "Save & Exit" at bounding box center [1108, 396] width 64 height 23
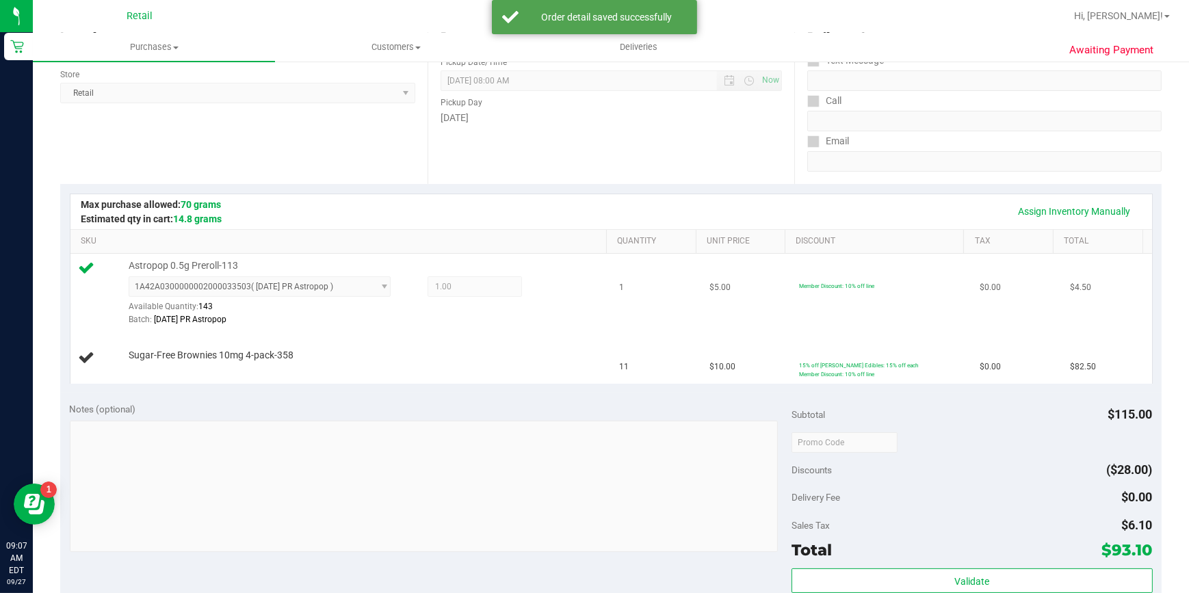
scroll to position [186, 0]
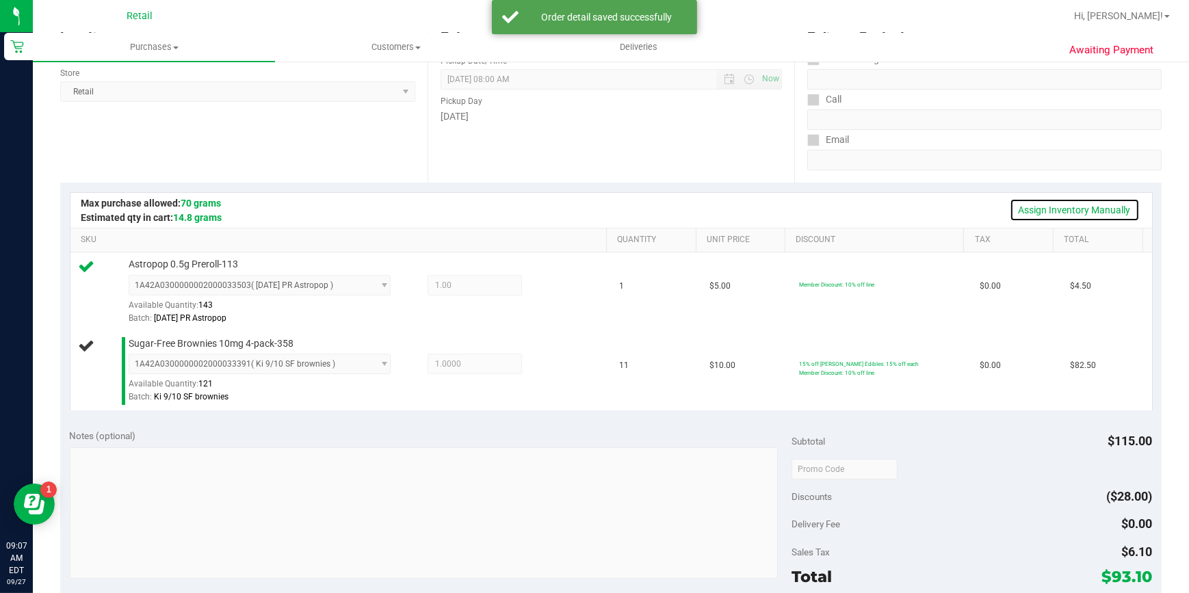
click at [1035, 203] on link "Assign Inventory Manually" at bounding box center [1075, 209] width 130 height 23
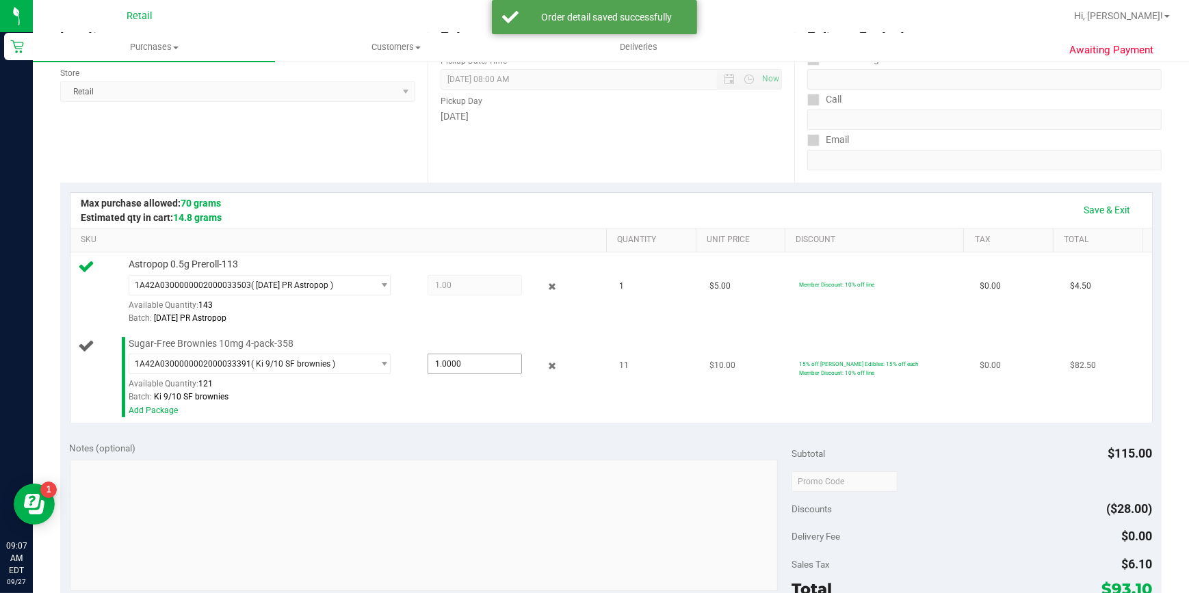
click at [440, 365] on span "1.0000 1" at bounding box center [475, 364] width 94 height 21
type input "11"
type input "11.0000"
click at [561, 399] on div "Batch: Ki 9/10 SF brownies" at bounding box center [365, 397] width 472 height 13
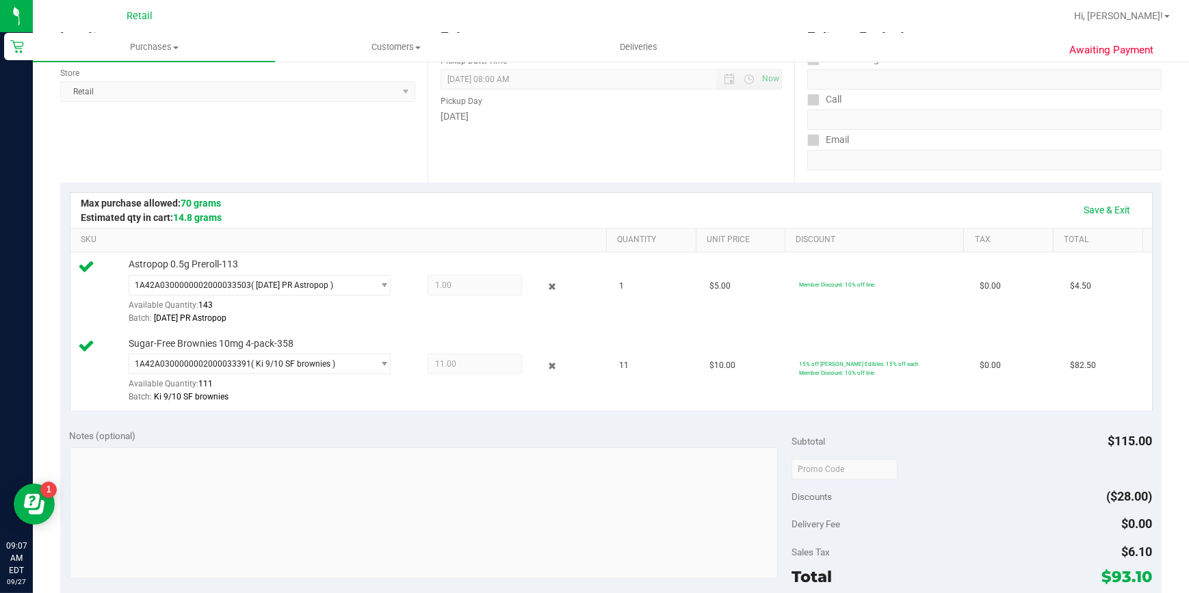
scroll to position [602, 0]
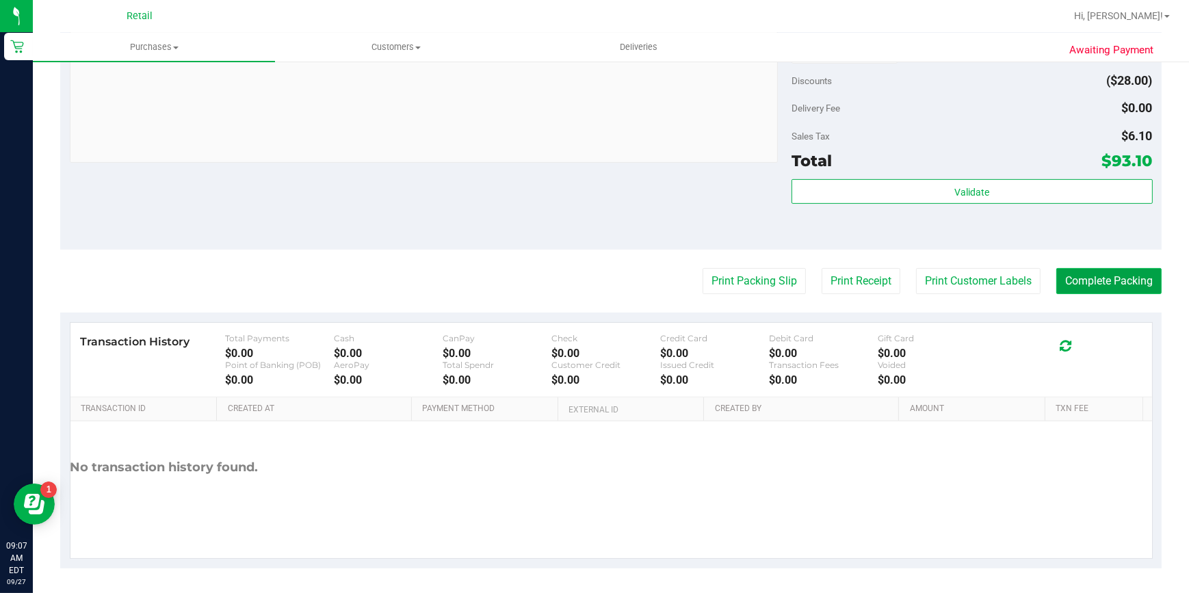
click at [1067, 274] on button "Complete Packing" at bounding box center [1108, 281] width 105 height 26
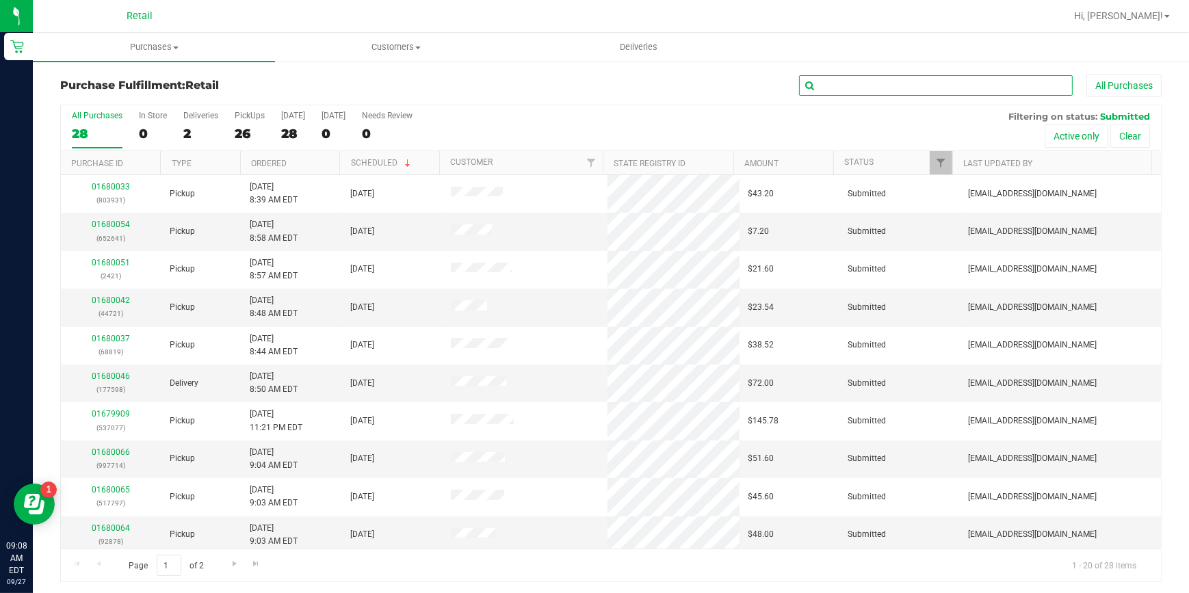
click at [955, 81] on input "text" at bounding box center [936, 85] width 274 height 21
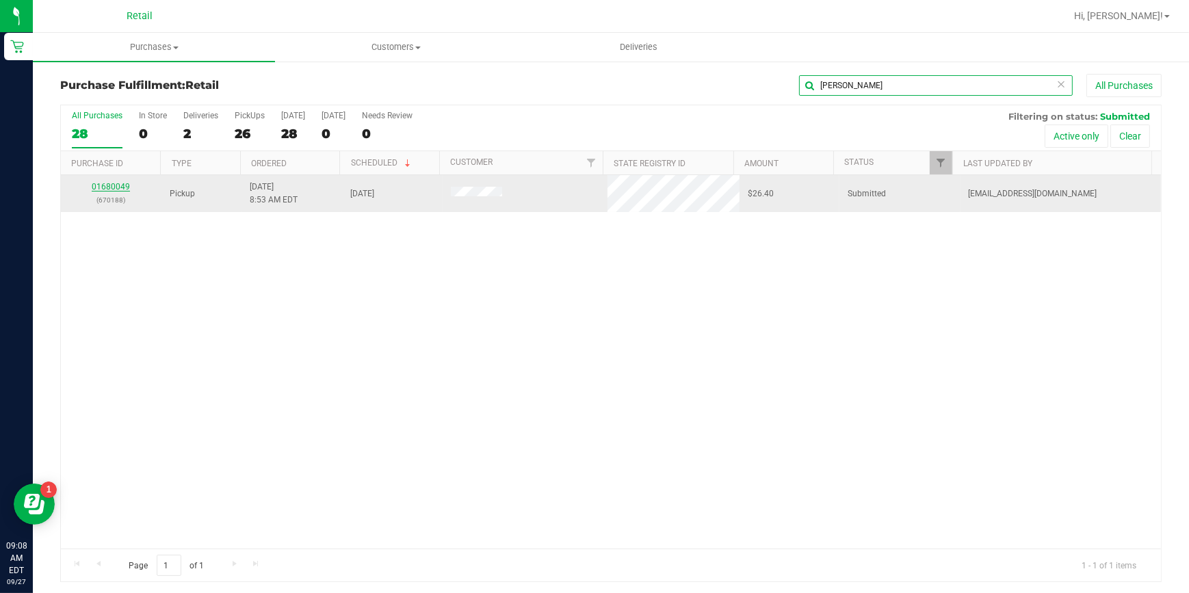
type input "[PERSON_NAME]"
click at [109, 190] on link "01680049" at bounding box center [111, 187] width 38 height 10
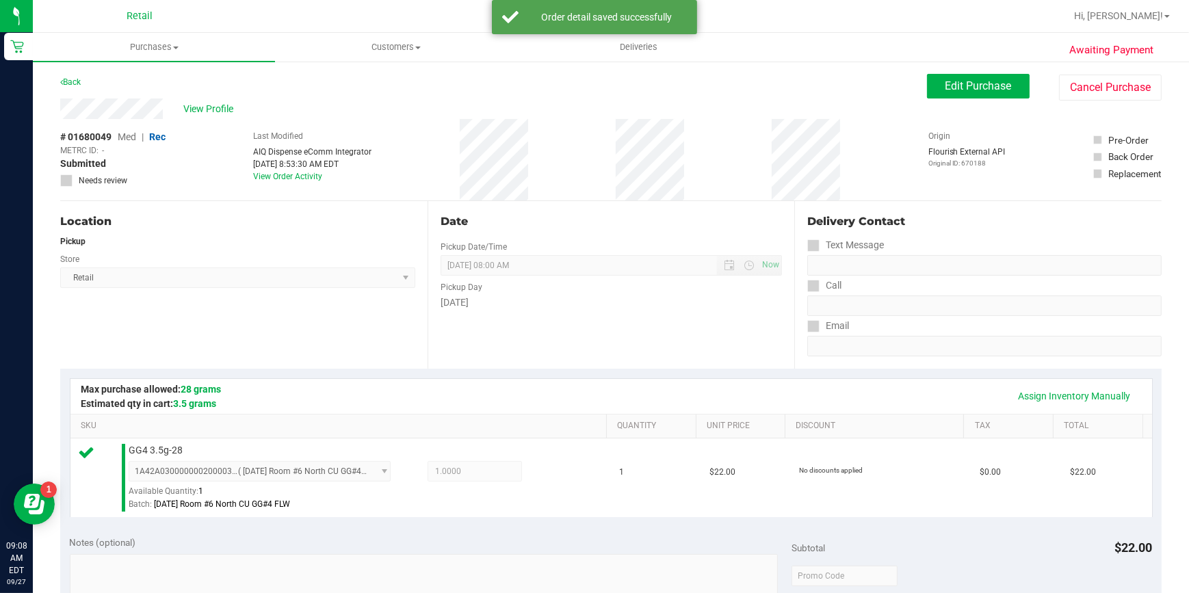
scroll to position [497, 0]
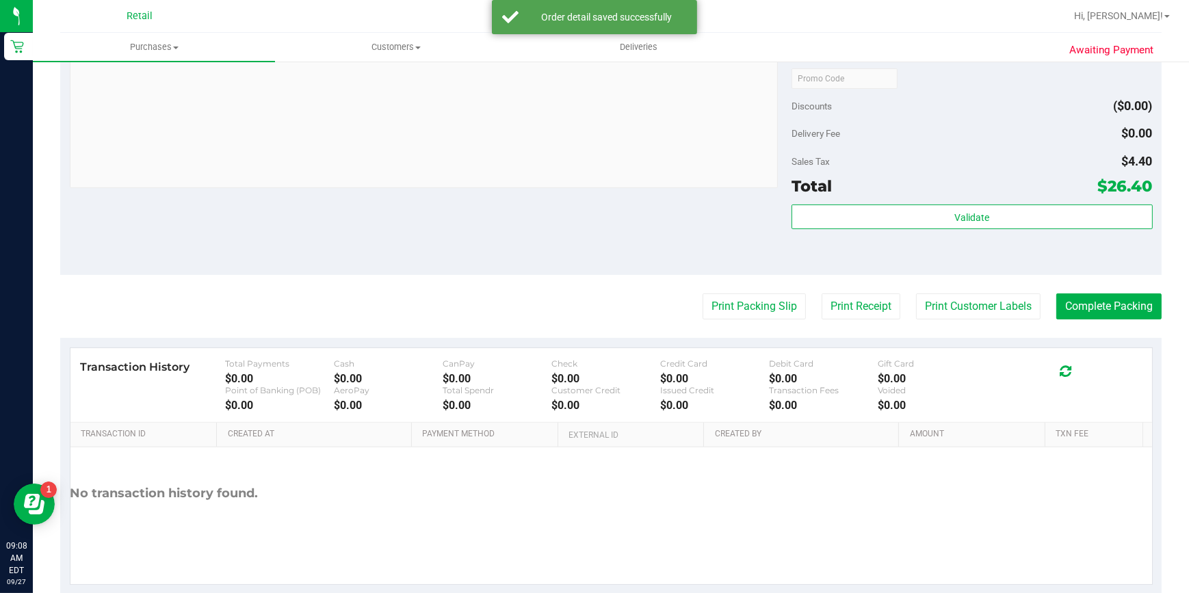
click at [1124, 320] on purchase-details "Back Edit Purchase Cancel Purchase View Profile # 01680049 Med | Rec METRC ID: …" at bounding box center [611, 84] width 1102 height 1017
click at [1123, 304] on button "Complete Packing" at bounding box center [1108, 307] width 105 height 26
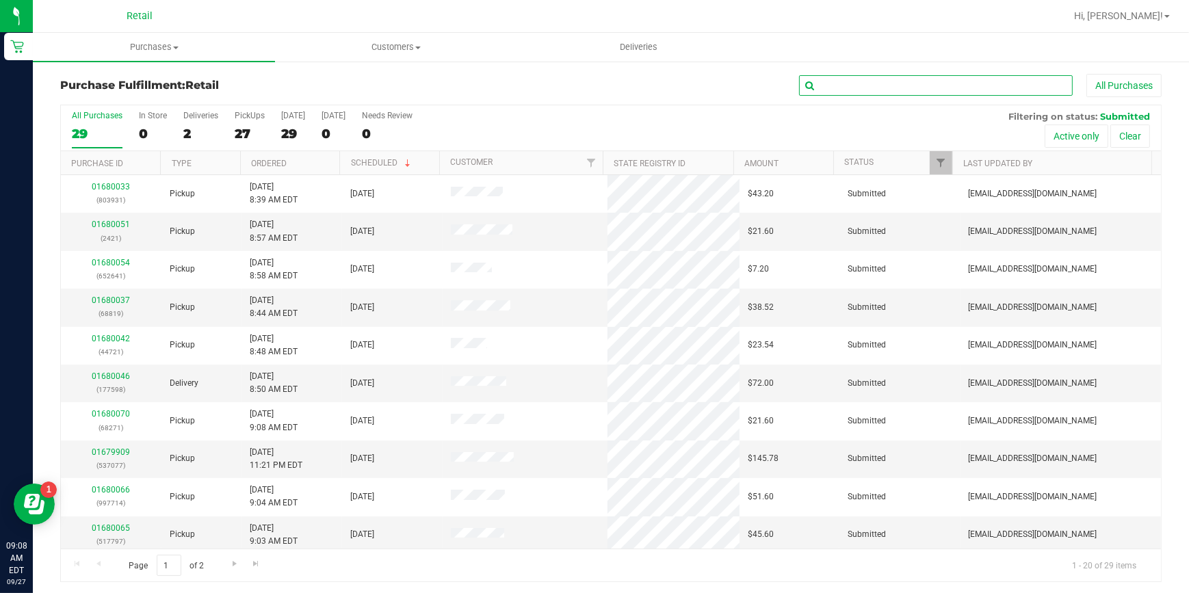
click at [864, 86] on input "text" at bounding box center [936, 85] width 274 height 21
click at [830, 85] on input "text" at bounding box center [936, 85] width 274 height 21
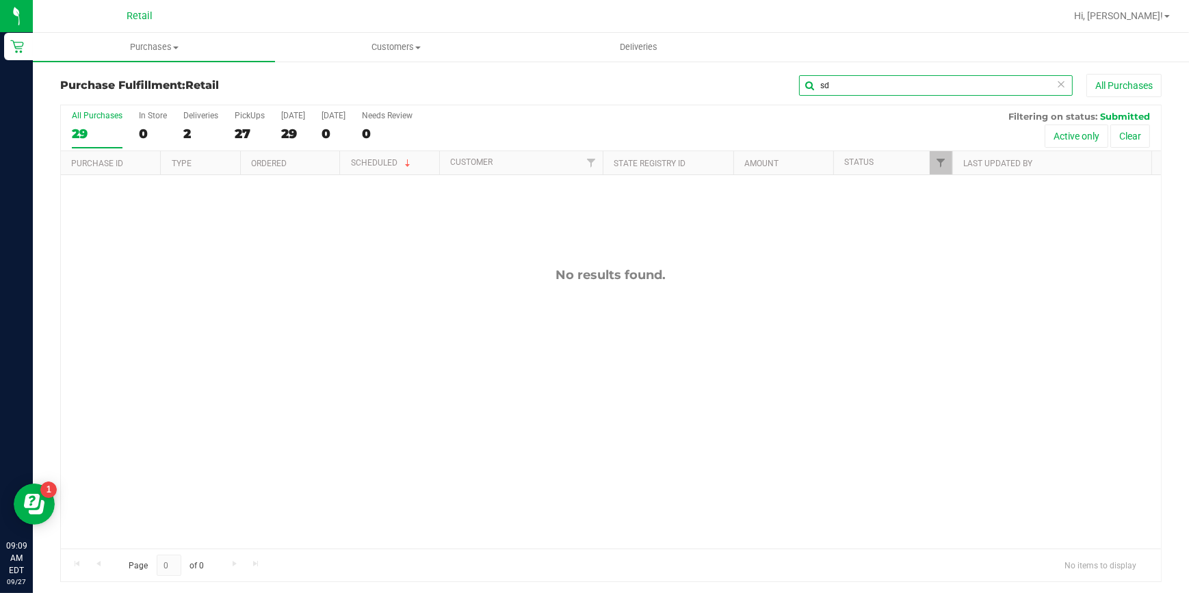
type input "s"
type input "dec"
click at [1143, 14] on span "Hi, [PERSON_NAME]!" at bounding box center [1118, 15] width 89 height 11
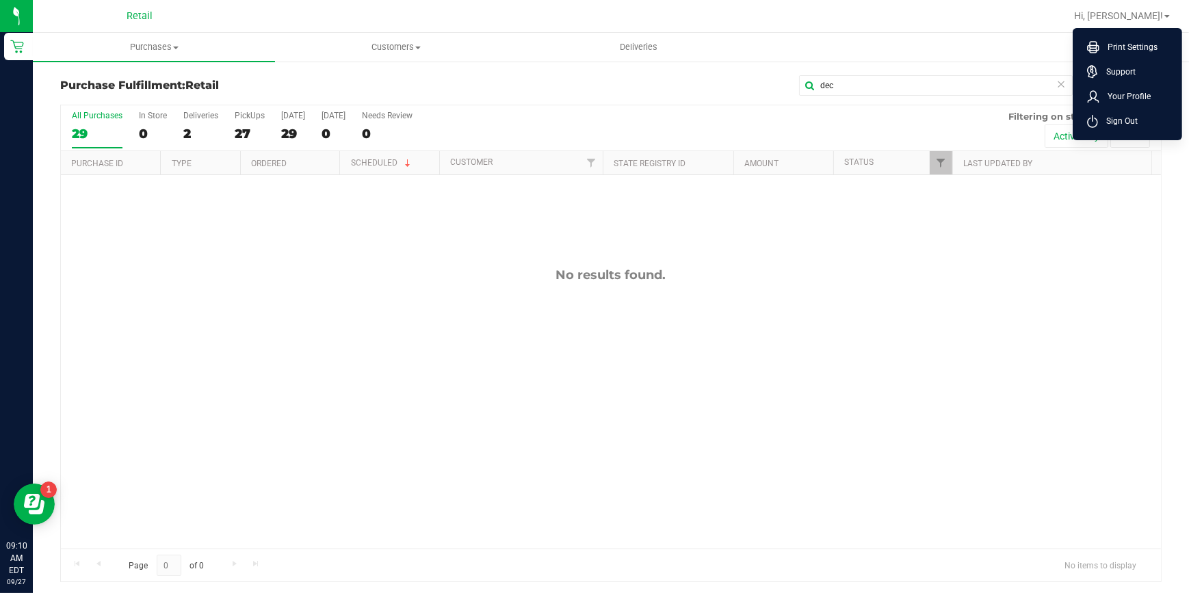
drag, startPoint x: 1101, startPoint y: 115, endPoint x: 984, endPoint y: 102, distance: 117.7
click at [1101, 115] on span "Sign Out" at bounding box center [1118, 121] width 40 height 14
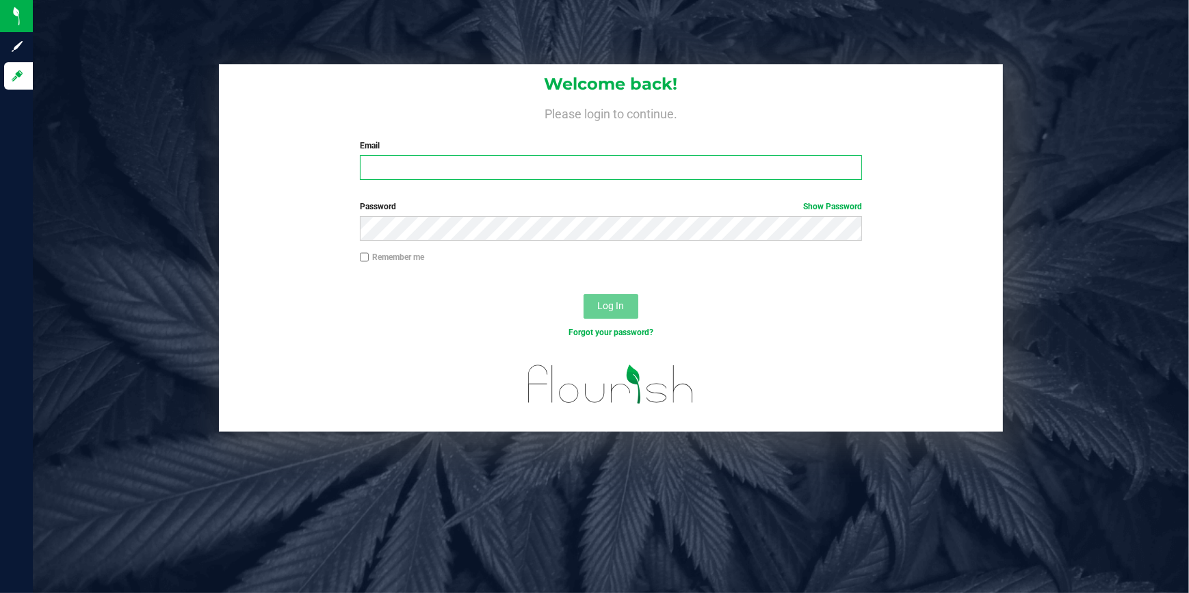
click at [460, 168] on input "Email" at bounding box center [611, 167] width 502 height 25
type input "[EMAIL_ADDRESS][DOMAIN_NAME]"
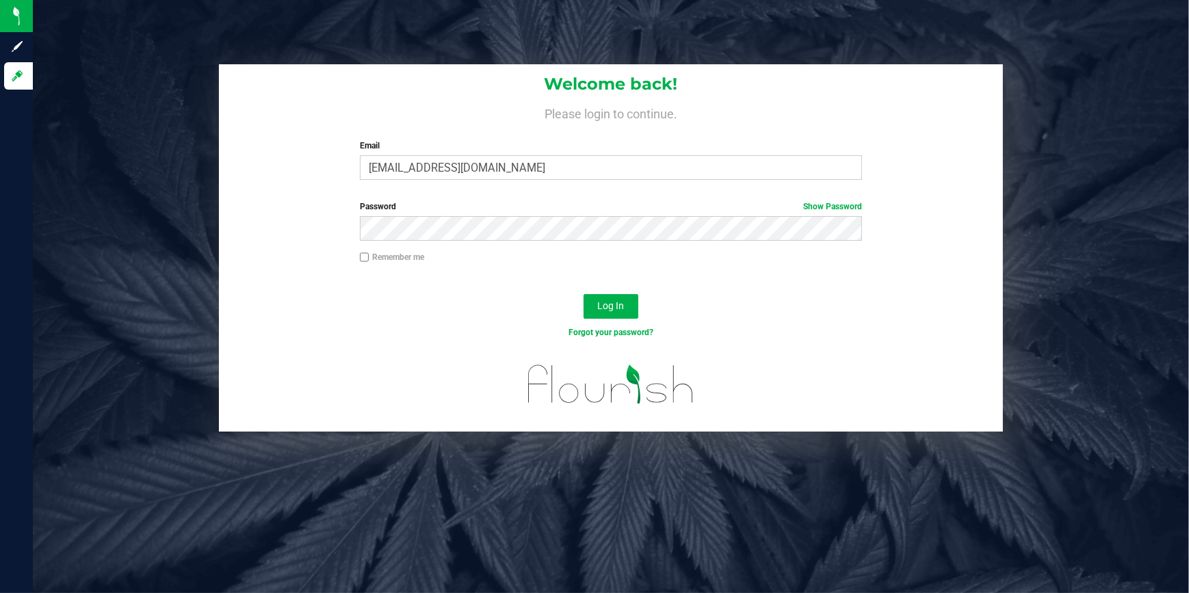
click at [479, 344] on div "Forgot your password?" at bounding box center [611, 343] width 785 height 20
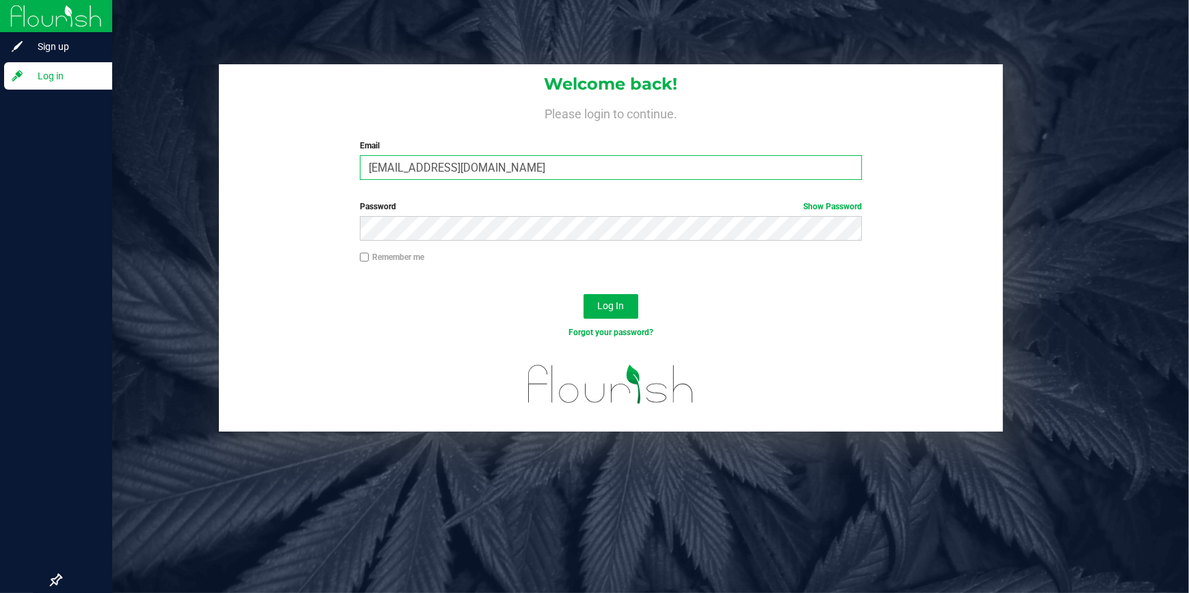
drag, startPoint x: 523, startPoint y: 167, endPoint x: 8, endPoint y: 156, distance: 515.4
click at [25, 165] on div "Sign up Log in Welcome back! Please login to continue. Email [EMAIL_ADDRESS][DO…" at bounding box center [594, 296] width 1189 height 593
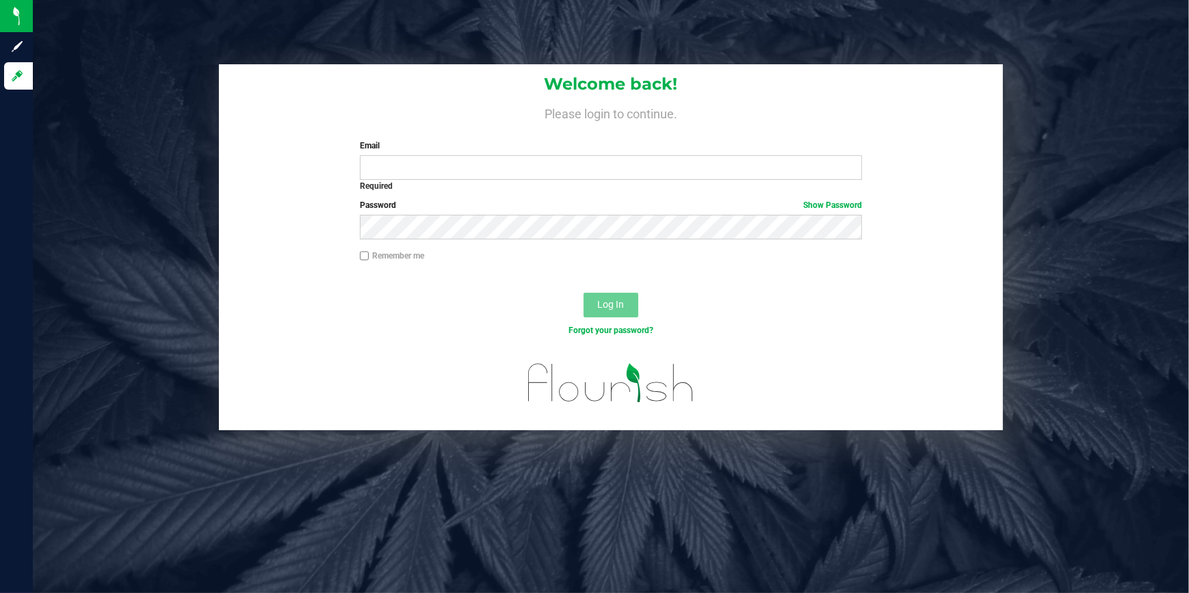
click at [347, 300] on div "Log In" at bounding box center [611, 310] width 785 height 46
click at [269, 215] on div "Password Show Password" at bounding box center [611, 224] width 785 height 51
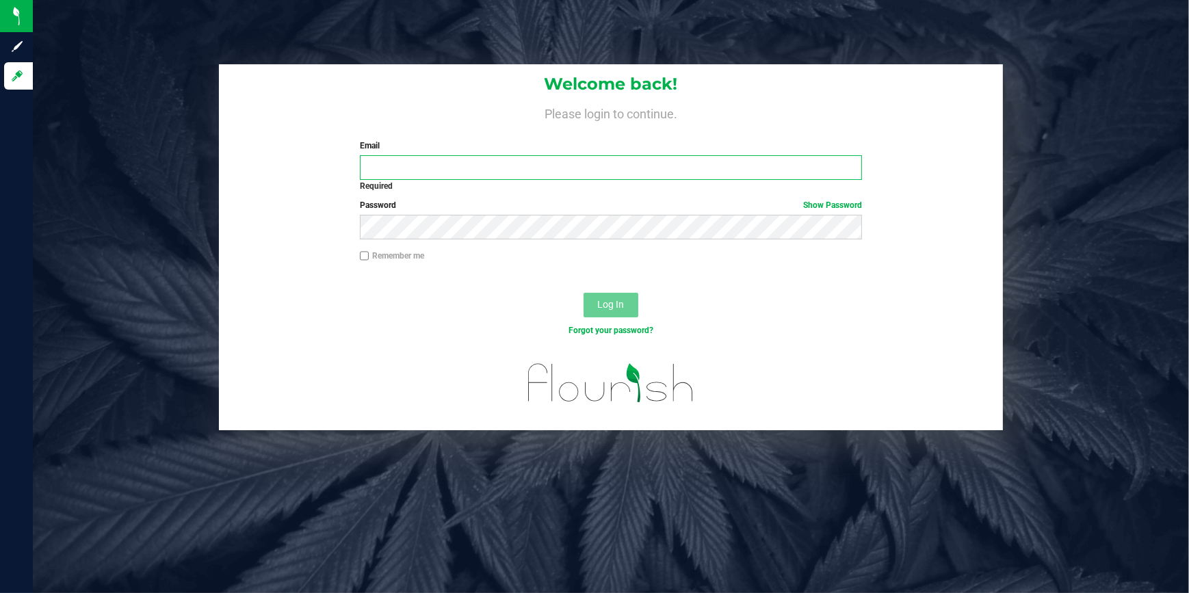
click at [401, 166] on input "Email" at bounding box center [611, 167] width 502 height 25
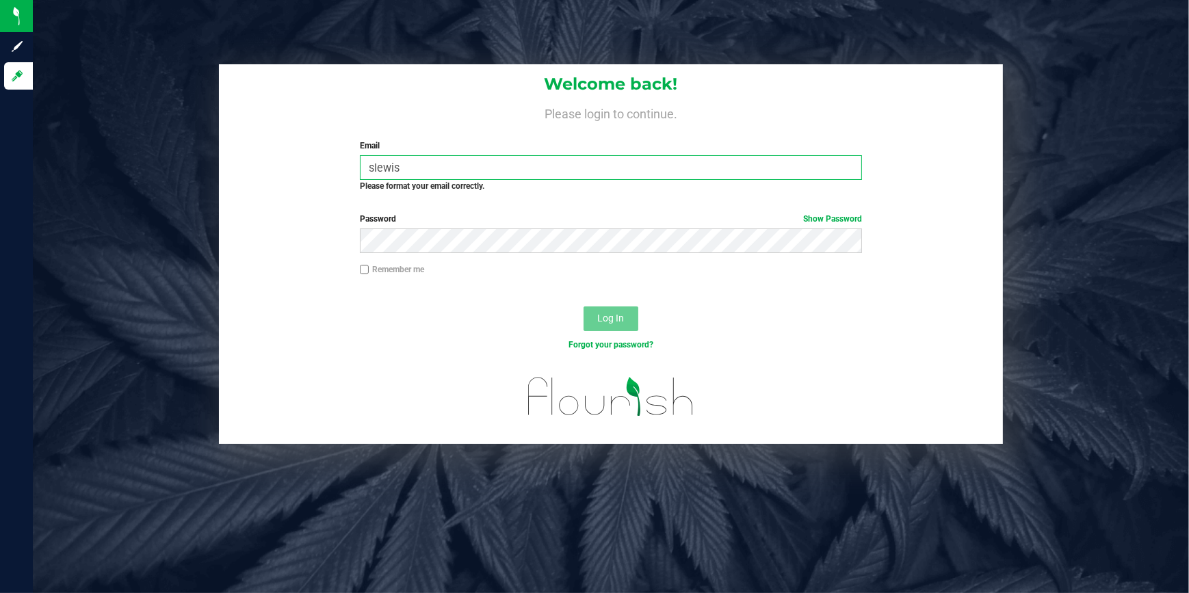
type input "[EMAIL_ADDRESS][DOMAIN_NAME]"
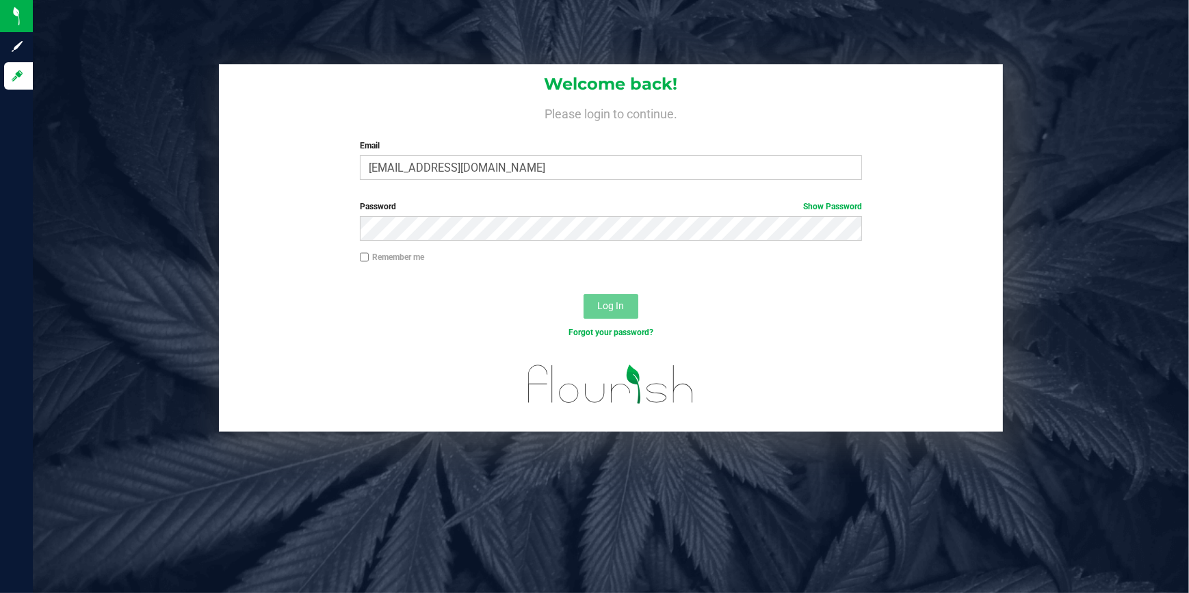
click at [409, 250] on div "Password Show Password" at bounding box center [611, 225] width 785 height 51
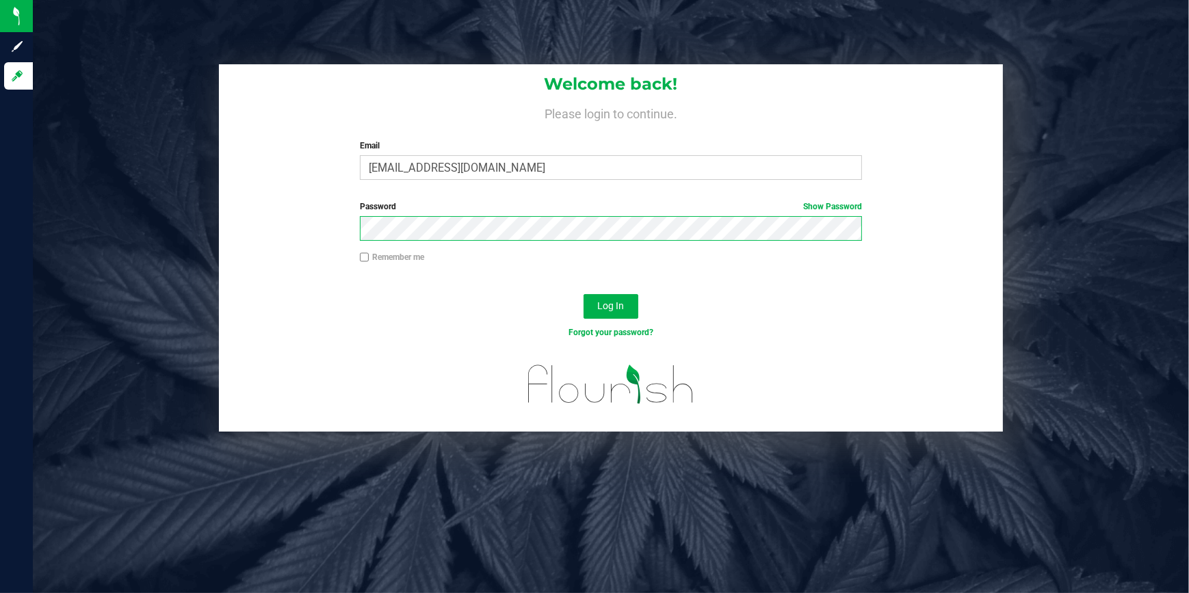
click at [584, 294] on button "Log In" at bounding box center [611, 306] width 55 height 25
